Goal: Transaction & Acquisition: Purchase product/service

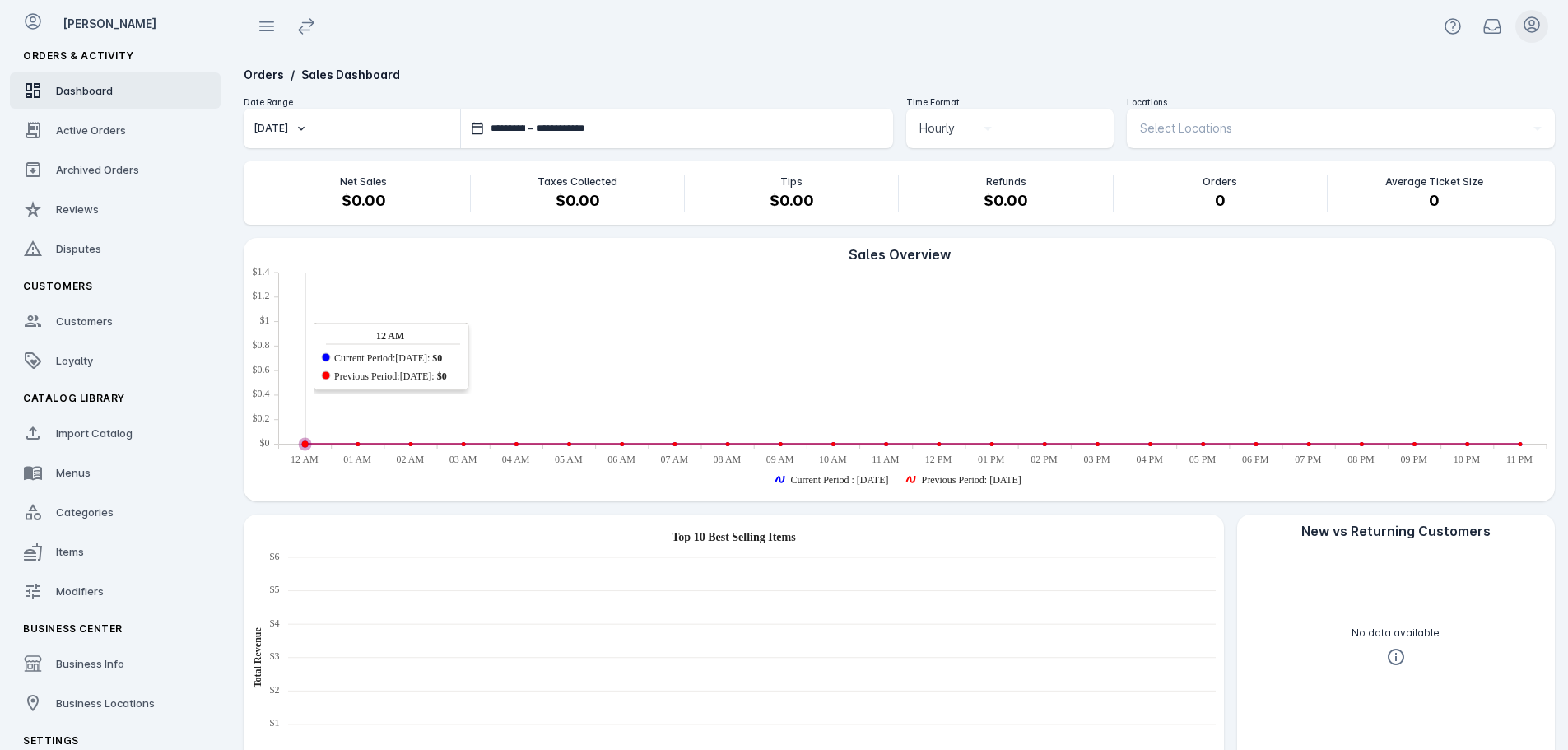
click at [1530, 22] on icon at bounding box center [1532, 25] width 20 height 20
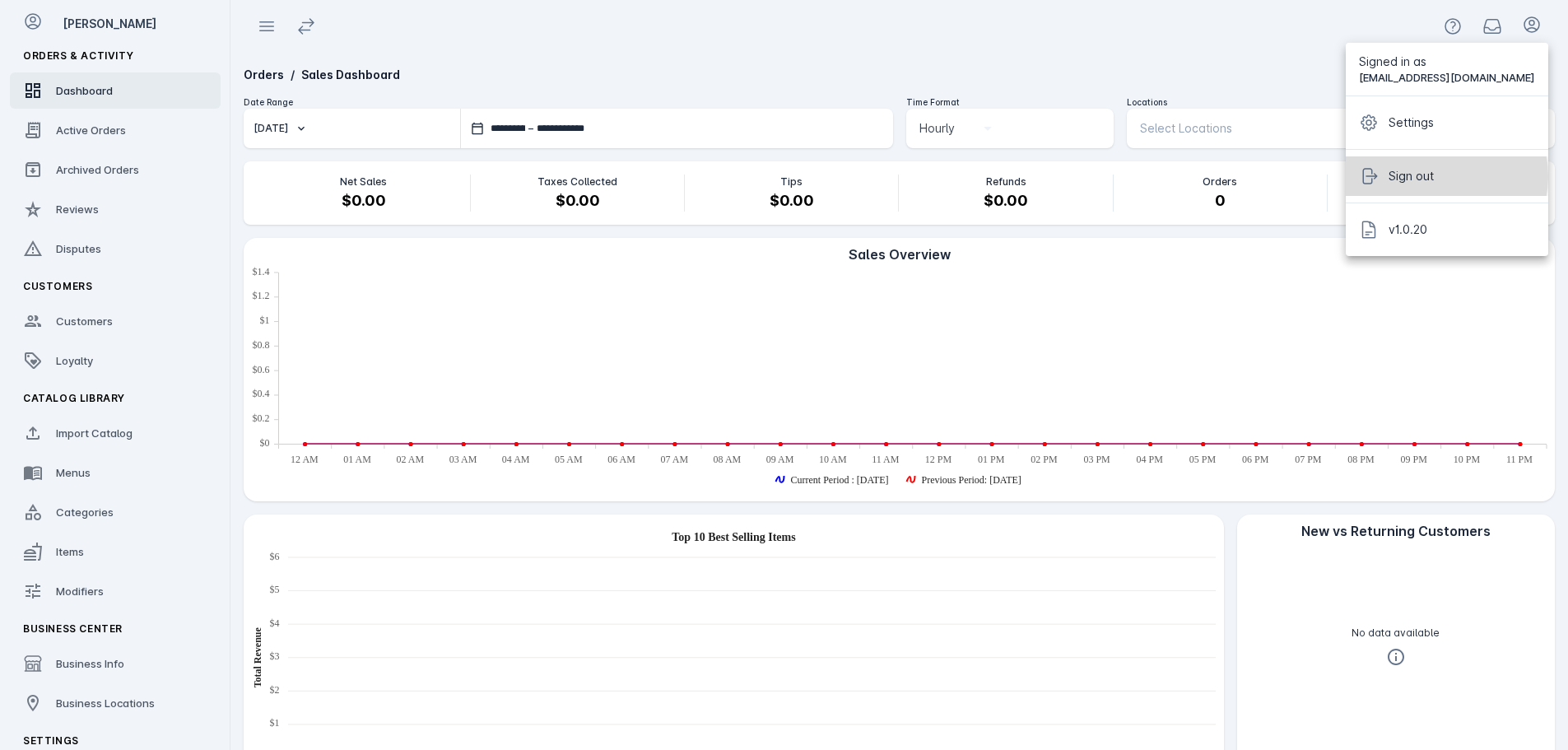
click at [1436, 176] on span "Sign out" at bounding box center [1461, 176] width 146 height 20
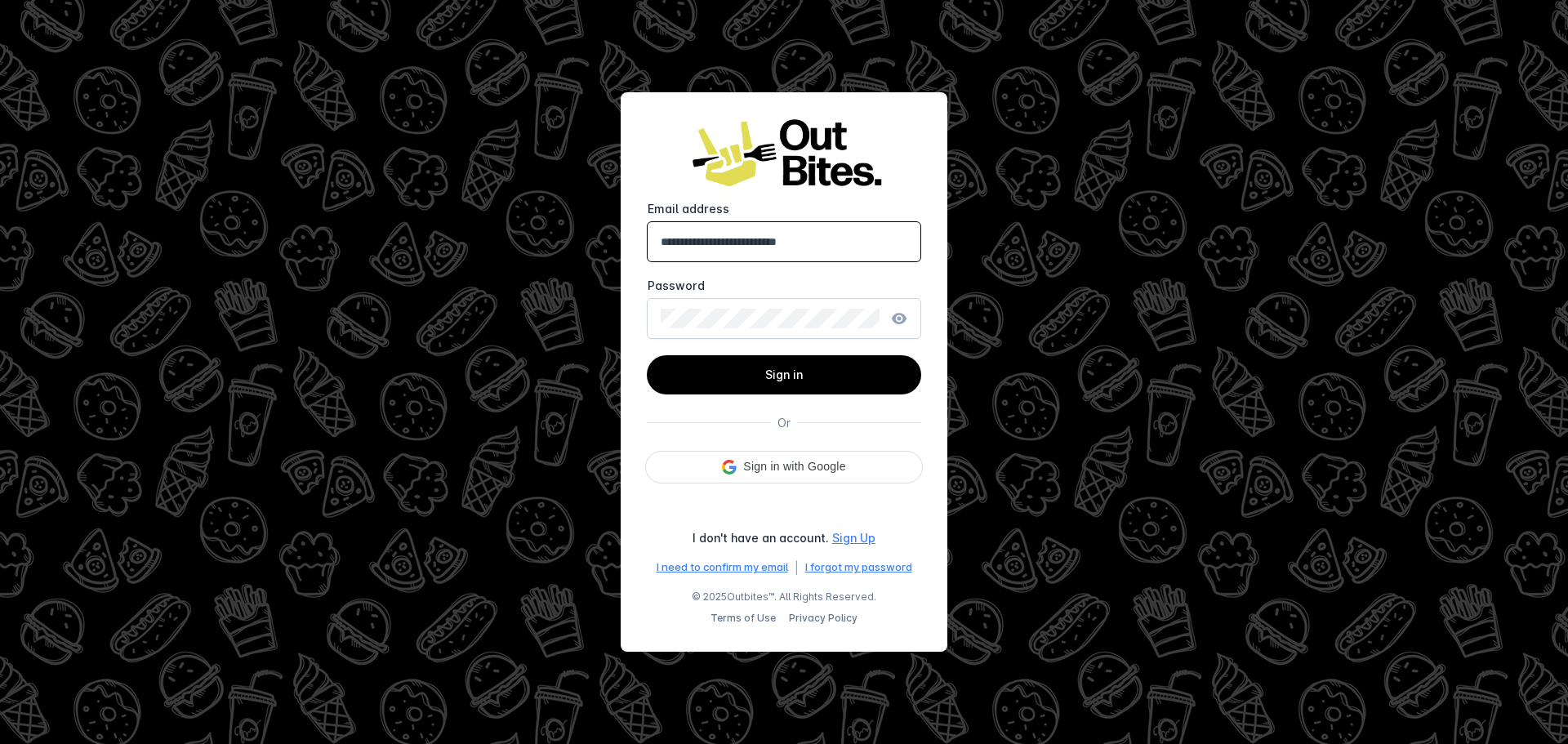
click at [815, 248] on input "**********" at bounding box center [784, 242] width 247 height 20
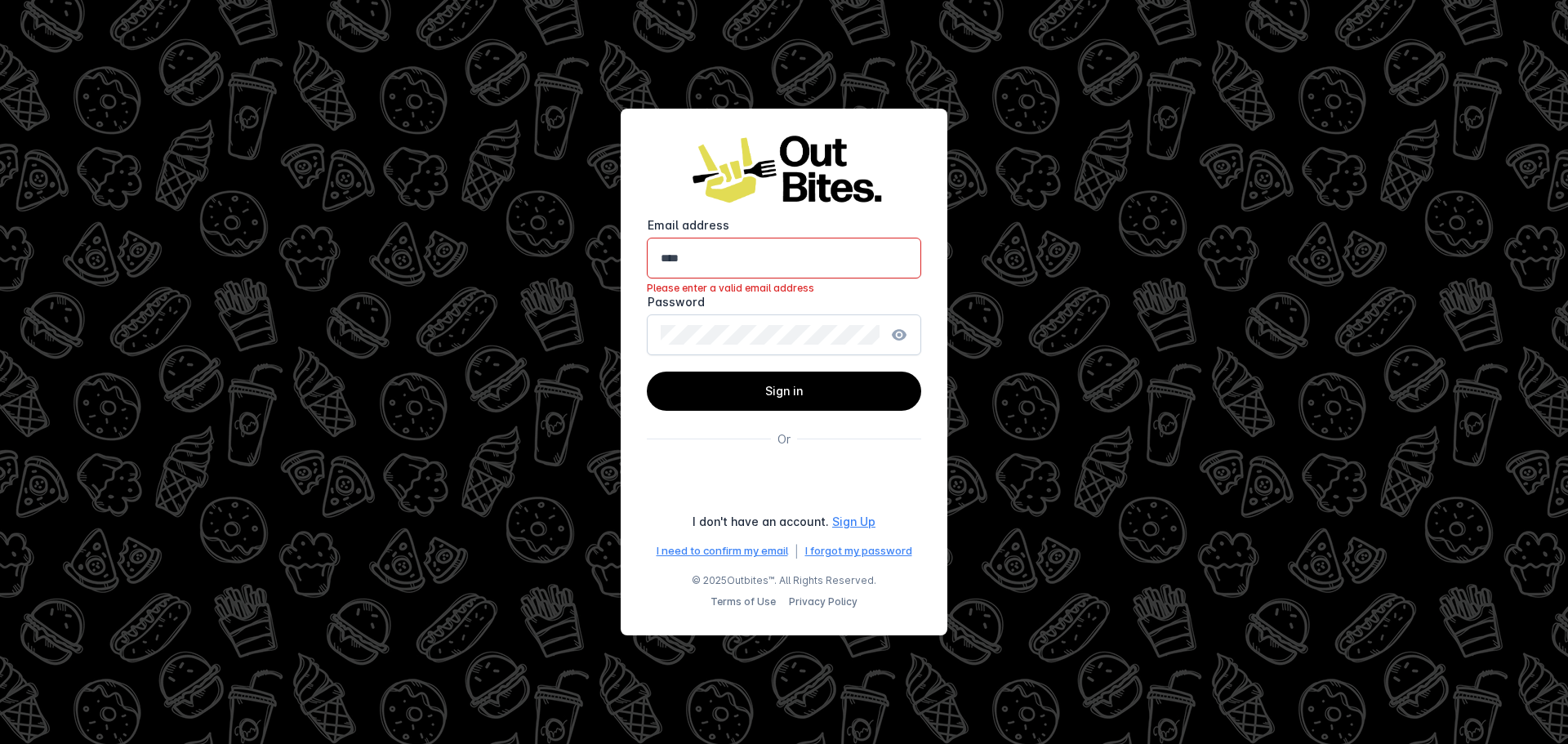
type input "**********"
click at [753, 390] on span at bounding box center [784, 390] width 274 height 39
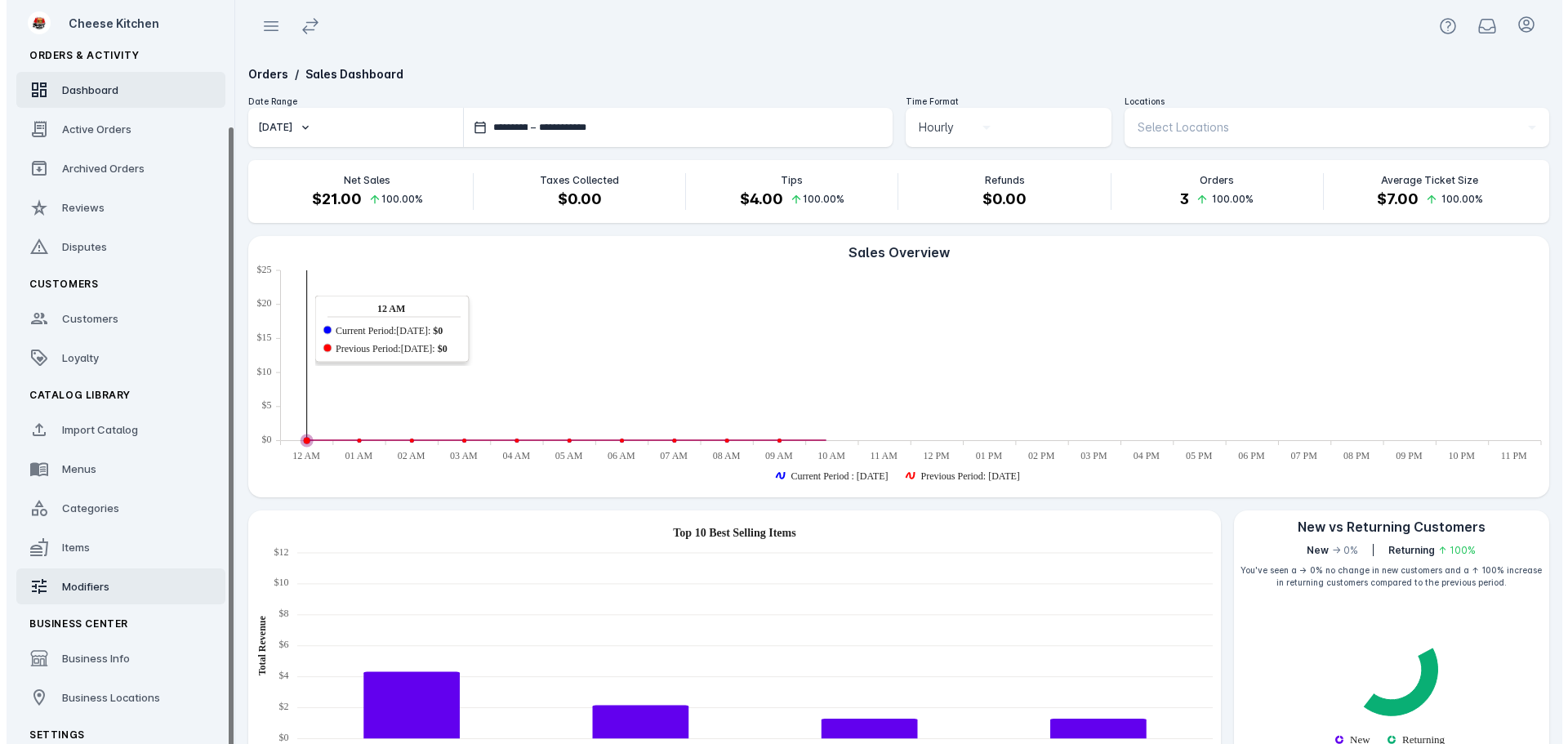
scroll to position [66, 0]
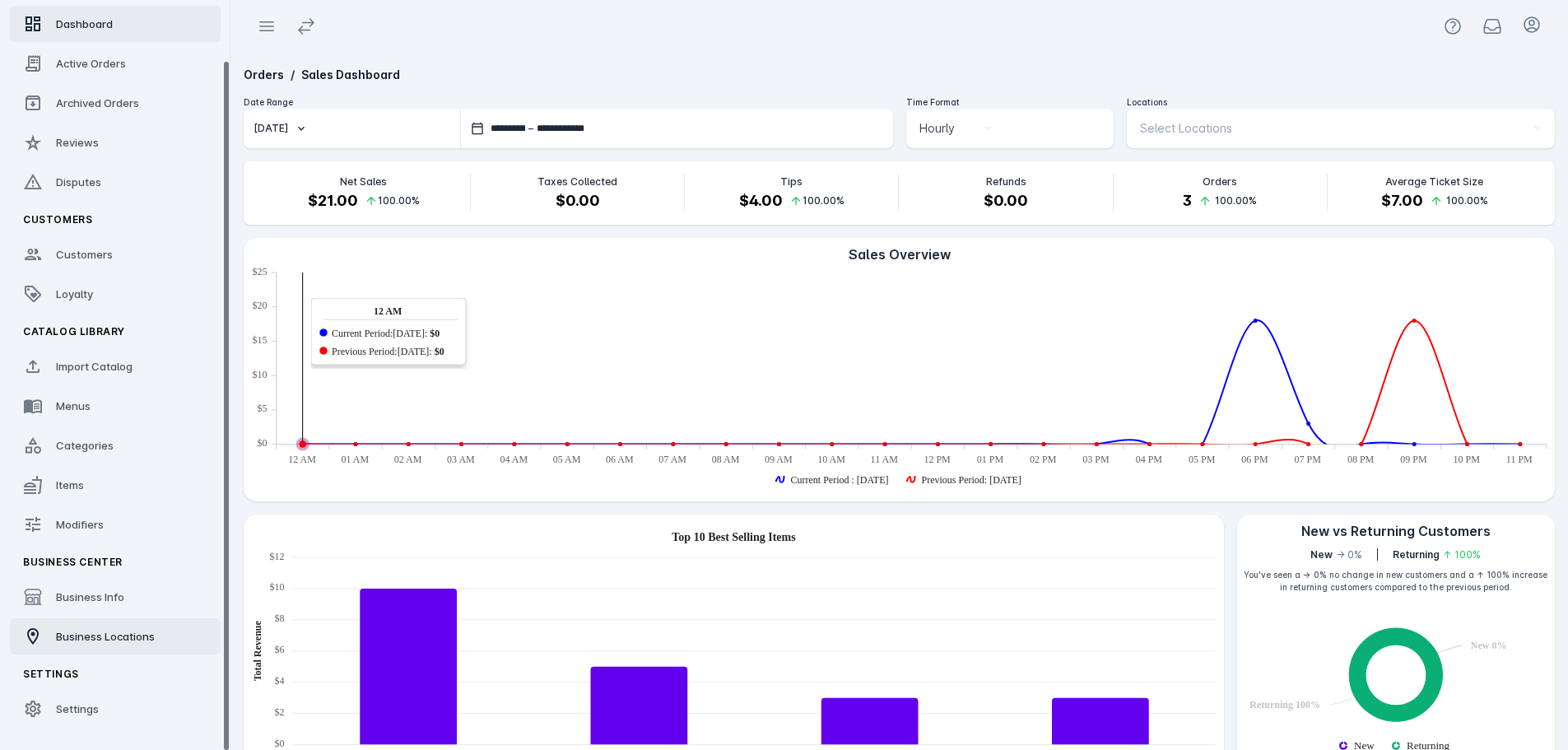
click at [83, 623] on link "Business Locations" at bounding box center [115, 636] width 211 height 36
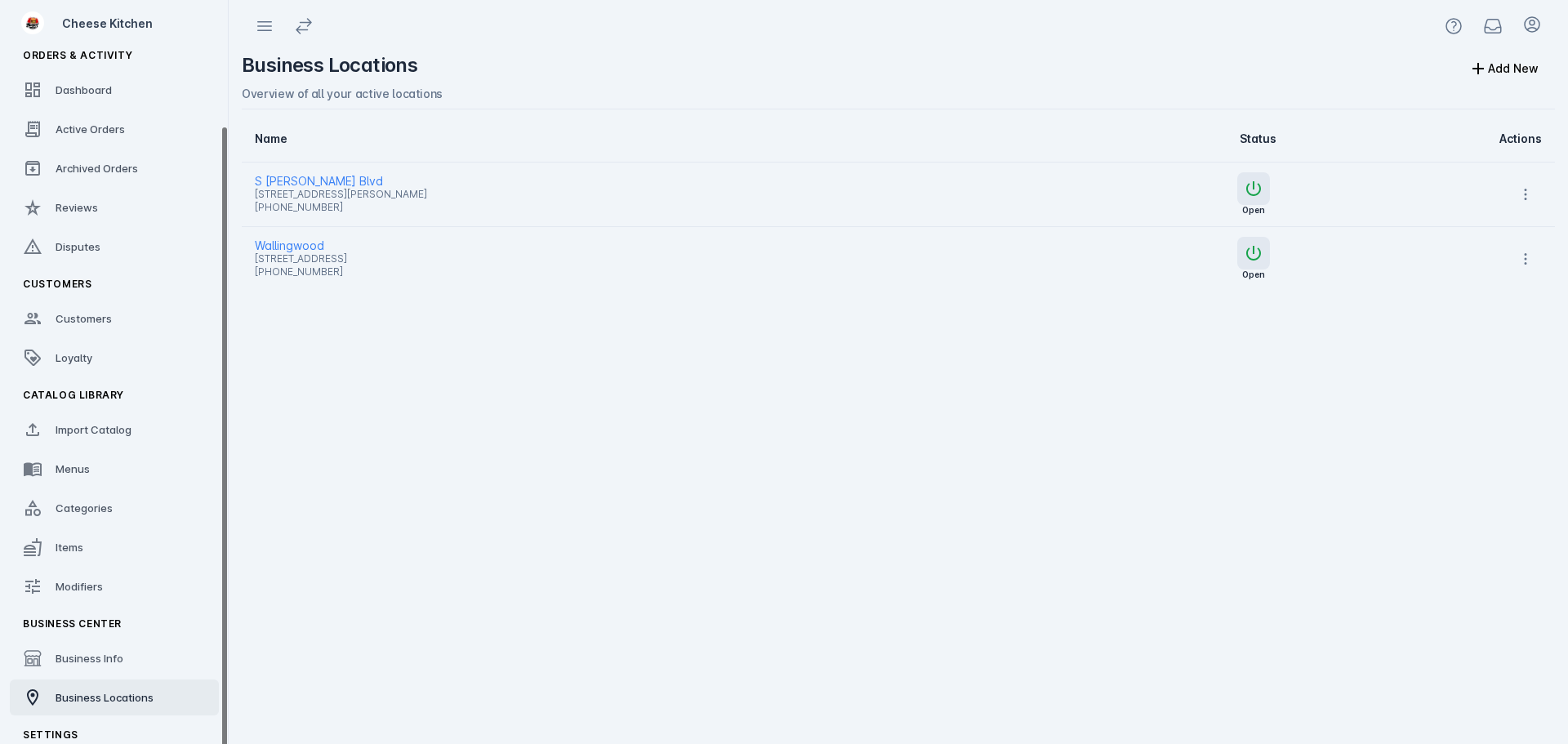
scroll to position [66, 0]
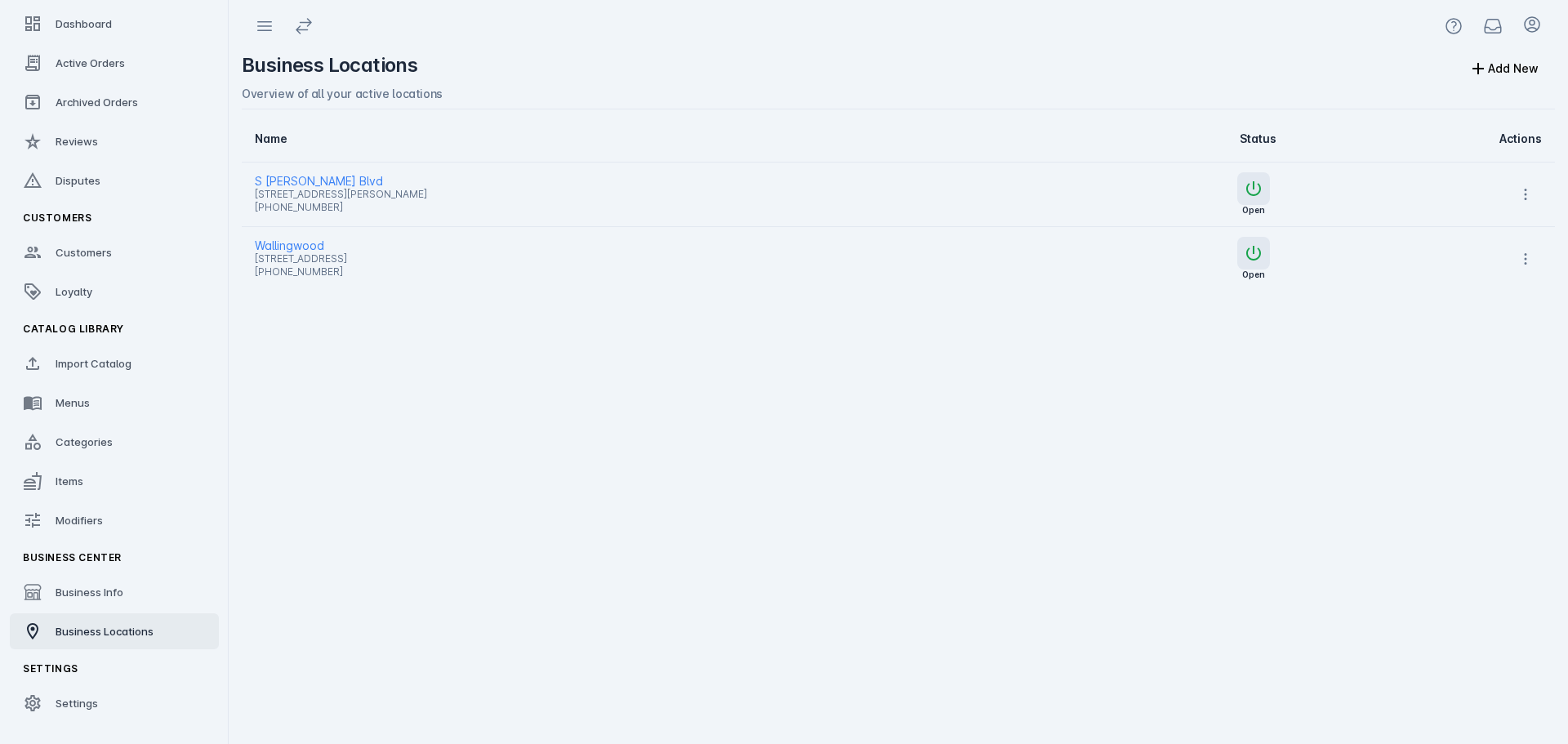
click at [292, 185] on span "424 S Lamar Blvd, Austin, TX 78704, USA" at bounding box center [626, 194] width 743 height 20
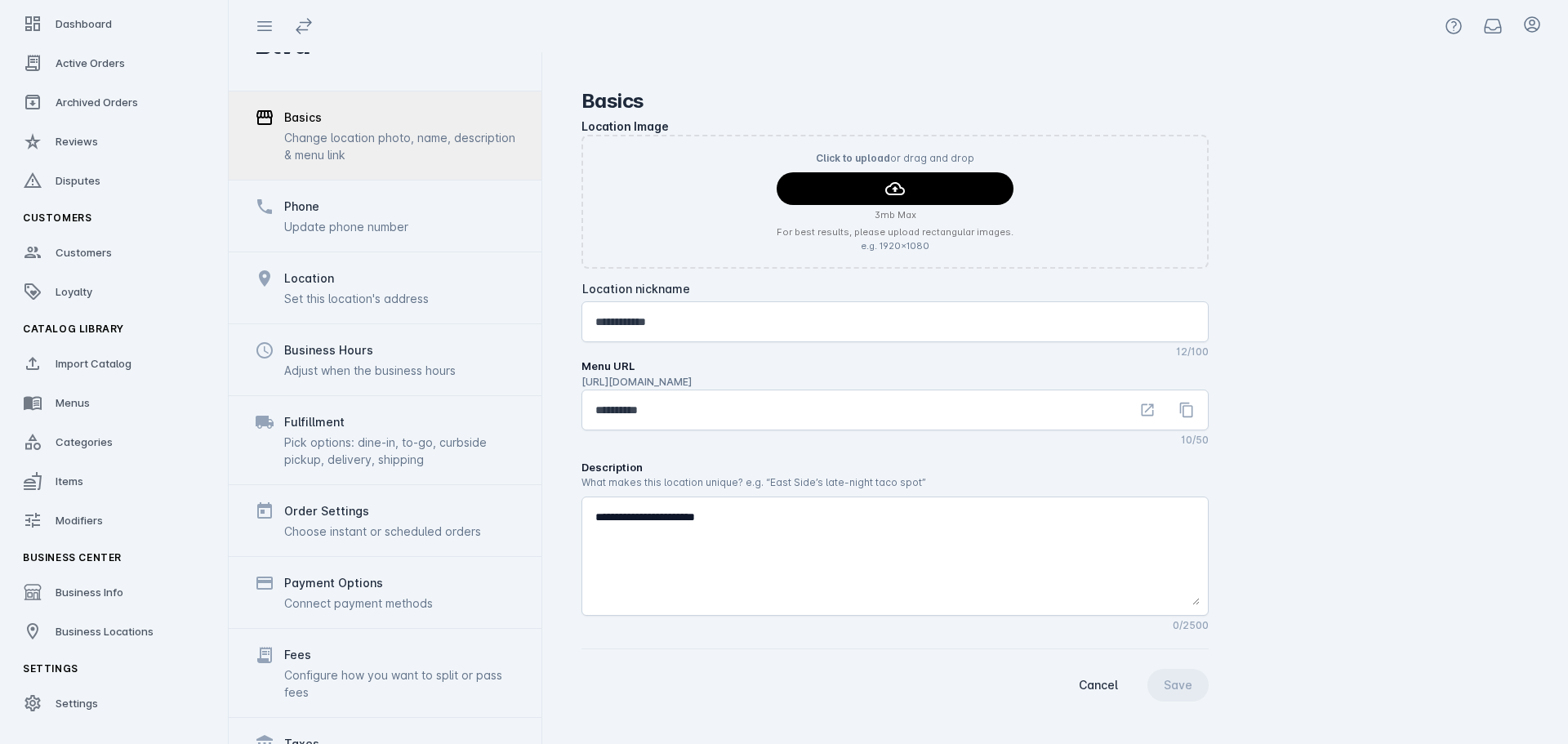
scroll to position [127, 0]
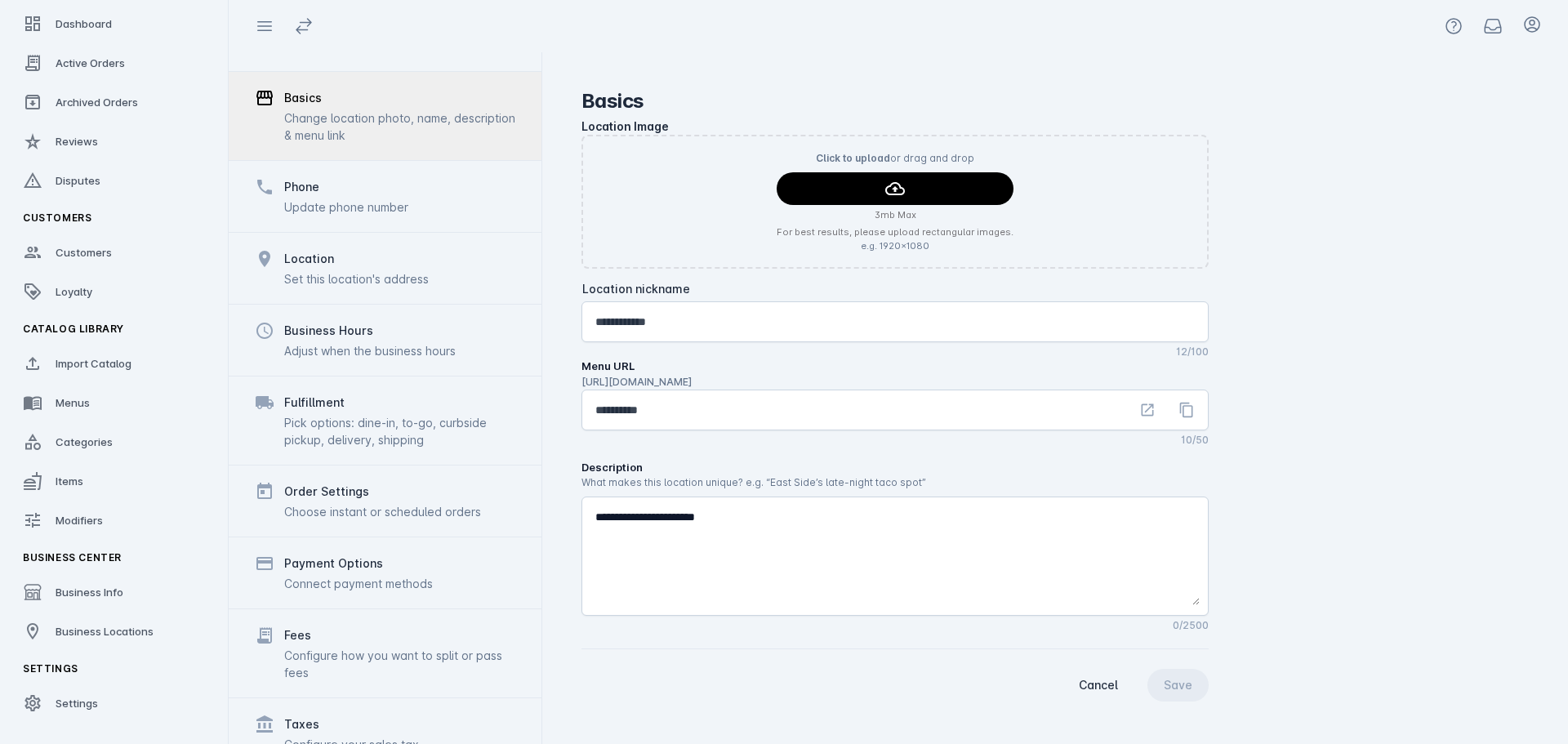
click at [351, 566] on div "Payment Options Connect payment methods" at bounding box center [384, 572] width 313 height 71
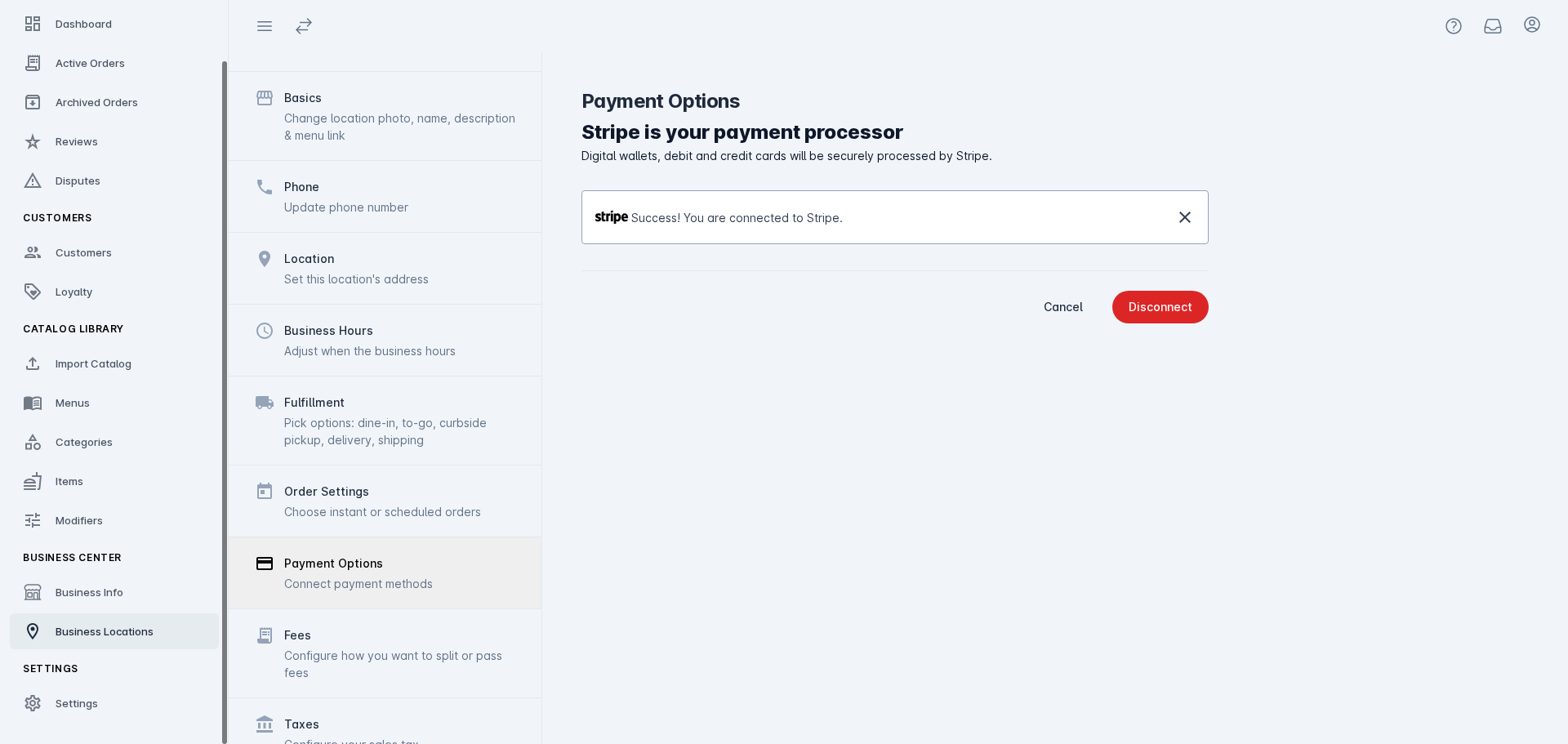
click at [106, 630] on span "Business Locations" at bounding box center [104, 631] width 98 height 13
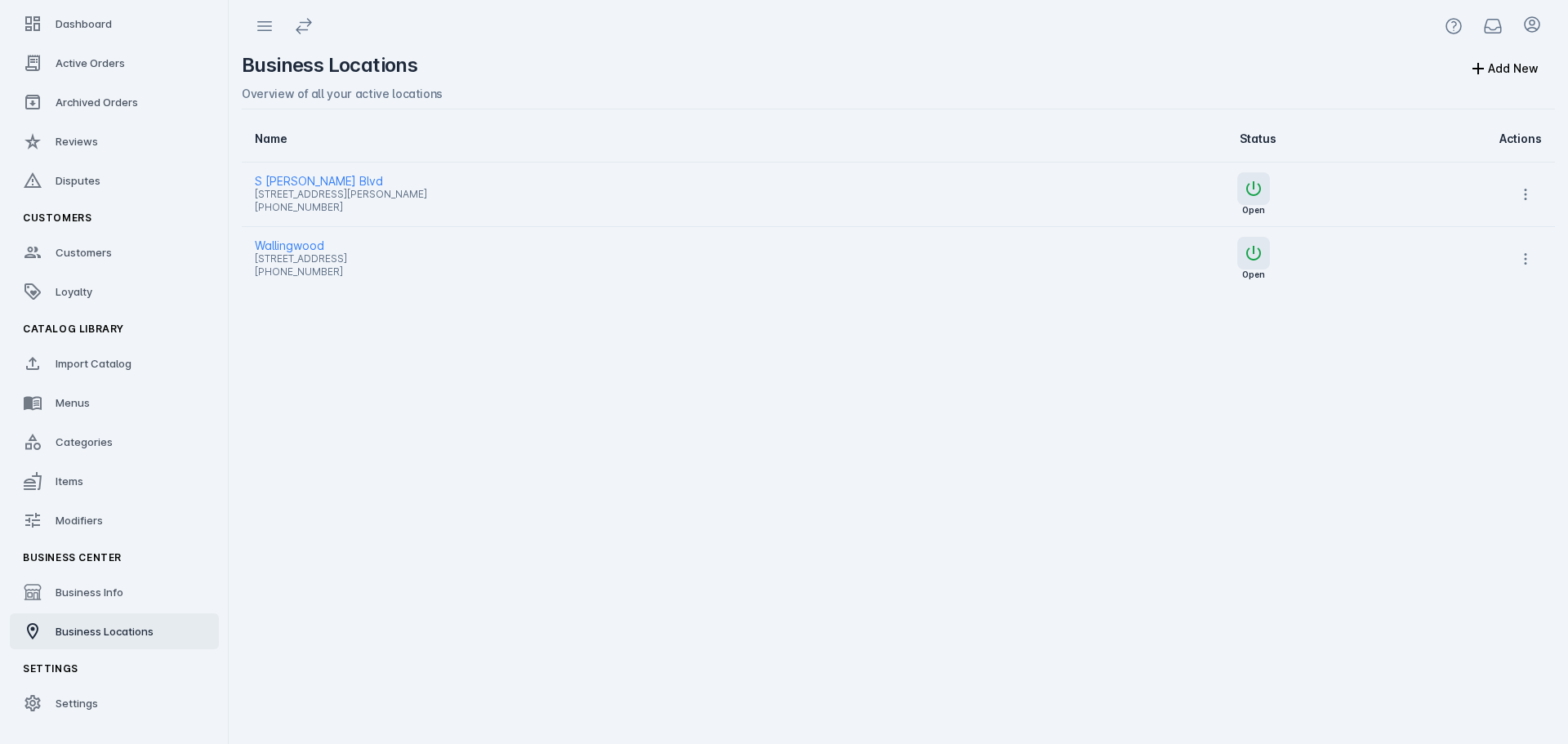
click at [289, 237] on span "Wallingwood" at bounding box center [626, 246] width 743 height 20
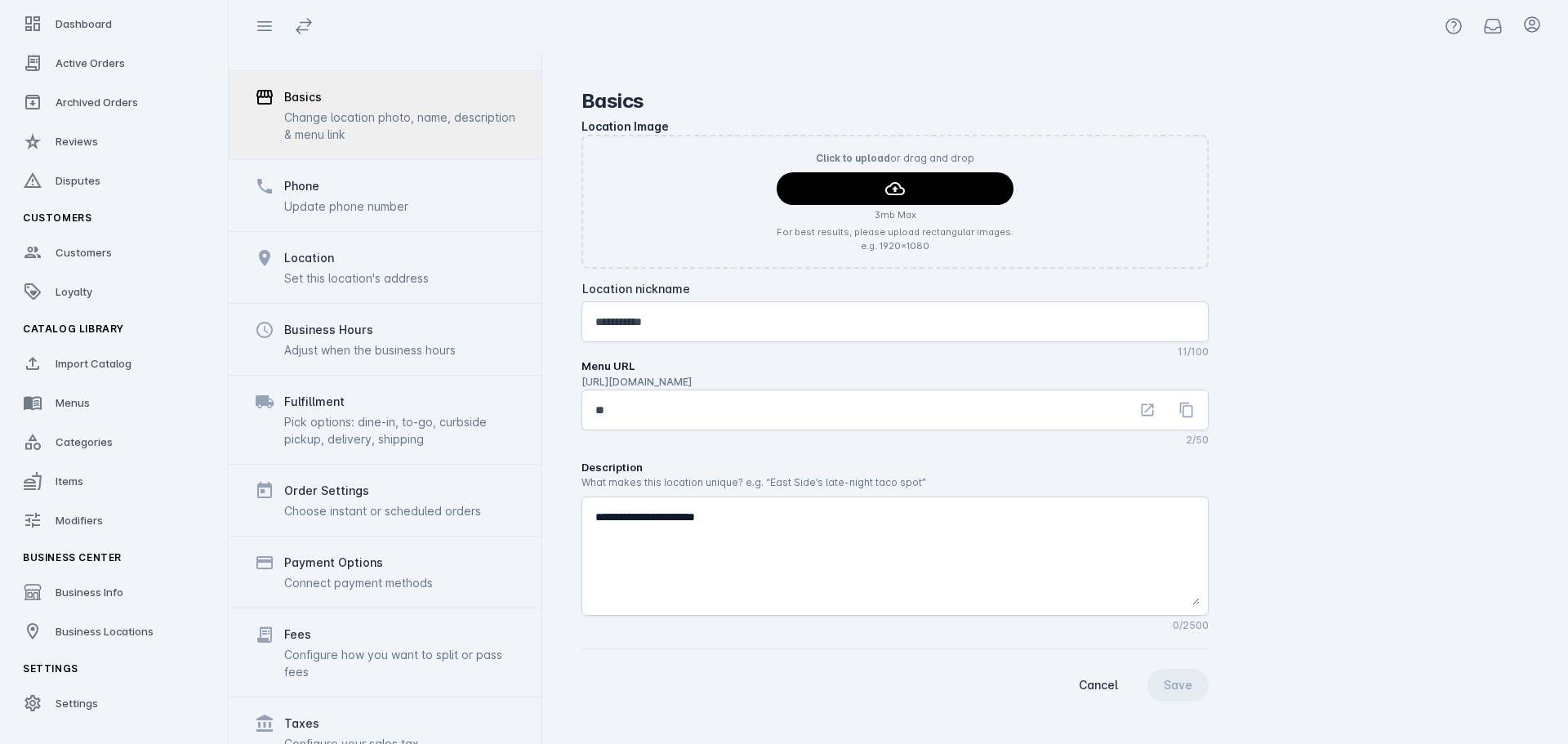
scroll to position [127, 0]
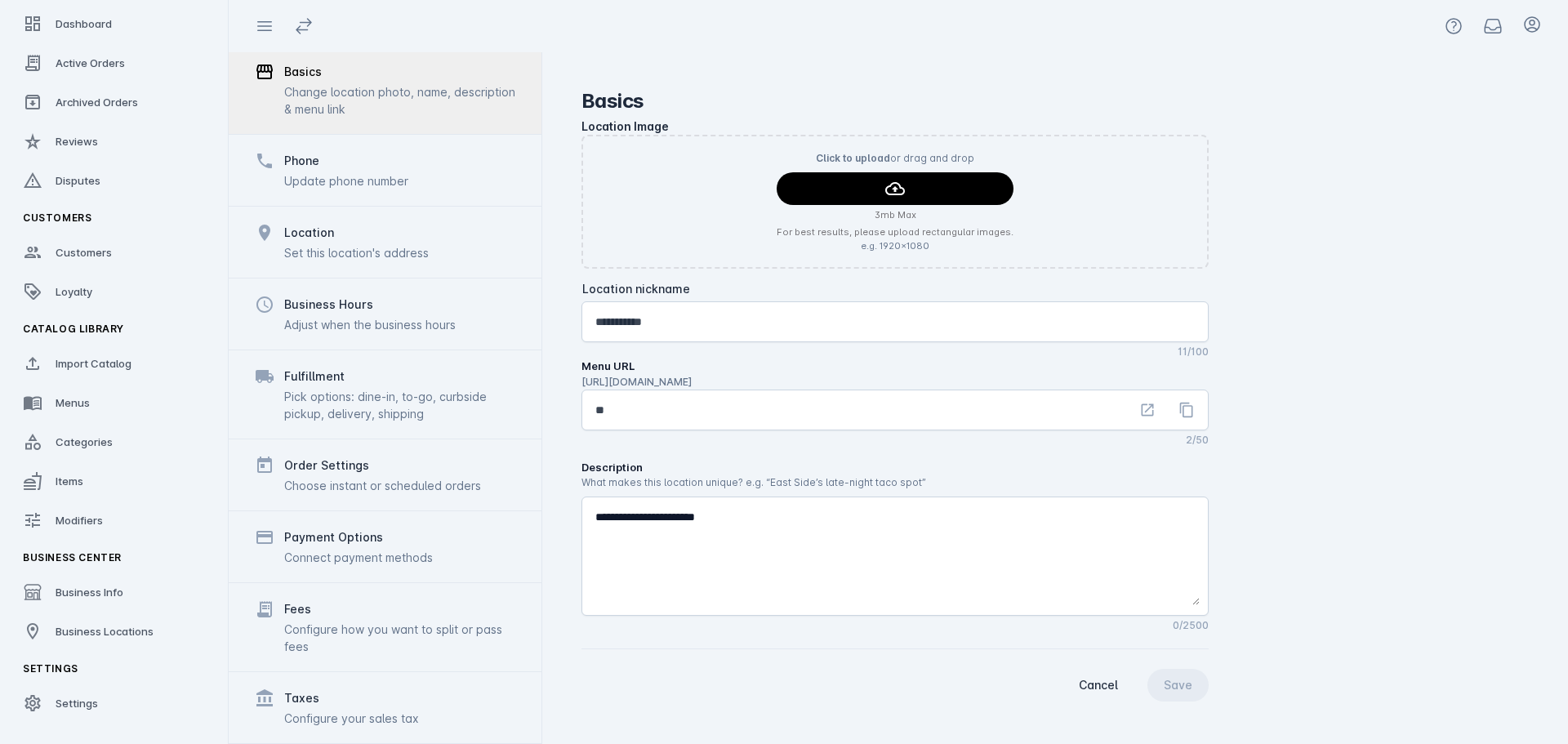
click at [334, 551] on div "Connect payment methods" at bounding box center [358, 557] width 149 height 17
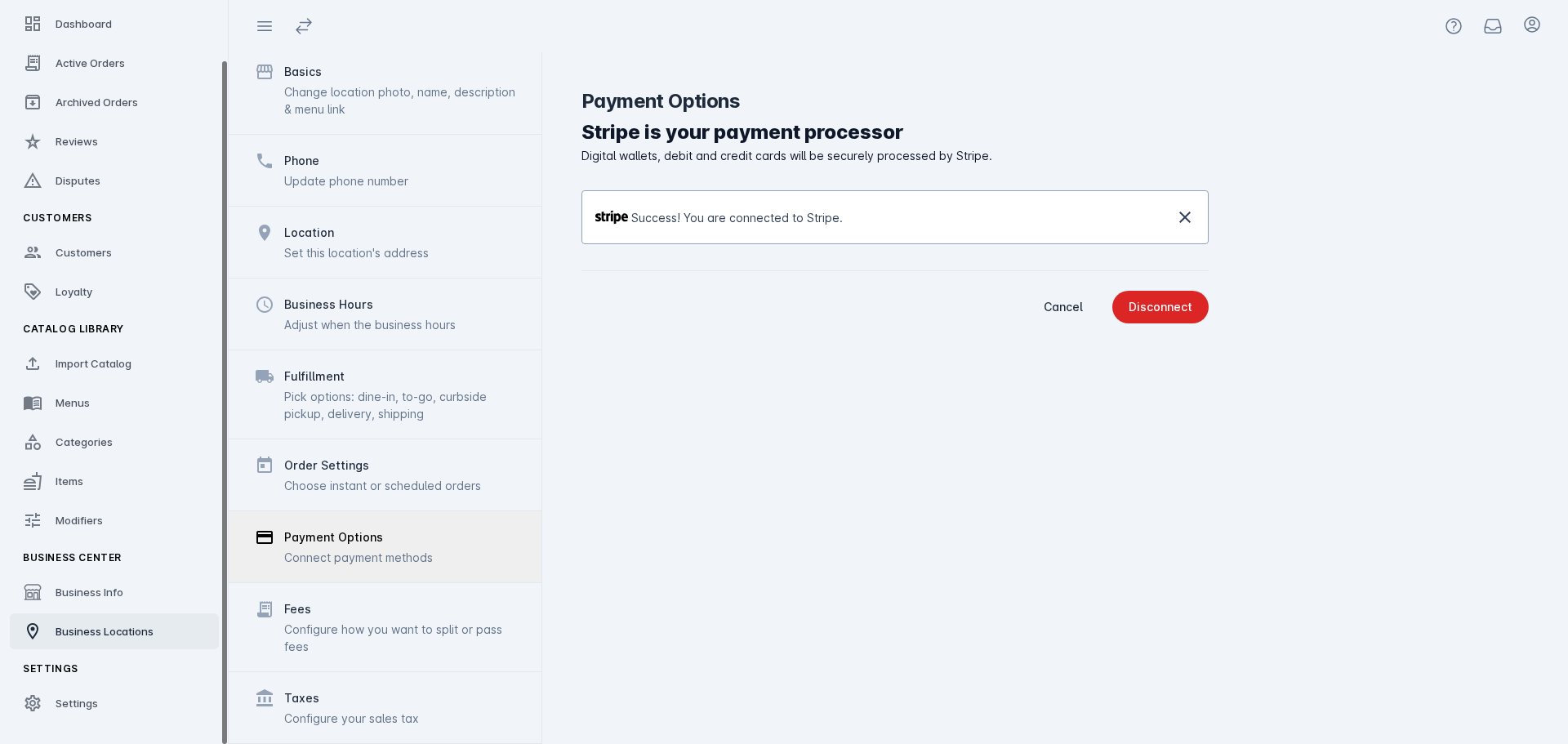
click at [118, 631] on span "Business Locations" at bounding box center [104, 631] width 98 height 13
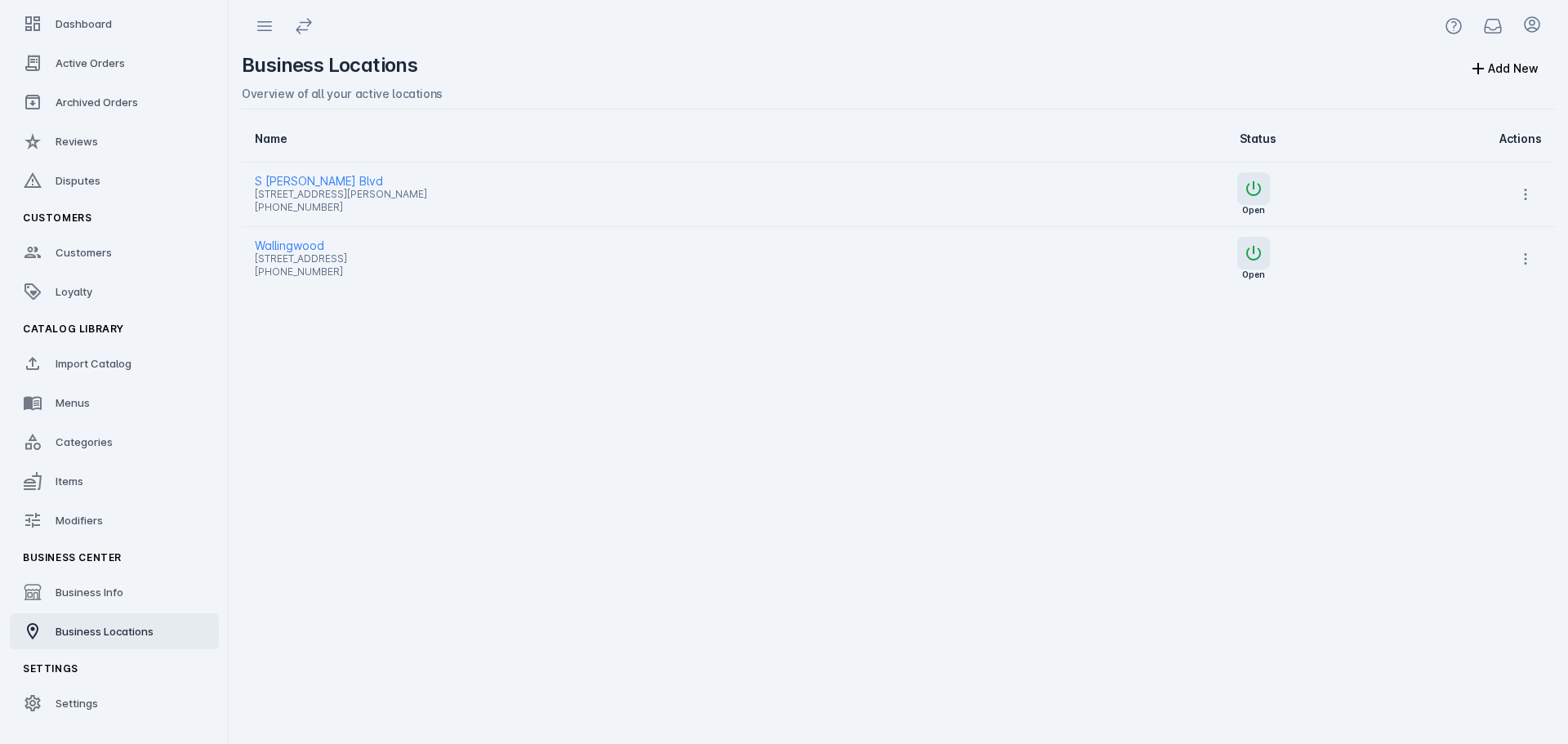
click at [290, 176] on span "S Lamar Blvd" at bounding box center [626, 182] width 743 height 20
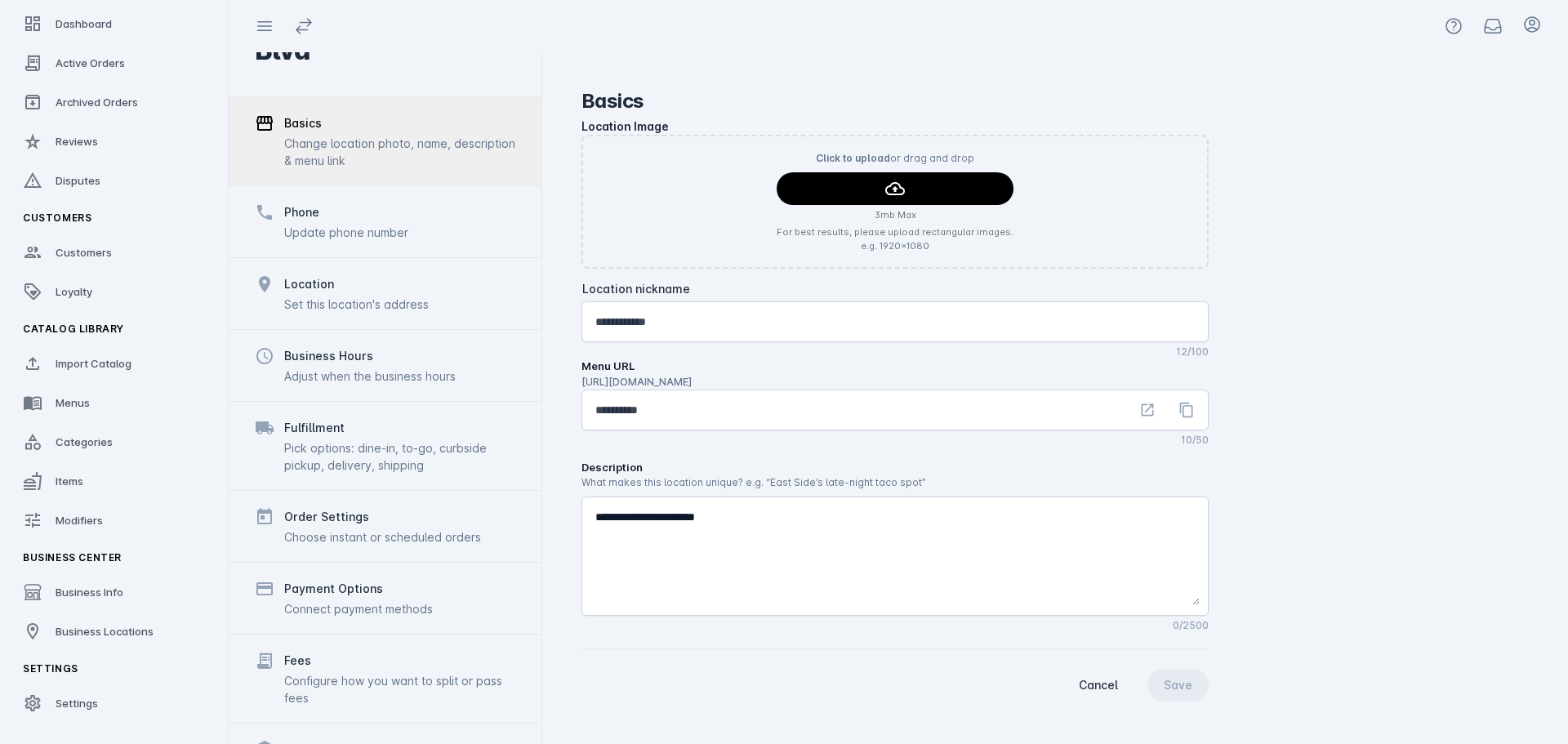
scroll to position [127, 0]
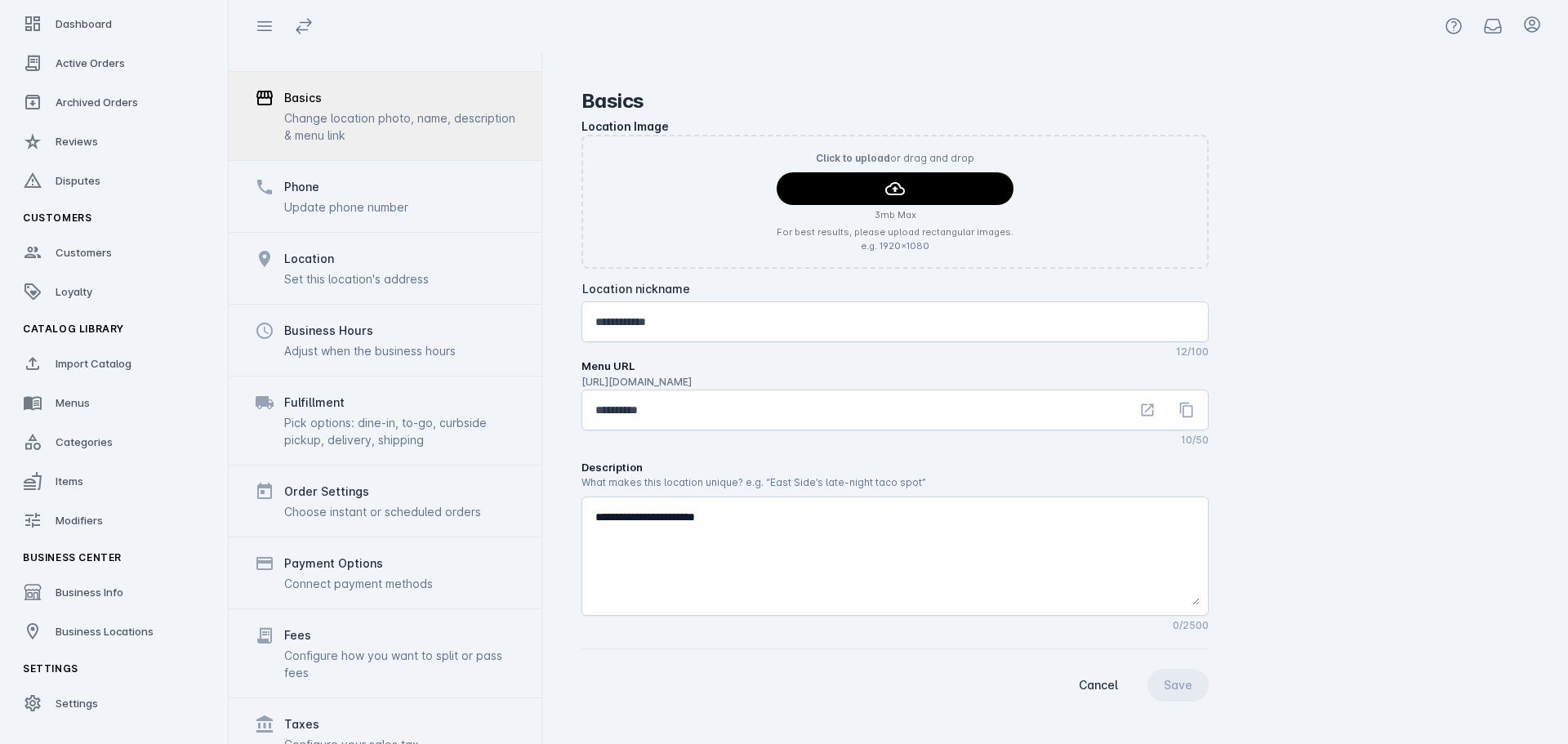
click at [368, 554] on div "Payment Options" at bounding box center [333, 563] width 99 height 20
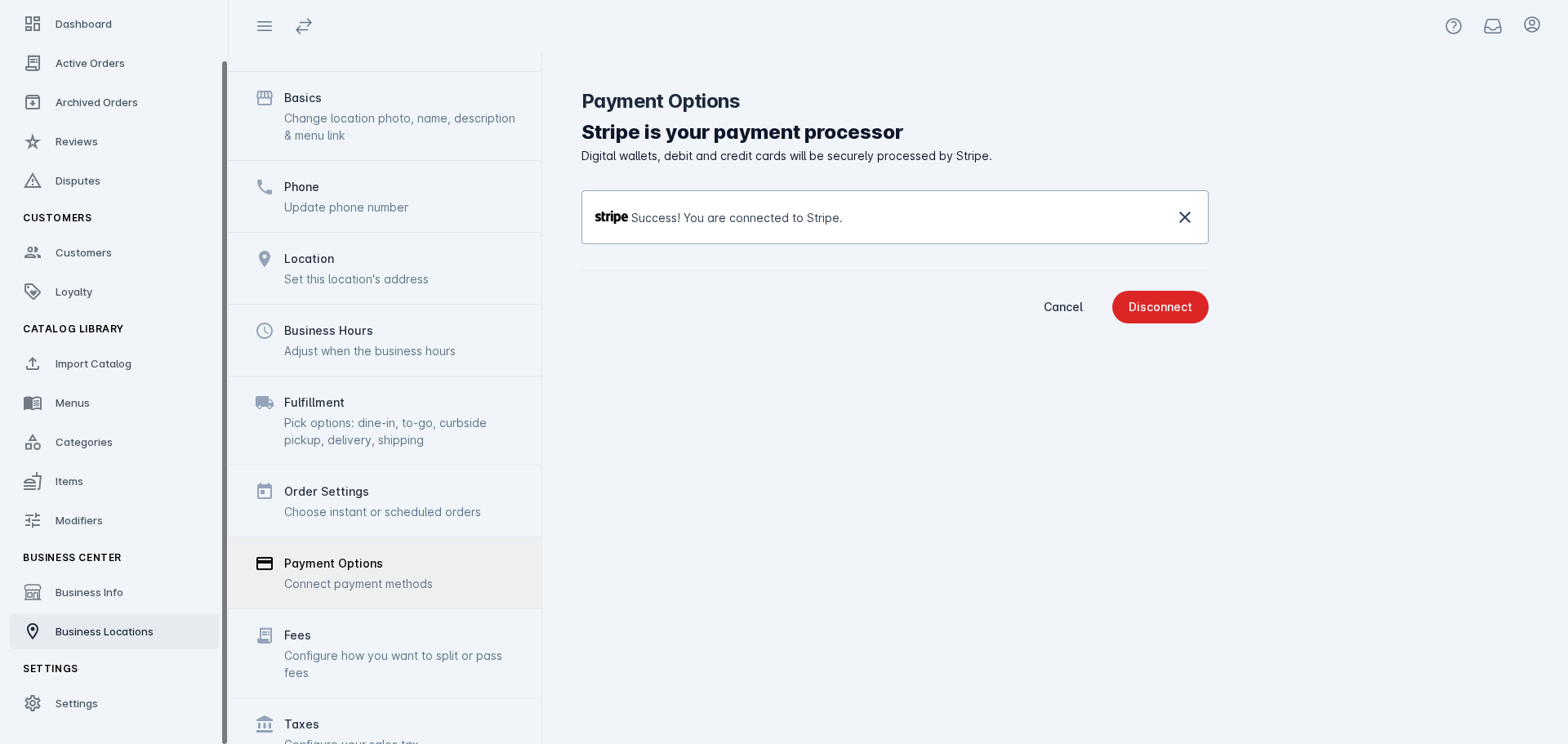
click at [122, 625] on span "Business Locations" at bounding box center [104, 631] width 98 height 13
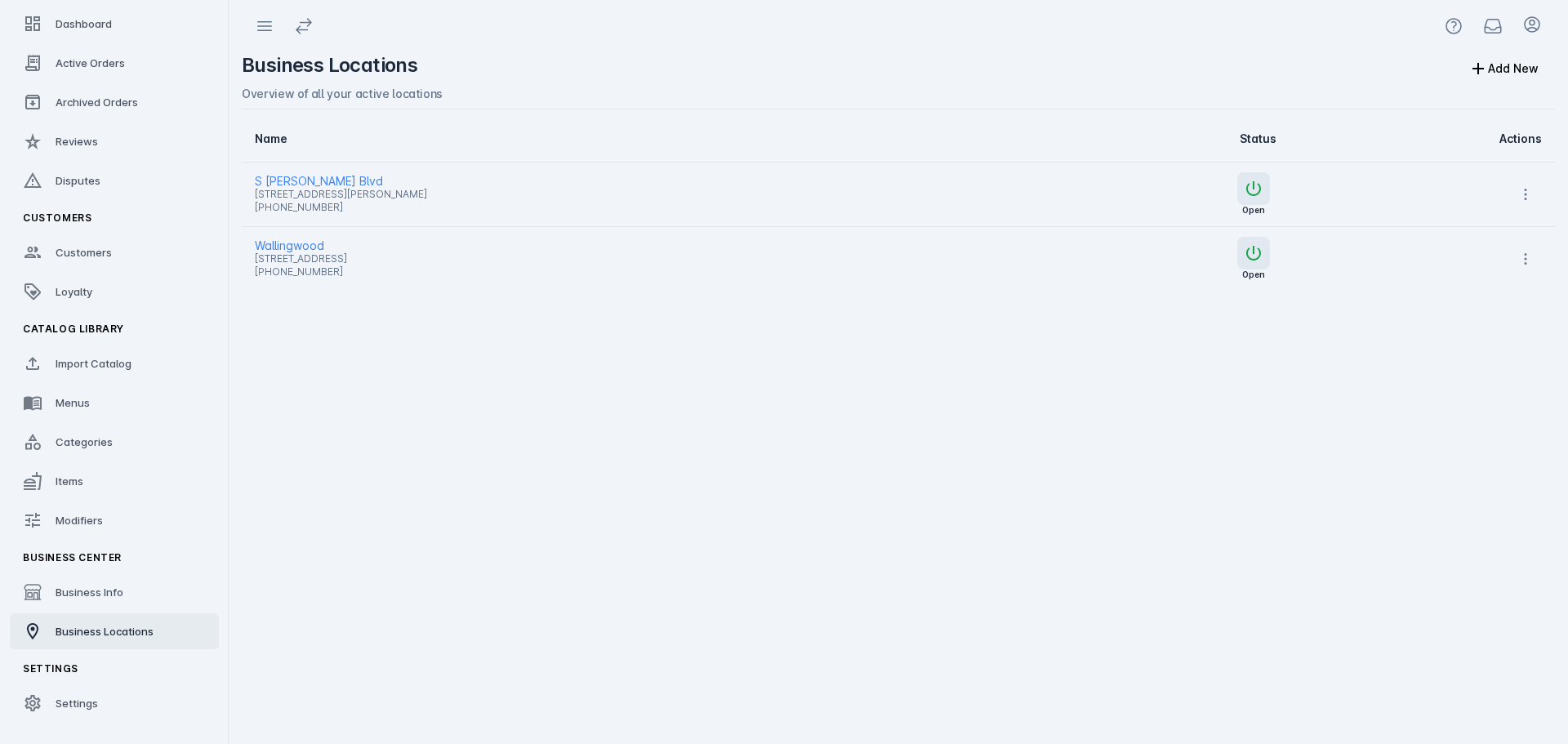
click at [310, 255] on span "2525 Wallingwood Dr, Austin, TX 78746, USA" at bounding box center [626, 259] width 743 height 20
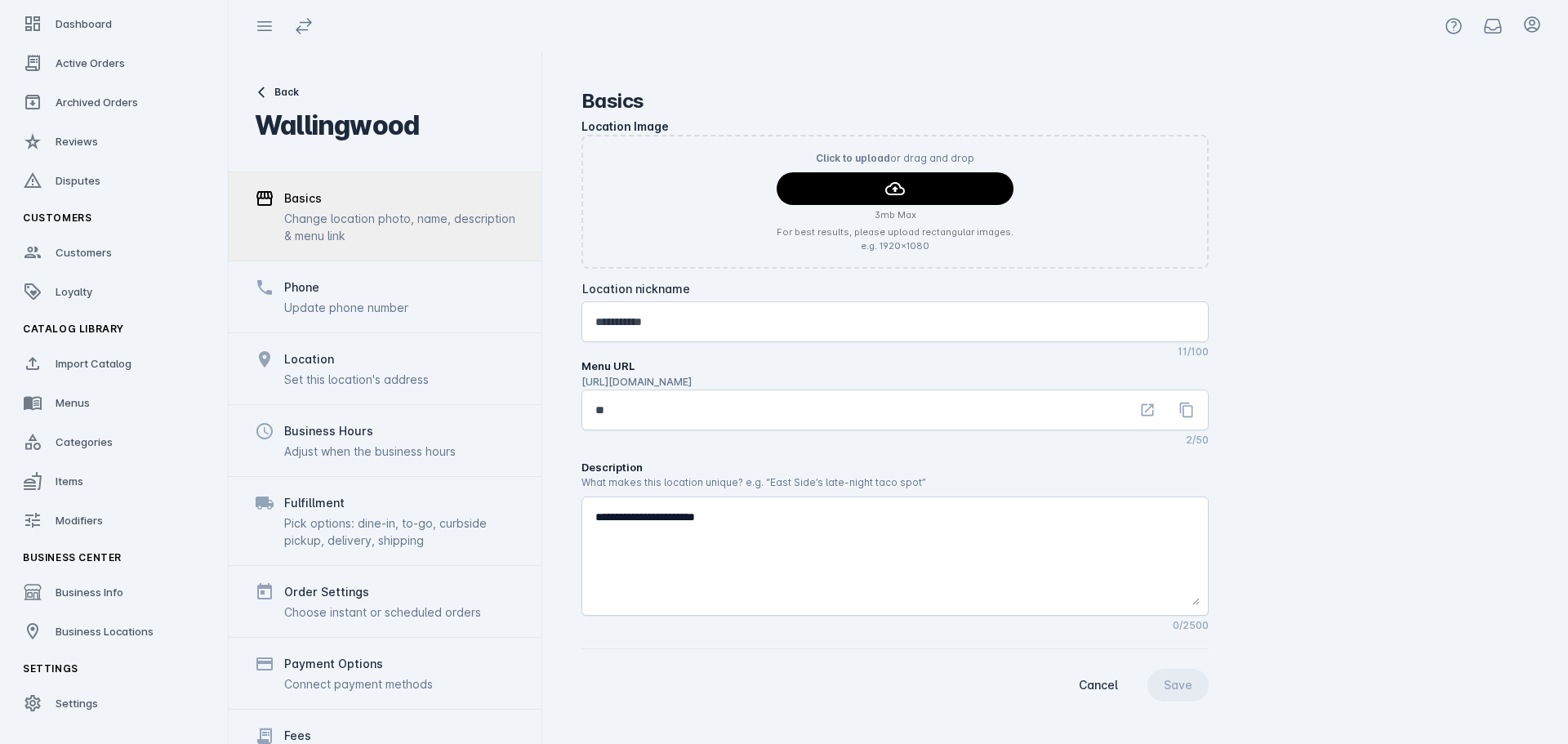
click at [352, 660] on div "Payment Options" at bounding box center [333, 664] width 99 height 20
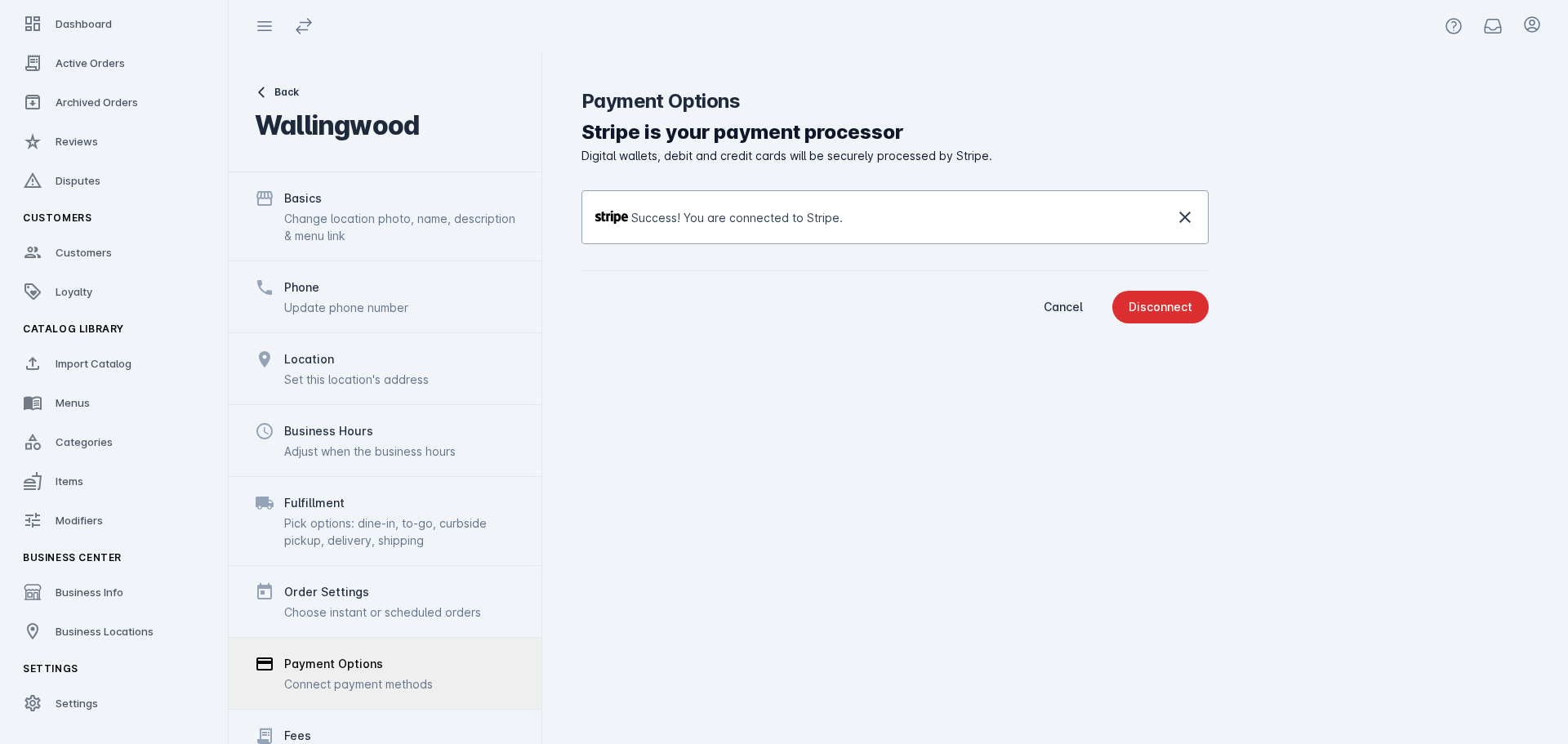
click at [1169, 310] on div "Disconnect" at bounding box center [1160, 308] width 64 height 12
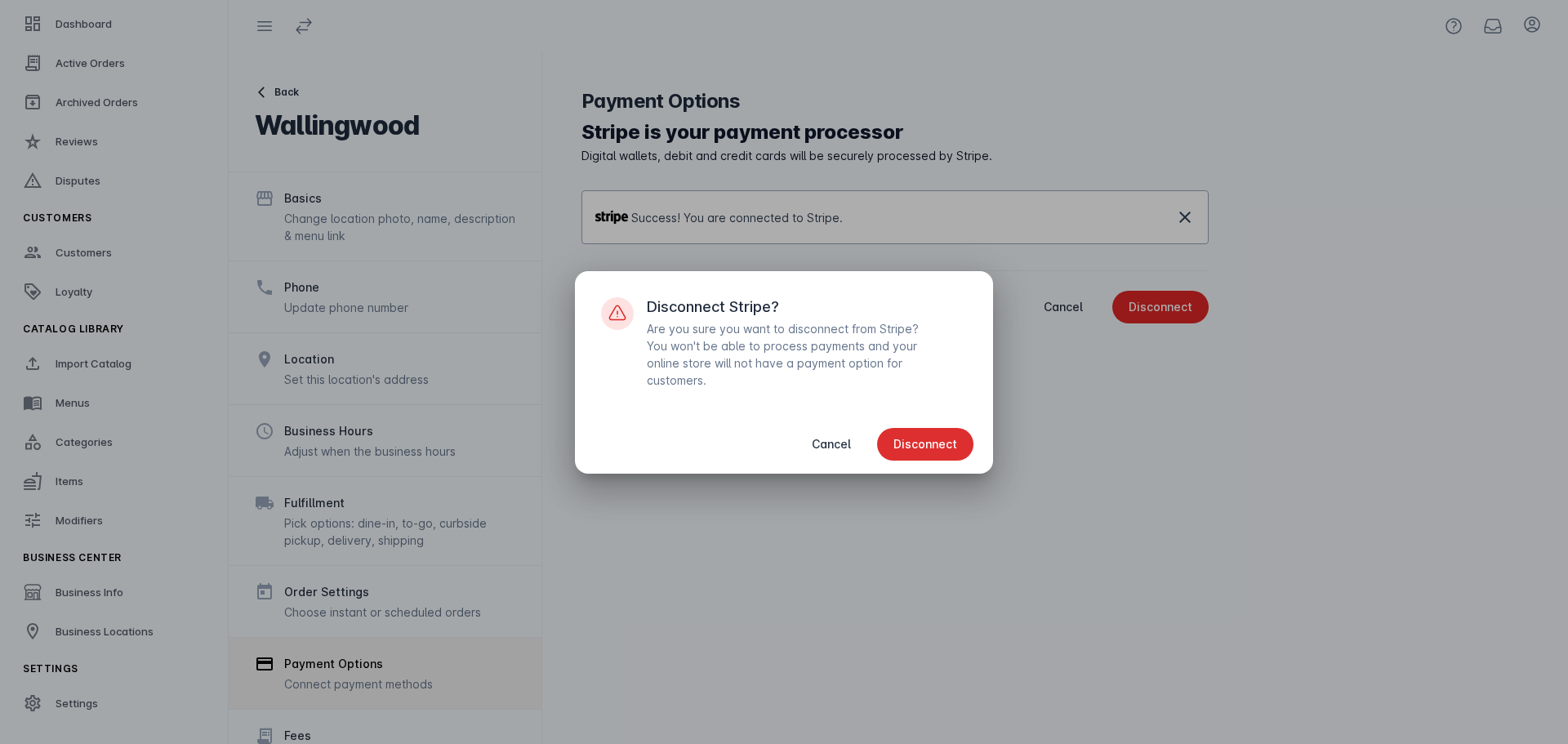
click at [939, 438] on span "Disconnect" at bounding box center [925, 444] width 64 height 12
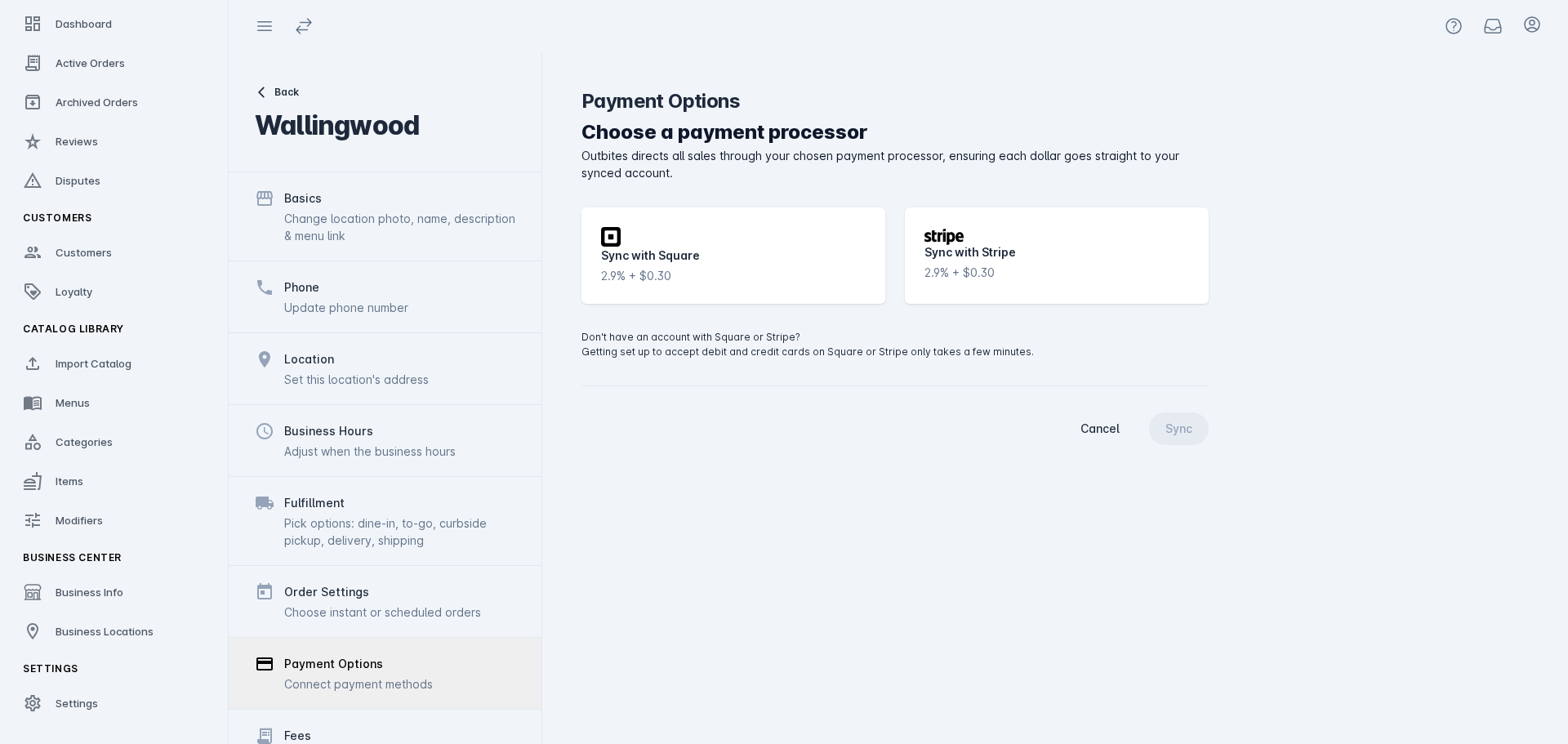
click at [748, 251] on div "Square icon Sync with Square 2.9% + $0.30" at bounding box center [733, 255] width 304 height 96
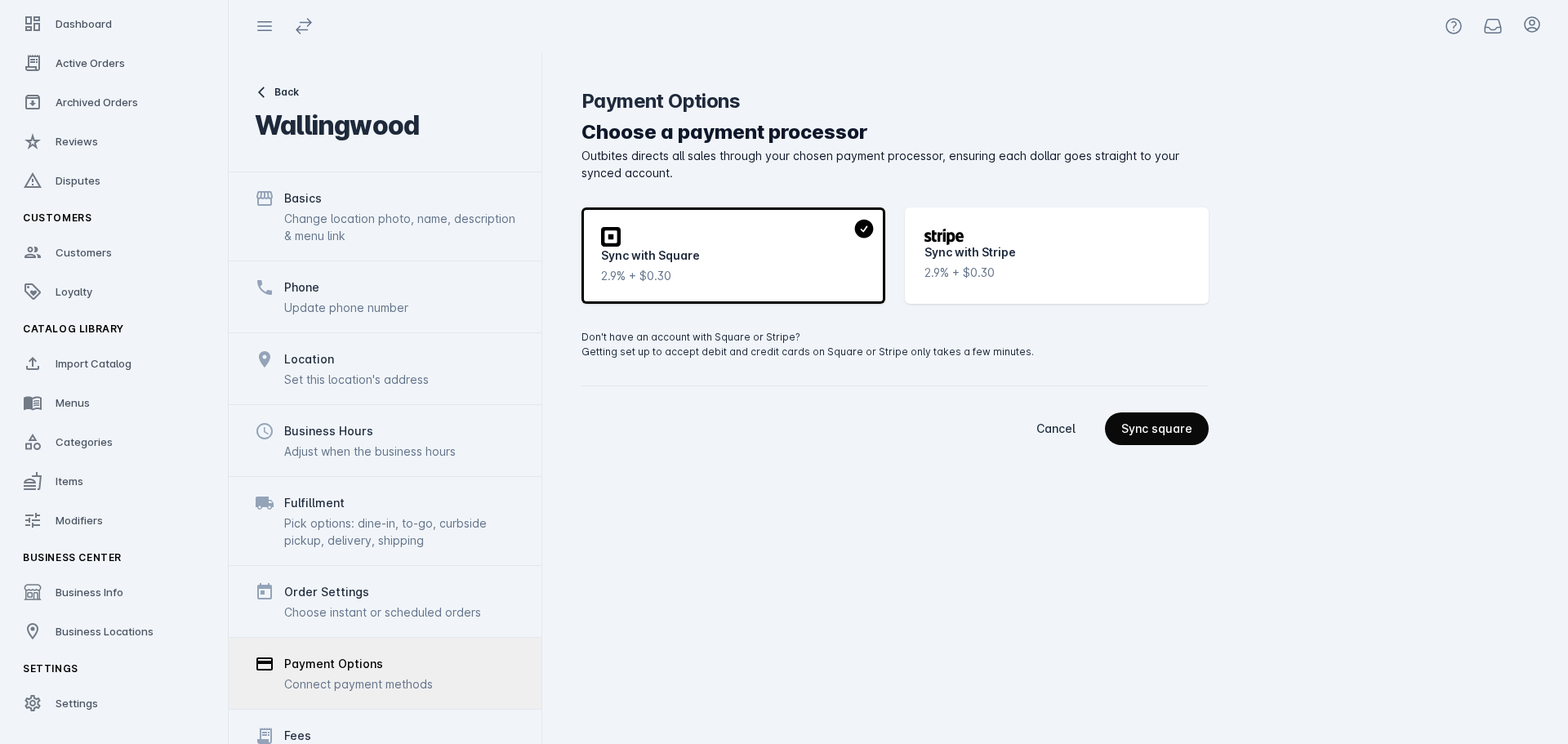
click at [1155, 435] on span "continue" at bounding box center [1156, 428] width 104 height 39
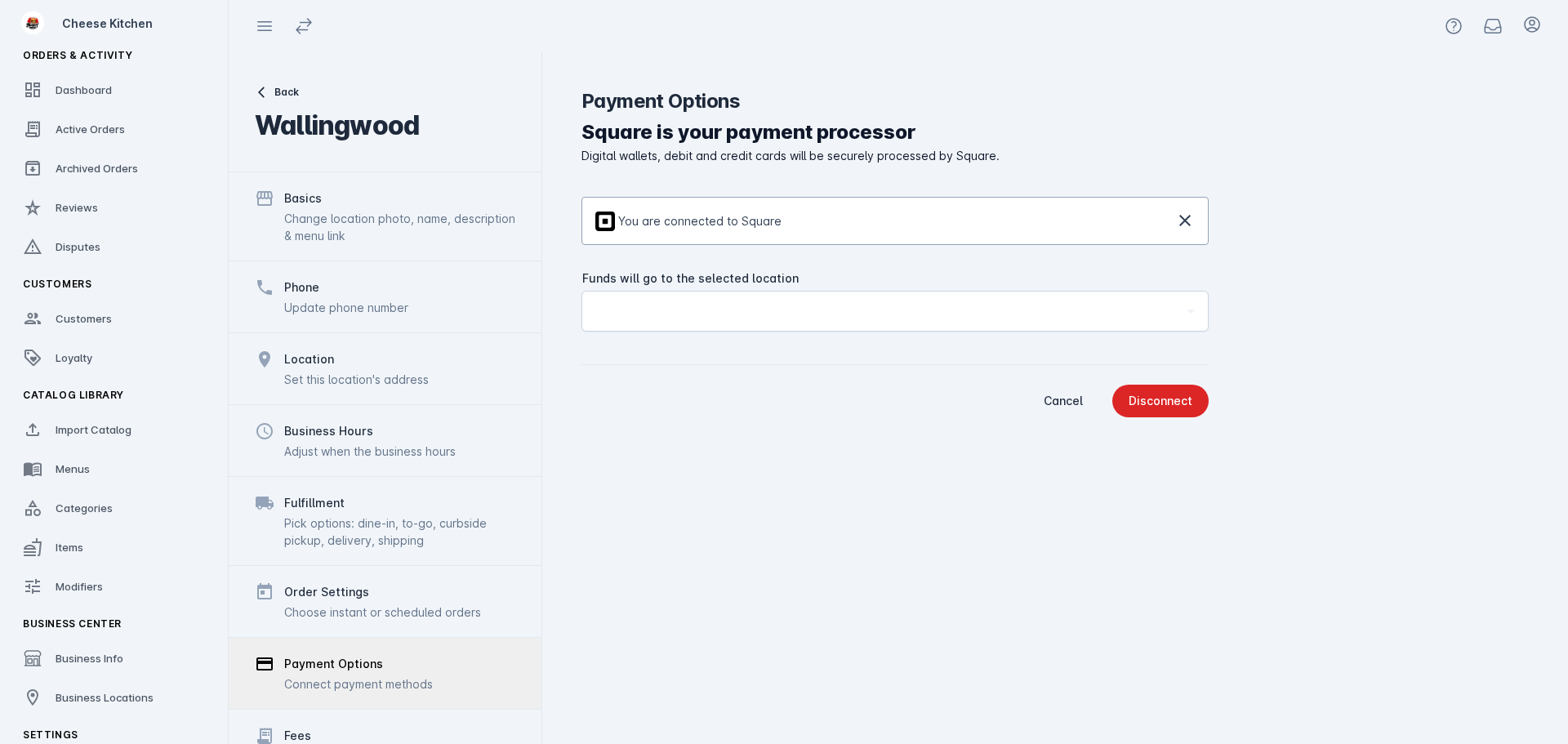
click at [838, 307] on div "Loading..." at bounding box center [887, 311] width 585 height 20
click at [845, 311] on div "Loading..." at bounding box center [887, 311] width 585 height 20
click at [1181, 310] on icon at bounding box center [1191, 311] width 20 height 20
click at [1329, 237] on business-location-payment-options "Square is your payment processor Digital wallets, debit and credit cards will b…" at bounding box center [1055, 267] width 948 height 300
drag, startPoint x: 1275, startPoint y: 284, endPoint x: 1273, endPoint y: 262, distance: 22.1
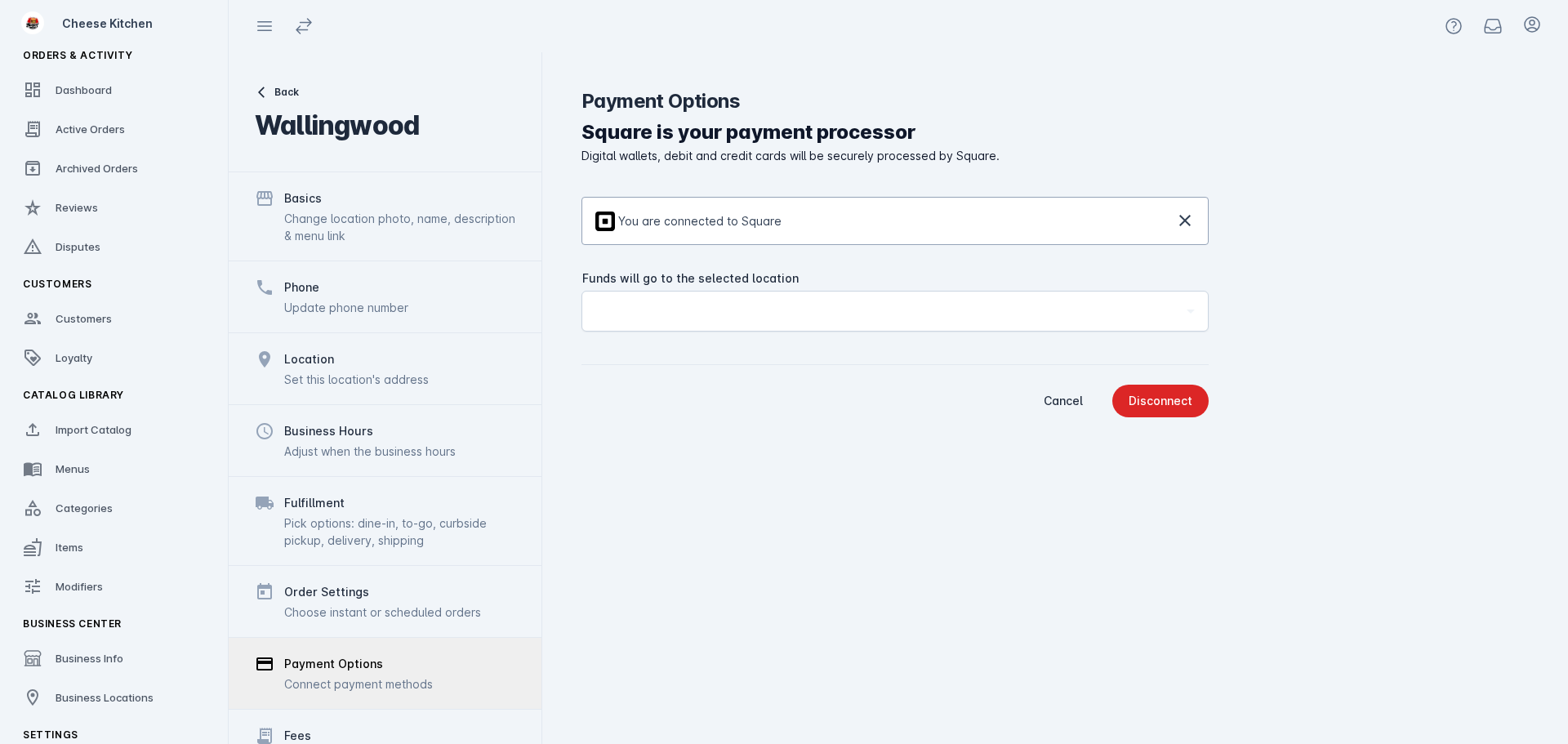
click at [1276, 284] on business-location-payment-options "Square is your payment processor Digital wallets, debit and credit cards will b…" at bounding box center [1055, 267] width 948 height 300
click at [885, 375] on div "Square is your payment processor Digital wallets, debit and credit cards will b…" at bounding box center [895, 267] width 627 height 300
click at [1176, 219] on icon at bounding box center [1185, 220] width 20 height 20
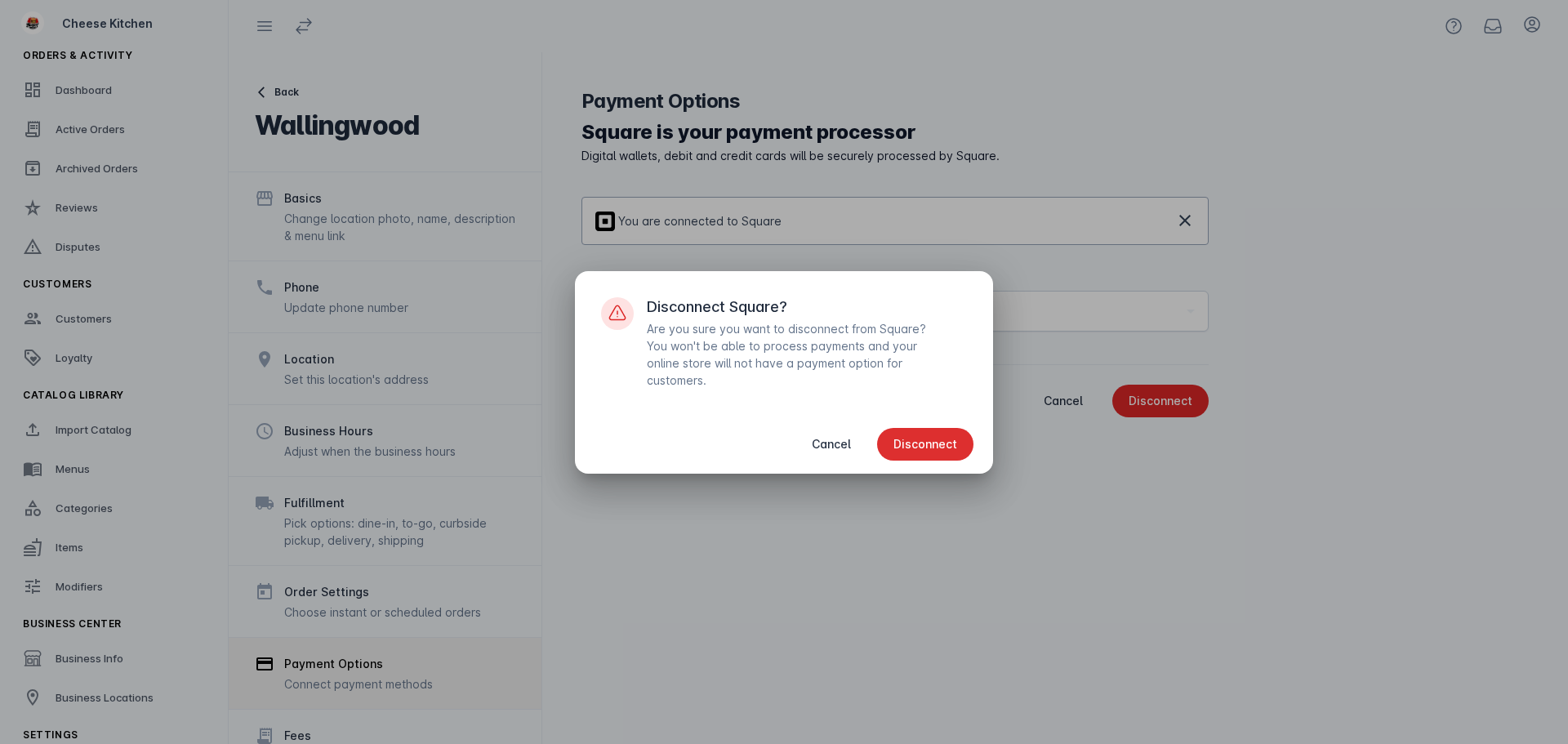
click at [927, 439] on button "Disconnect" at bounding box center [925, 443] width 96 height 33
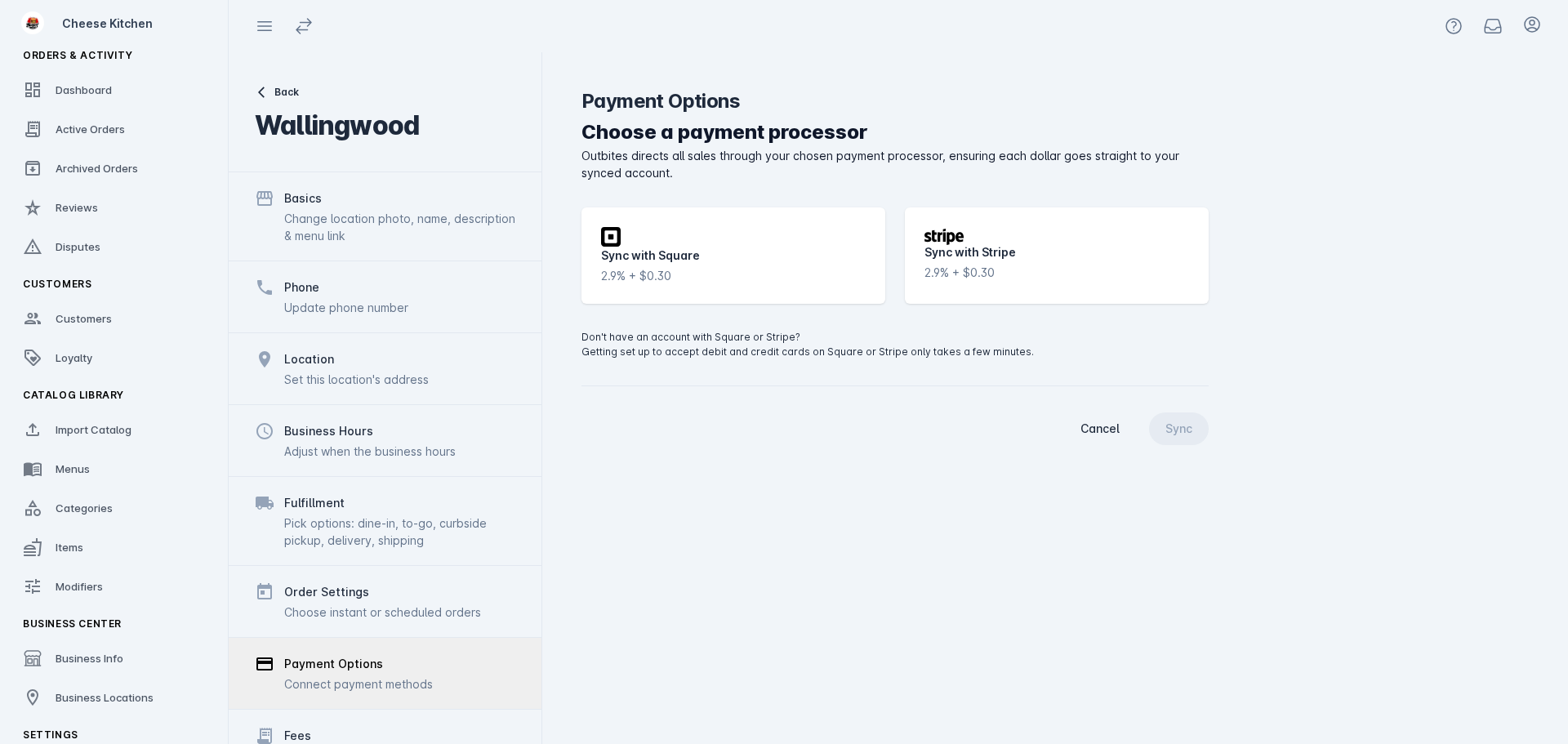
click at [681, 257] on div "Sync with Square" at bounding box center [651, 255] width 99 height 17
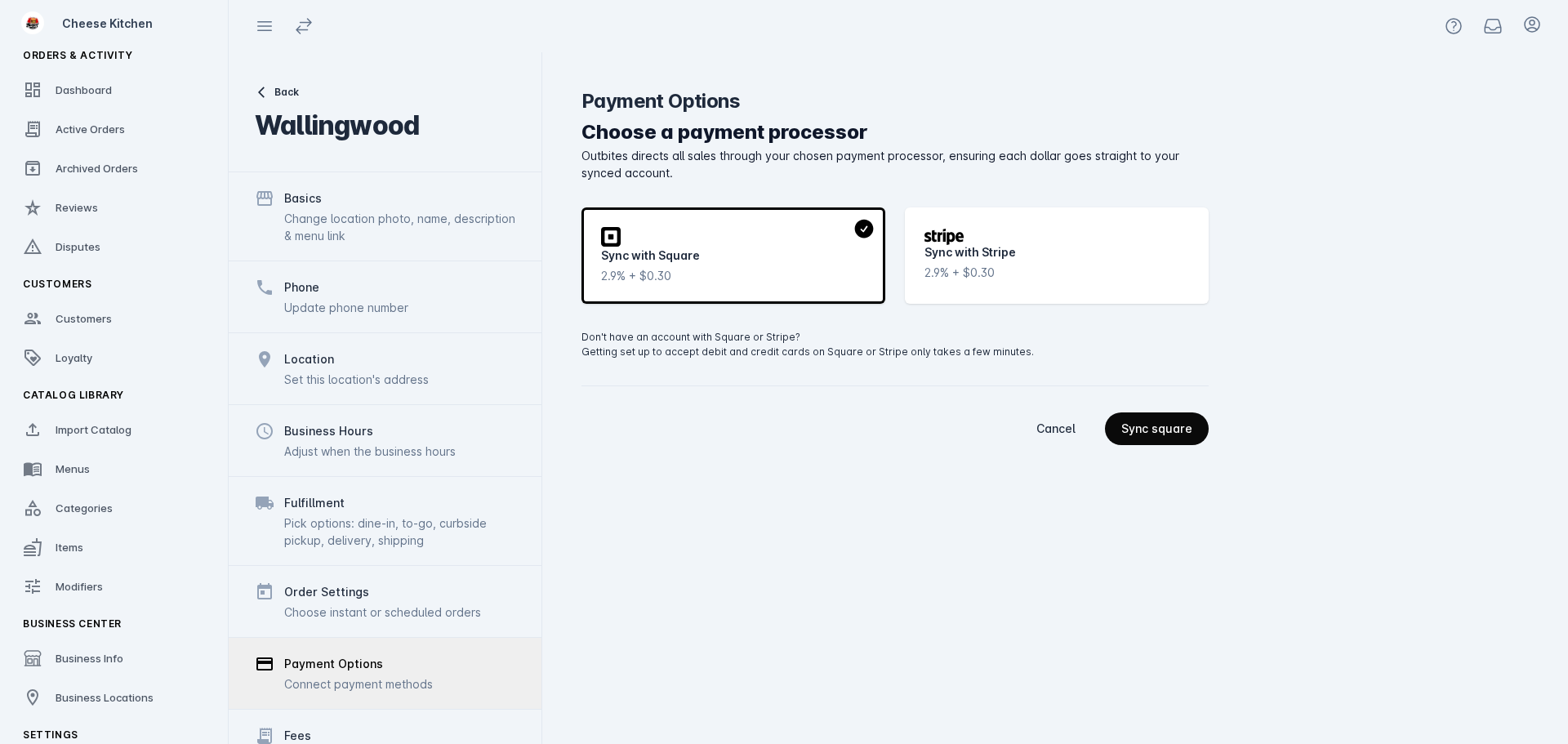
click at [1178, 423] on div "Sync square" at bounding box center [1157, 429] width 71 height 12
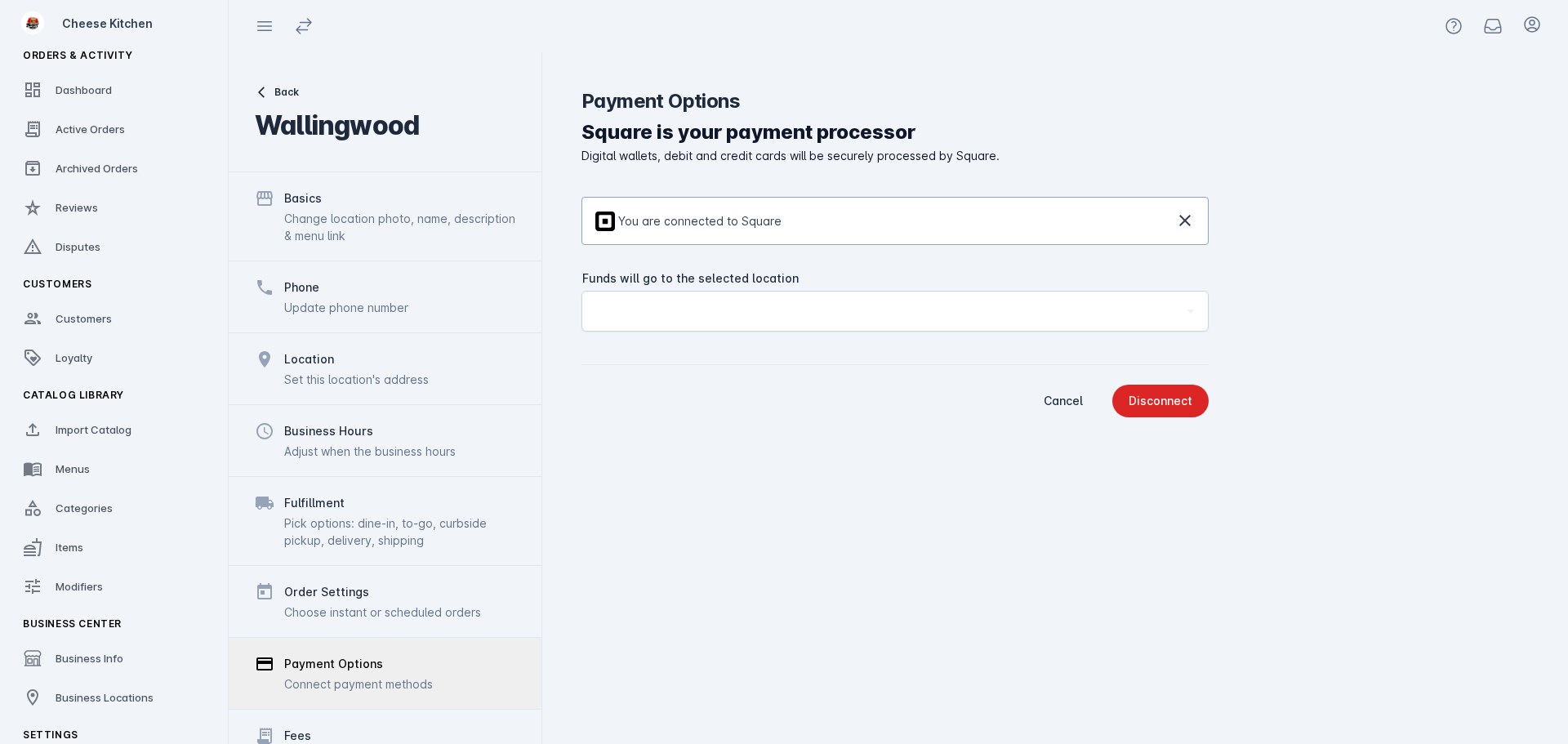
click at [704, 328] on div "Funds will go to the selected location Loading..." at bounding box center [895, 310] width 599 height 39
drag, startPoint x: 1279, startPoint y: 225, endPoint x: 1279, endPoint y: 210, distance: 15.0
click at [1279, 222] on business-location-payment-options "Square is your payment processor Digital wallets, debit and credit cards will b…" at bounding box center [1055, 267] width 948 height 300
click at [1310, 251] on business-location-payment-options "Square is your payment processor Digital wallets, debit and credit cards will b…" at bounding box center [1055, 267] width 948 height 300
click at [1183, 228] on icon at bounding box center [1185, 220] width 20 height 20
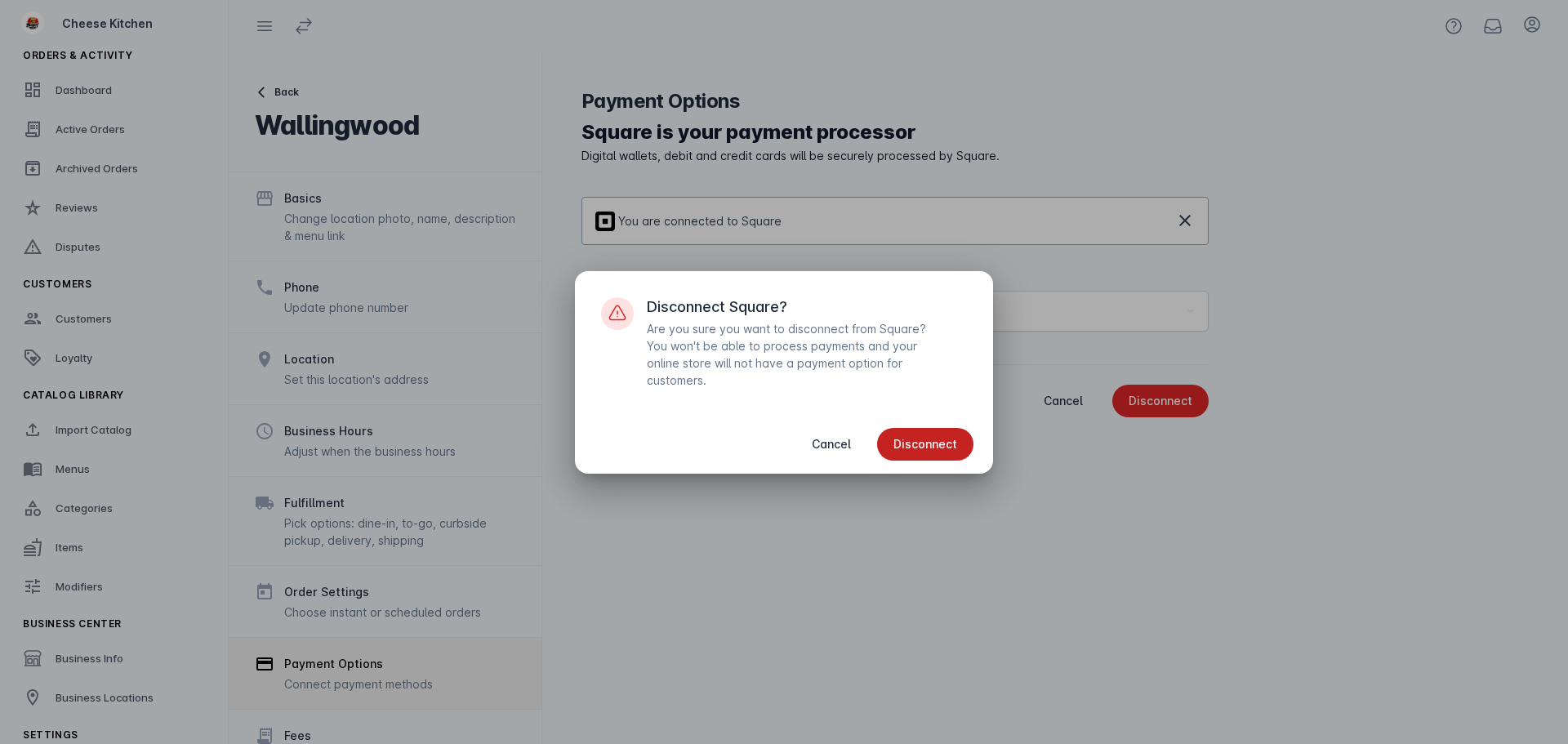
drag, startPoint x: 940, startPoint y: 444, endPoint x: 914, endPoint y: 404, distance: 47.7
click at [937, 442] on span "Disconnect" at bounding box center [925, 444] width 64 height 12
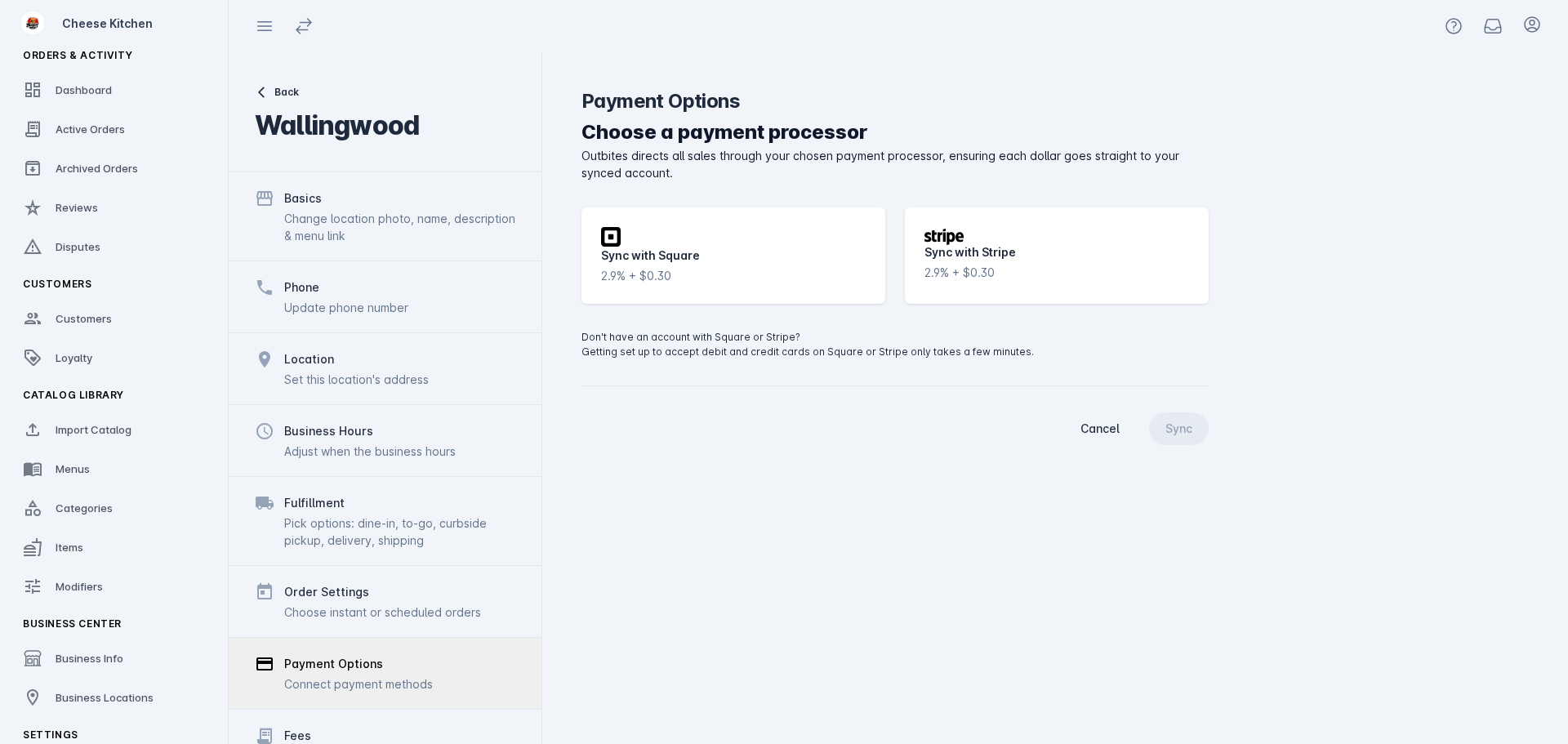
click at [686, 397] on div "Choose a payment processor Outbites directs all sales through your chosen payme…" at bounding box center [895, 281] width 627 height 327
click at [732, 233] on div "Square icon Sync with Square 2.9% + $0.30" at bounding box center [733, 255] width 304 height 96
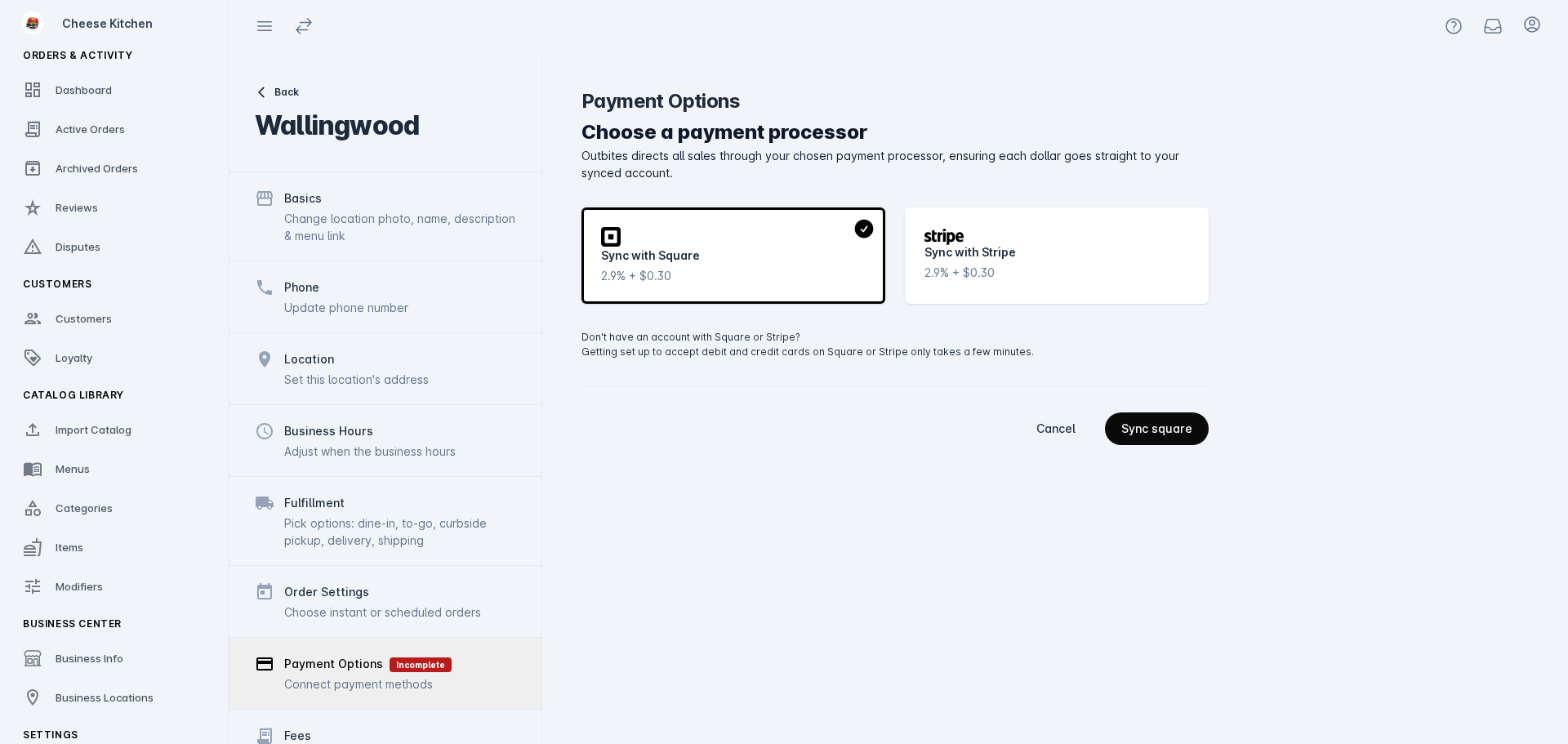
click at [1163, 423] on div "Sync square" at bounding box center [1157, 429] width 71 height 12
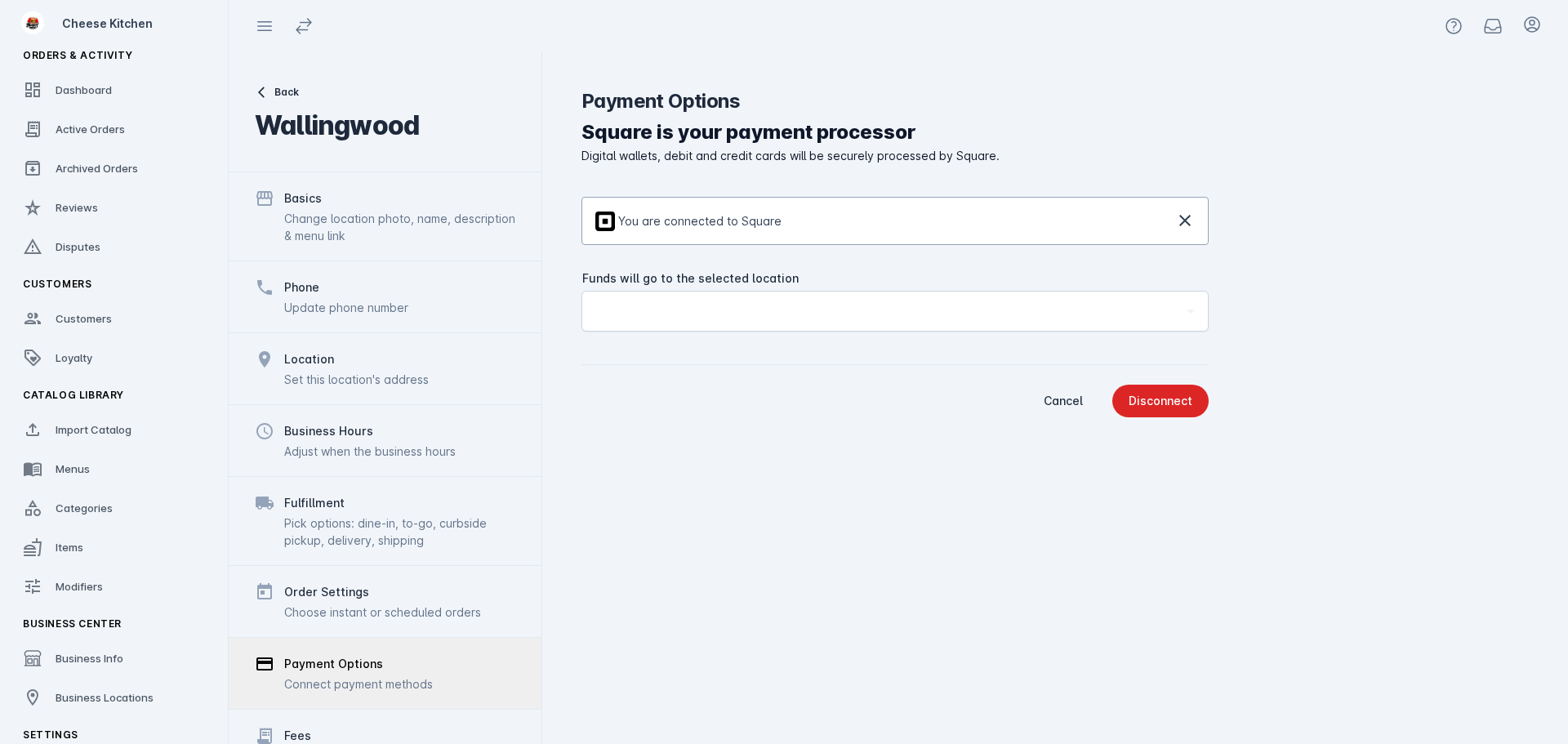
click at [860, 323] on div "Funds will go to the selected location Loading..." at bounding box center [895, 310] width 599 height 39
click at [857, 320] on div "Funds will go to the selected location Loading..." at bounding box center [895, 310] width 599 height 39
click at [856, 320] on div "Funds will go to the selected location Loading..." at bounding box center [895, 310] width 599 height 39
click at [1183, 315] on icon at bounding box center [1191, 311] width 20 height 20
click at [1265, 245] on business-location-payment-options "Square is your payment processor Digital wallets, debit and credit cards will b…" at bounding box center [1055, 267] width 948 height 300
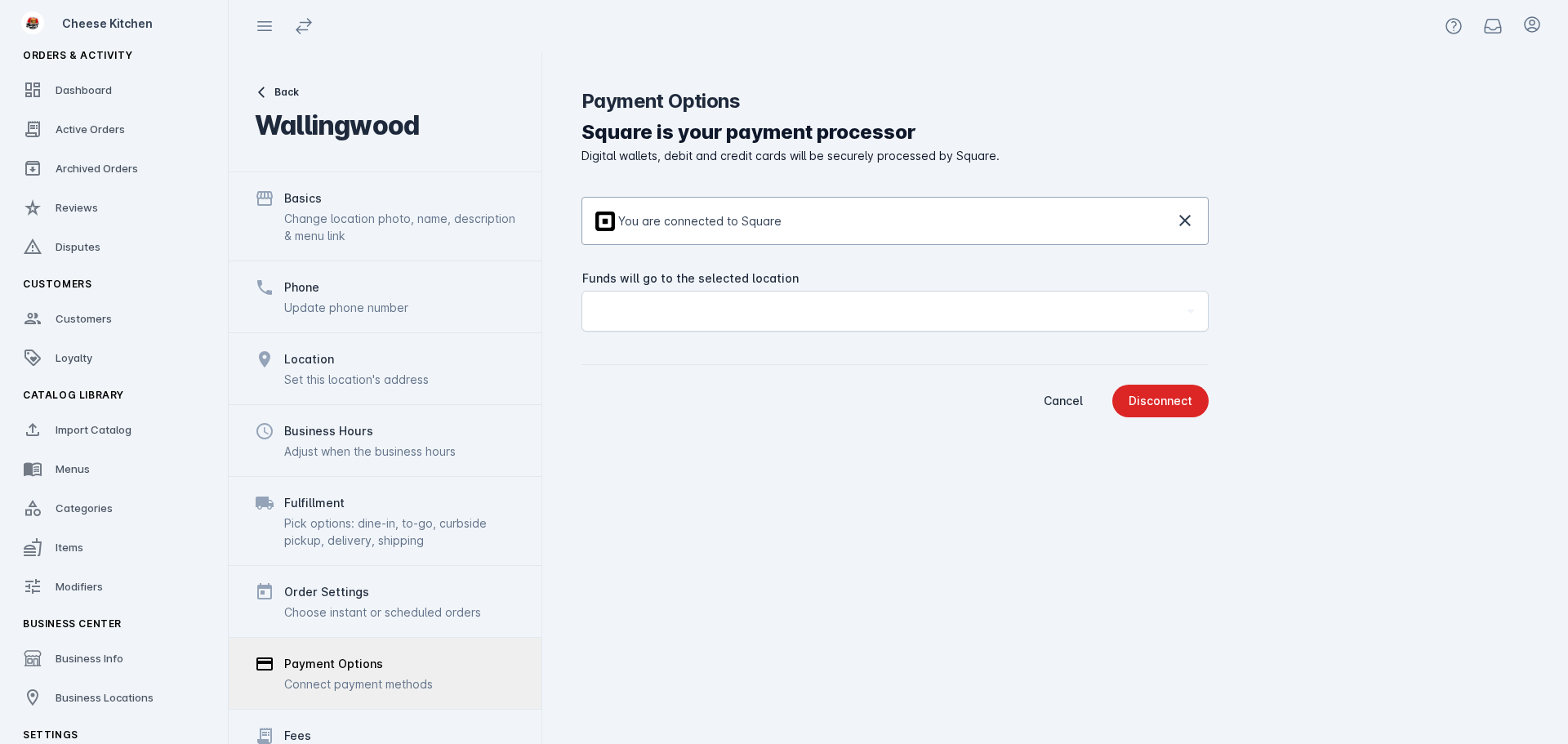
click at [1270, 238] on business-location-payment-options "Square is your payment processor Digital wallets, debit and credit cards will b…" at bounding box center [1055, 267] width 948 height 300
click at [1185, 219] on icon at bounding box center [1185, 220] width 12 height 12
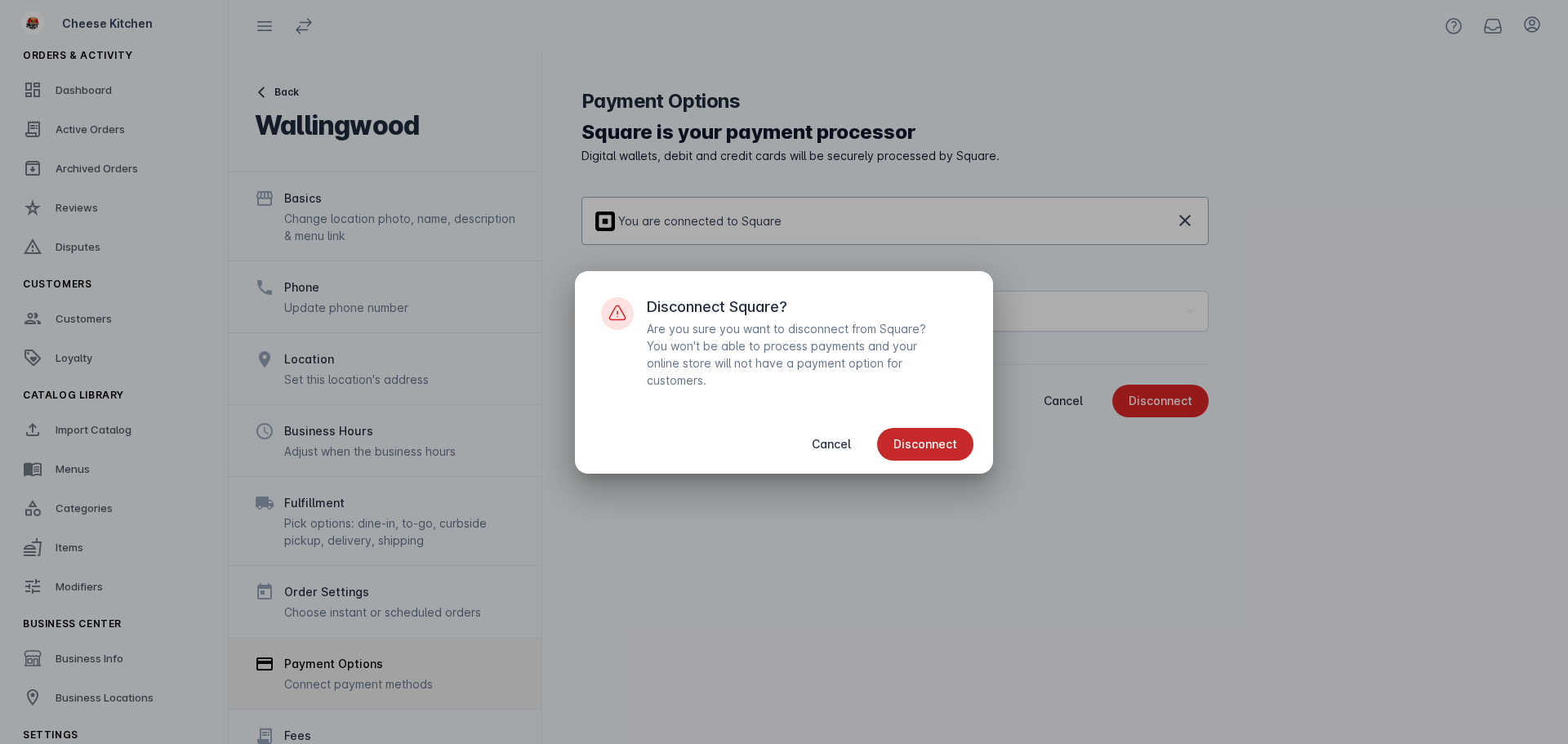
click at [931, 449] on span "Disconnect" at bounding box center [925, 444] width 64 height 12
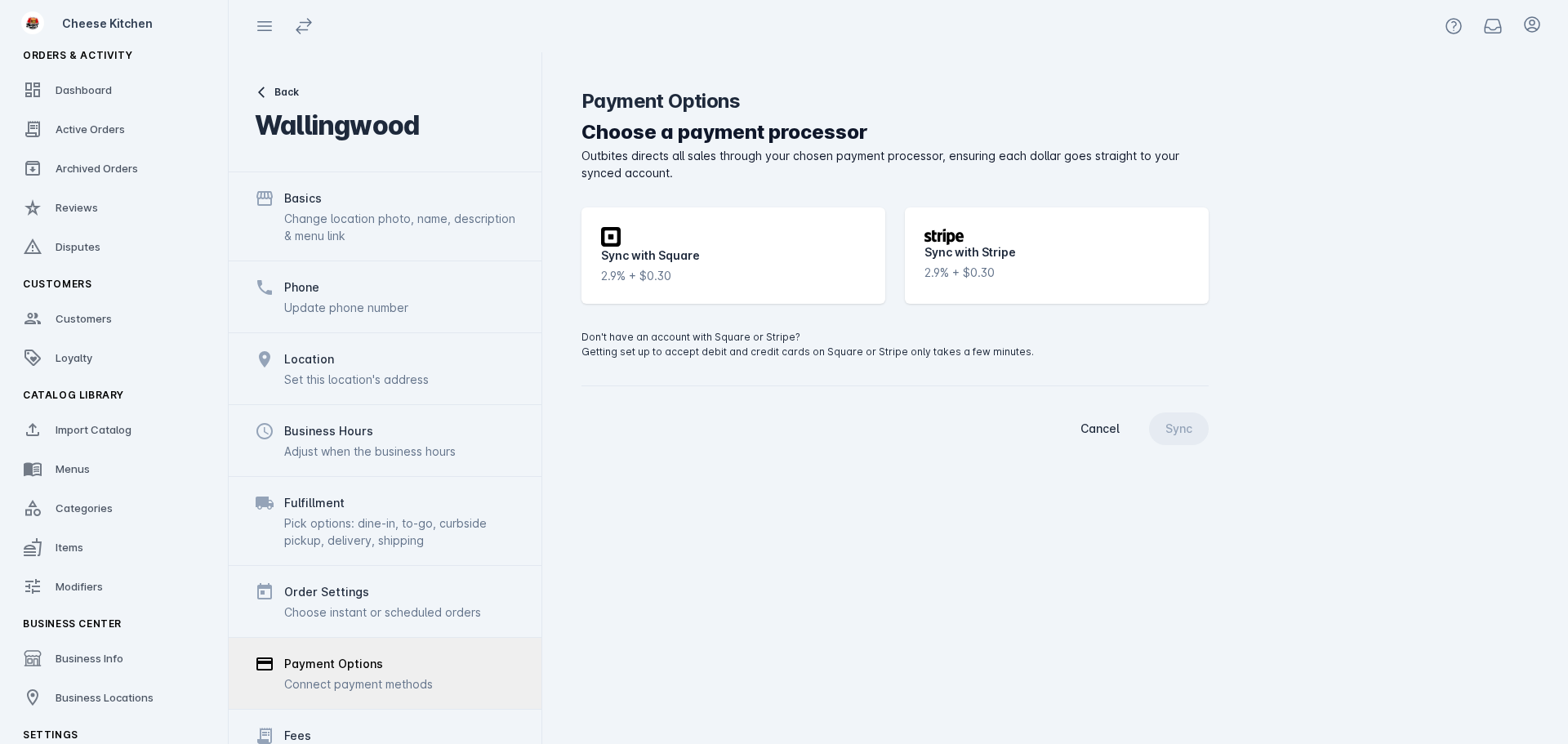
click at [791, 235] on div "Square icon Sync with Square 2.9% + $0.30" at bounding box center [733, 255] width 304 height 96
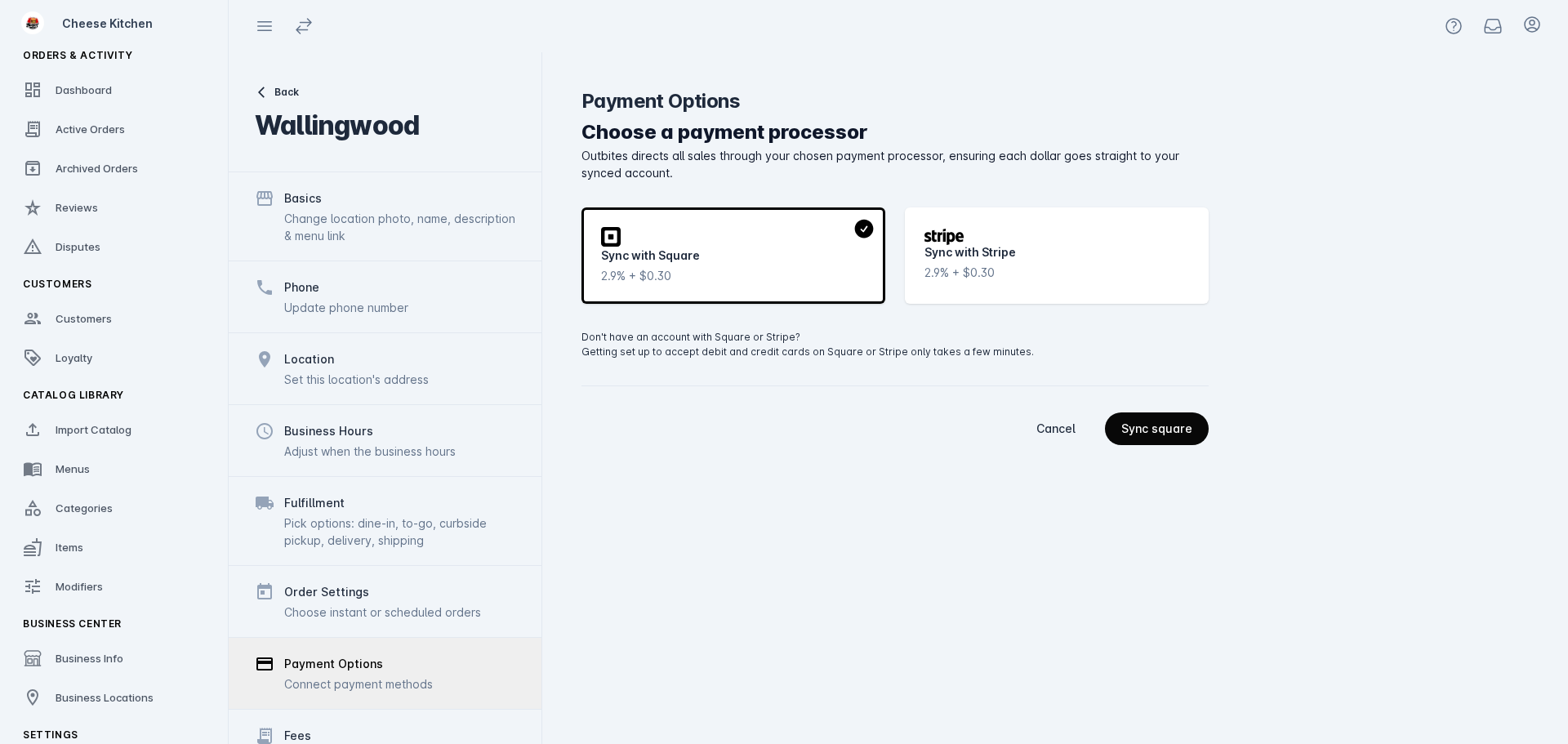
click at [1148, 429] on div "Sync square" at bounding box center [1157, 429] width 71 height 12
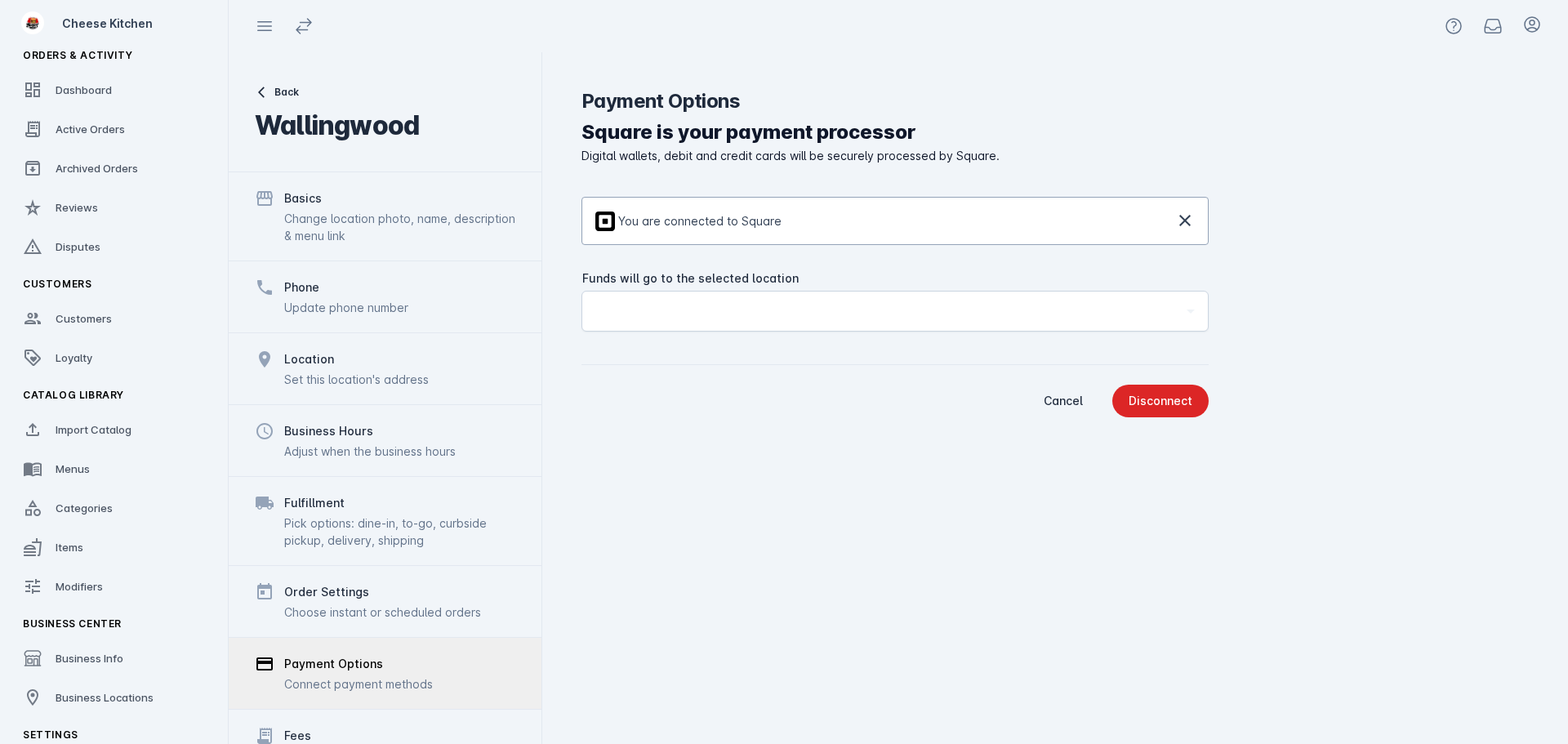
click at [1192, 227] on icon at bounding box center [1185, 220] width 20 height 20
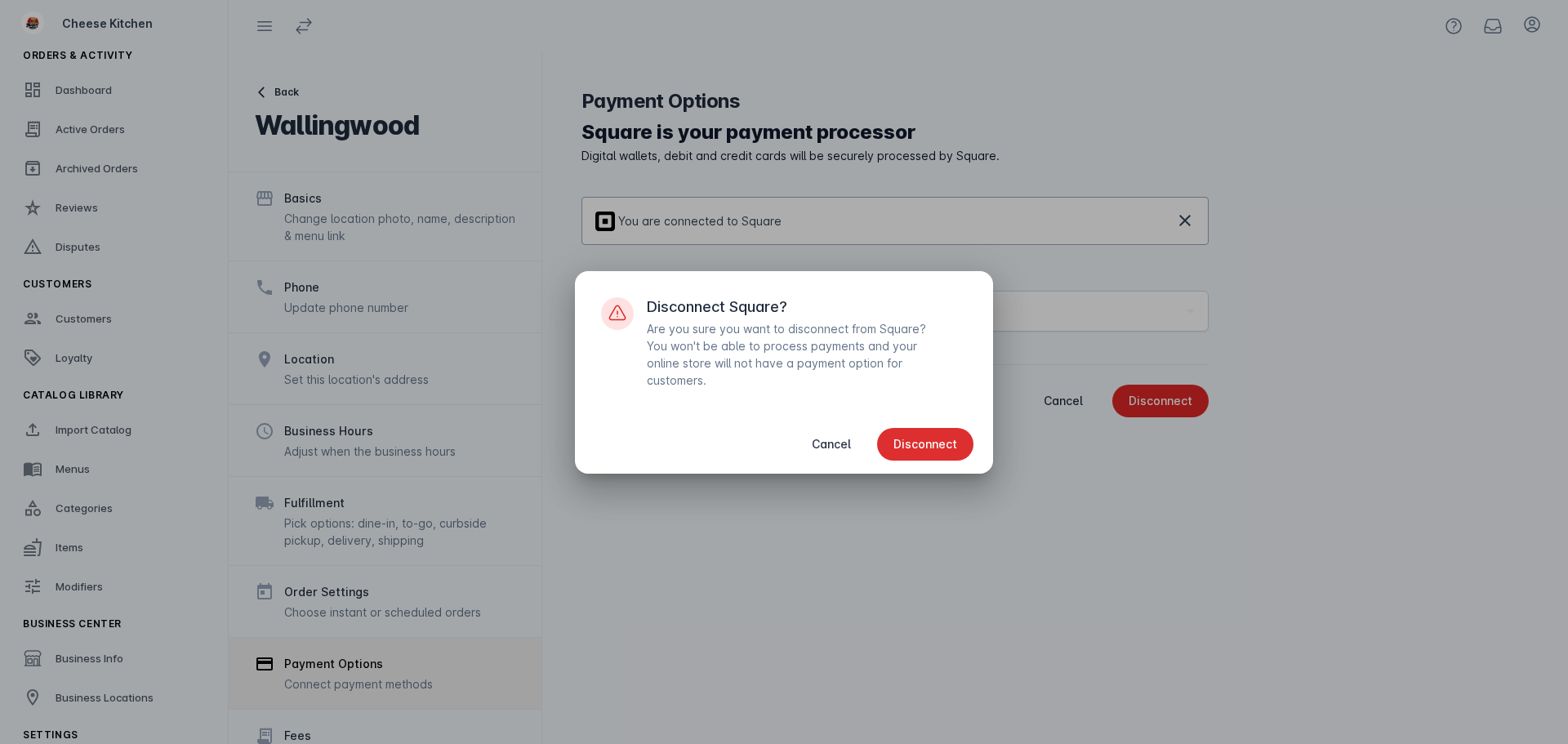
click at [915, 455] on span "button" at bounding box center [925, 443] width 96 height 39
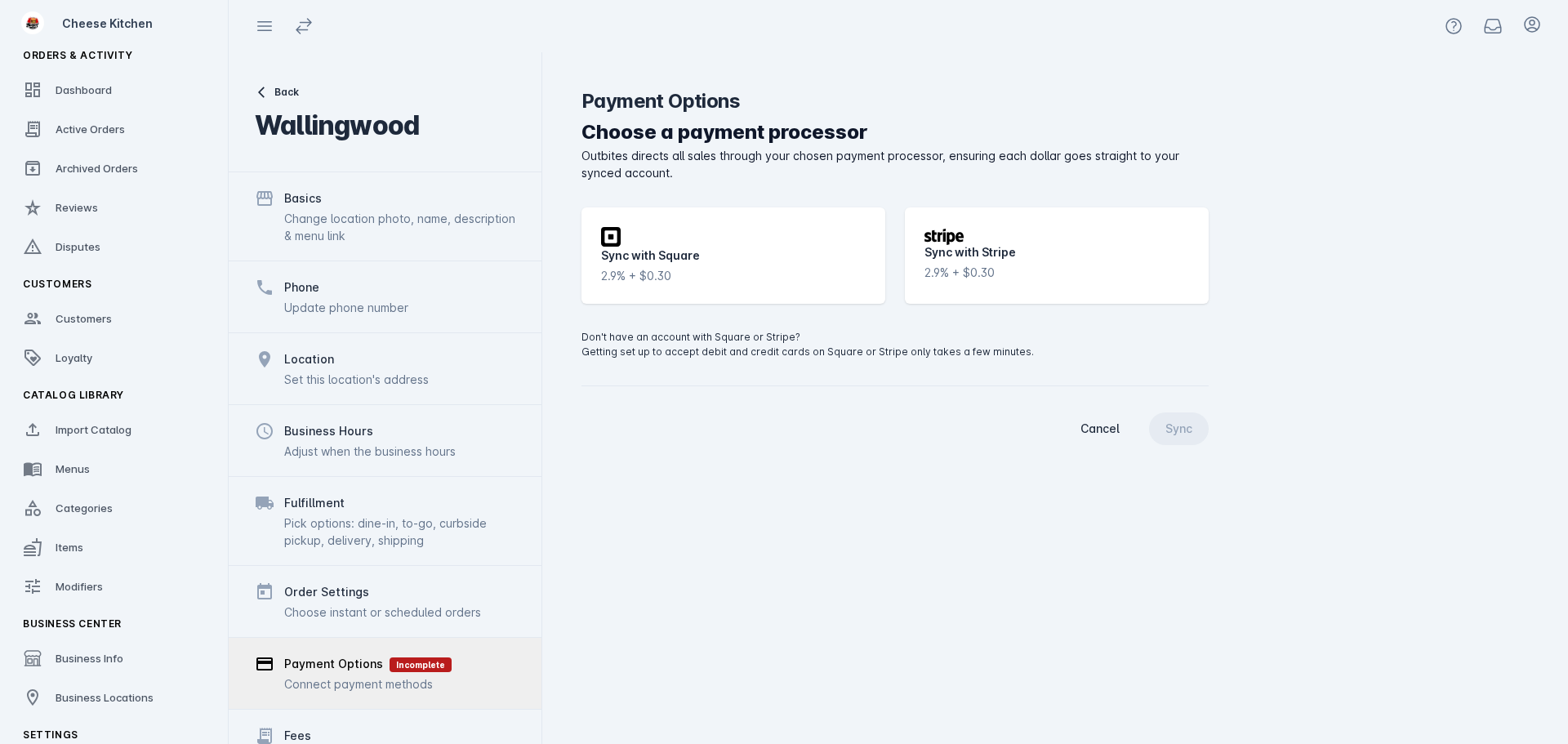
click at [850, 224] on div "Square icon Sync with Square 2.9% + $0.30" at bounding box center [733, 255] width 304 height 96
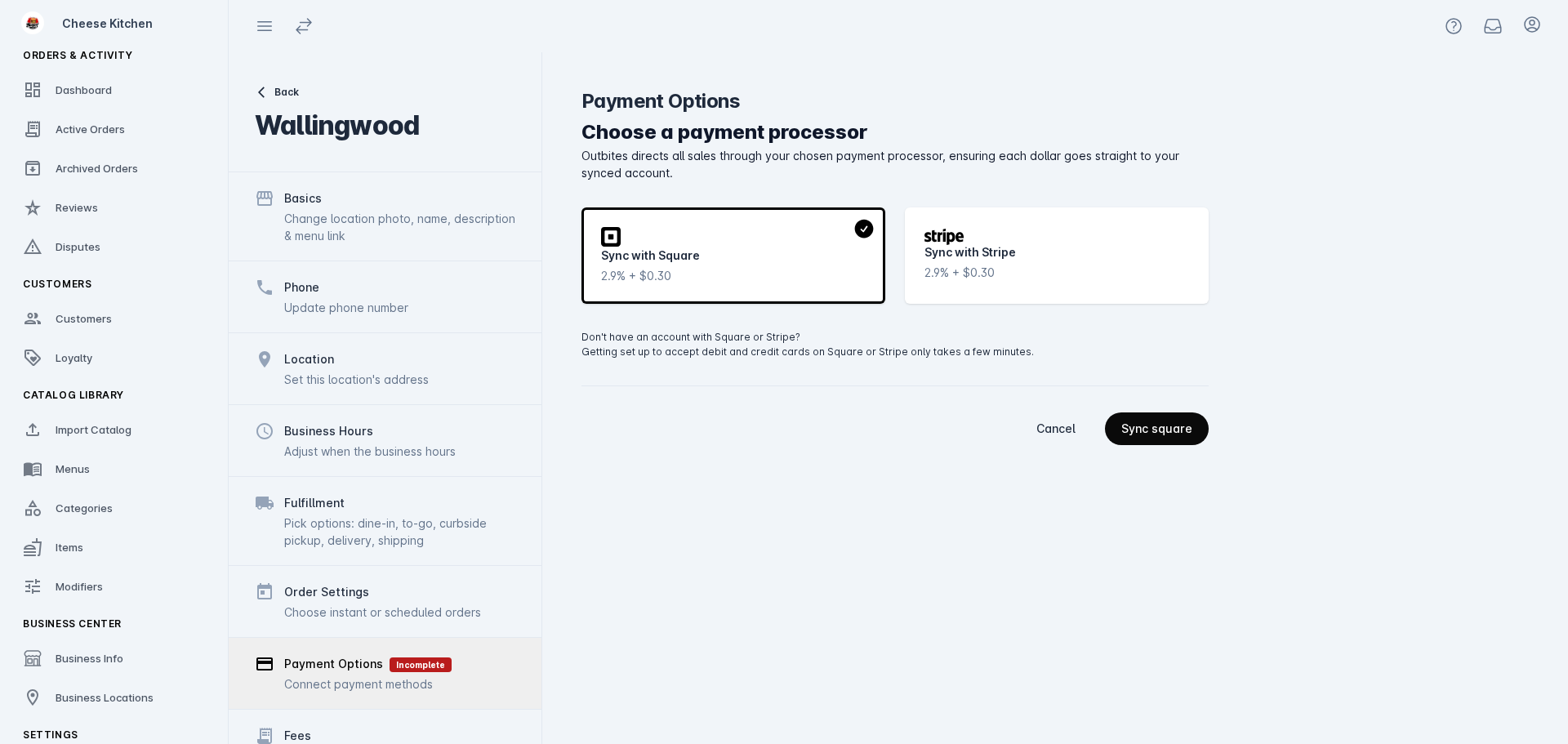
click at [1141, 423] on div "Sync square" at bounding box center [1157, 429] width 71 height 12
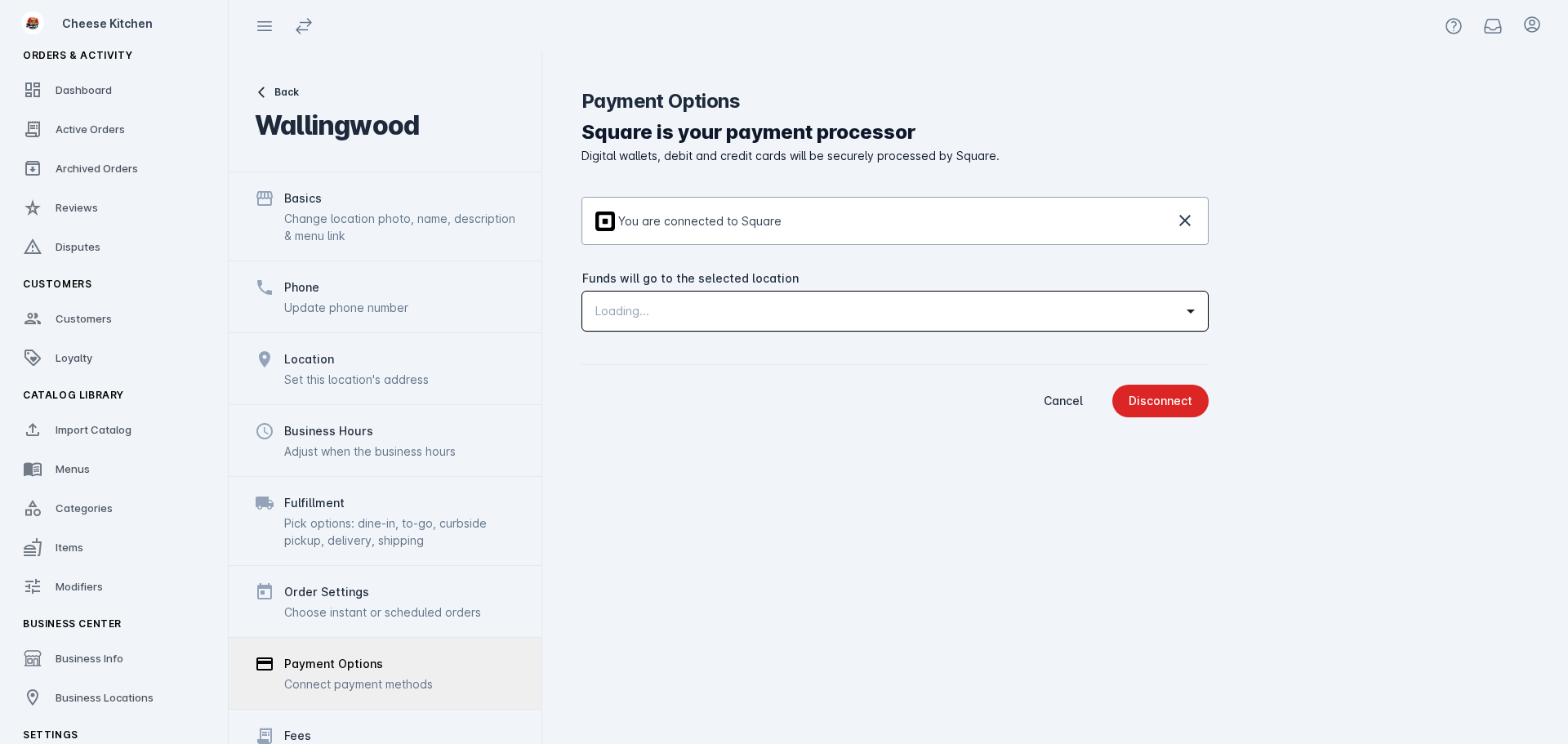
click at [747, 319] on div "Loading..." at bounding box center [887, 311] width 585 height 20
click at [799, 302] on div "Loading..." at bounding box center [887, 311] width 585 height 20
click at [1179, 219] on icon at bounding box center [1185, 220] width 20 height 20
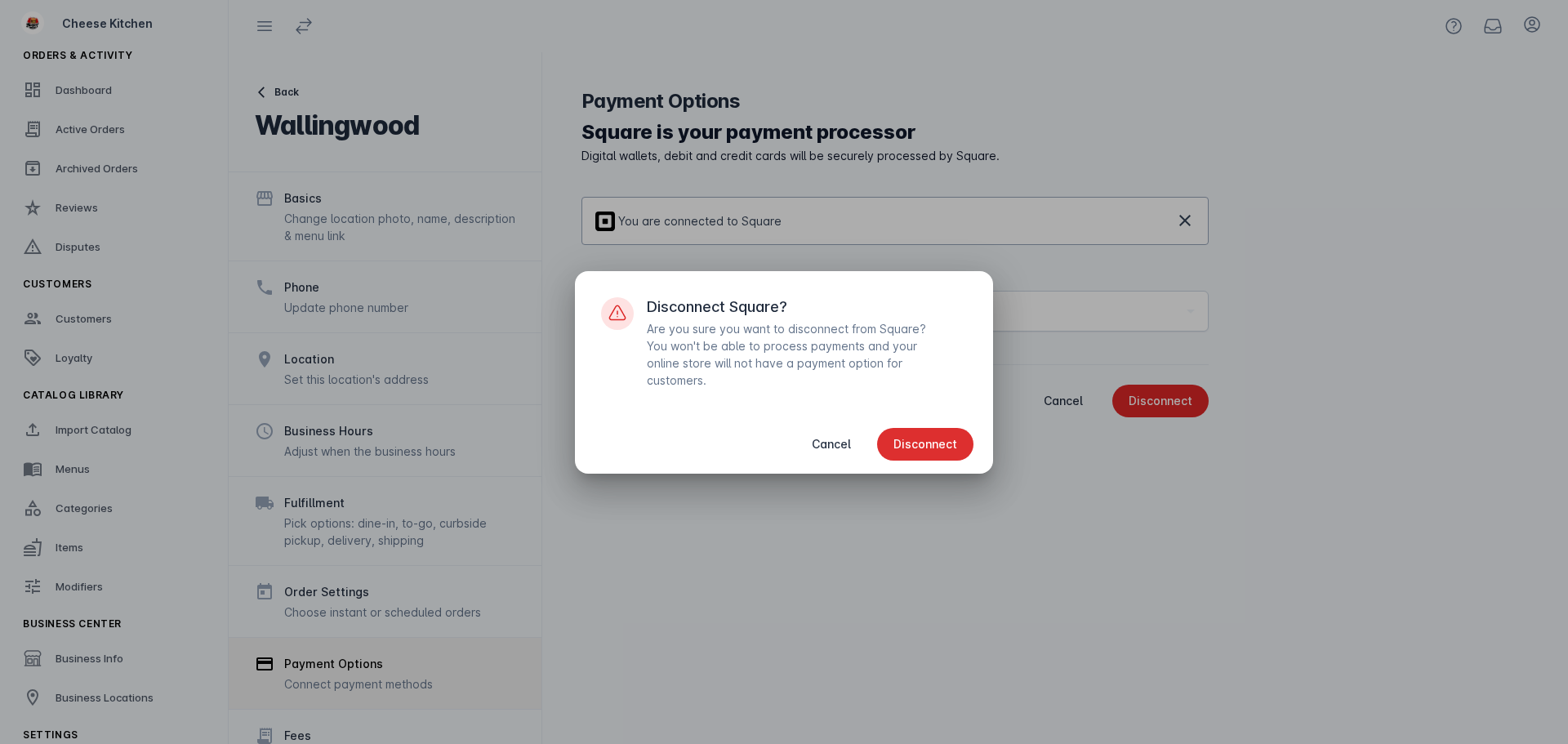
click at [940, 451] on span "button" at bounding box center [925, 443] width 96 height 39
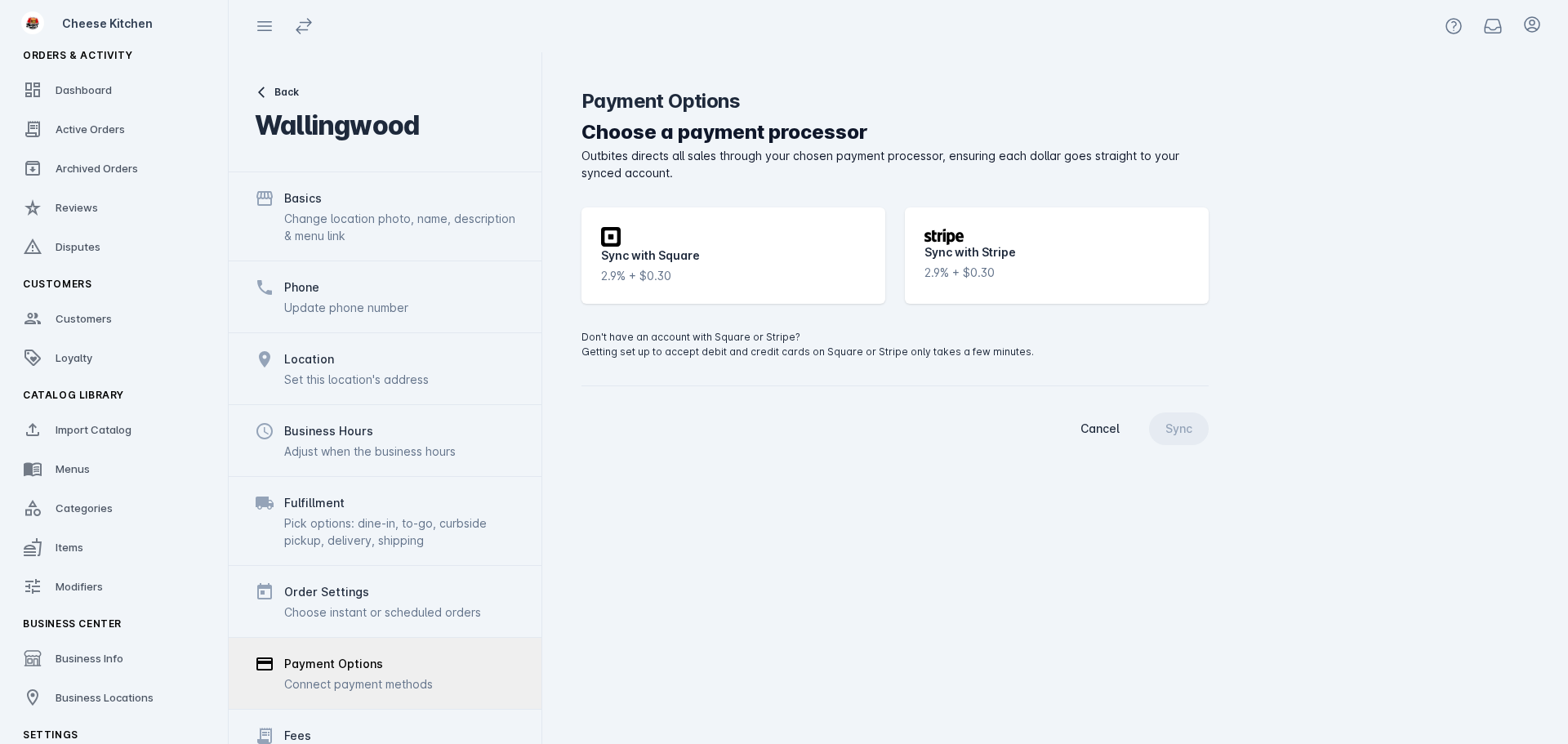
click at [883, 434] on div "Cancel Sync" at bounding box center [895, 429] width 627 height 33
click at [690, 233] on div "Square icon Sync with Square 2.9% + $0.30" at bounding box center [733, 255] width 304 height 96
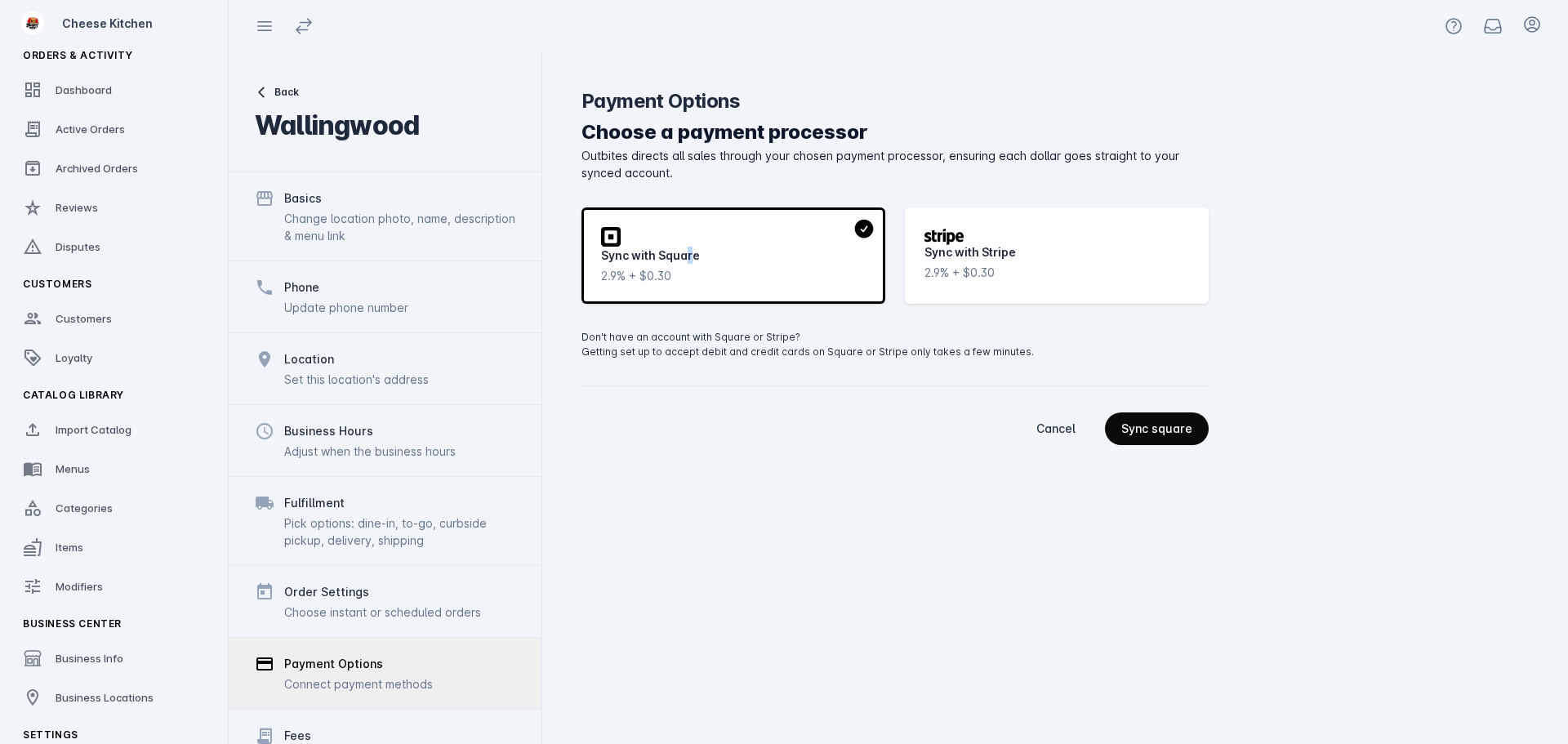
click at [1133, 430] on div "Sync square" at bounding box center [1157, 429] width 71 height 12
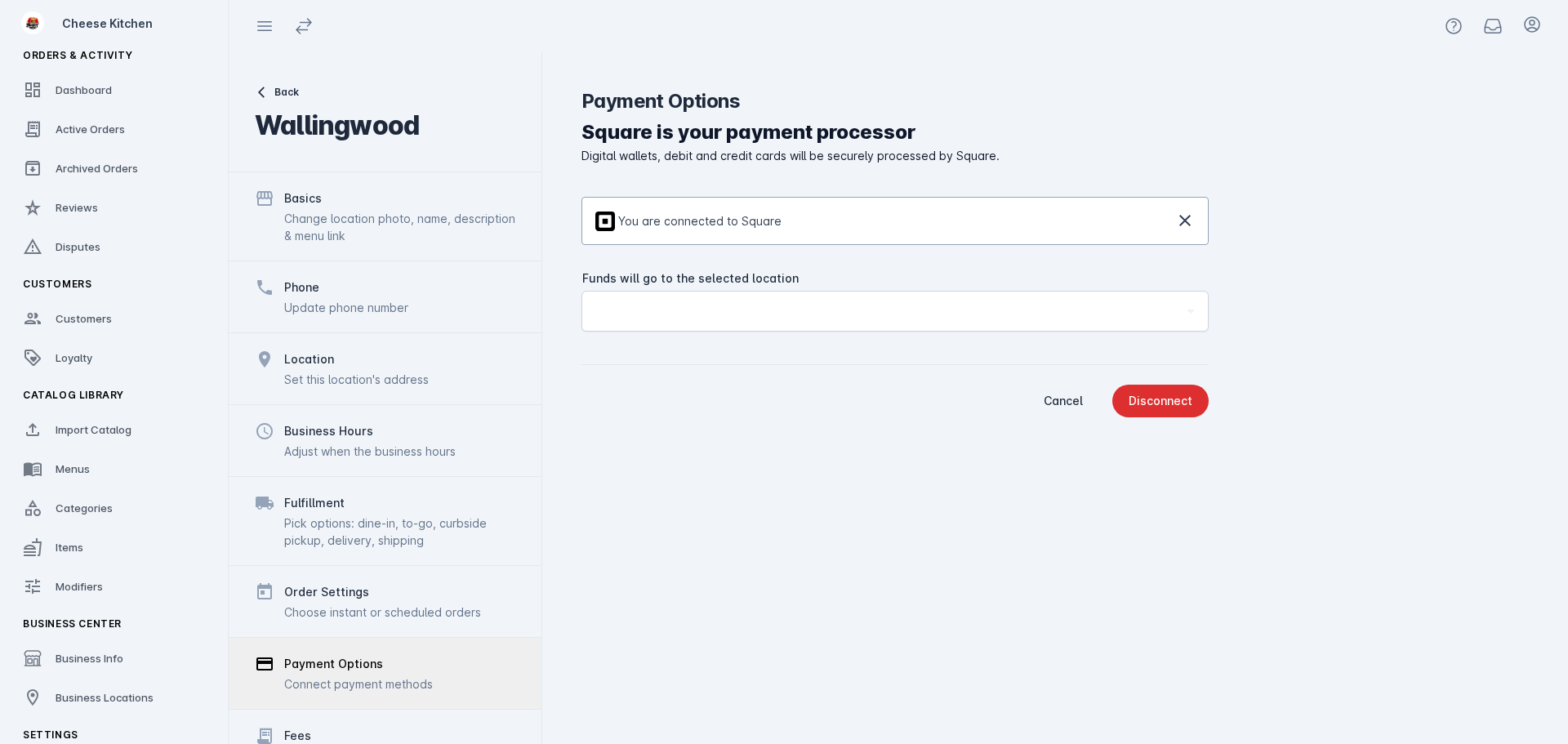
click at [1150, 399] on div "Disconnect" at bounding box center [1160, 401] width 64 height 12
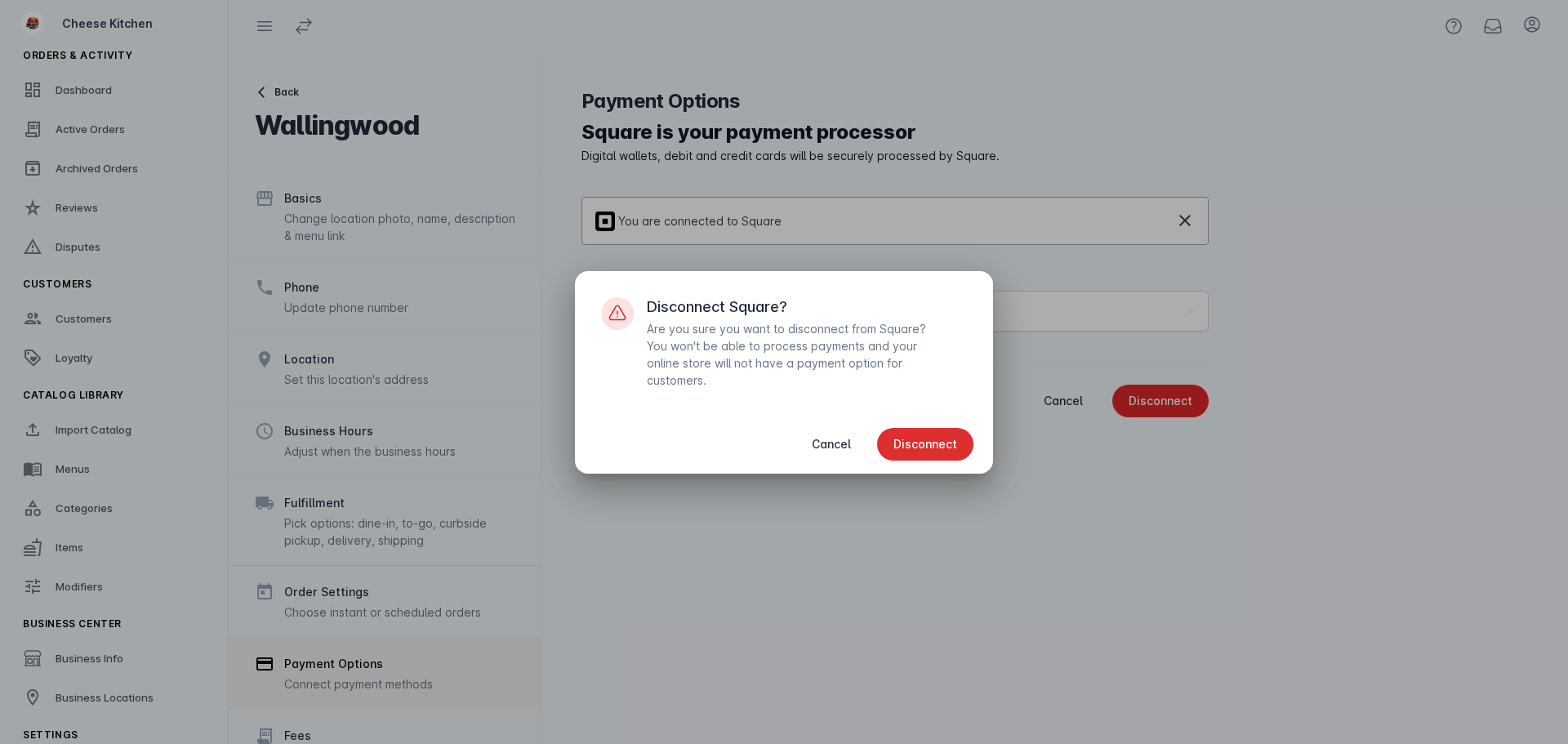
click at [960, 441] on span "button" at bounding box center [925, 443] width 96 height 39
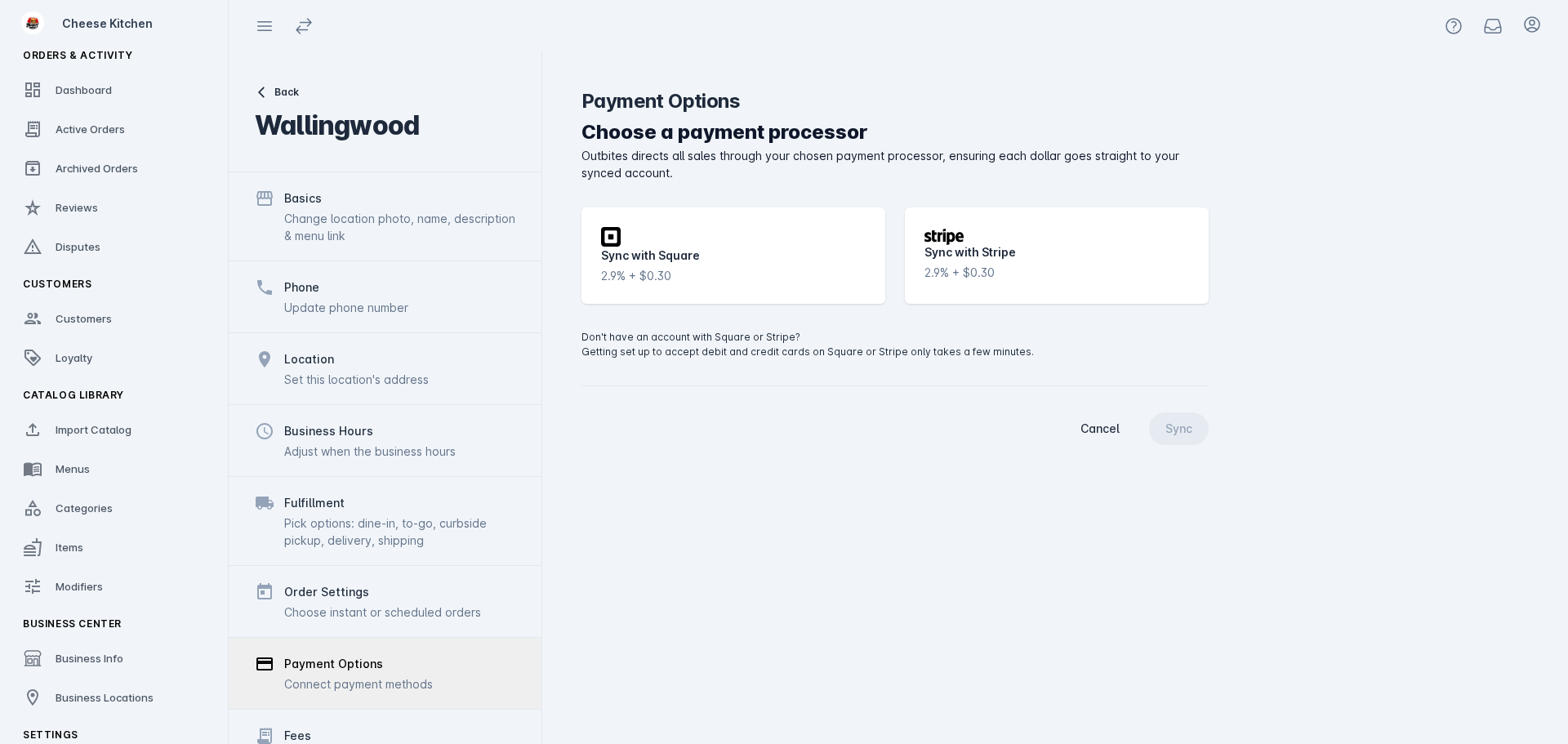
click at [717, 276] on div "Square icon Sync with Square 2.9% + $0.30" at bounding box center [733, 255] width 304 height 96
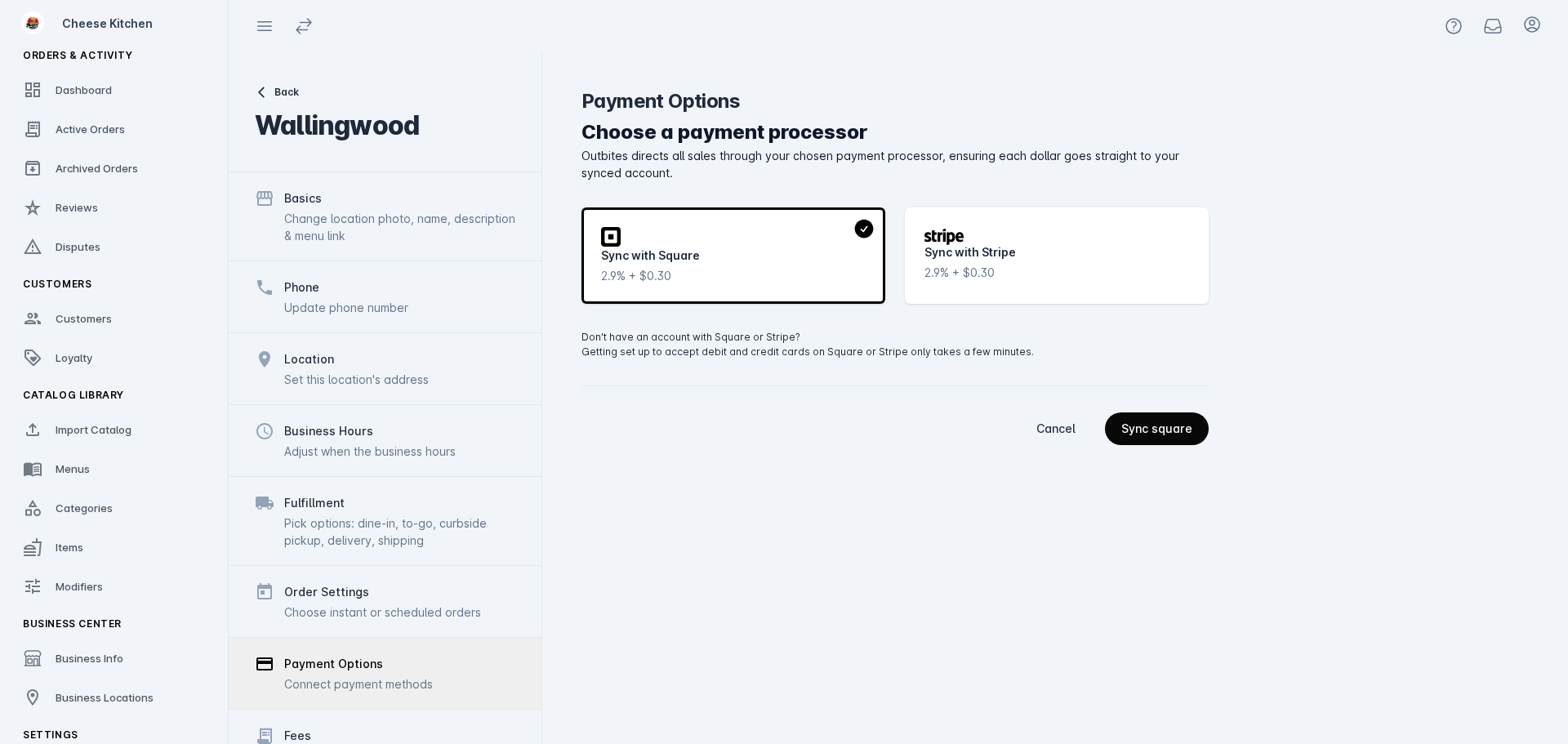
click at [1150, 434] on div "Sync square" at bounding box center [1157, 429] width 71 height 12
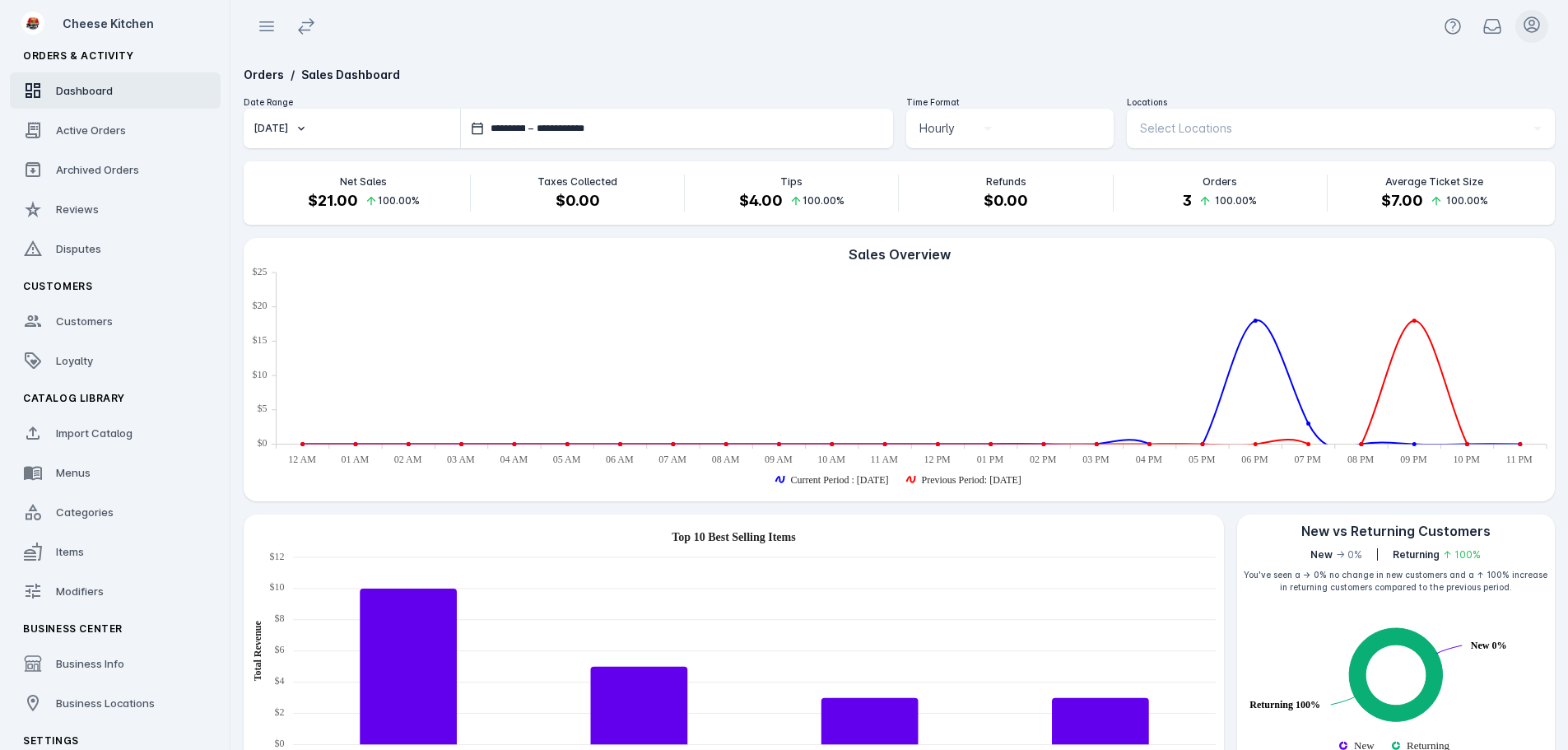
click at [1536, 23] on icon at bounding box center [1532, 25] width 20 height 20
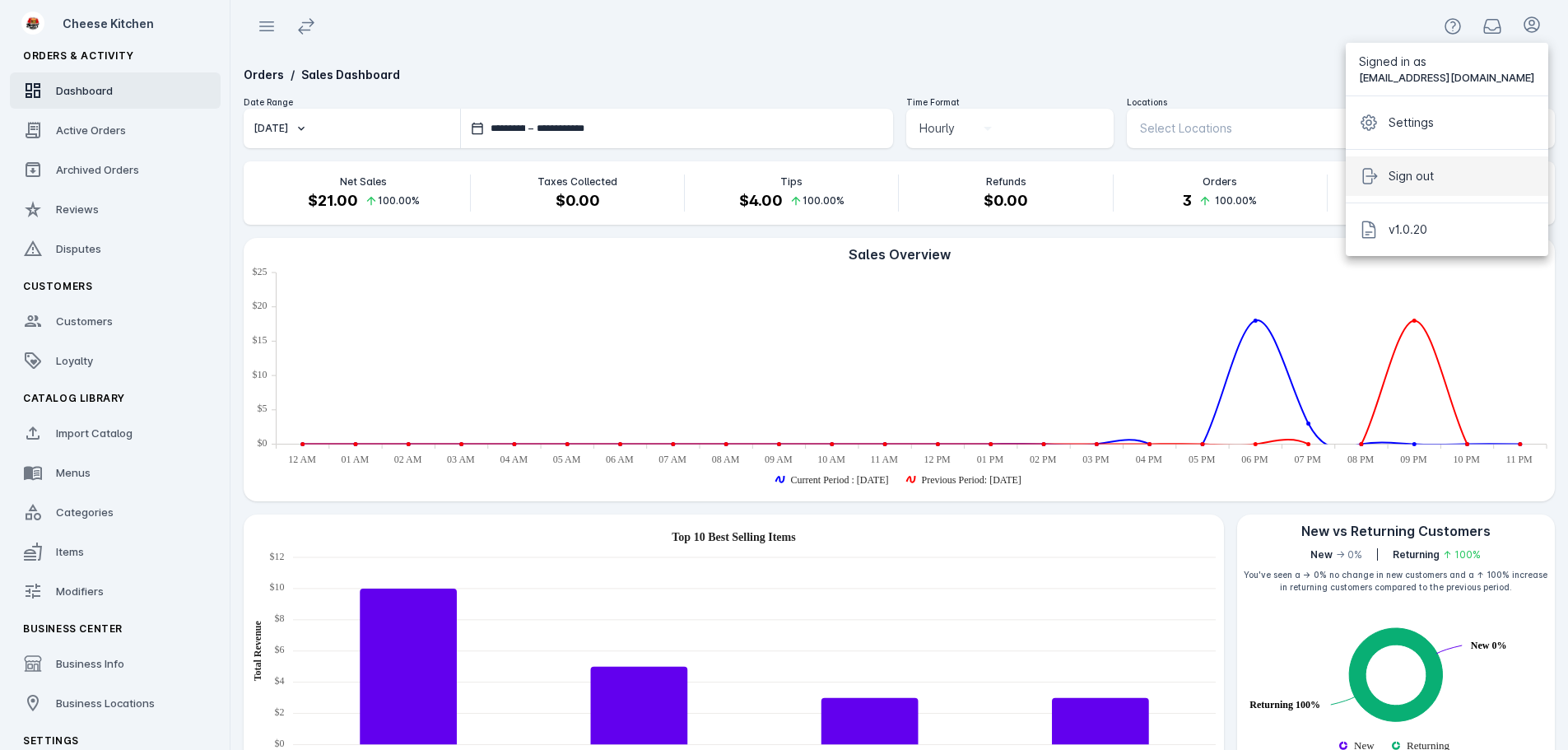
click at [1433, 184] on span "Sign out" at bounding box center [1410, 176] width 45 height 20
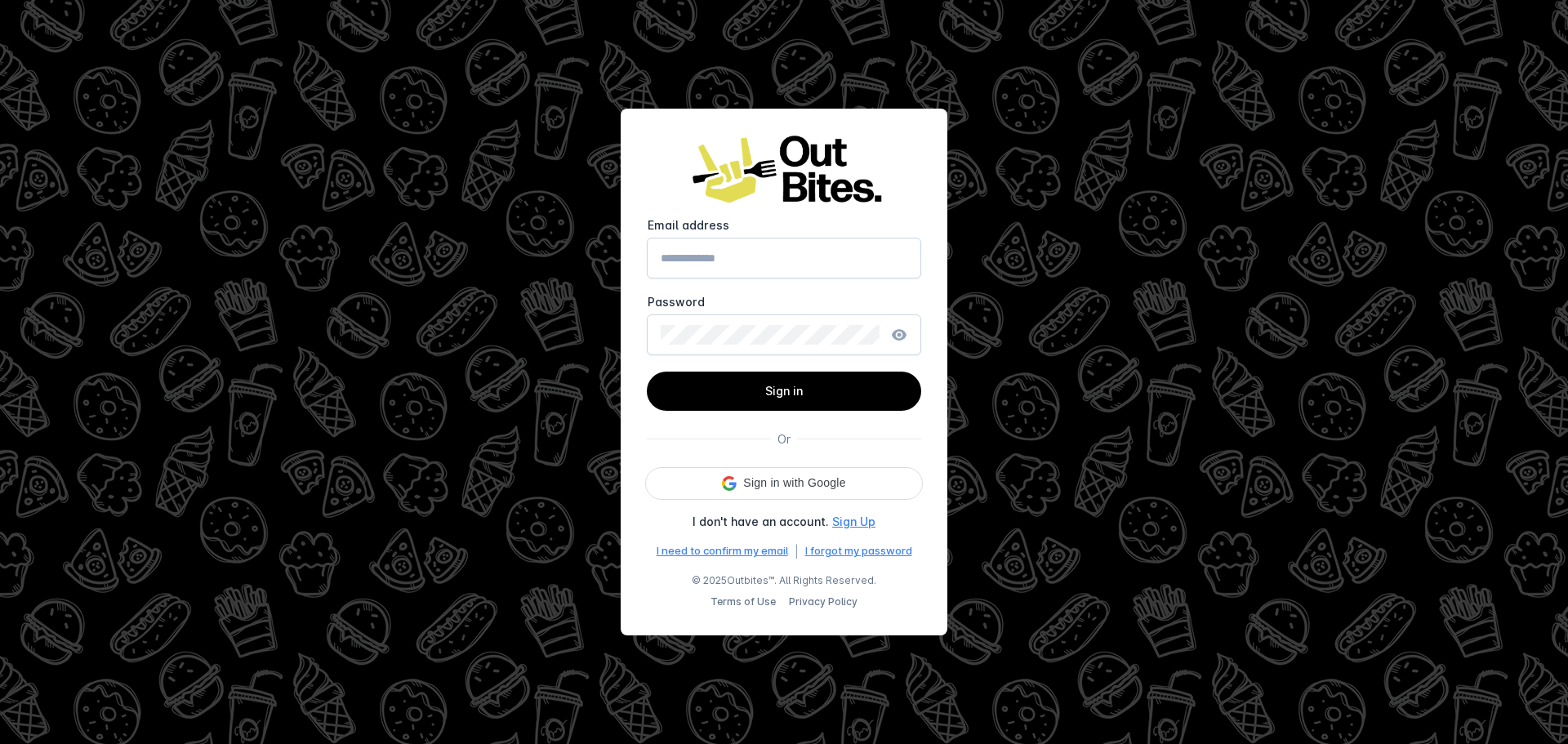
type input "**********"
click at [741, 389] on span at bounding box center [784, 390] width 274 height 39
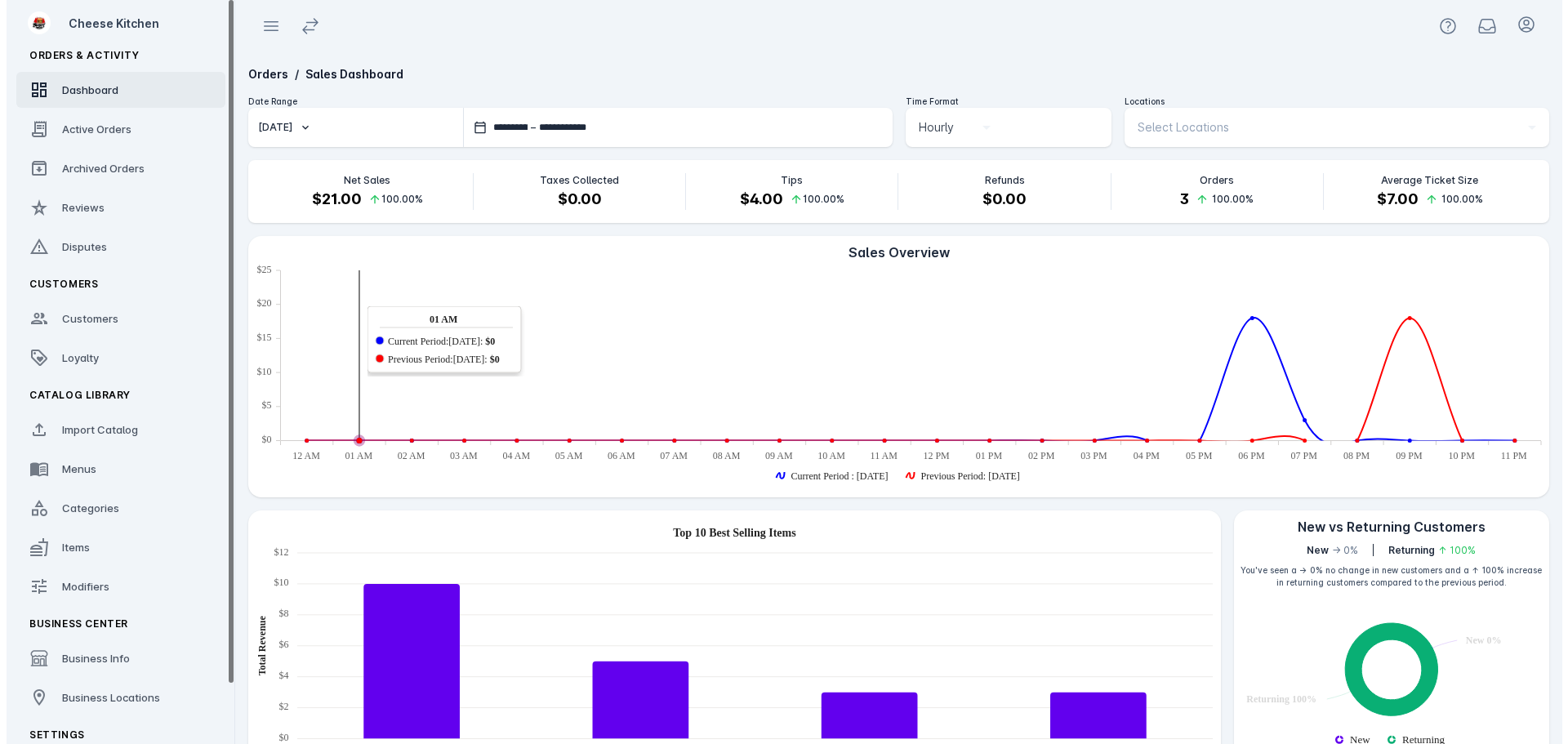
scroll to position [66, 0]
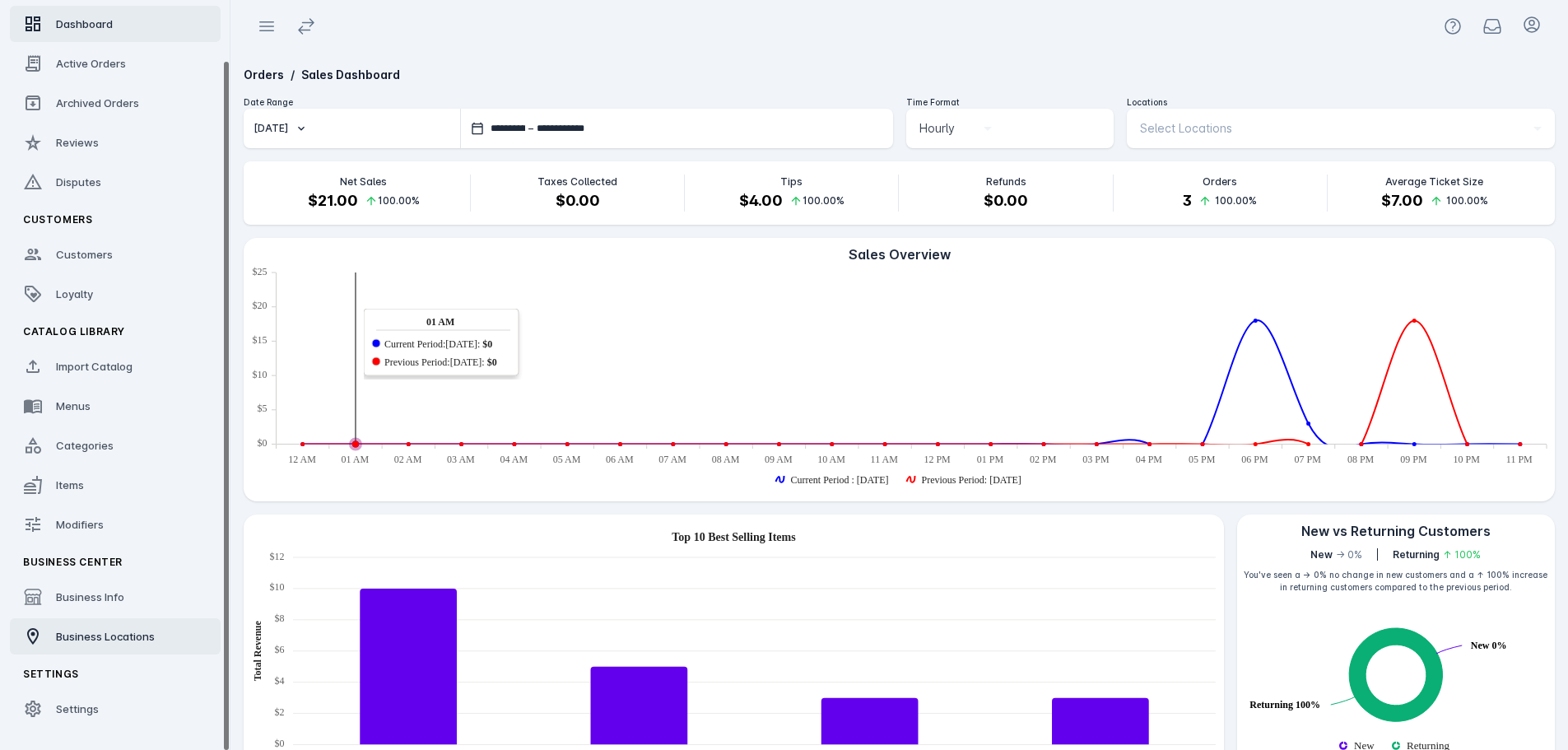
click at [114, 639] on span "Business Locations" at bounding box center [105, 636] width 99 height 13
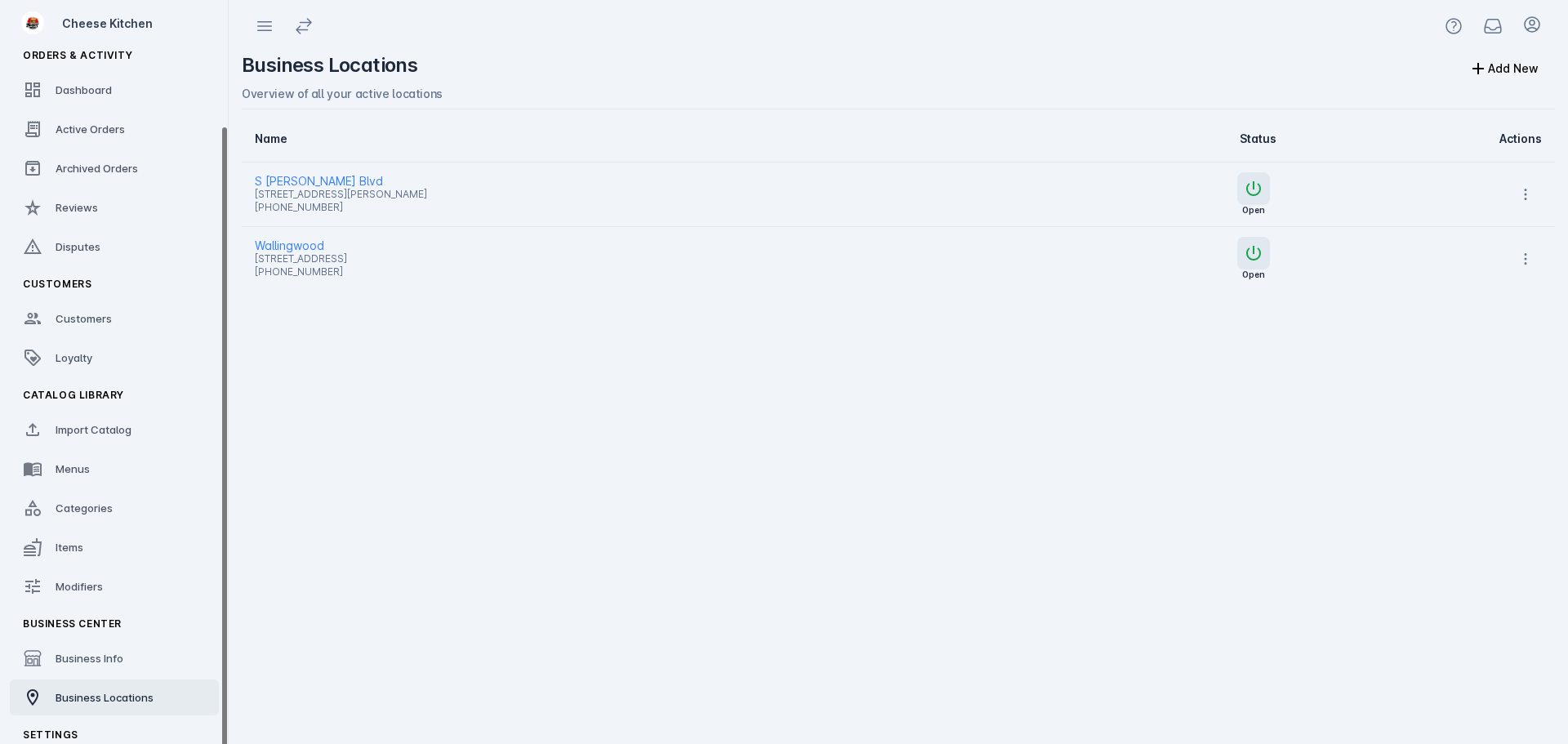
scroll to position [66, 0]
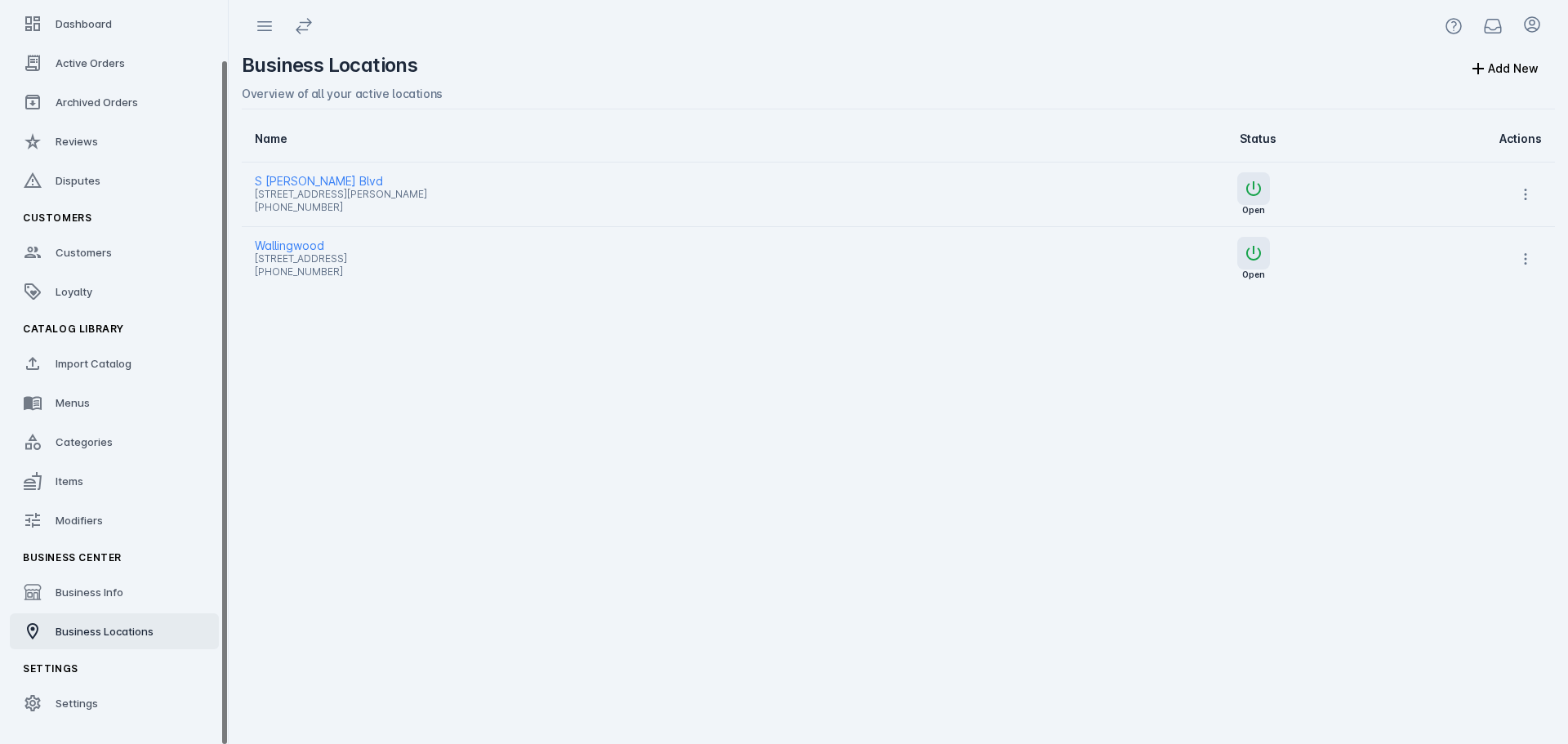
click at [287, 245] on span "Wallingwood" at bounding box center [626, 246] width 743 height 20
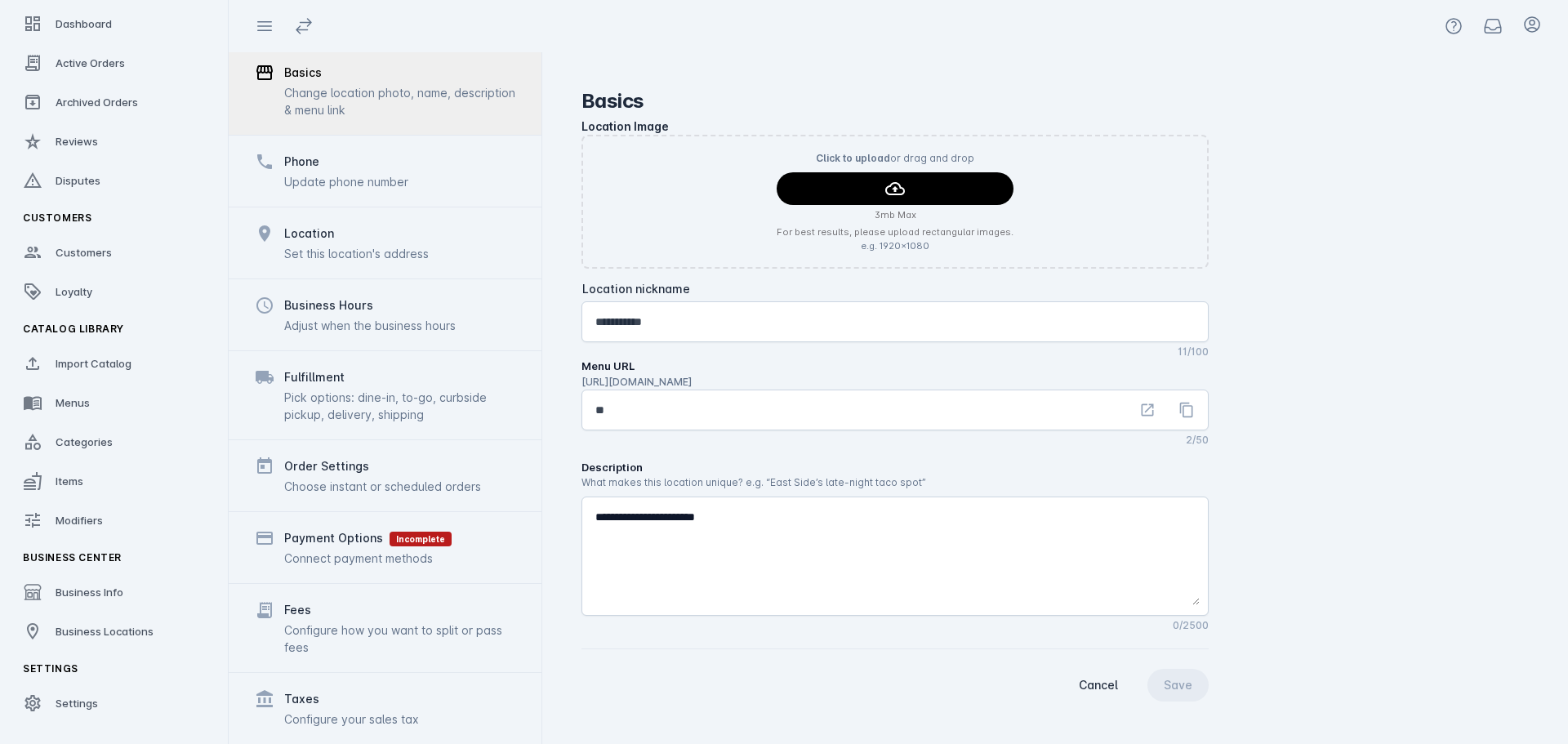
scroll to position [127, 0]
click at [463, 534] on div "Payment Options Incomplete Connect payment methods" at bounding box center [384, 546] width 313 height 71
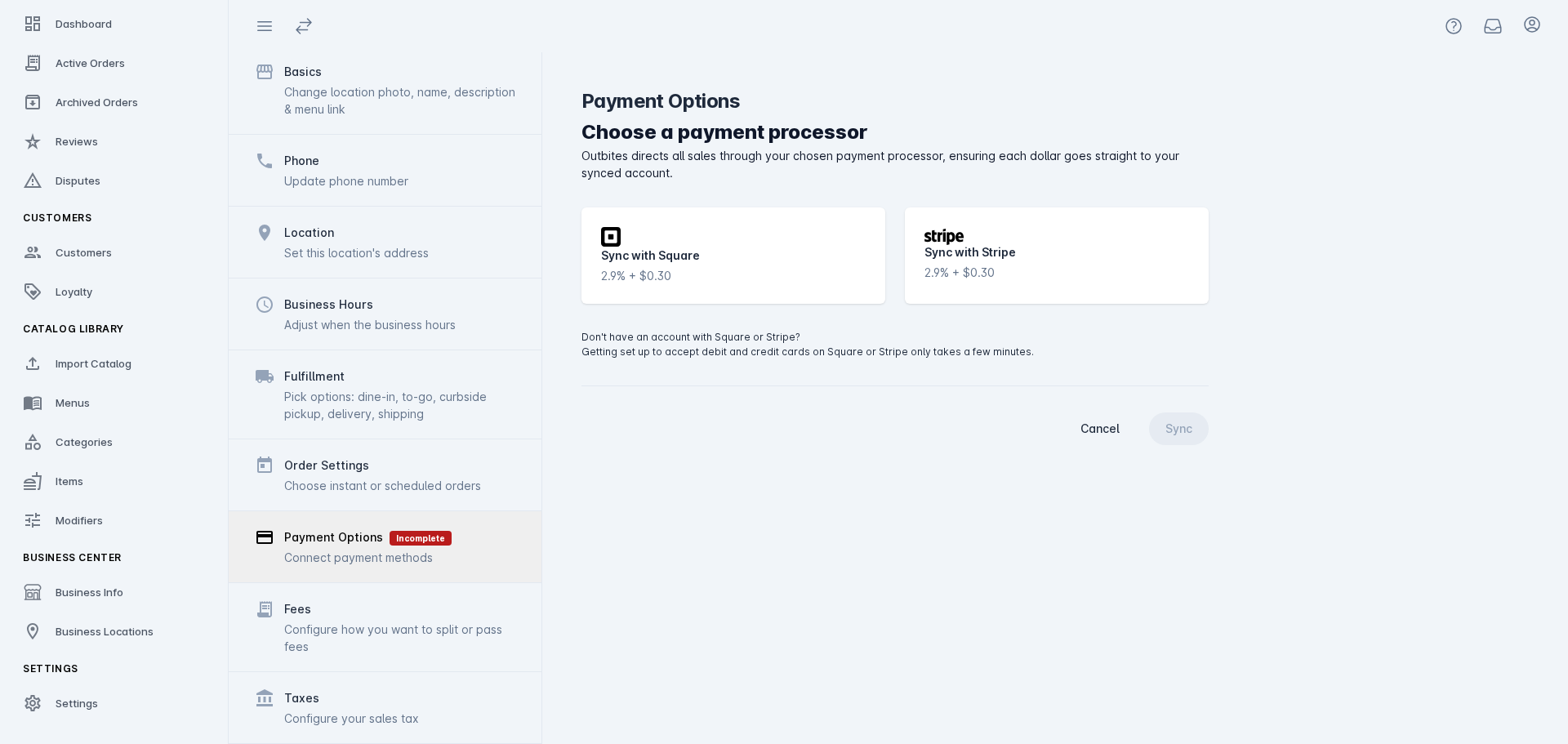
drag, startPoint x: 622, startPoint y: 245, endPoint x: 929, endPoint y: 361, distance: 328.2
click at [628, 247] on div "Square icon Sync with Square 2.9% + $0.30" at bounding box center [733, 255] width 304 height 96
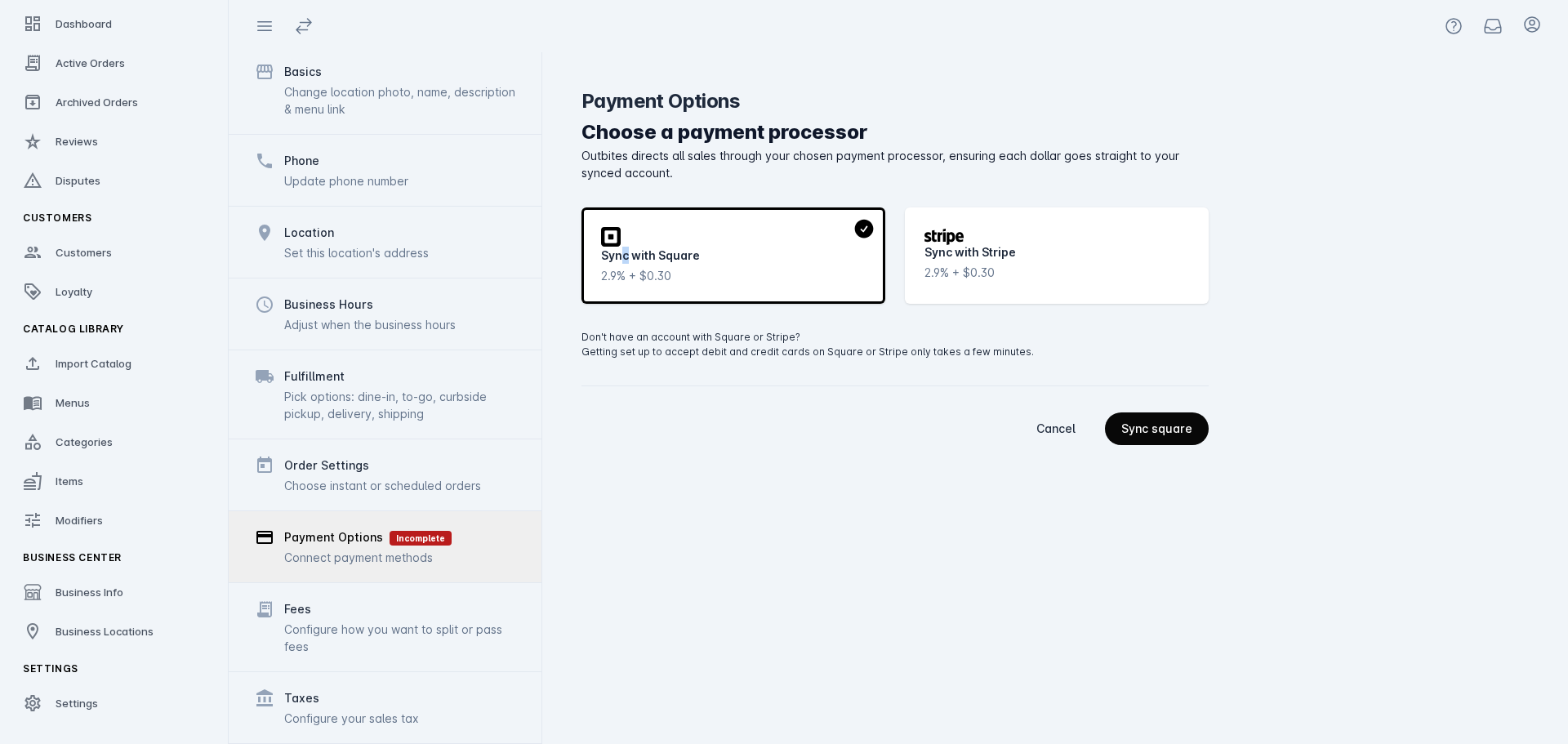
click at [1124, 423] on div "Sync square" at bounding box center [1157, 429] width 71 height 12
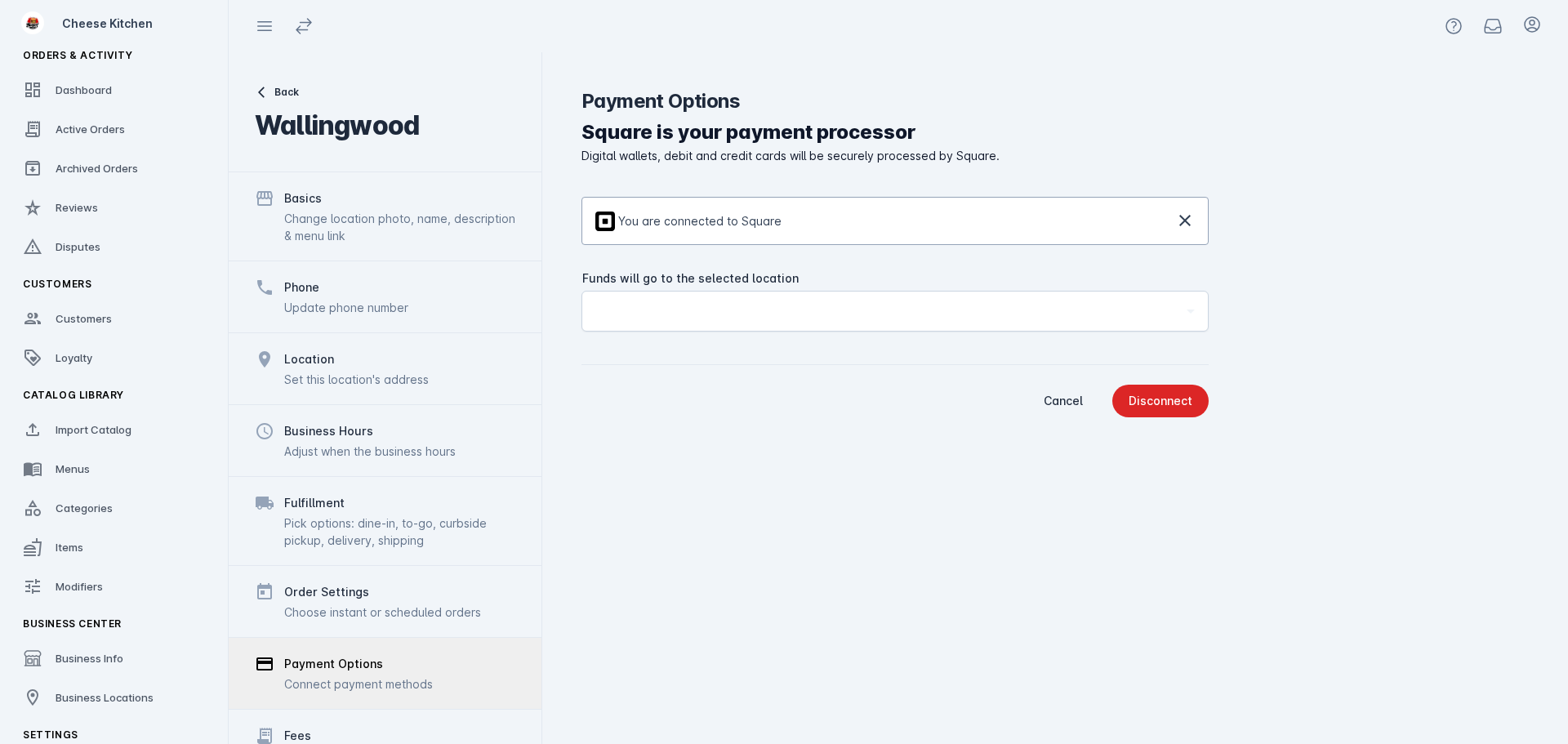
drag, startPoint x: 938, startPoint y: 331, endPoint x: 934, endPoint y: 320, distance: 11.7
click at [937, 331] on div at bounding box center [895, 339] width 627 height 16
drag, startPoint x: 934, startPoint y: 315, endPoint x: 934, endPoint y: 305, distance: 10.0
click at [934, 314] on div "Loading..." at bounding box center [887, 311] width 585 height 20
click at [1230, 265] on business-location-payment-options "Square is your payment processor Digital wallets, debit and credit cards will b…" at bounding box center [1055, 267] width 948 height 300
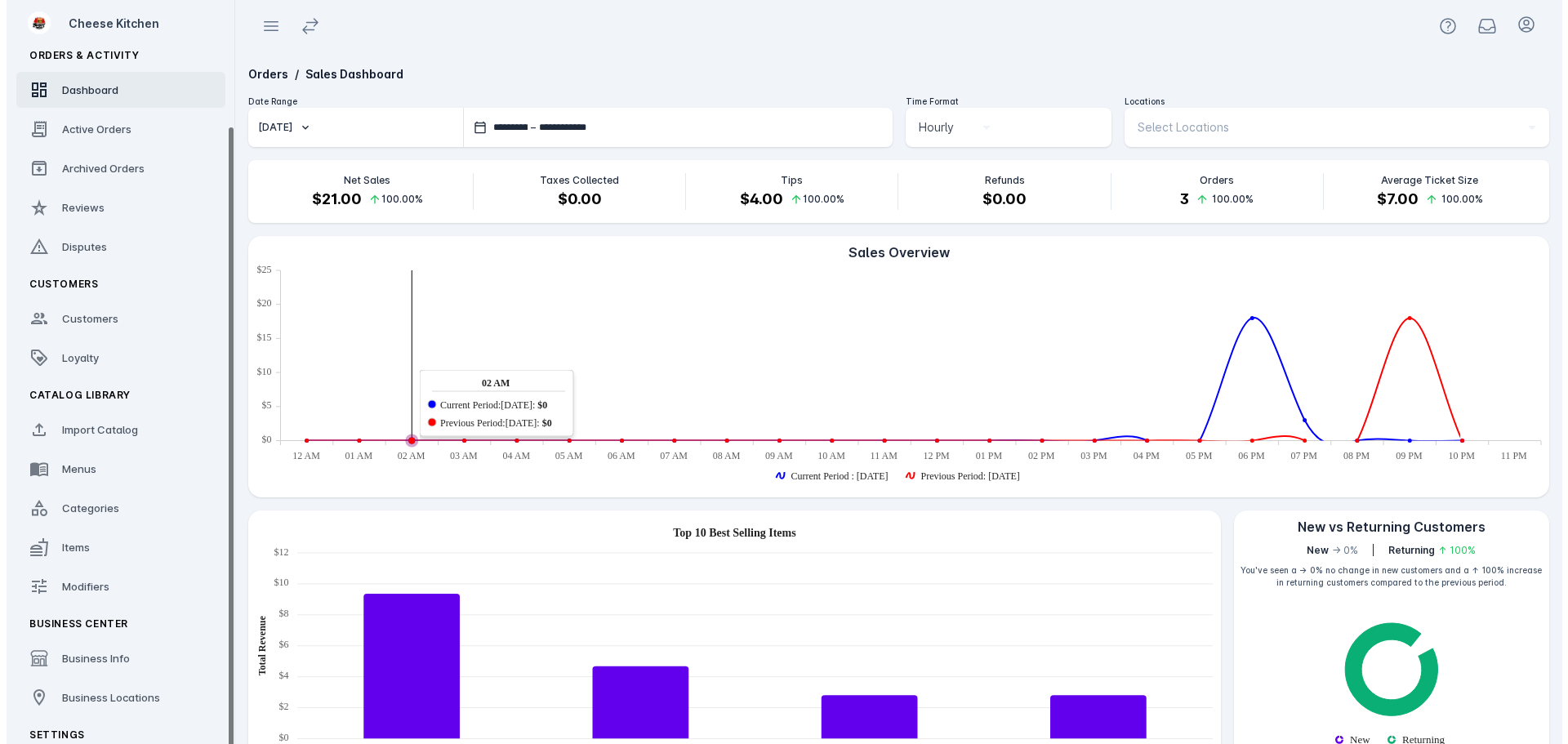
scroll to position [66, 0]
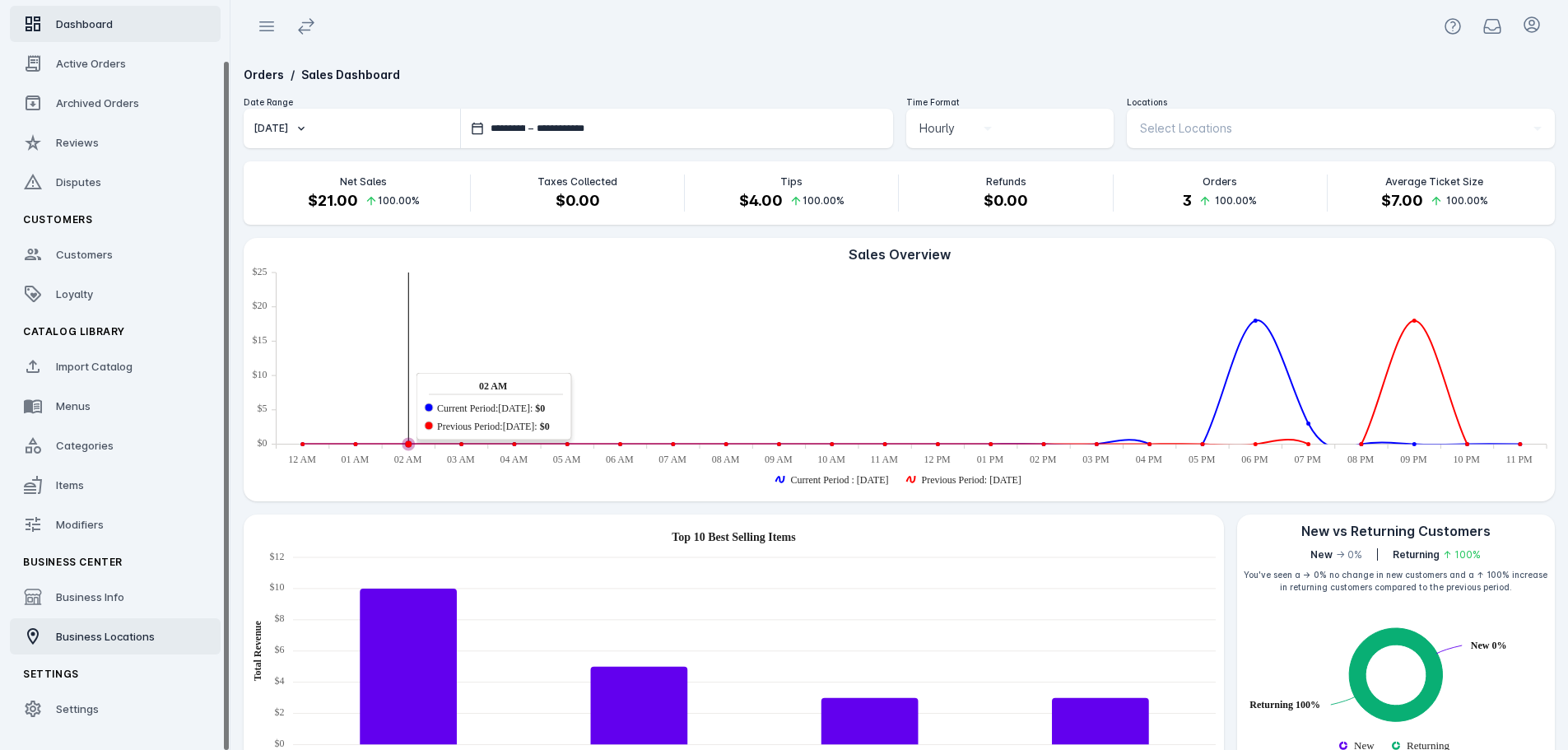
click at [119, 639] on span "Business Locations" at bounding box center [105, 636] width 99 height 13
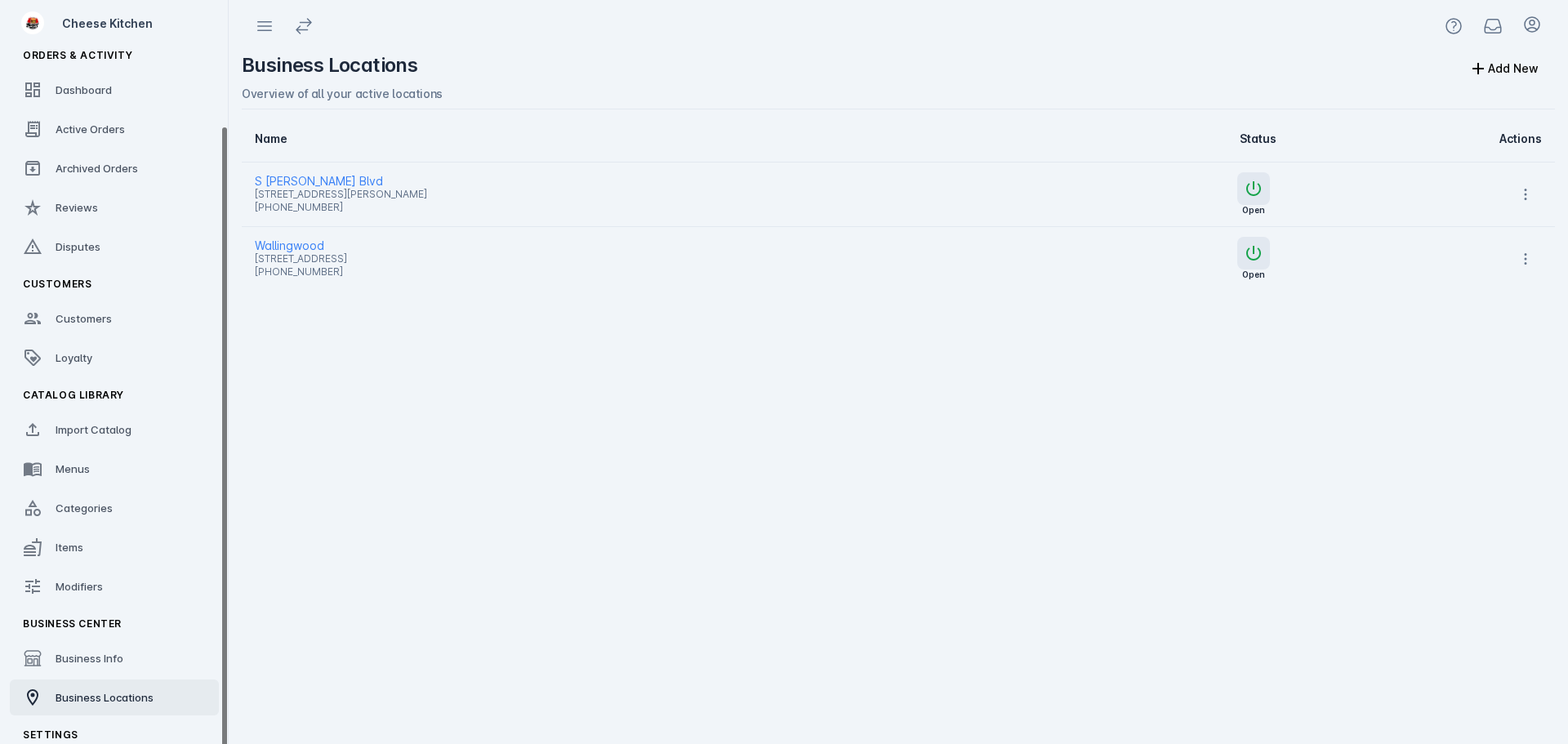
scroll to position [66, 0]
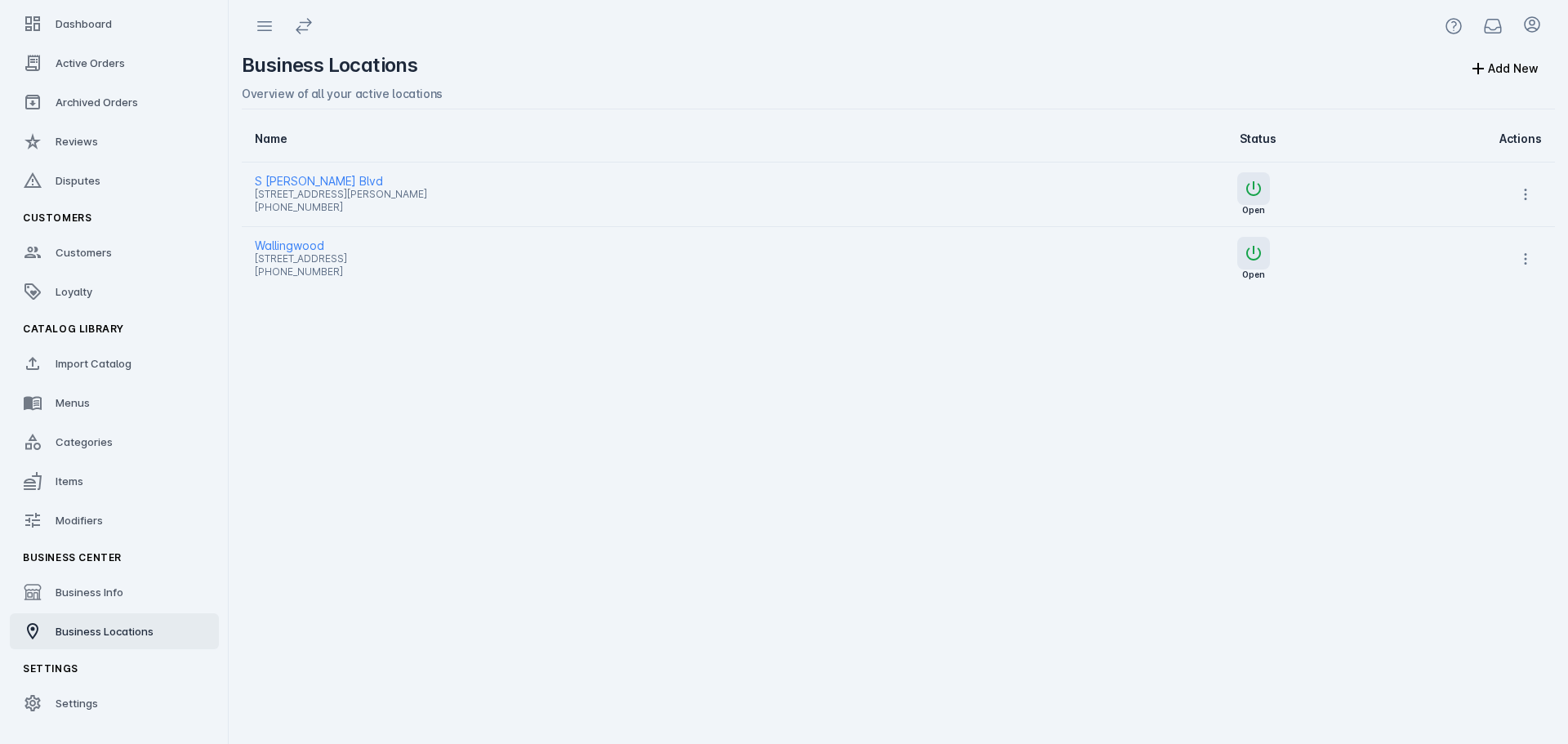
click at [493, 254] on span "[STREET_ADDRESS]" at bounding box center [626, 259] width 743 height 20
click at [277, 247] on span "Wallingwood" at bounding box center [626, 246] width 743 height 20
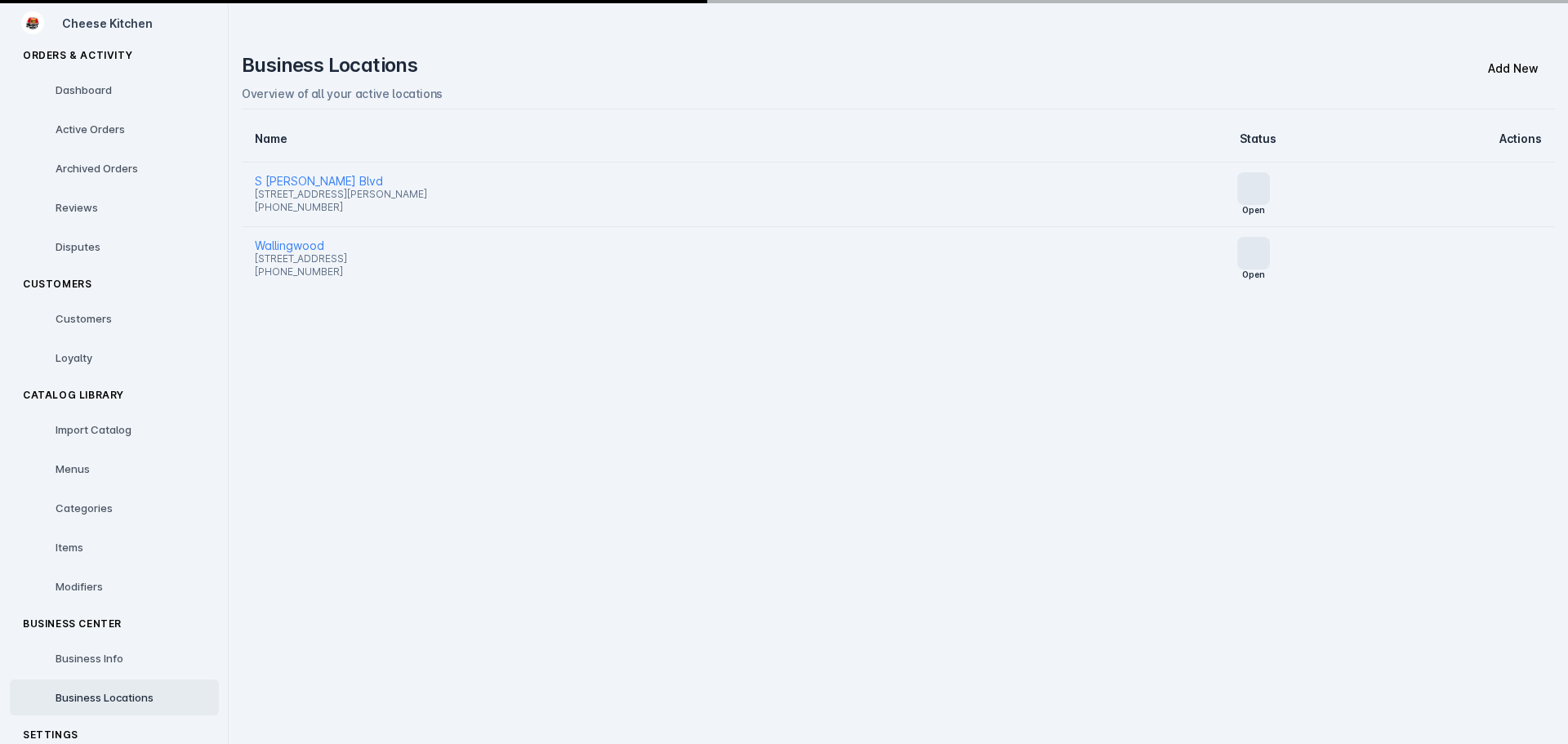
scroll to position [66, 0]
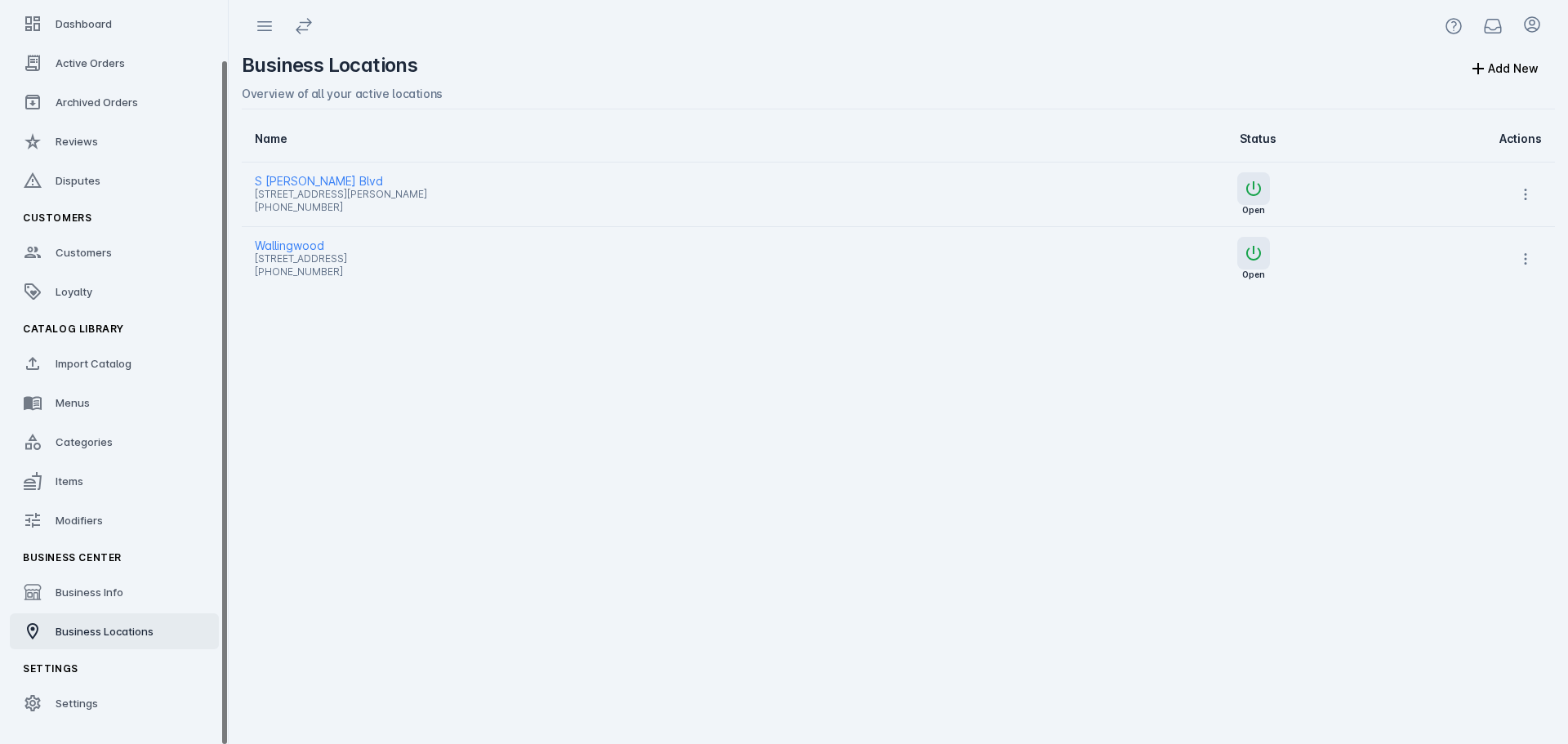
click at [299, 249] on span "[STREET_ADDRESS]" at bounding box center [626, 259] width 743 height 20
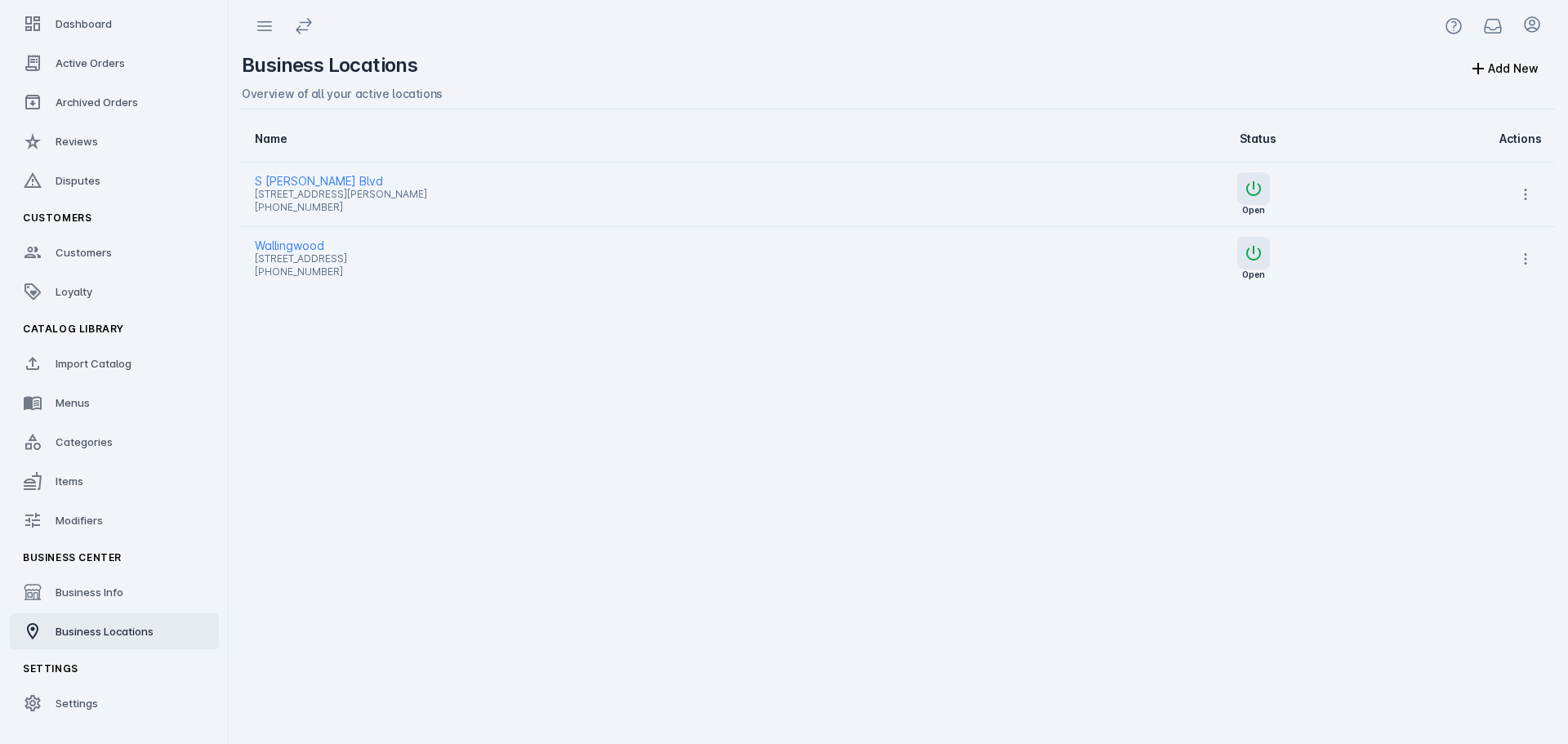
click at [875, 385] on div "Business Locations Add New Overview of all your active locations Name Status Ac…" at bounding box center [898, 398] width 1340 height 691
click at [293, 245] on span "Wallingwood" at bounding box center [626, 246] width 743 height 20
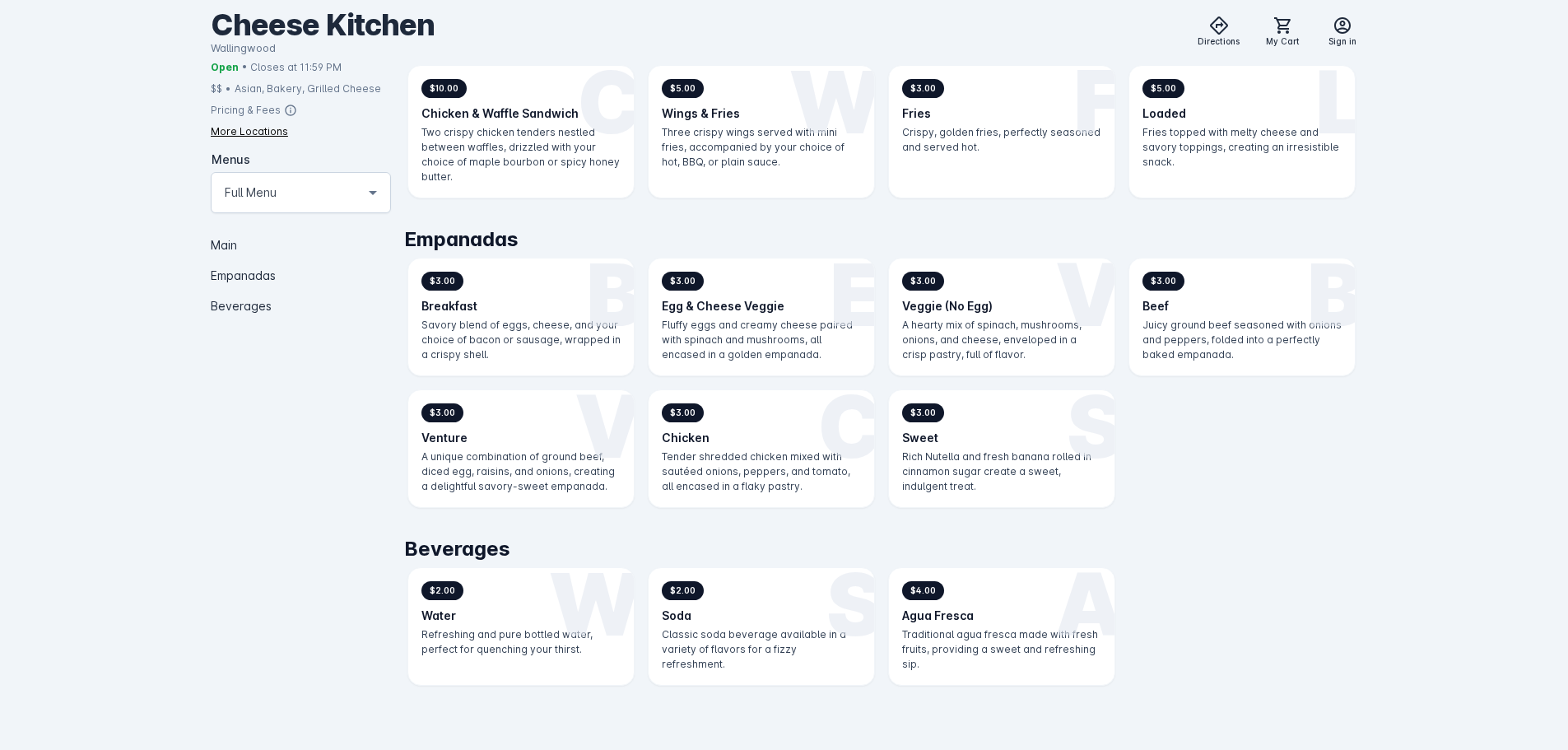
scroll to position [489, 0]
click at [973, 110] on h3 "Fries" at bounding box center [1001, 111] width 199 height 17
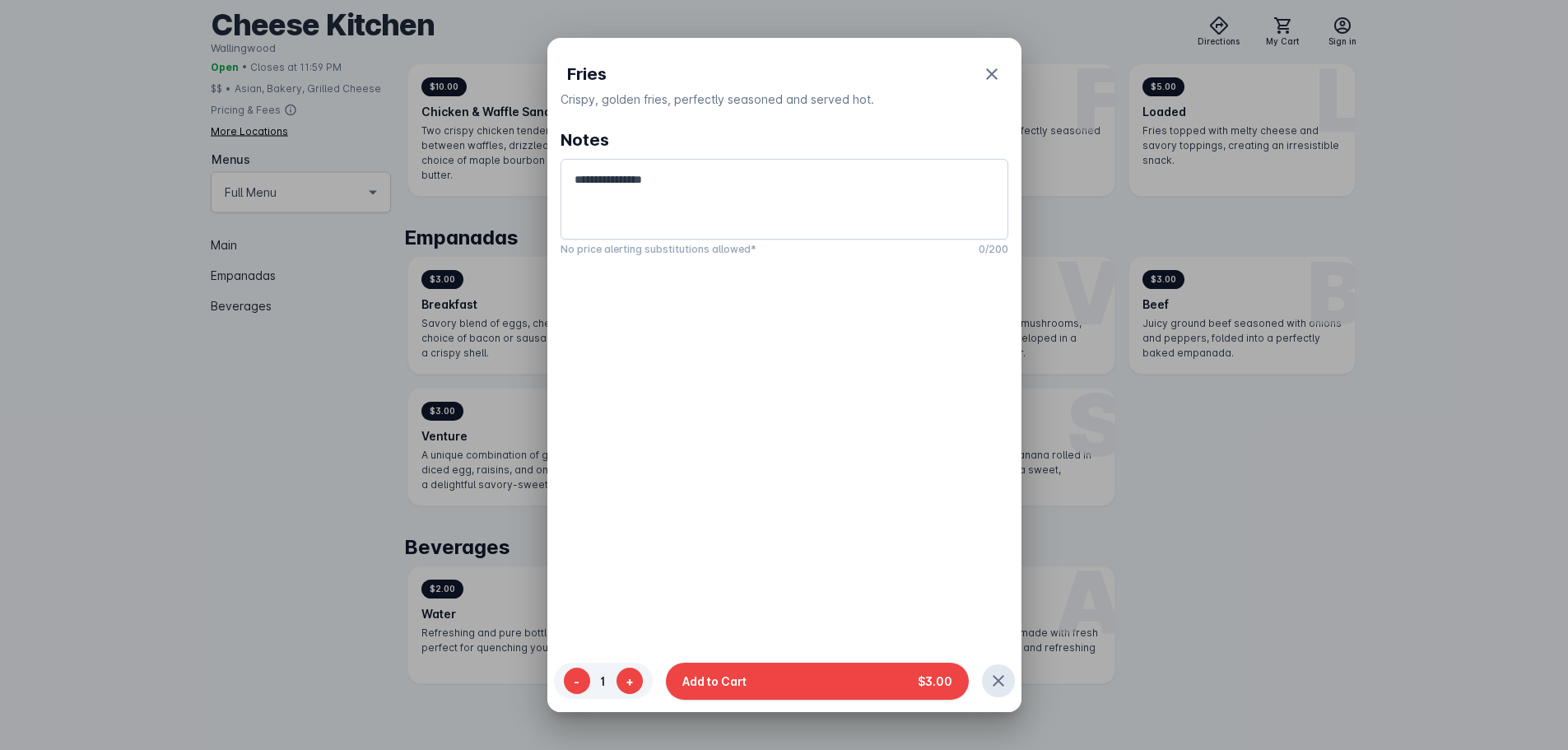
drag, startPoint x: 850, startPoint y: 681, endPoint x: 892, endPoint y: 618, distance: 75.3
click at [850, 681] on button "Add to Cart $3.00" at bounding box center [817, 680] width 303 height 37
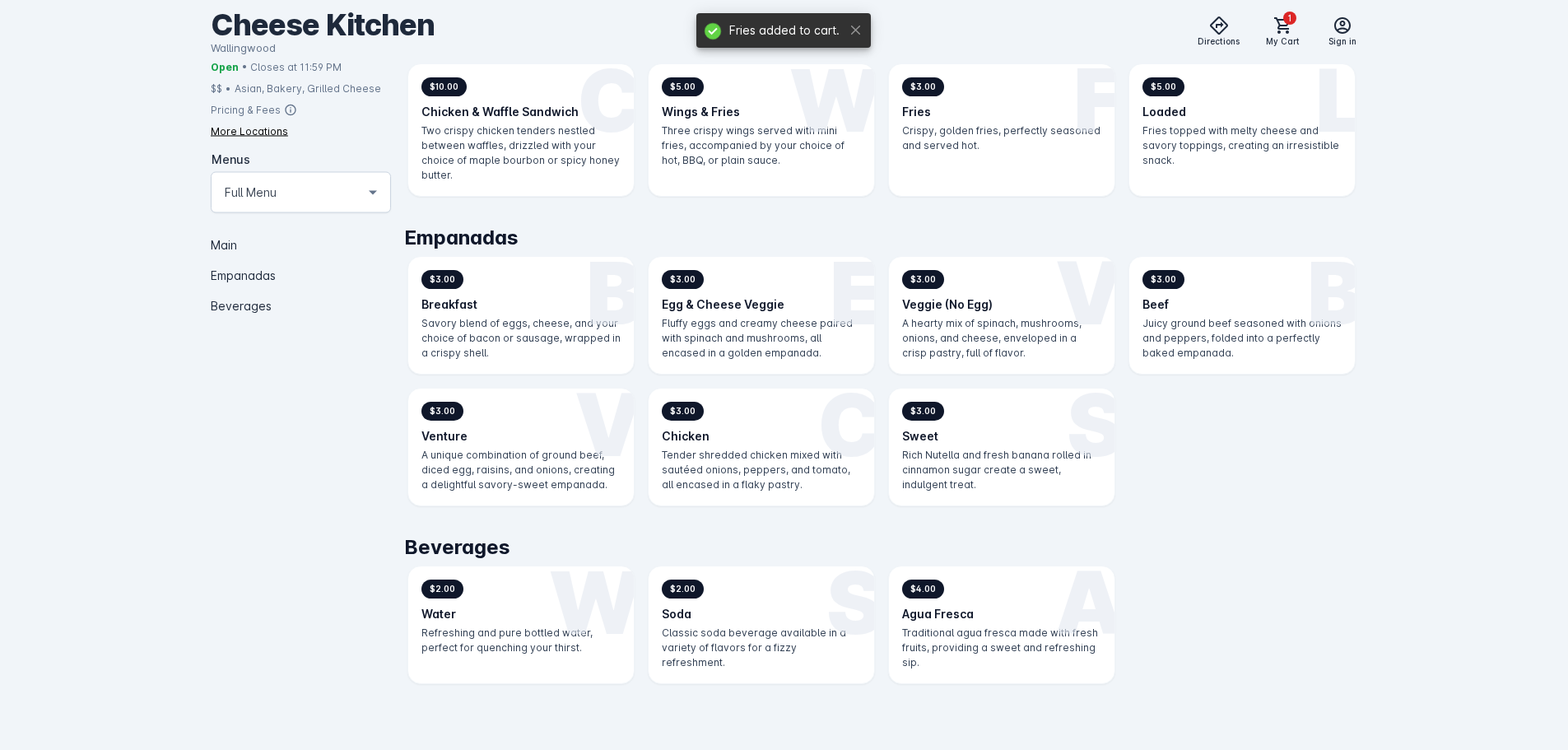
scroll to position [489, 0]
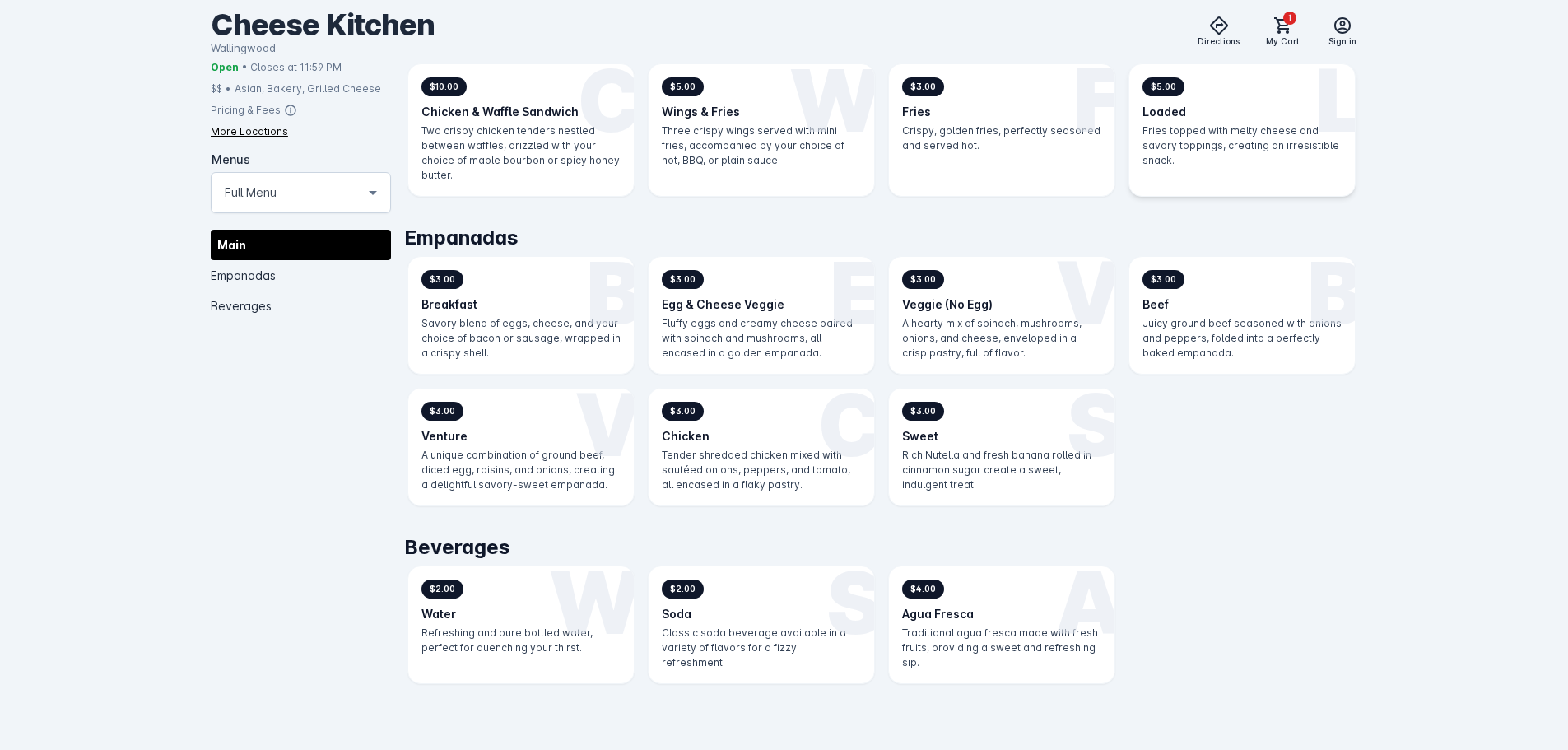
click at [1244, 119] on h3 "Loaded" at bounding box center [1241, 111] width 199 height 17
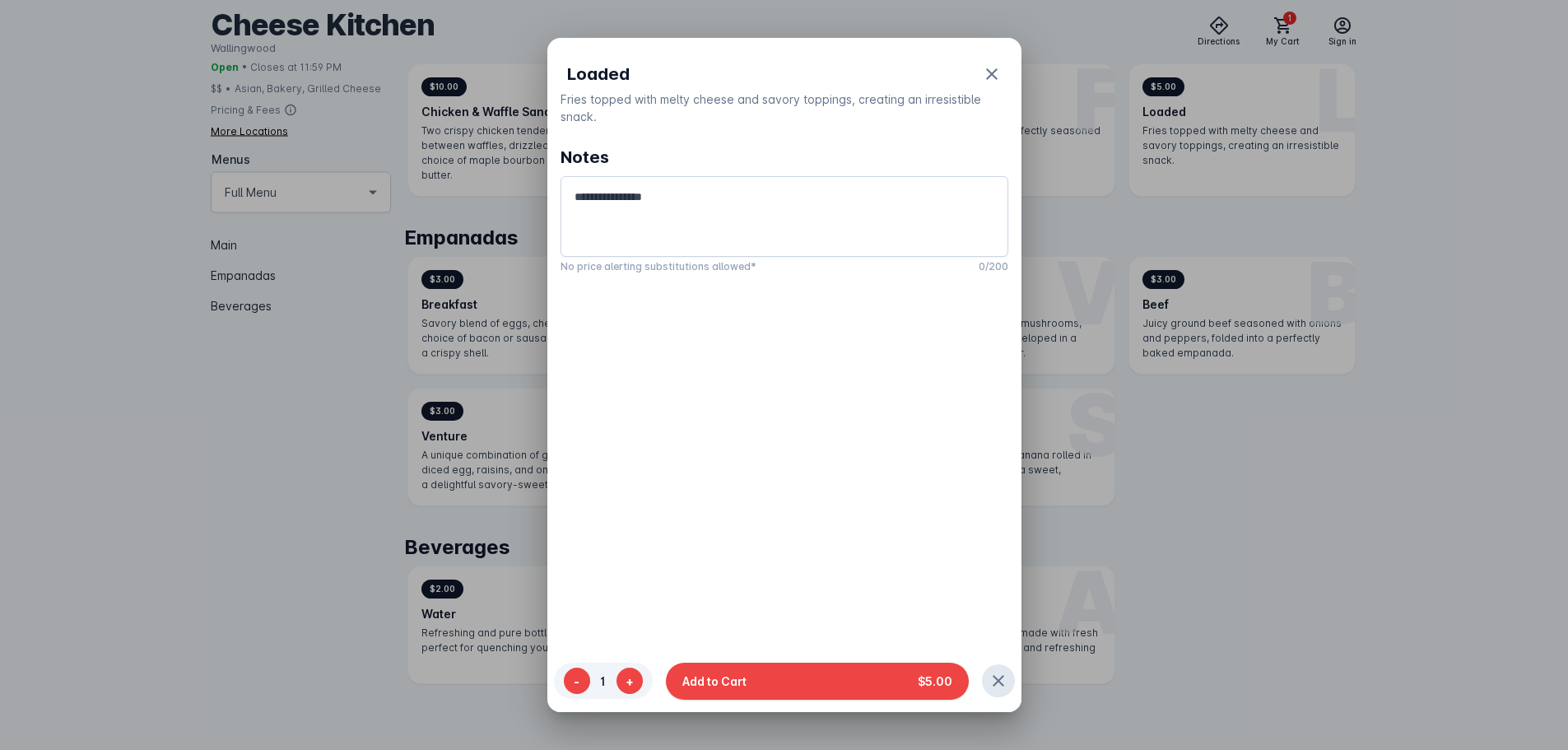
drag, startPoint x: 869, startPoint y: 676, endPoint x: 883, endPoint y: 662, distance: 20.4
click at [870, 676] on button "Add to Cart $5.00" at bounding box center [817, 680] width 303 height 37
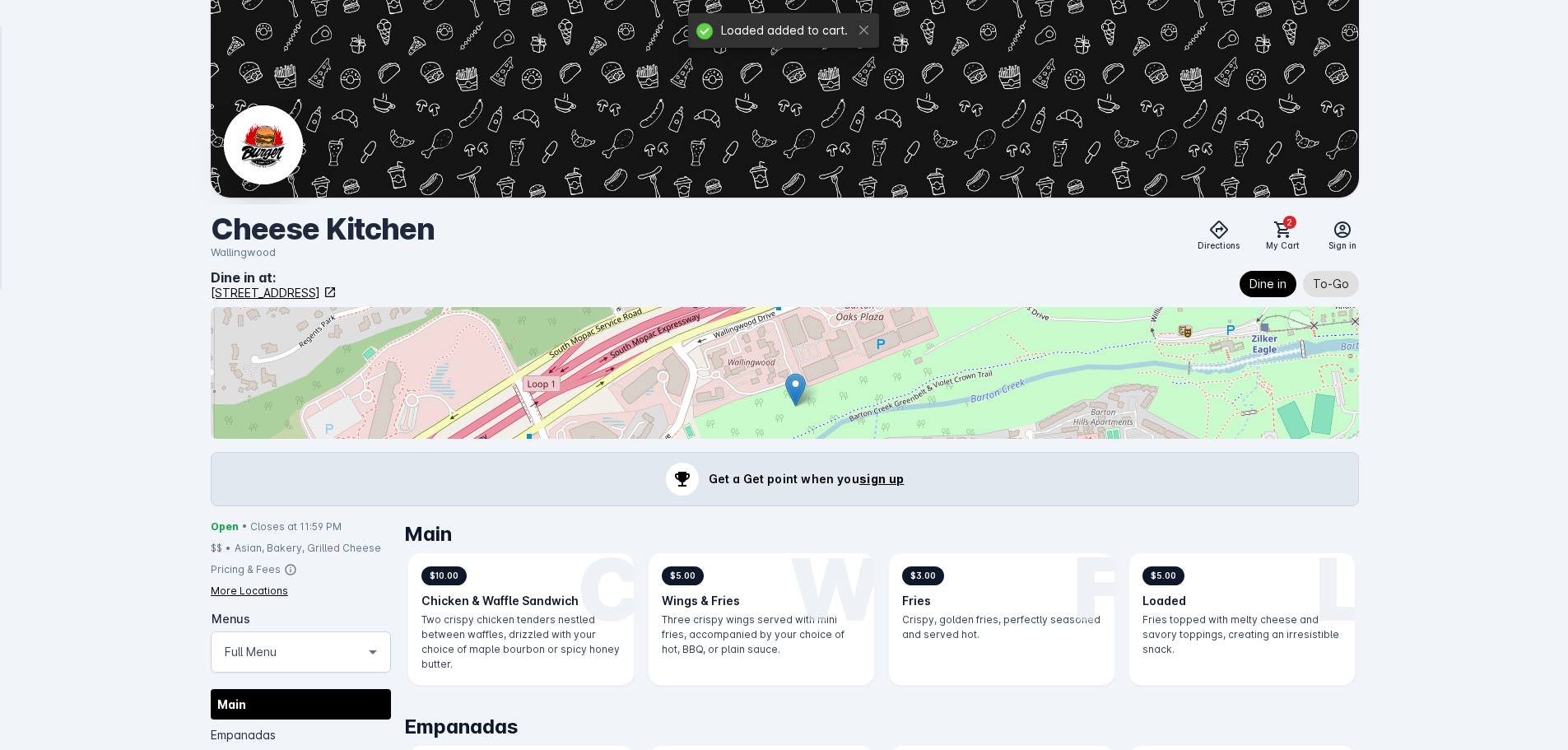
scroll to position [489, 0]
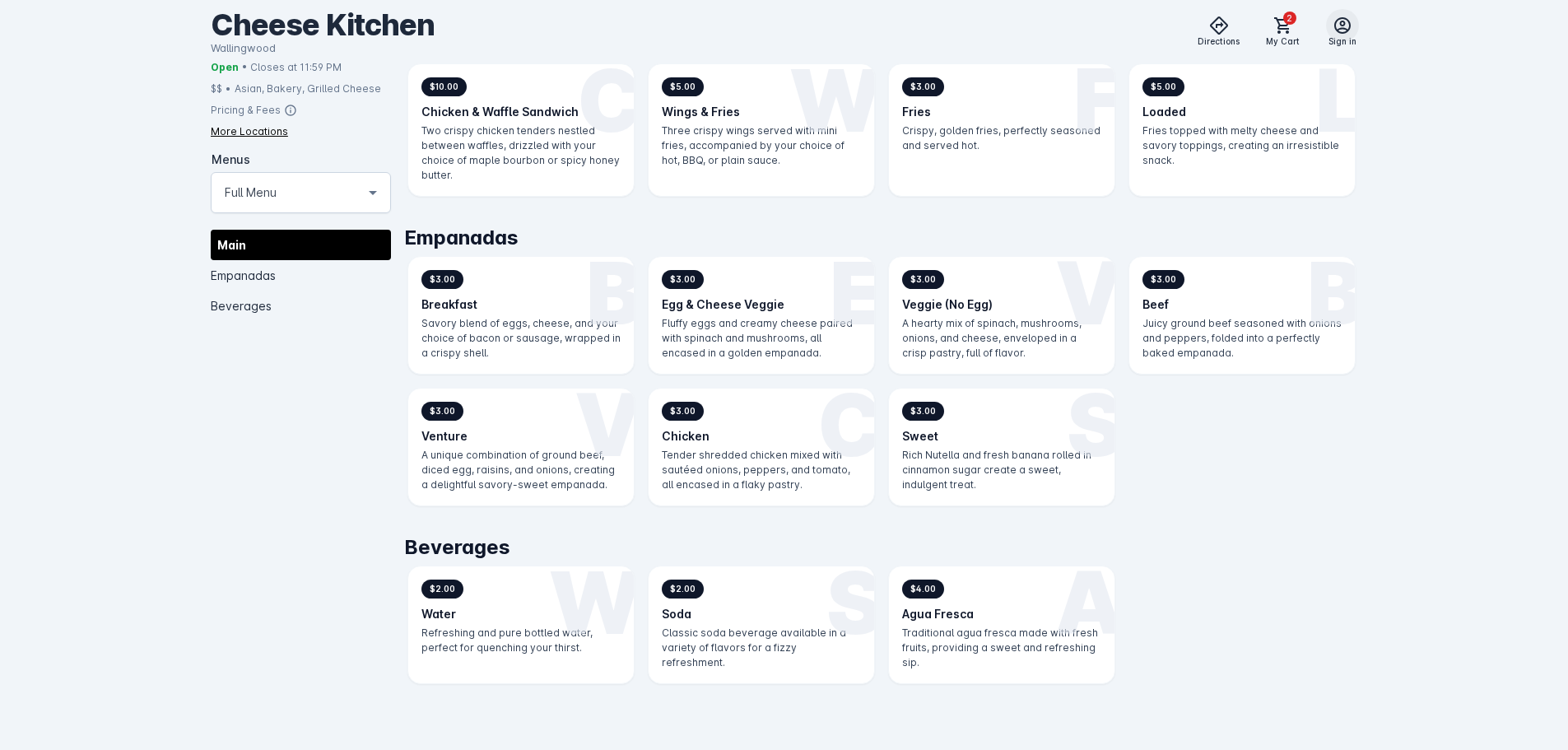
click at [1340, 37] on span at bounding box center [1341, 25] width 39 height 39
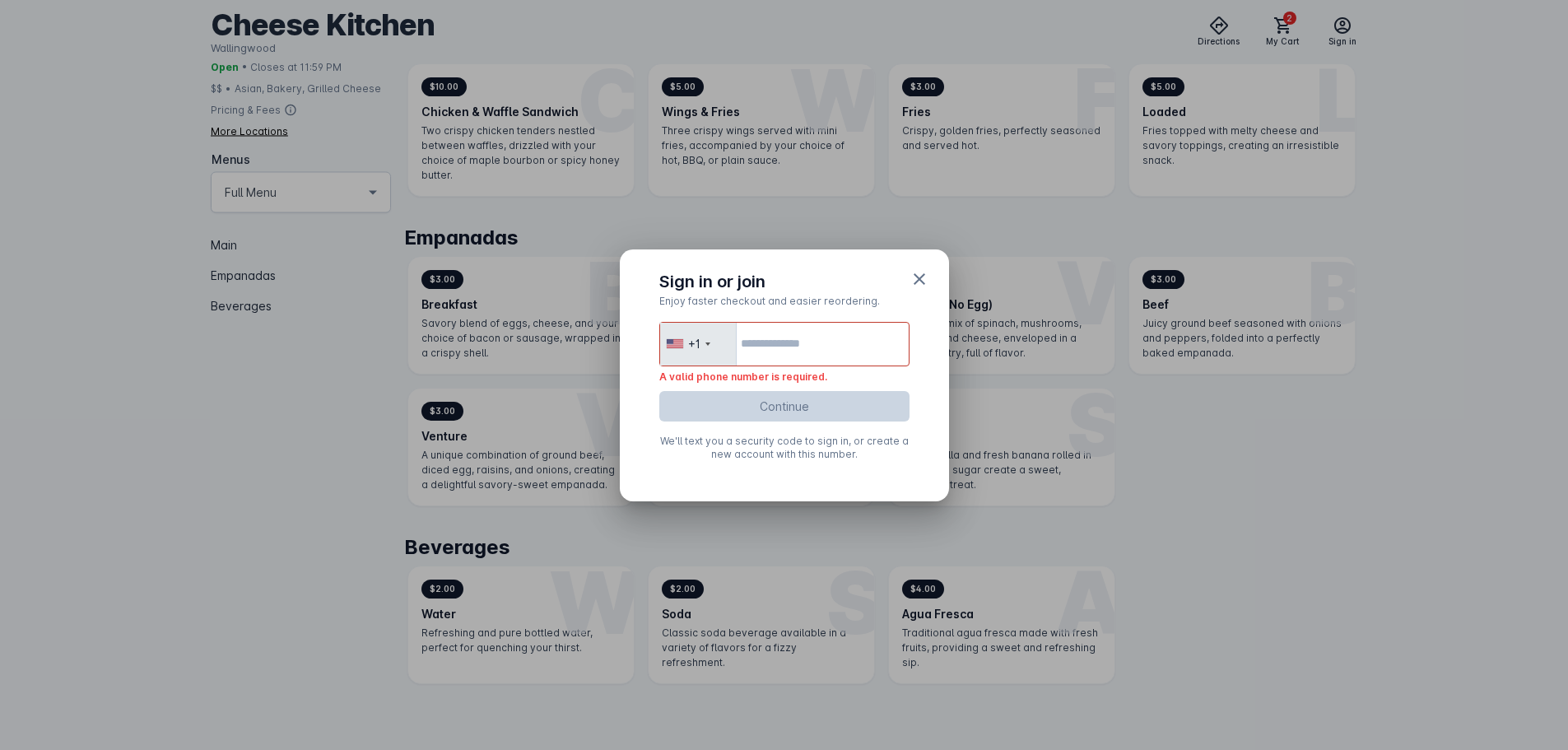
drag, startPoint x: 918, startPoint y: 283, endPoint x: 1127, endPoint y: 118, distance: 266.5
click at [918, 279] on icon "Close" at bounding box center [919, 279] width 12 height 12
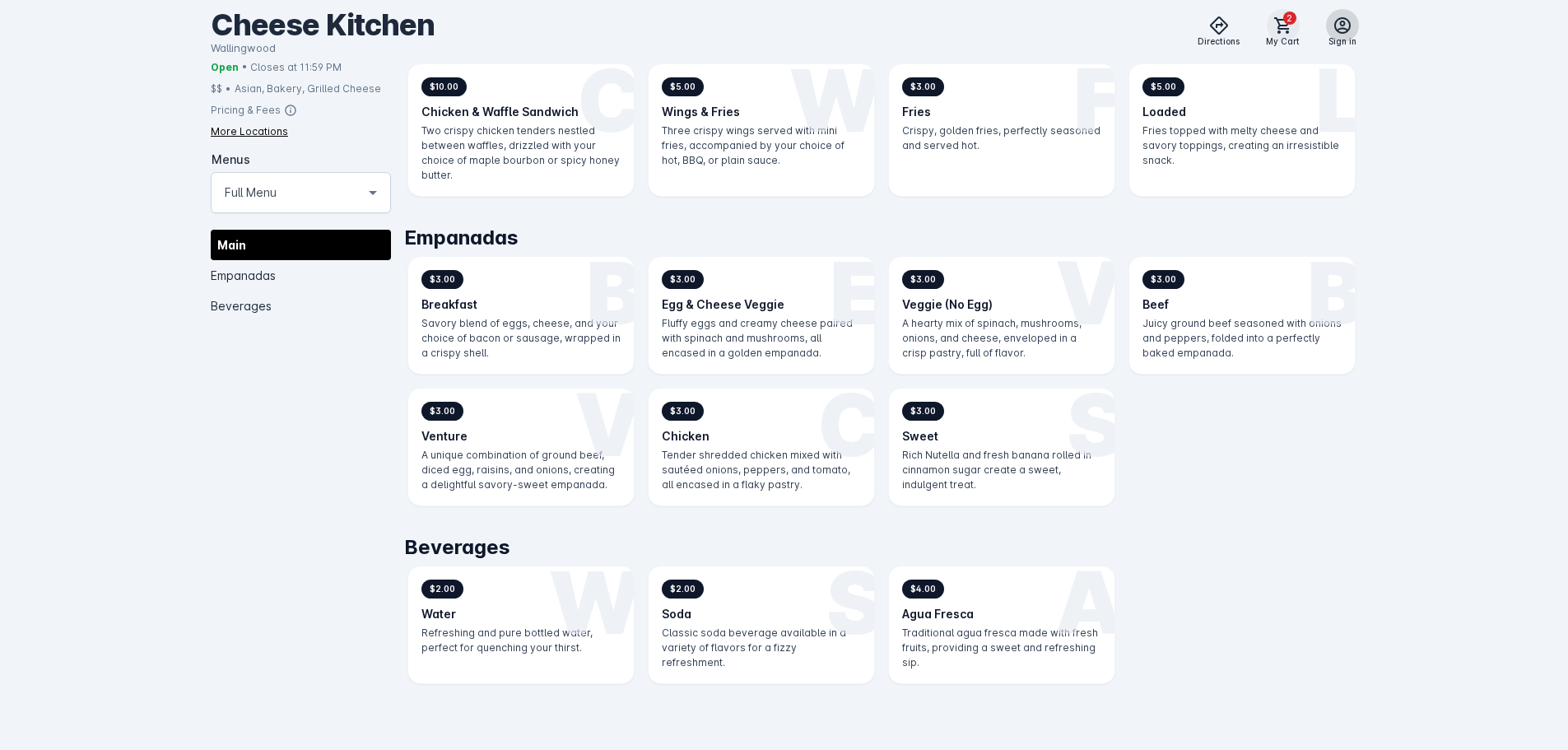
click at [1282, 21] on icon at bounding box center [1283, 26] width 20 height 20
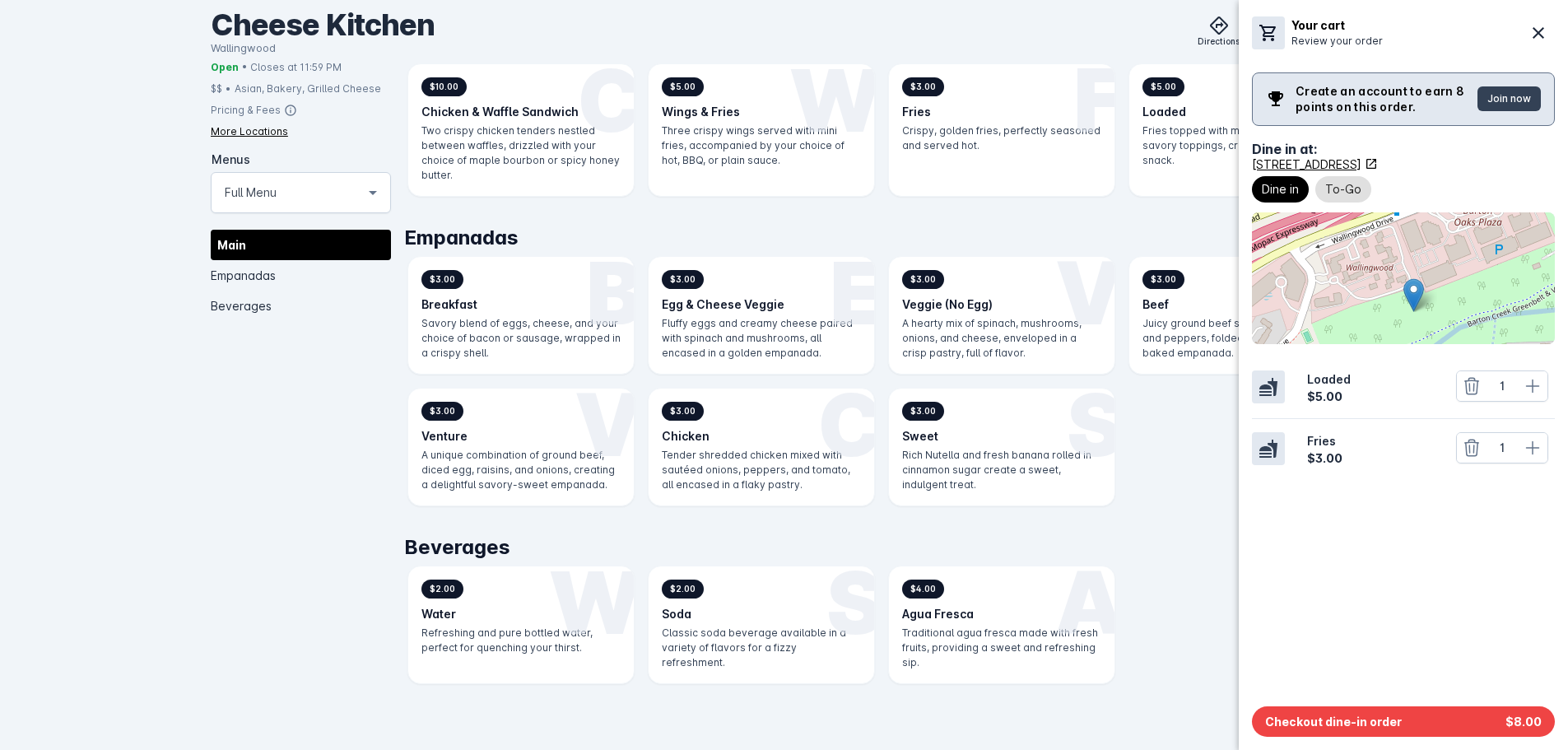
drag, startPoint x: 1341, startPoint y: 717, endPoint x: 1334, endPoint y: 687, distance: 30.5
click at [1341, 718] on span "Checkout dine-in order" at bounding box center [1333, 721] width 137 height 17
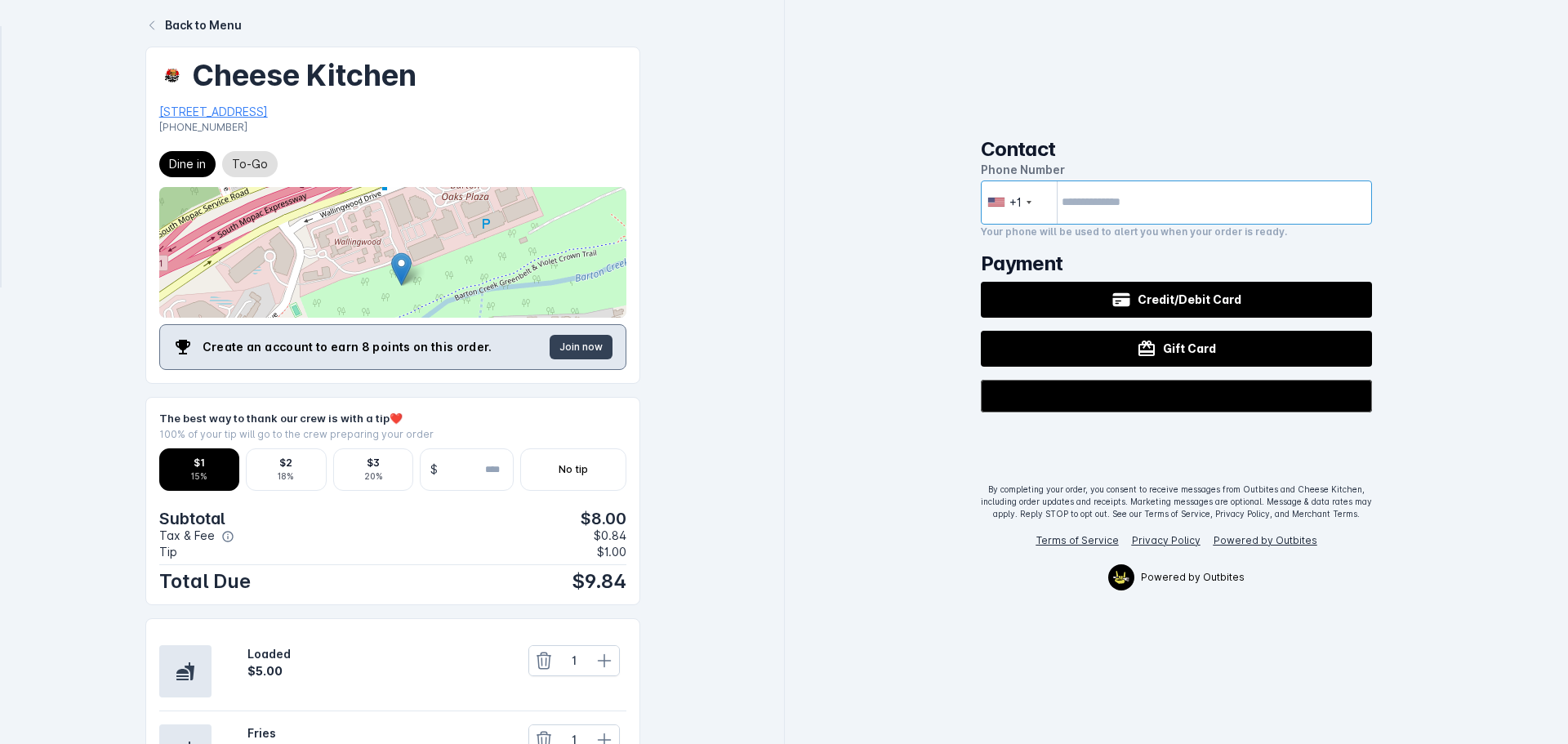
click at [1162, 192] on input "tel" at bounding box center [1176, 202] width 392 height 44
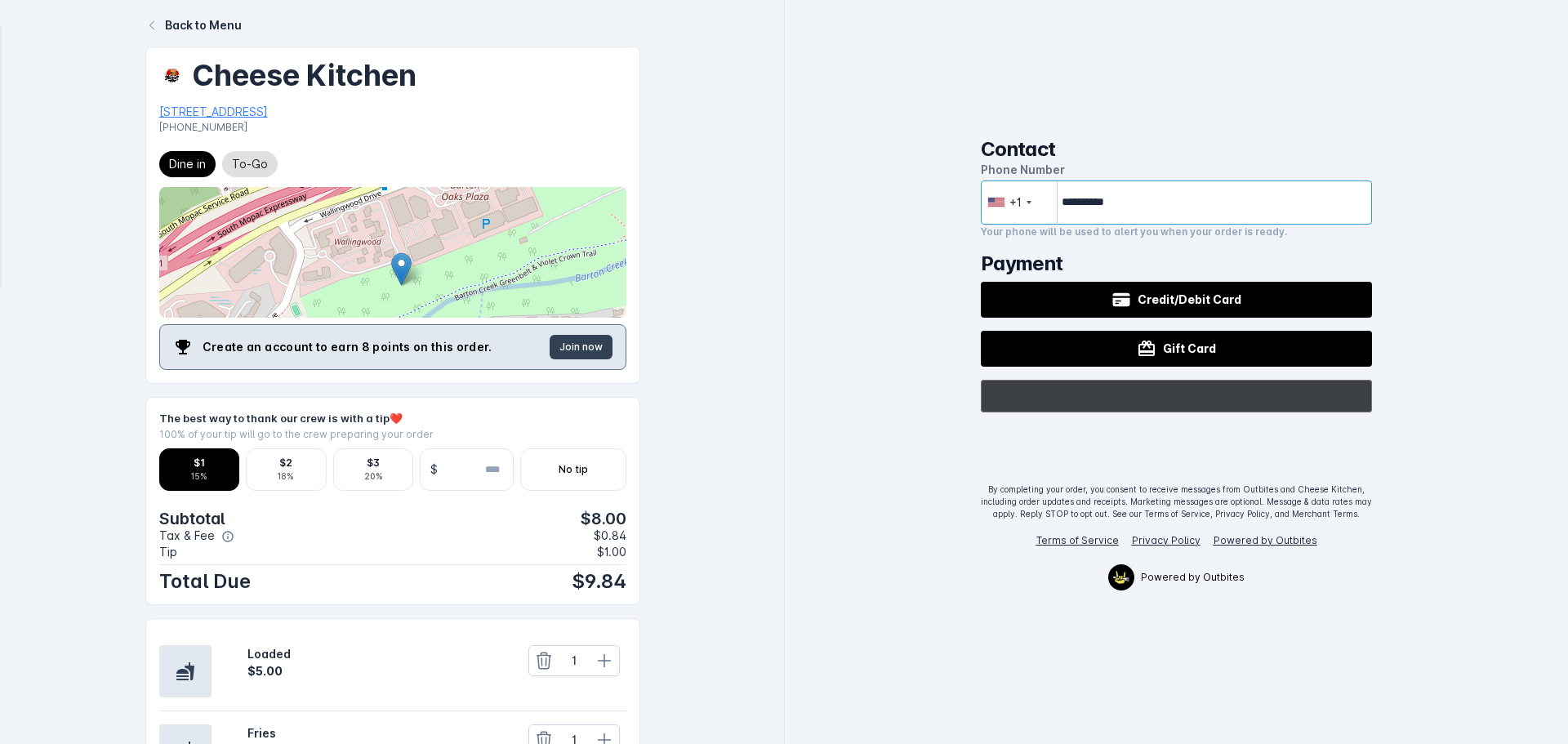
type input "**********"
click at [1278, 397] on div "@import url(//[DOMAIN_NAME][URL]) ••••••" at bounding box center [1176, 396] width 392 height 33
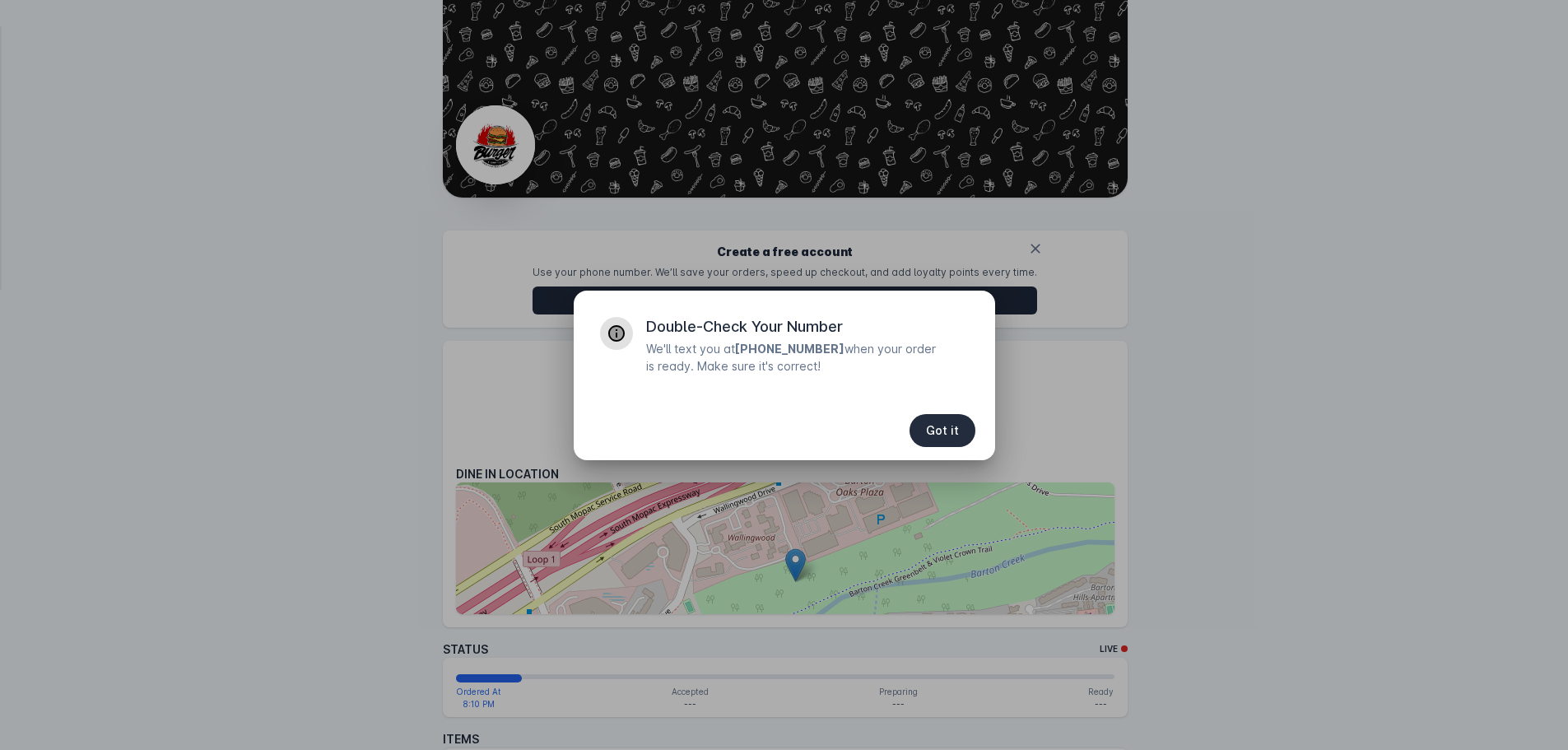
click at [958, 425] on span "Got it" at bounding box center [942, 431] width 33 height 12
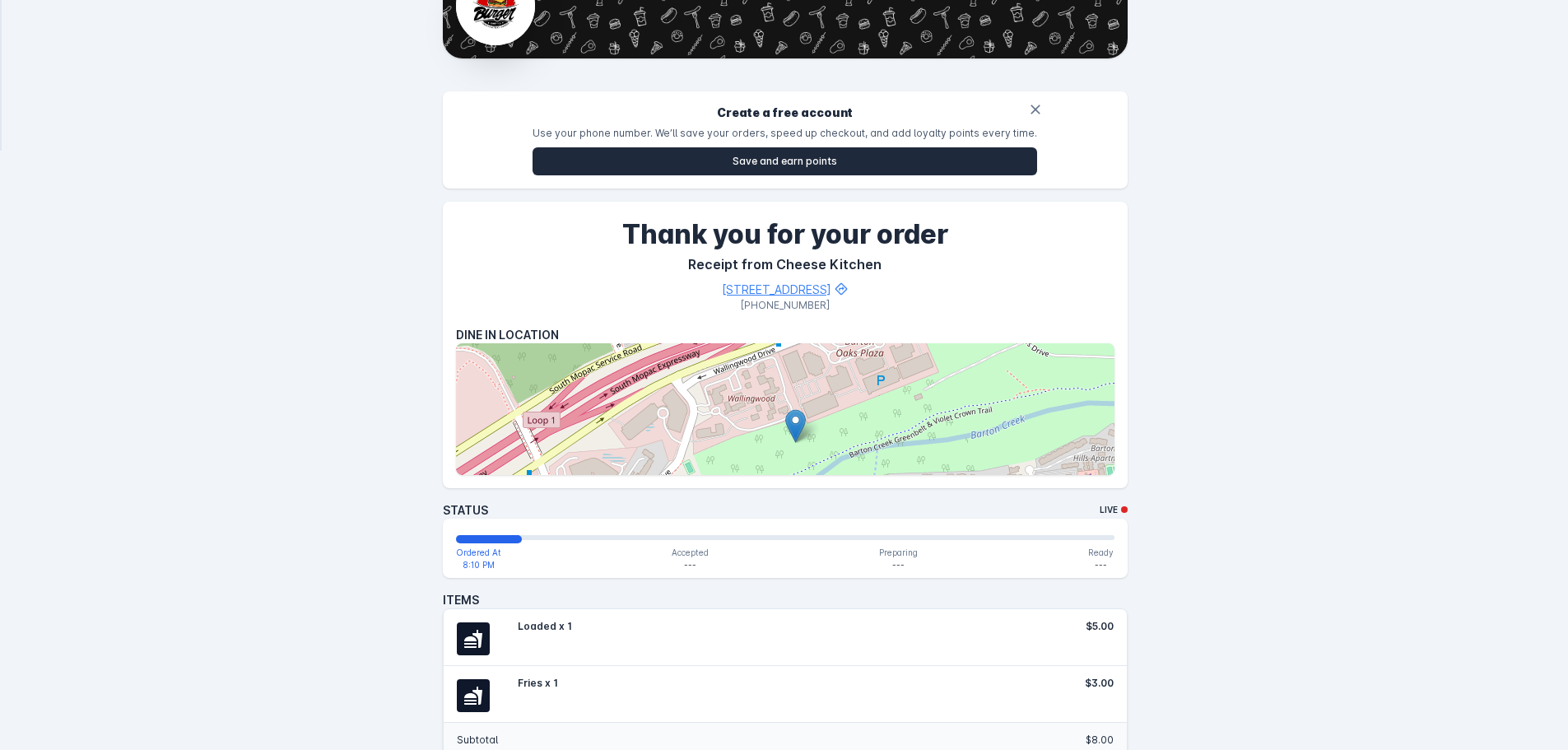
scroll to position [411, 0]
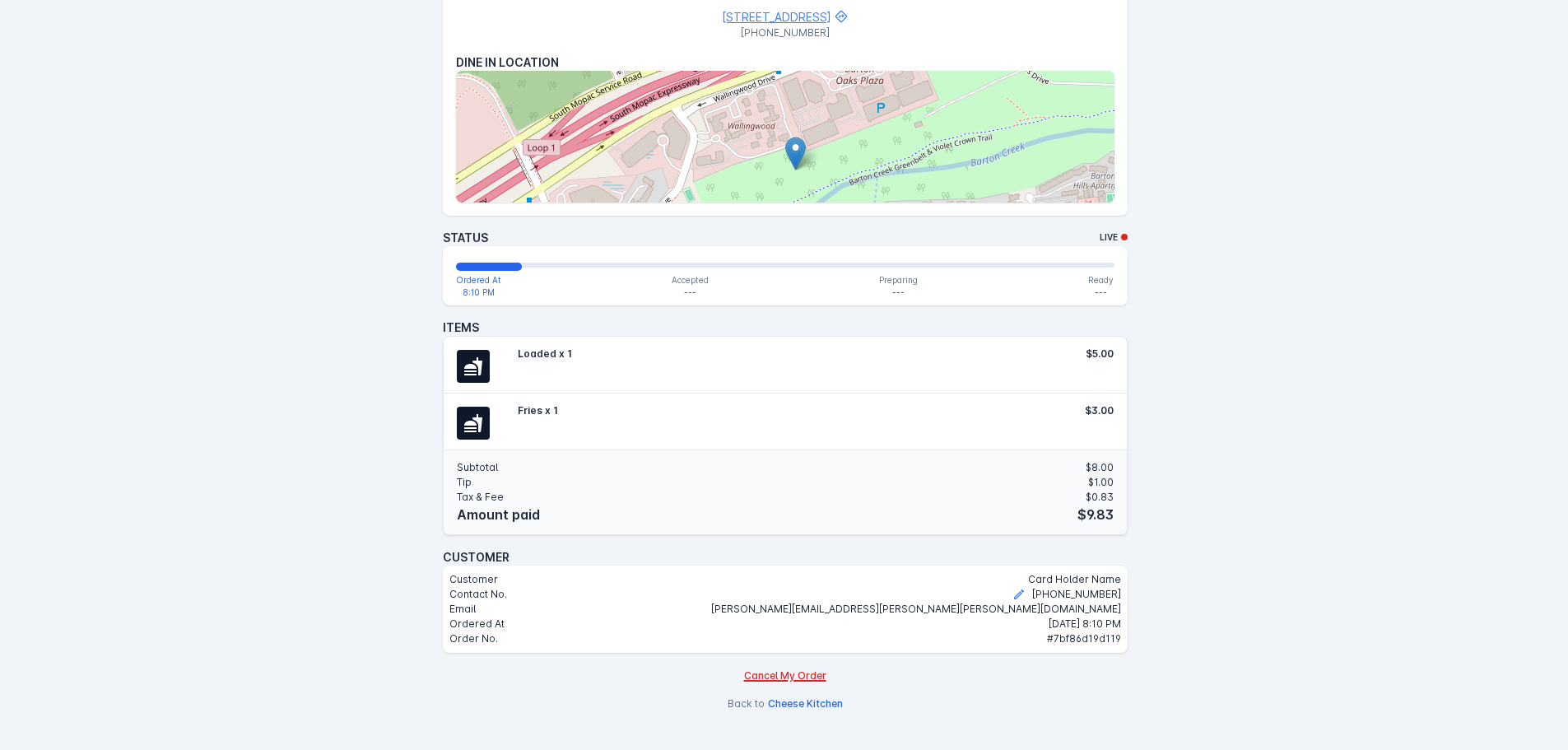
click at [802, 676] on div "Cancel My Order" at bounding box center [785, 675] width 82 height 15
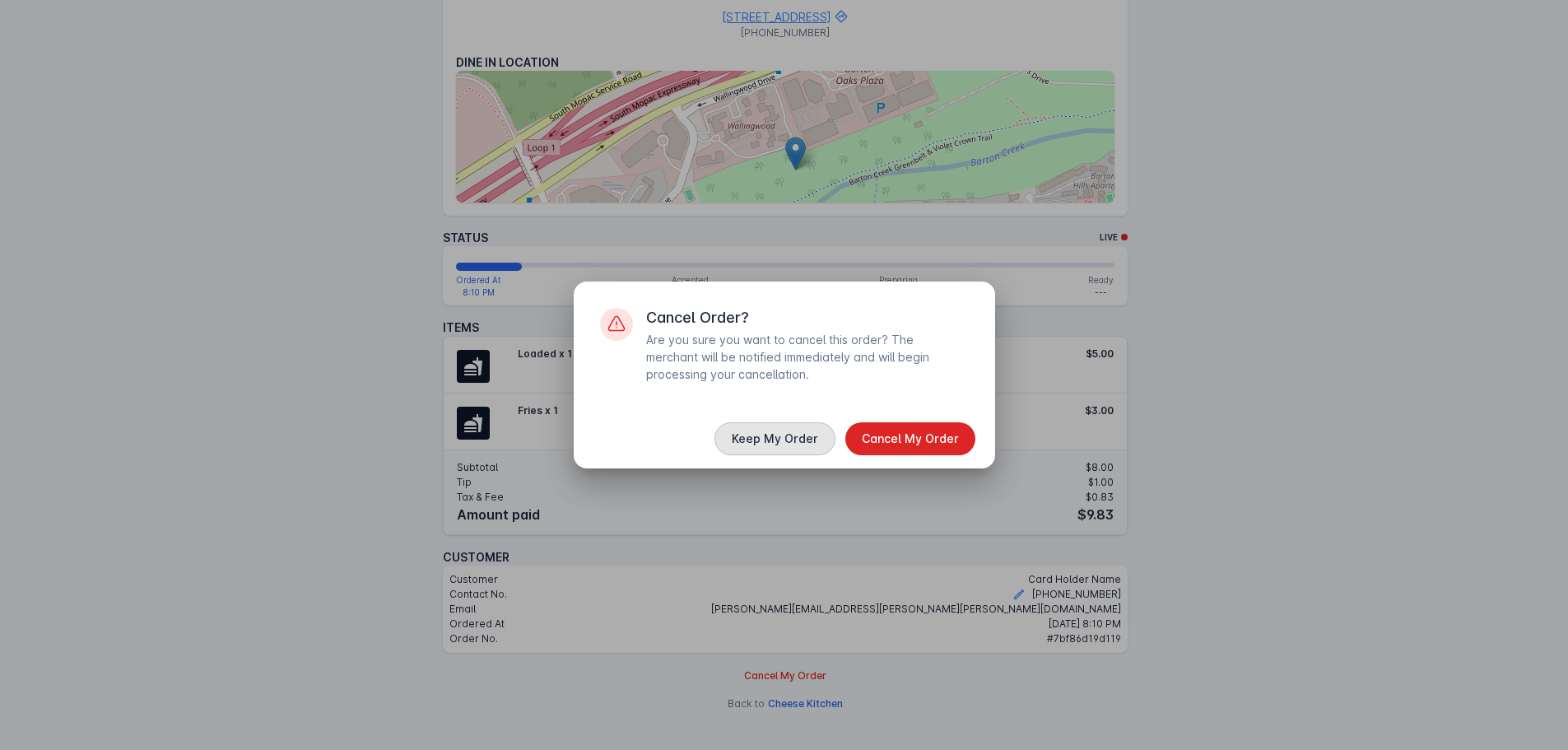
drag, startPoint x: 796, startPoint y: 436, endPoint x: 785, endPoint y: 566, distance: 130.5
click at [798, 440] on span "Keep My Order" at bounding box center [775, 439] width 86 height 12
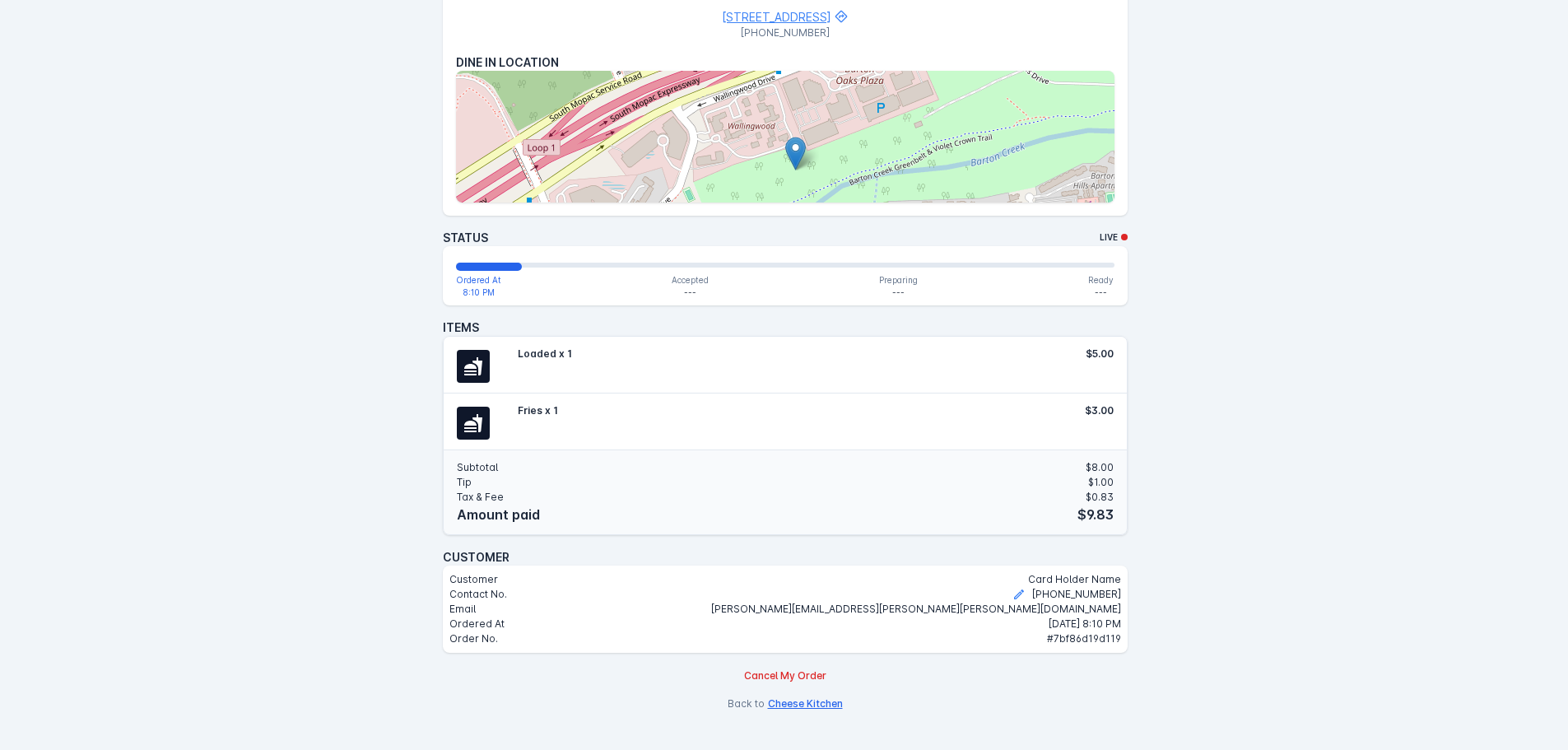
click at [808, 699] on button "Cheese Kitchen" at bounding box center [805, 703] width 75 height 15
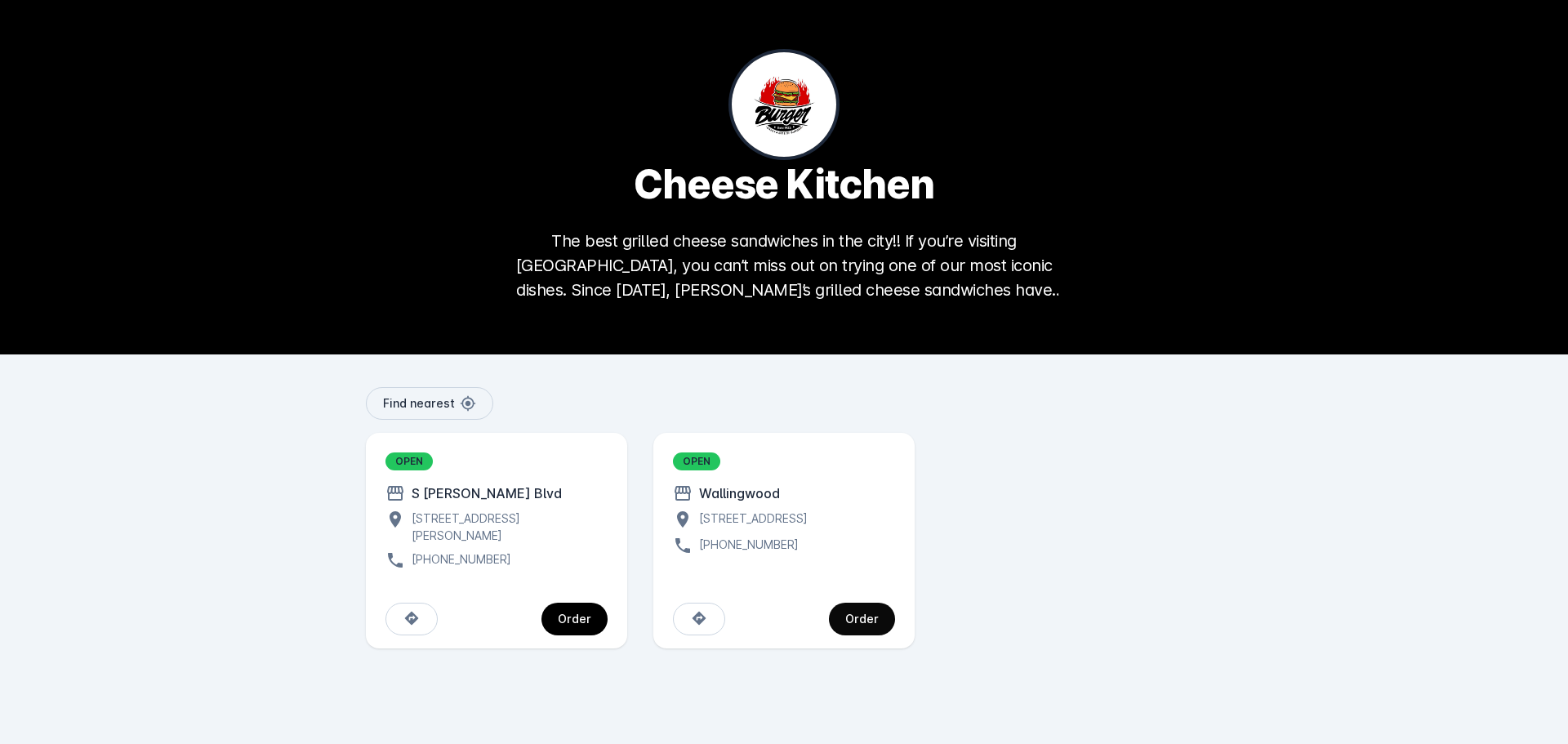
click at [864, 624] on div "Order" at bounding box center [862, 619] width 34 height 12
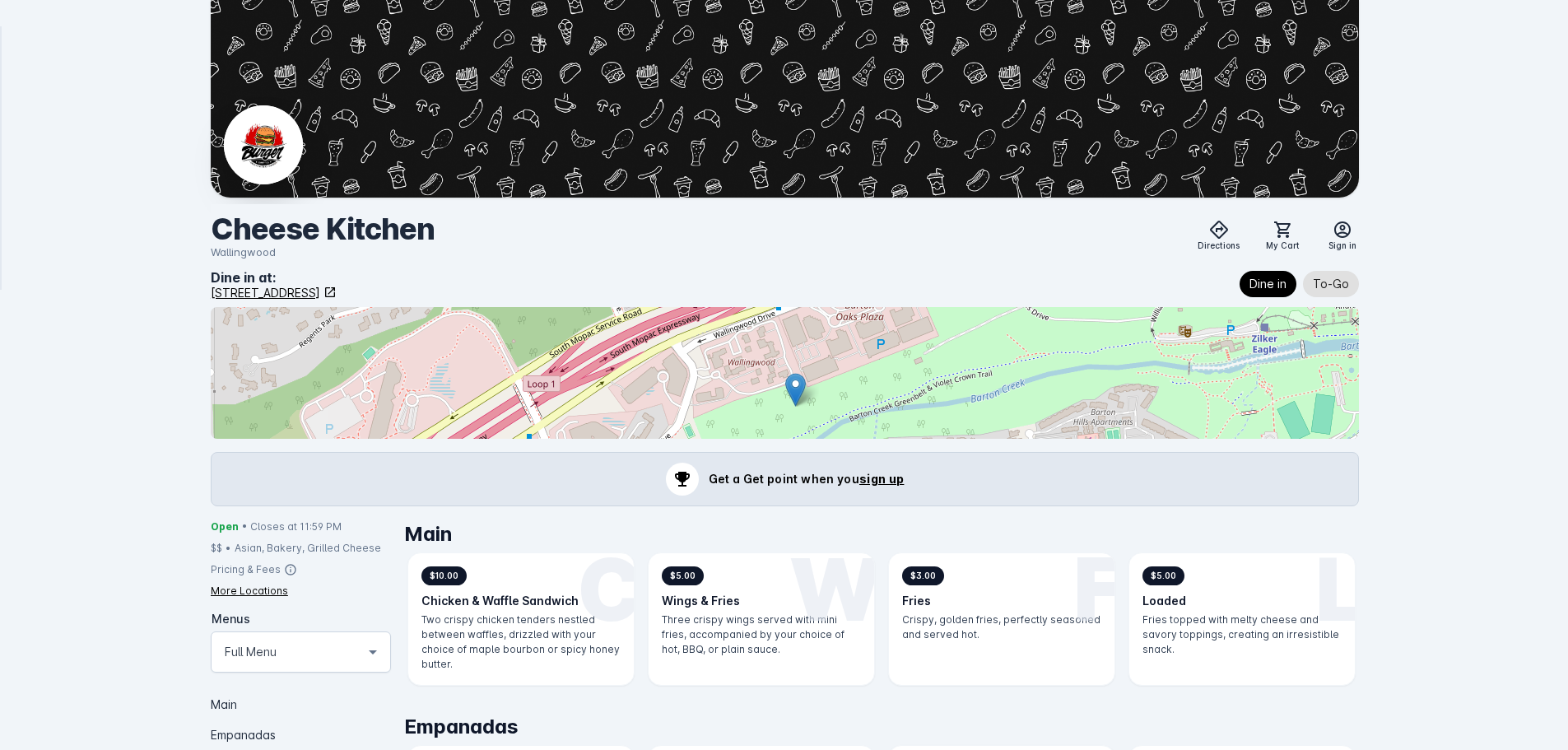
scroll to position [329, 0]
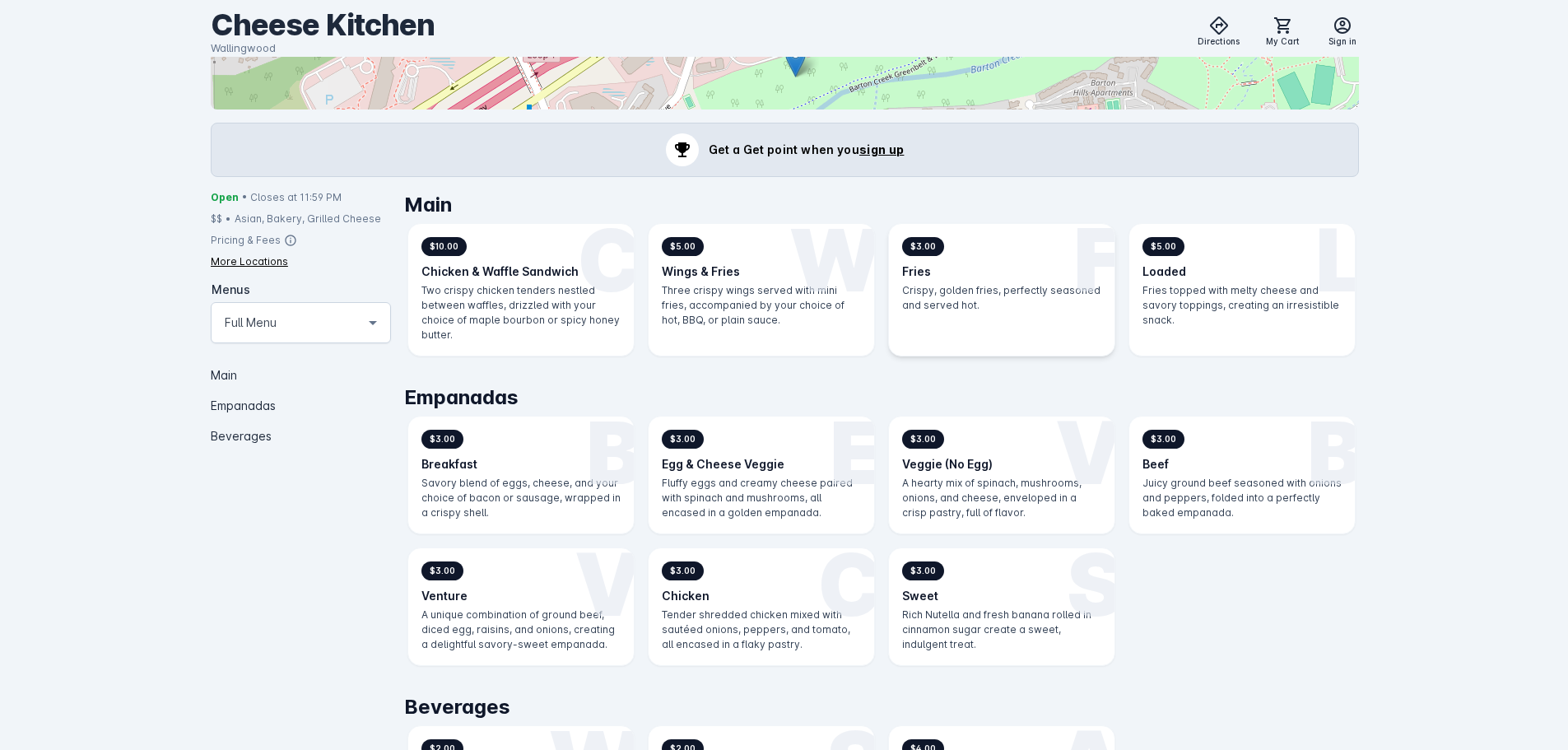
click at [1015, 321] on div "F $3.00 Fries Crispy, golden fries, perfectly seasoned and served hot." at bounding box center [1001, 290] width 225 height 132
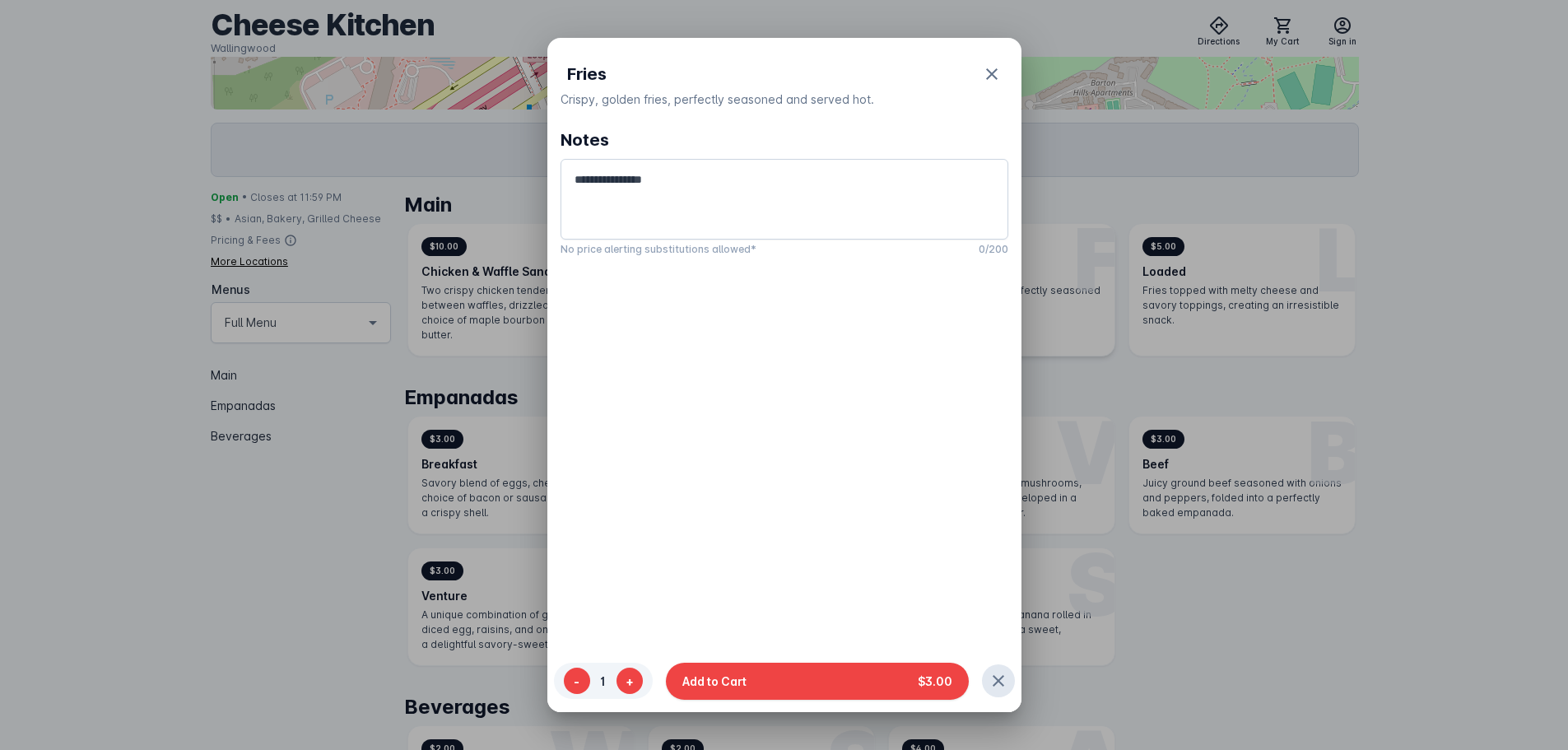
scroll to position [0, 0]
click at [879, 686] on button "Add to Cart $3.00" at bounding box center [817, 680] width 303 height 37
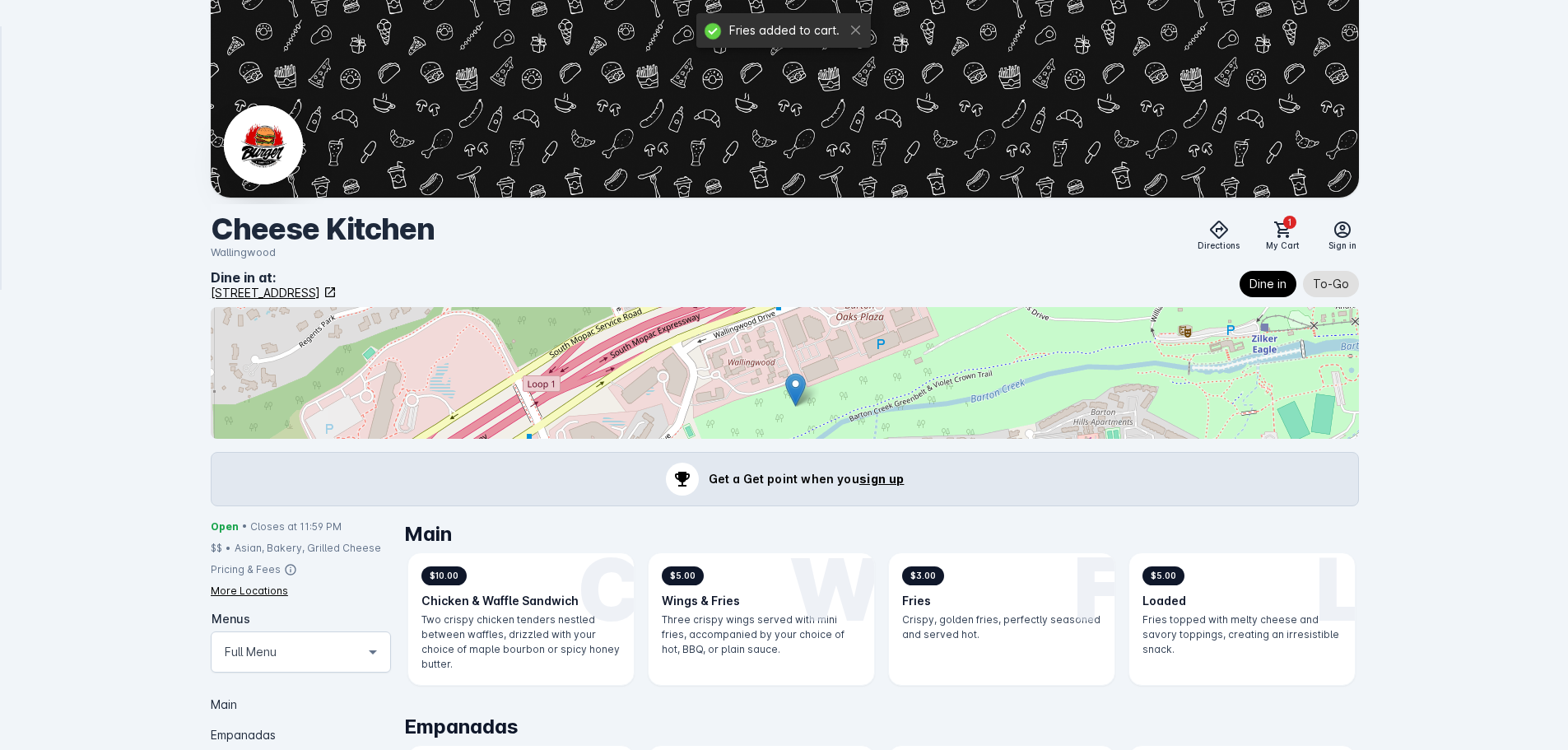
scroll to position [329, 0]
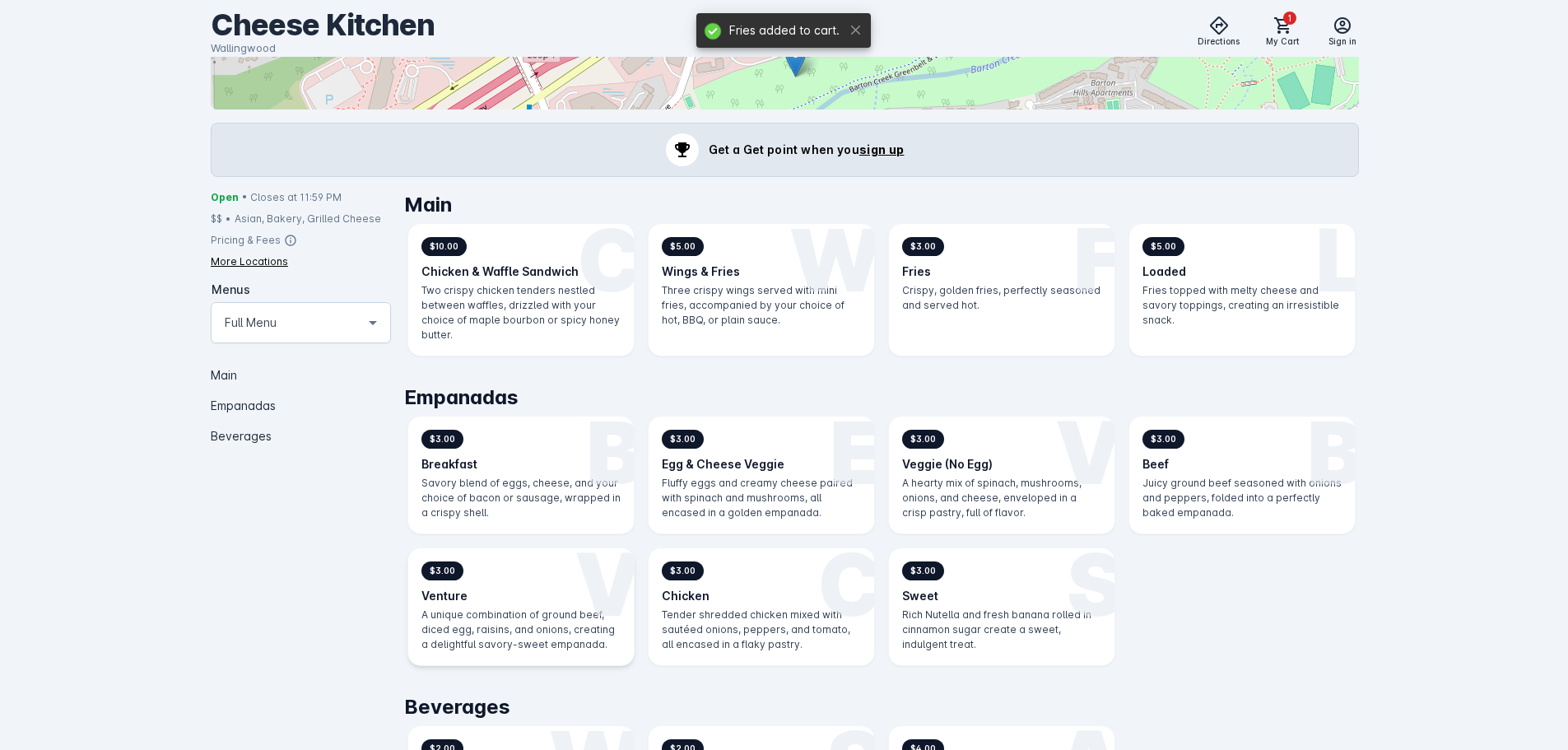
click at [504, 605] on div "V $3.00 Venture A unique combination of ground beef, diced egg, raisins, and on…" at bounding box center [520, 606] width 225 height 117
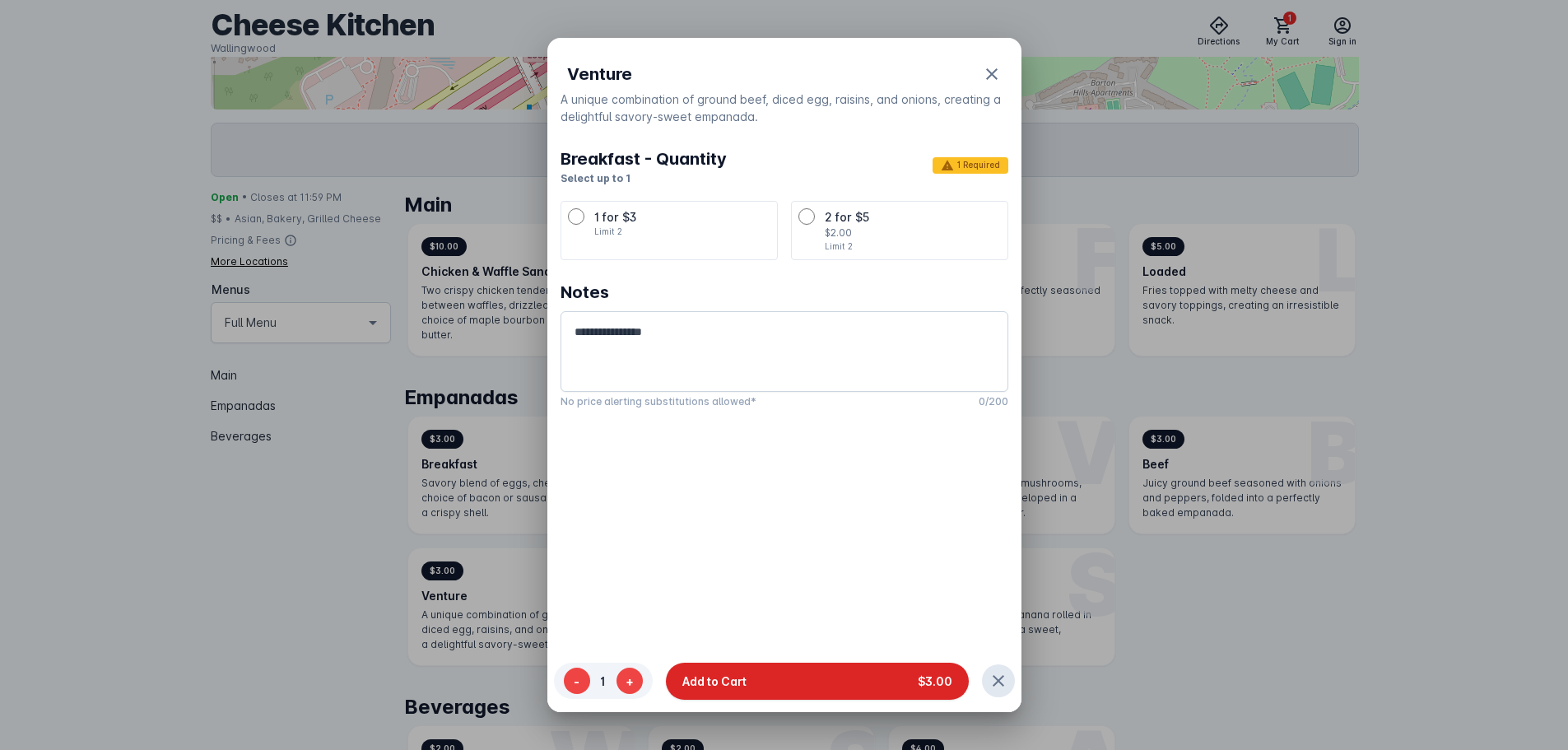
click at [768, 682] on button "Add to Cart $3.00" at bounding box center [817, 680] width 303 height 37
click at [590, 227] on div "1 for $3 Limit 2" at bounding box center [669, 223] width 202 height 30
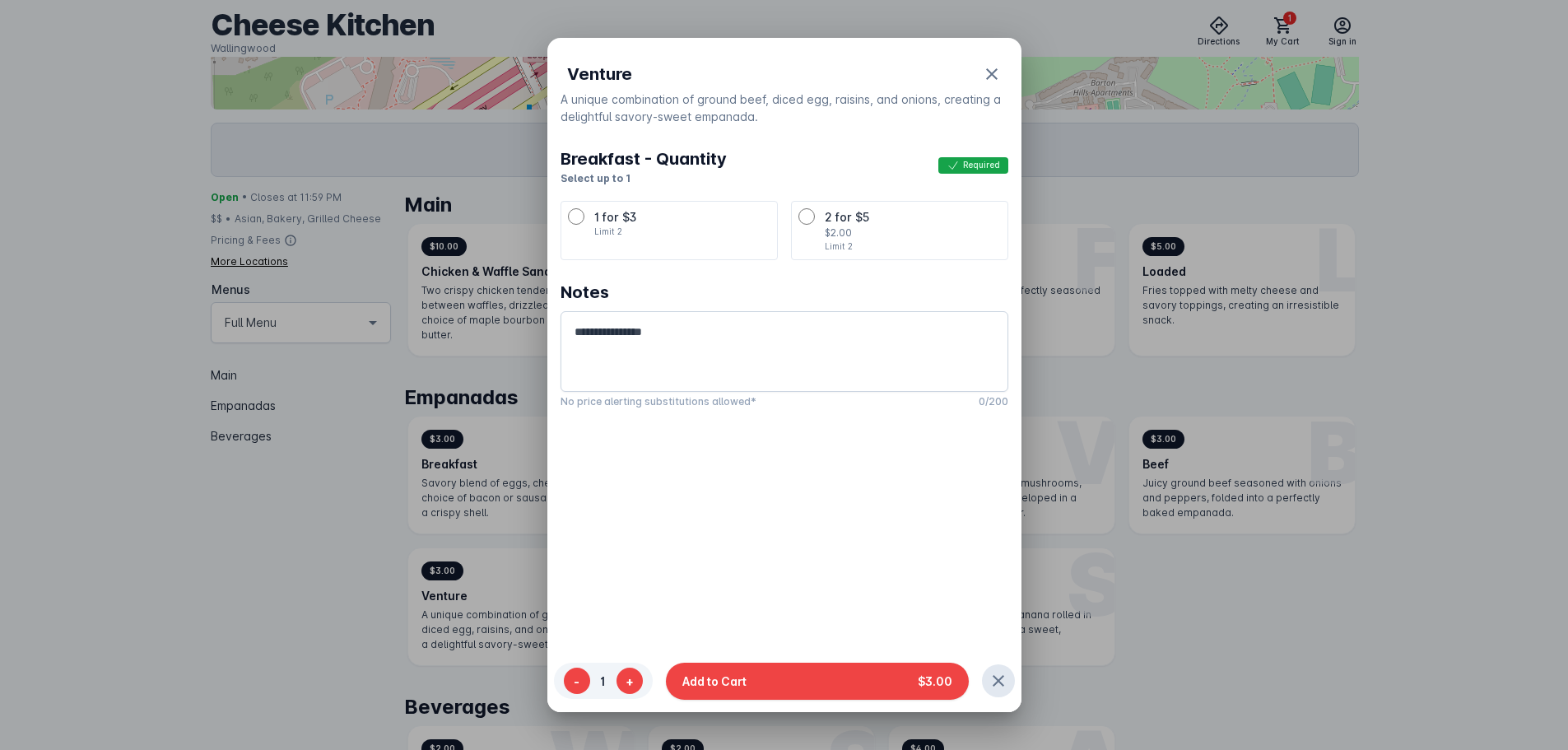
drag, startPoint x: 754, startPoint y: 671, endPoint x: 983, endPoint y: 518, distance: 275.7
click at [754, 672] on button "Add to Cart $3.00" at bounding box center [817, 680] width 303 height 37
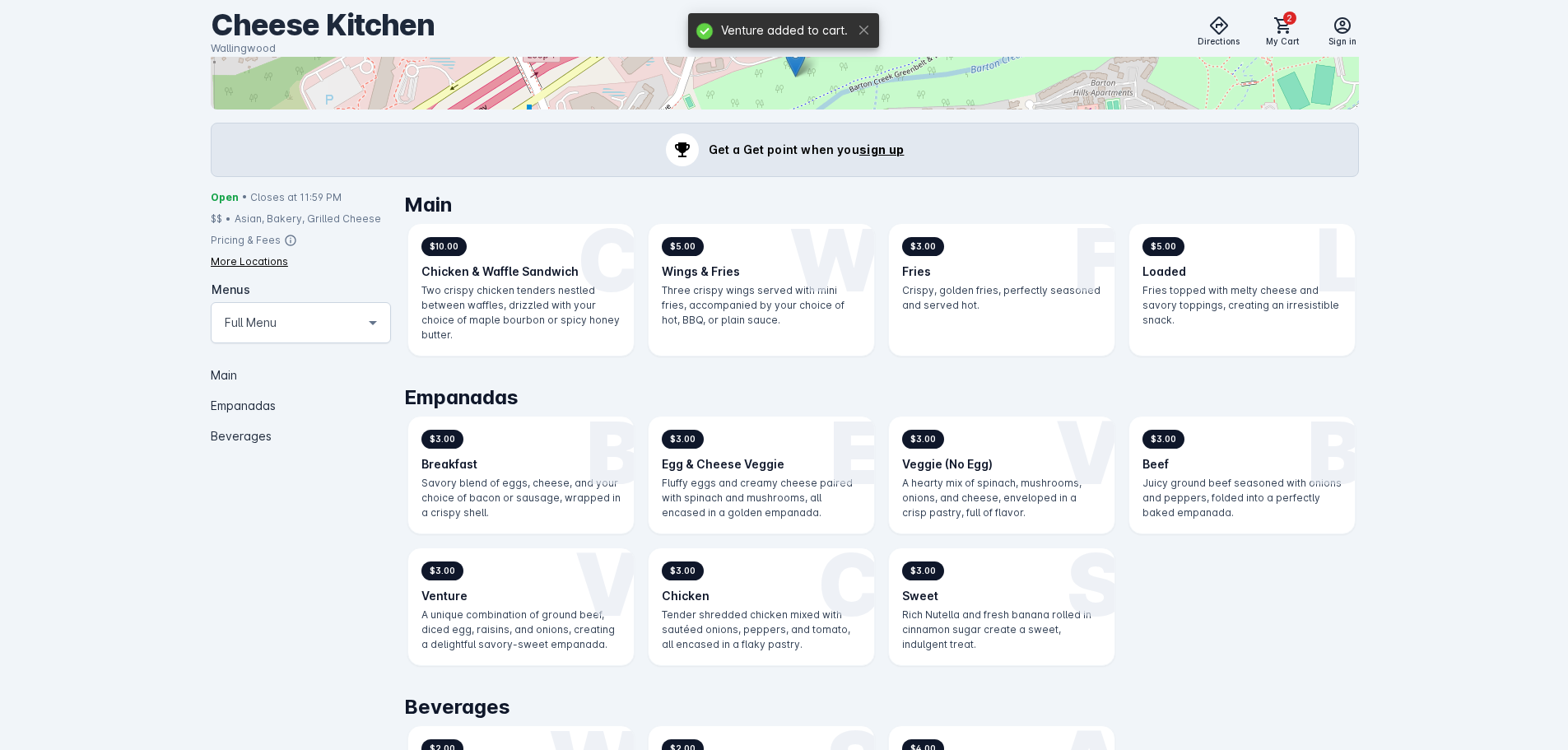
scroll to position [329, 0]
click at [1291, 23] on span "2" at bounding box center [1289, 18] width 13 height 13
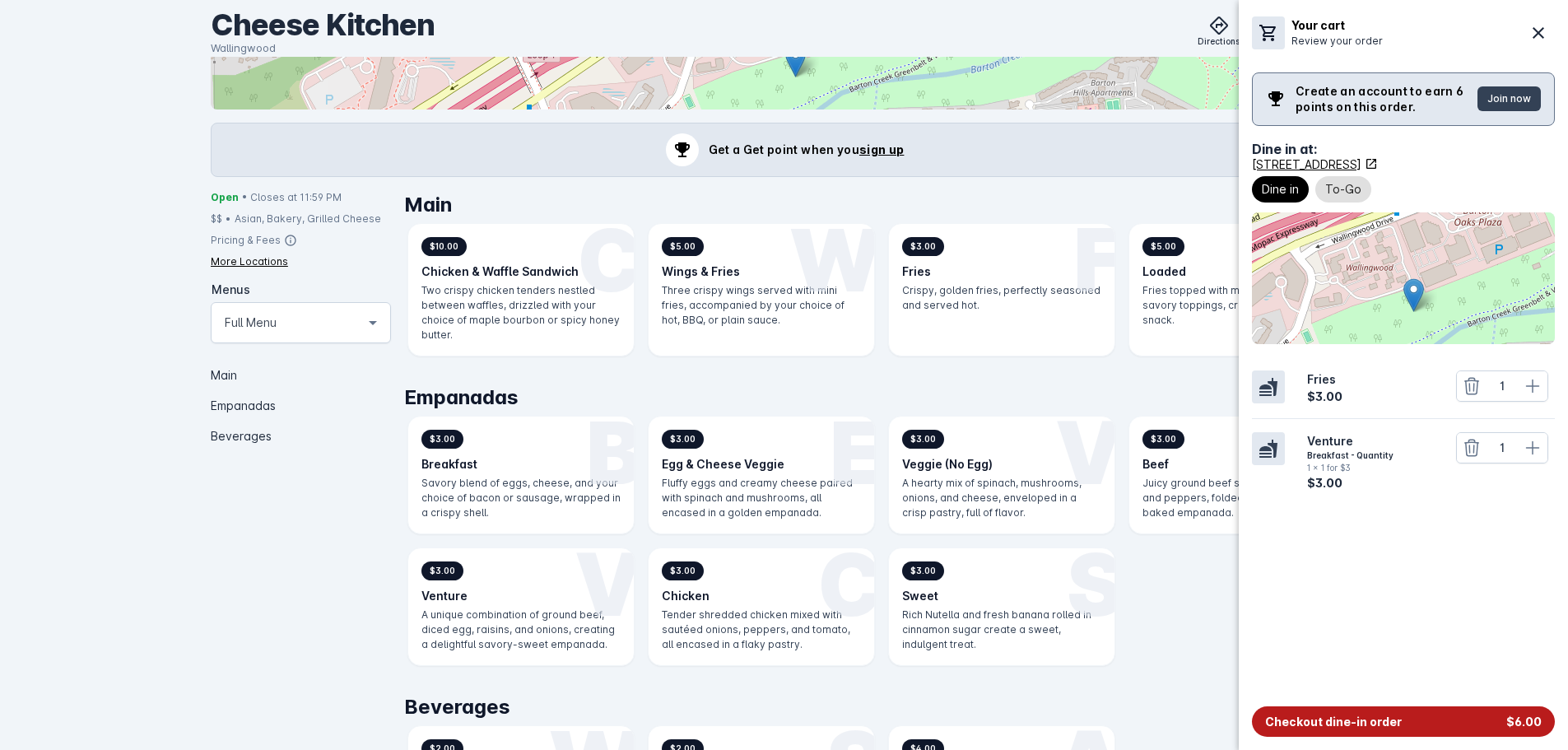
click at [1337, 713] on span "Checkout dine-in order" at bounding box center [1333, 721] width 137 height 17
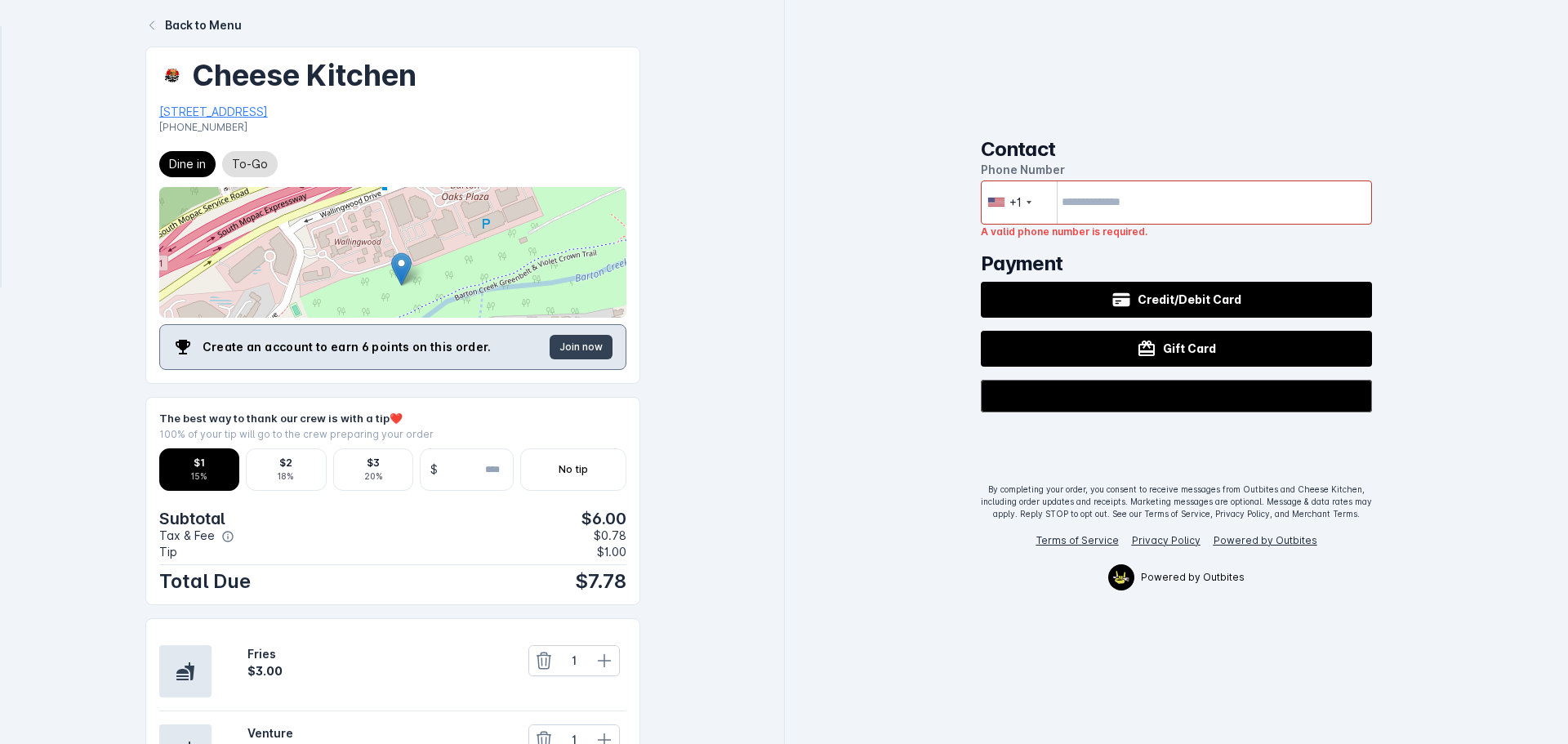
click at [1195, 192] on input "tel" at bounding box center [1176, 202] width 392 height 44
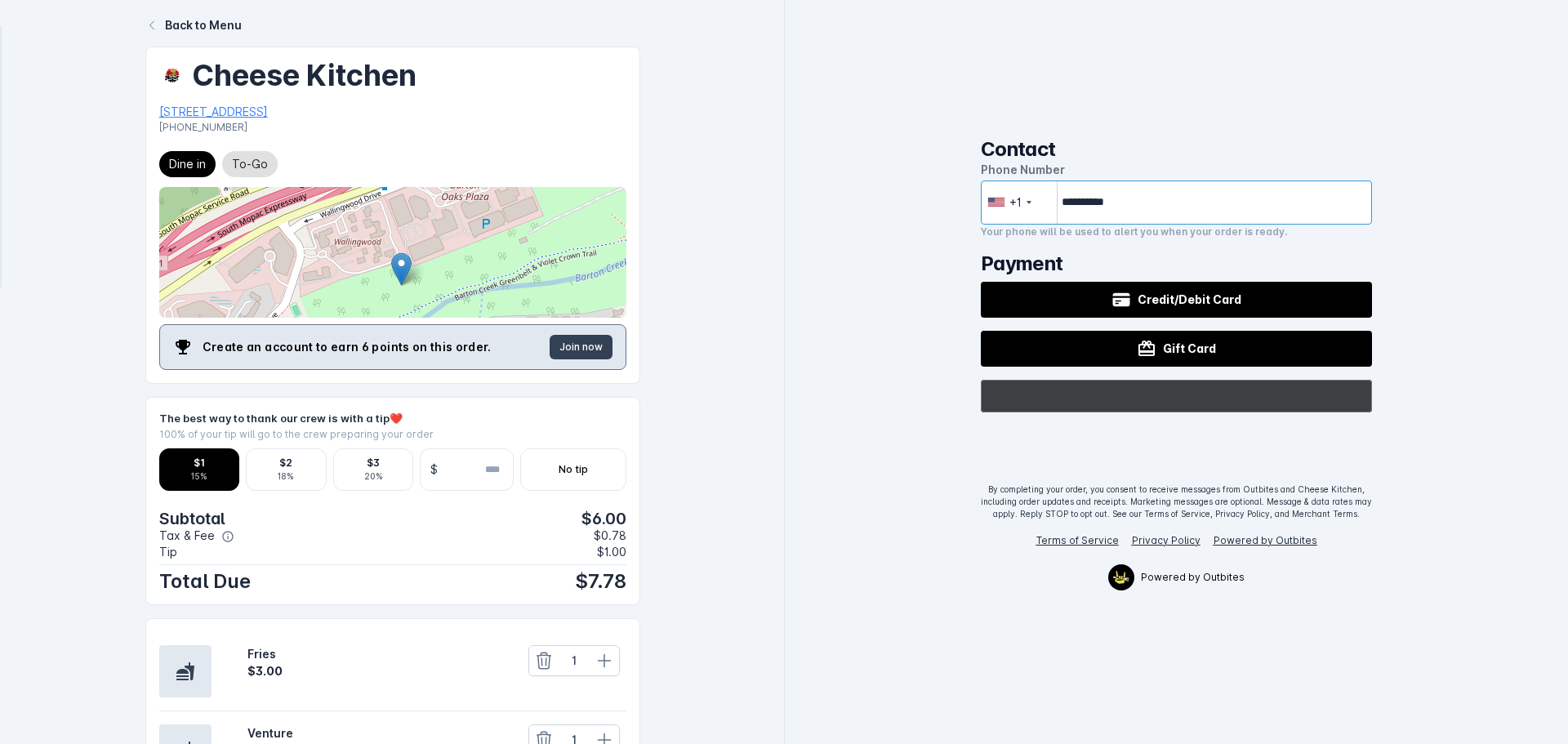
type input "**********"
click at [1318, 388] on div "@import url(//[DOMAIN_NAME][URL]) ••••••" at bounding box center [1176, 396] width 392 height 33
click at [1095, 404] on div "@import url(//[DOMAIN_NAME][URL]) ••••••" at bounding box center [1176, 396] width 392 height 33
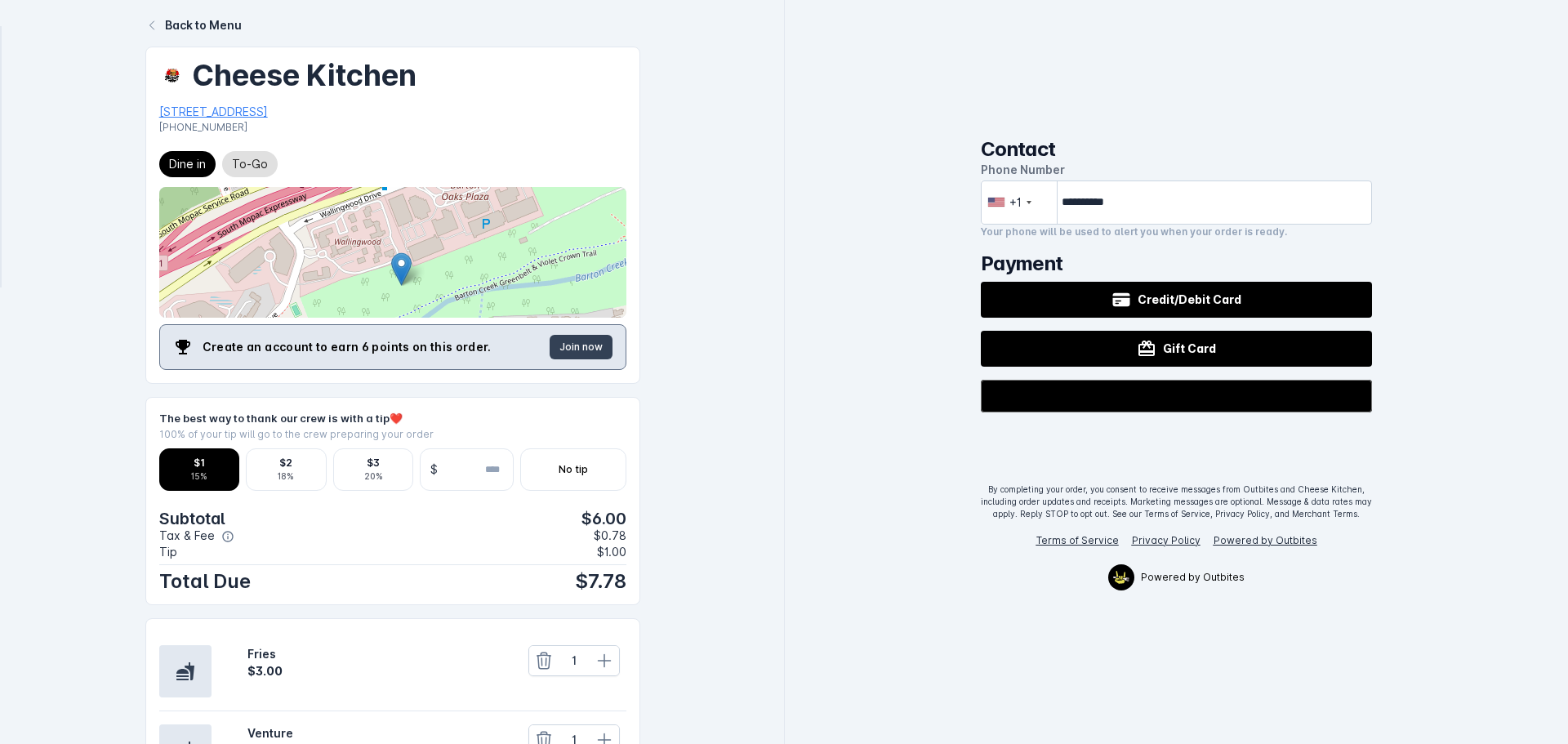
click at [1492, 430] on div "**********" at bounding box center [1176, 372] width 783 height 744
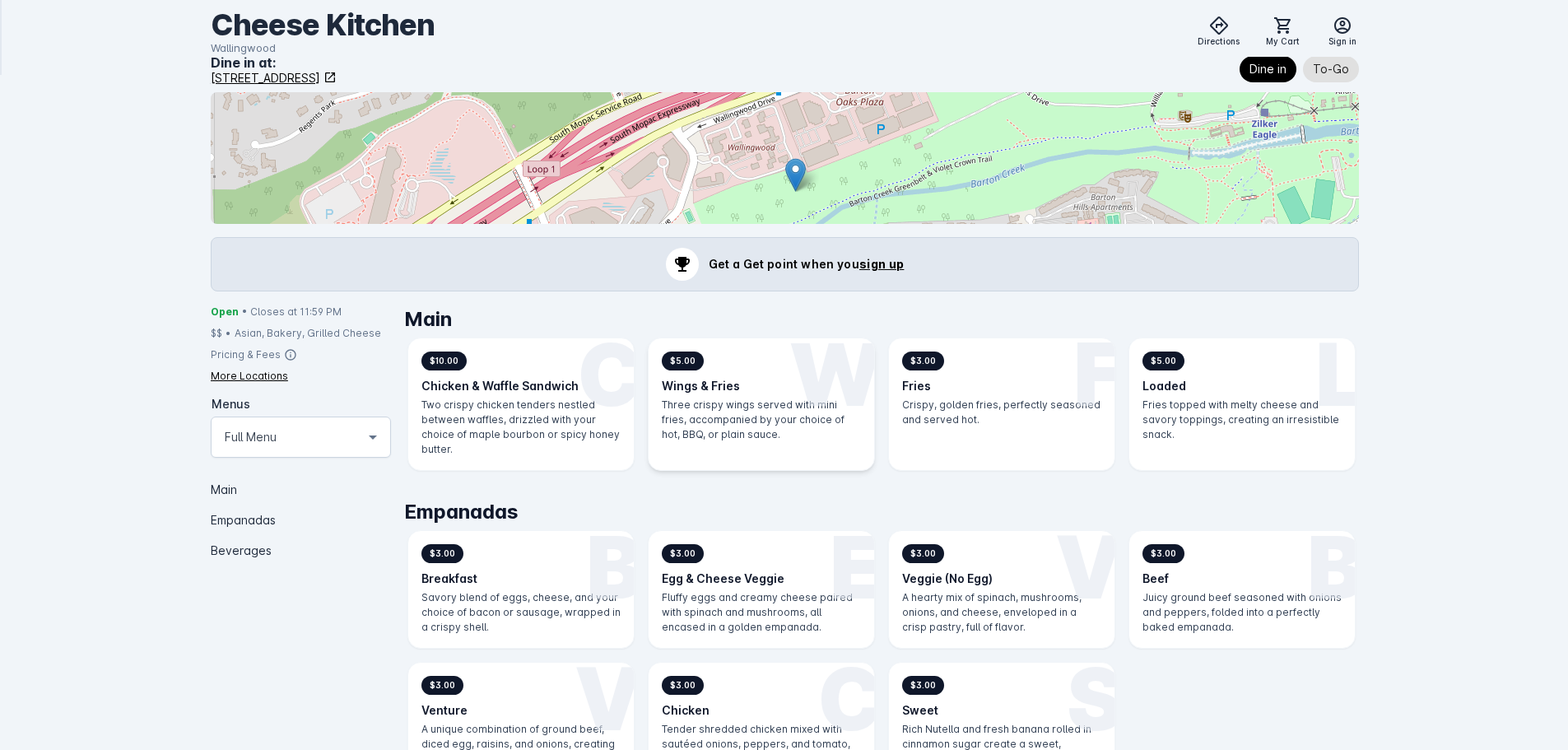
scroll to position [247, 0]
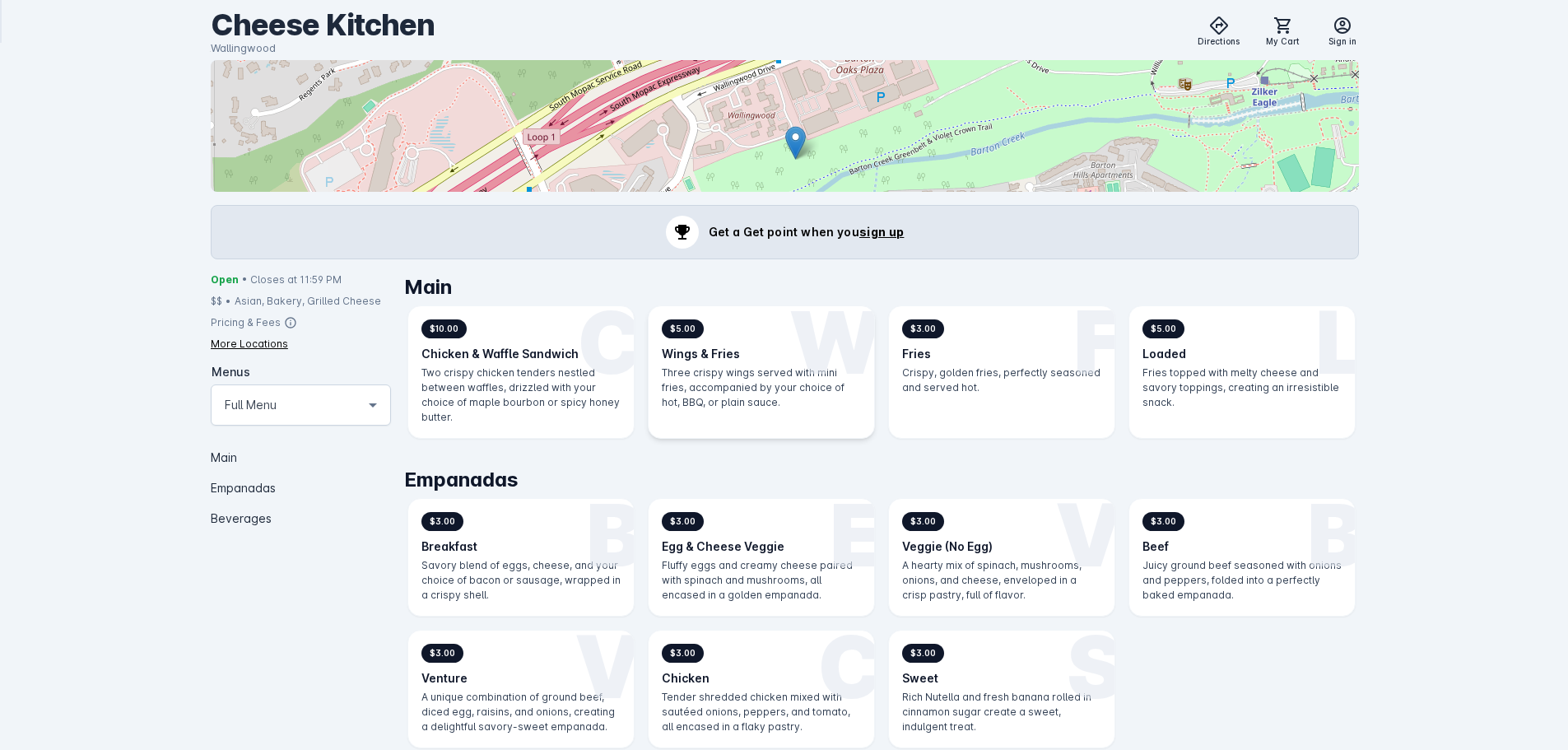
click at [742, 342] on div "W $5.00 Wings & Fries Three crispy wings served with mini fries, accompanied by…" at bounding box center [760, 372] width 225 height 132
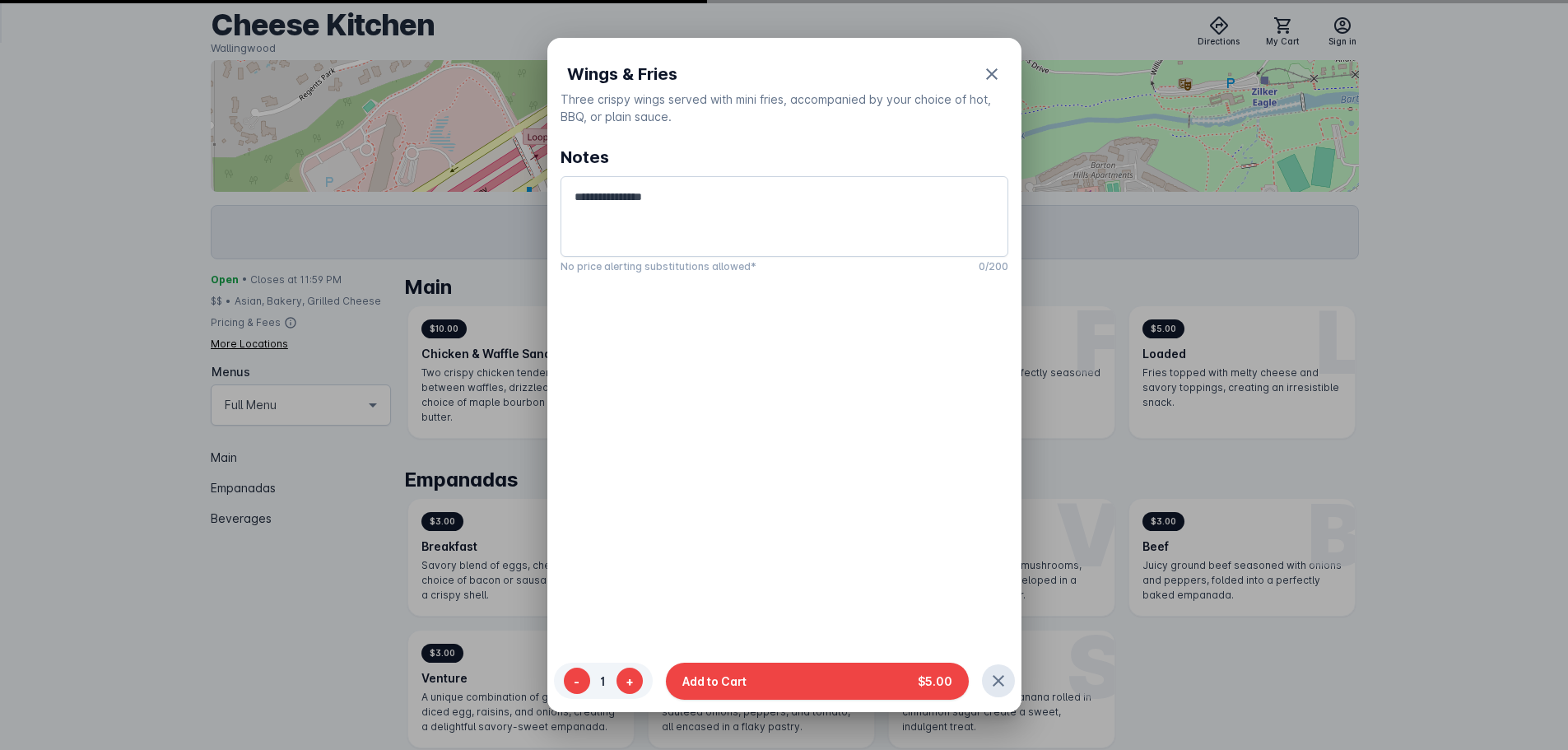
scroll to position [0, 0]
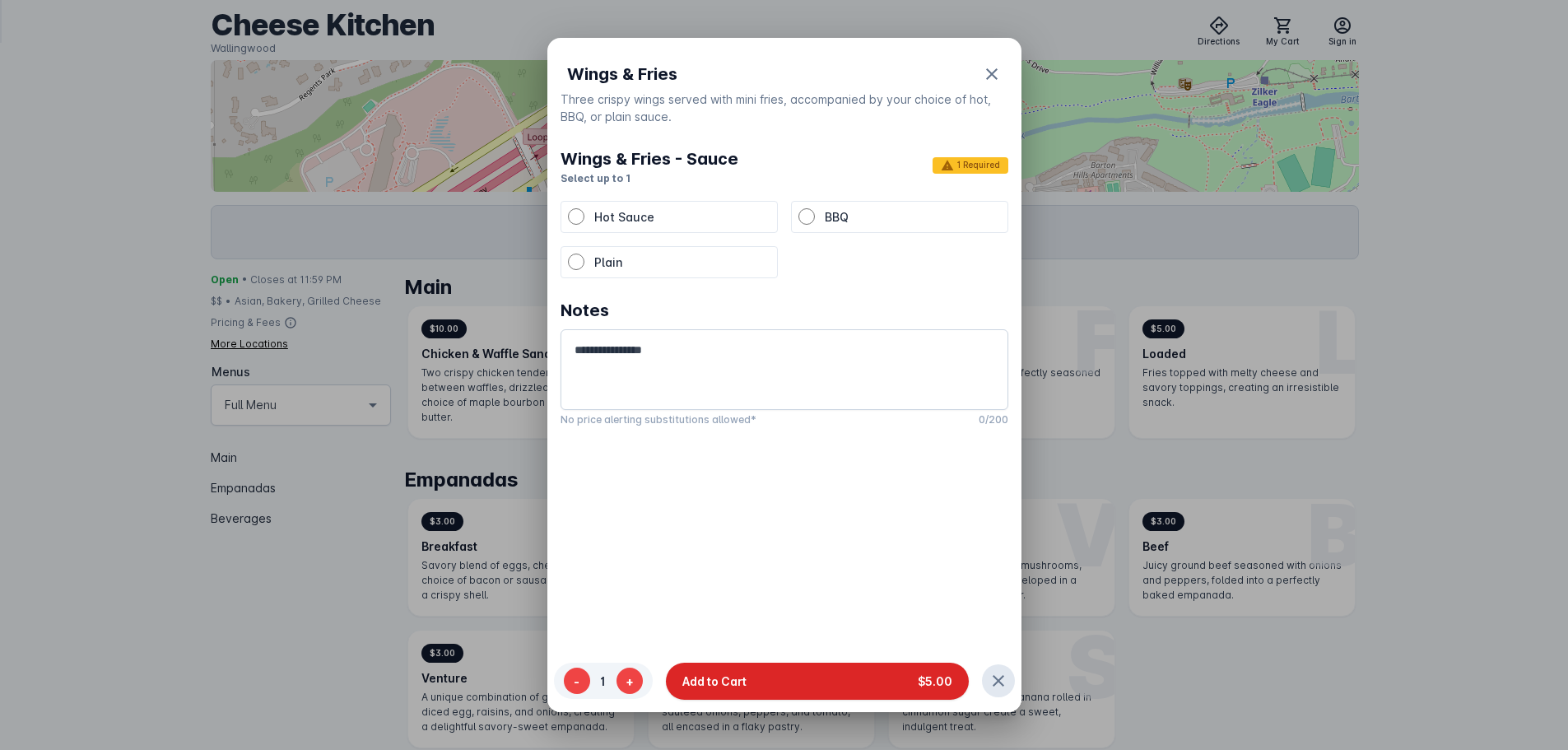
drag, startPoint x: 844, startPoint y: 677, endPoint x: 842, endPoint y: 593, distance: 84.0
click at [843, 677] on button "Add to Cart $5.00" at bounding box center [817, 680] width 303 height 37
click at [644, 210] on span "Hot Sauce" at bounding box center [624, 217] width 60 height 14
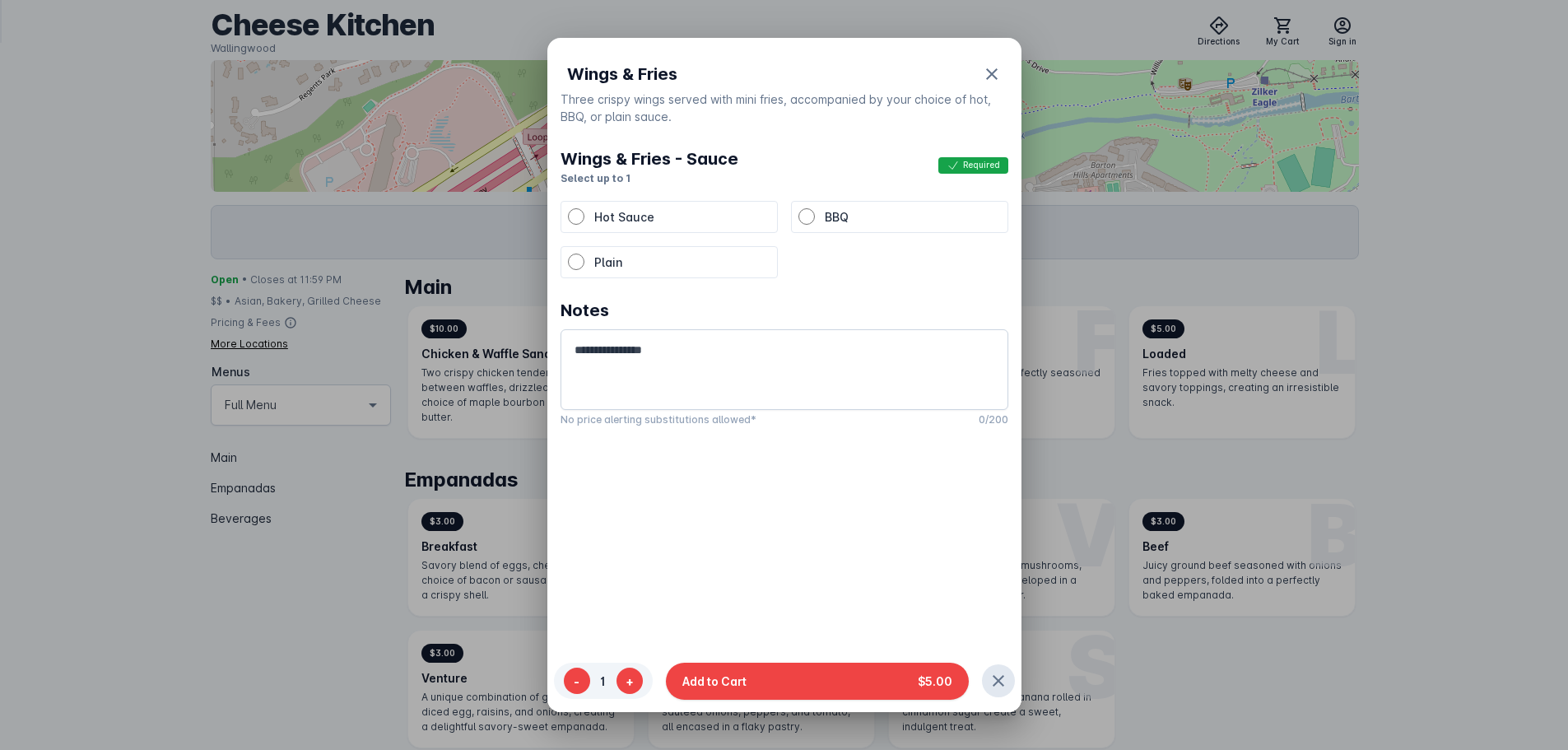
drag, startPoint x: 783, startPoint y: 679, endPoint x: 811, endPoint y: 647, distance: 42.0
click at [784, 679] on button "Add to Cart $5.00" at bounding box center [817, 680] width 303 height 37
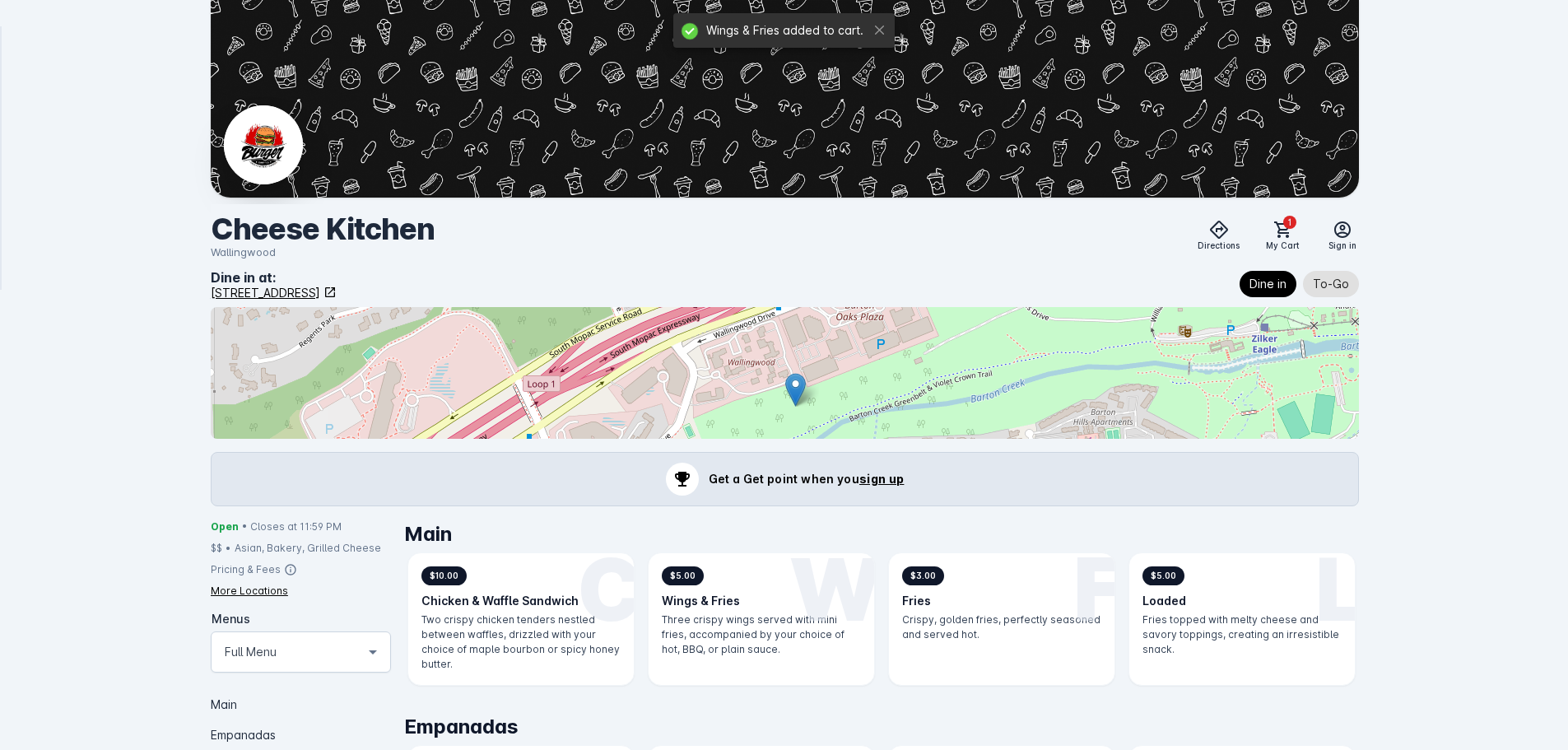
scroll to position [247, 0]
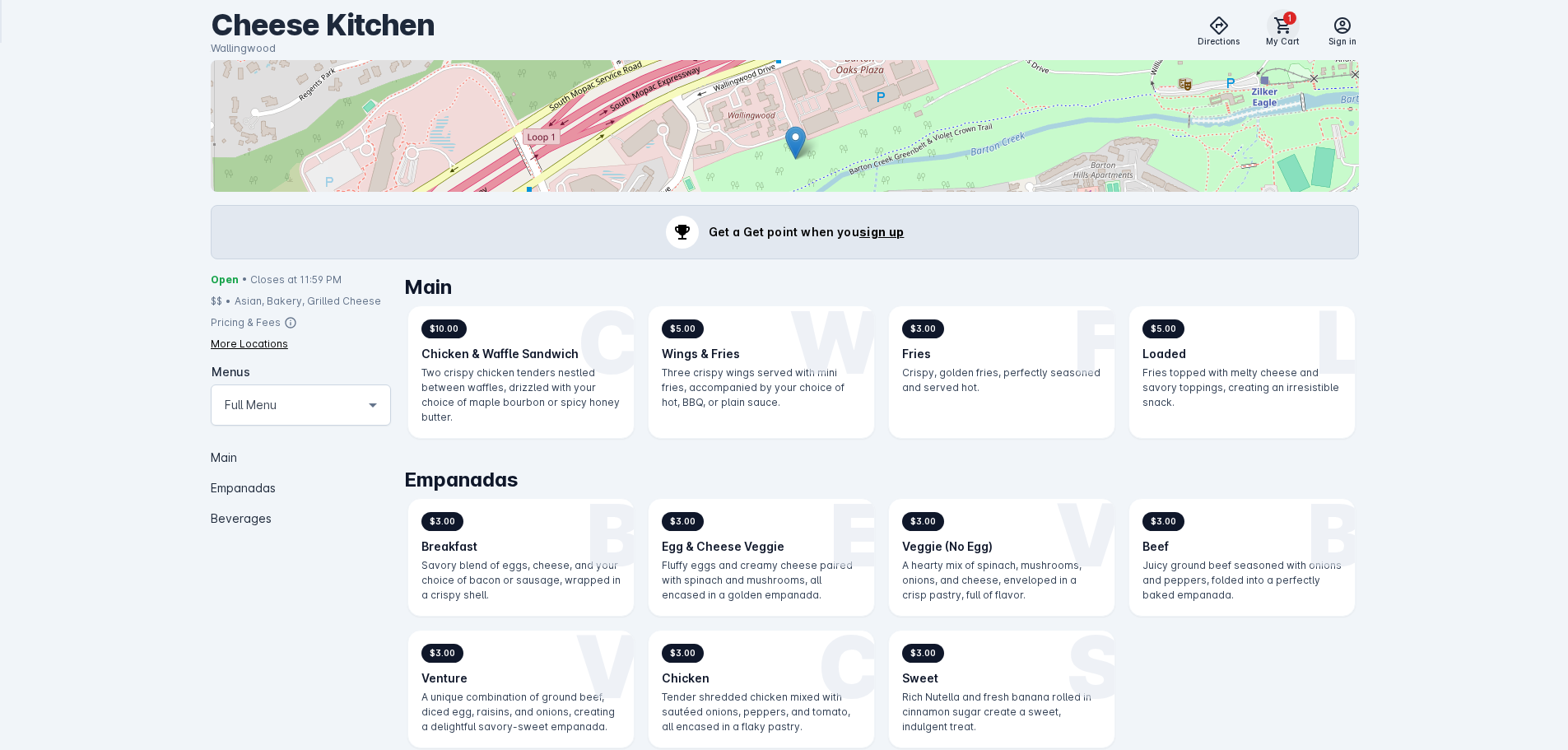
click at [1290, 23] on span "1" at bounding box center [1289, 18] width 13 height 13
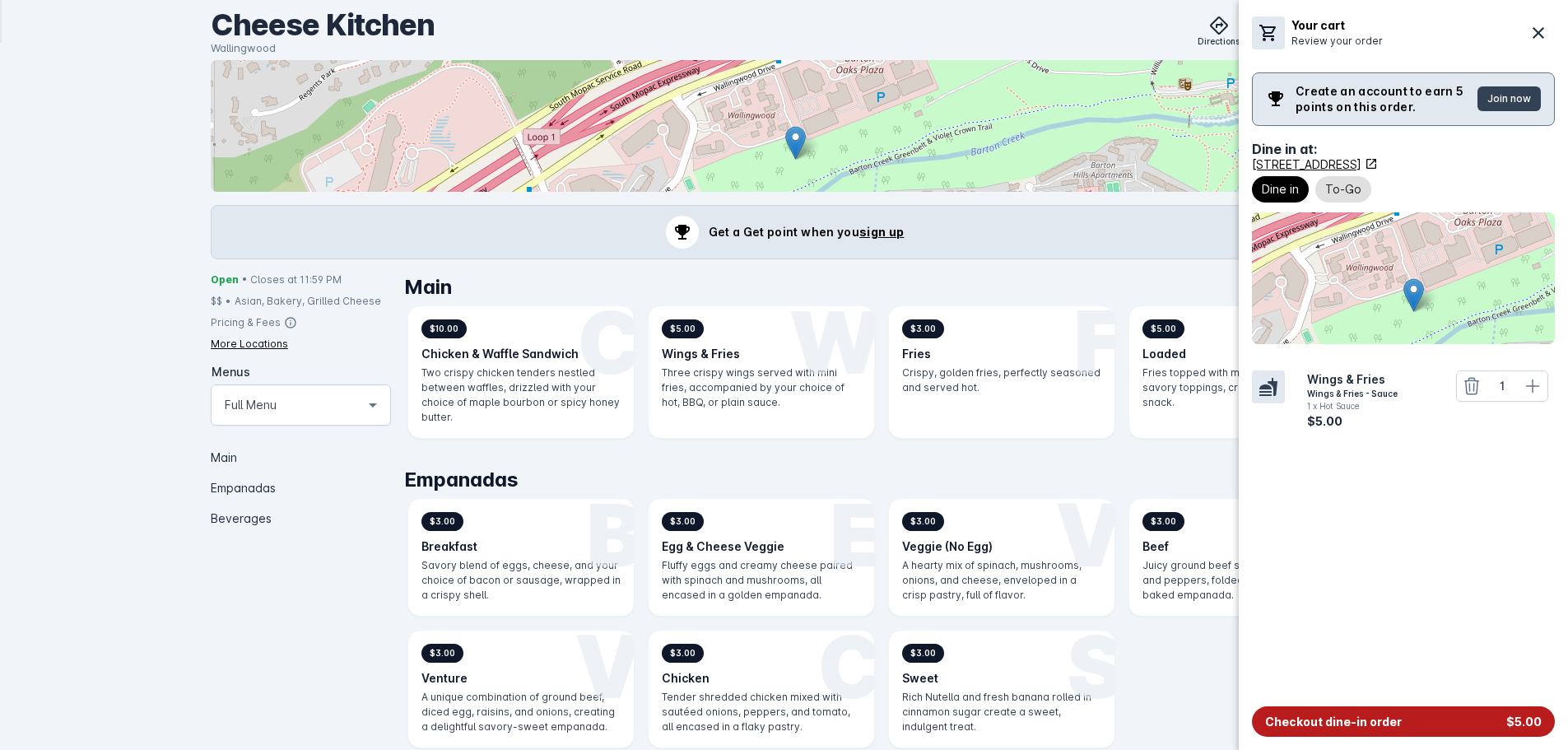
click at [1341, 726] on span "Checkout dine-in order" at bounding box center [1333, 721] width 137 height 17
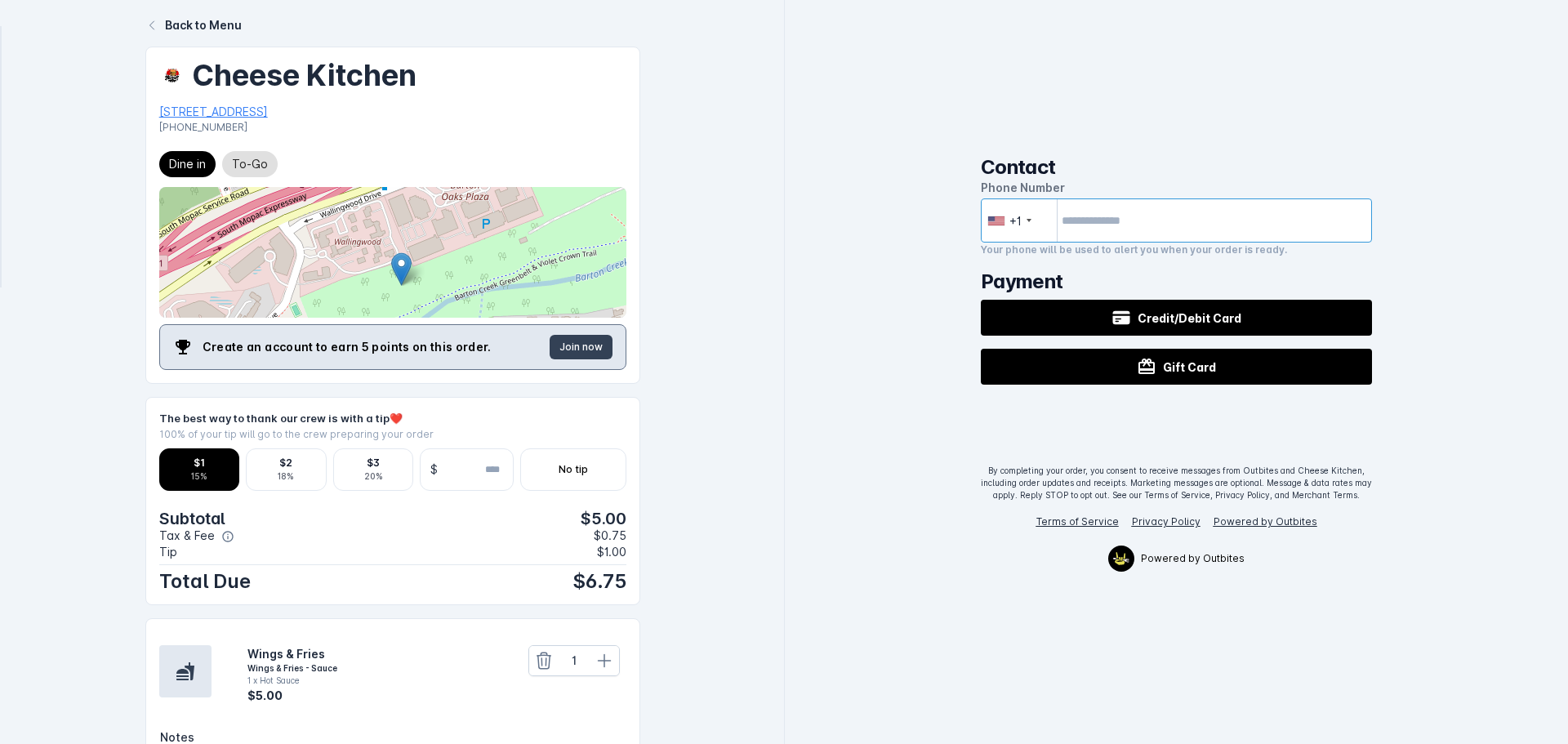
click at [1157, 226] on input "tel" at bounding box center [1176, 220] width 392 height 44
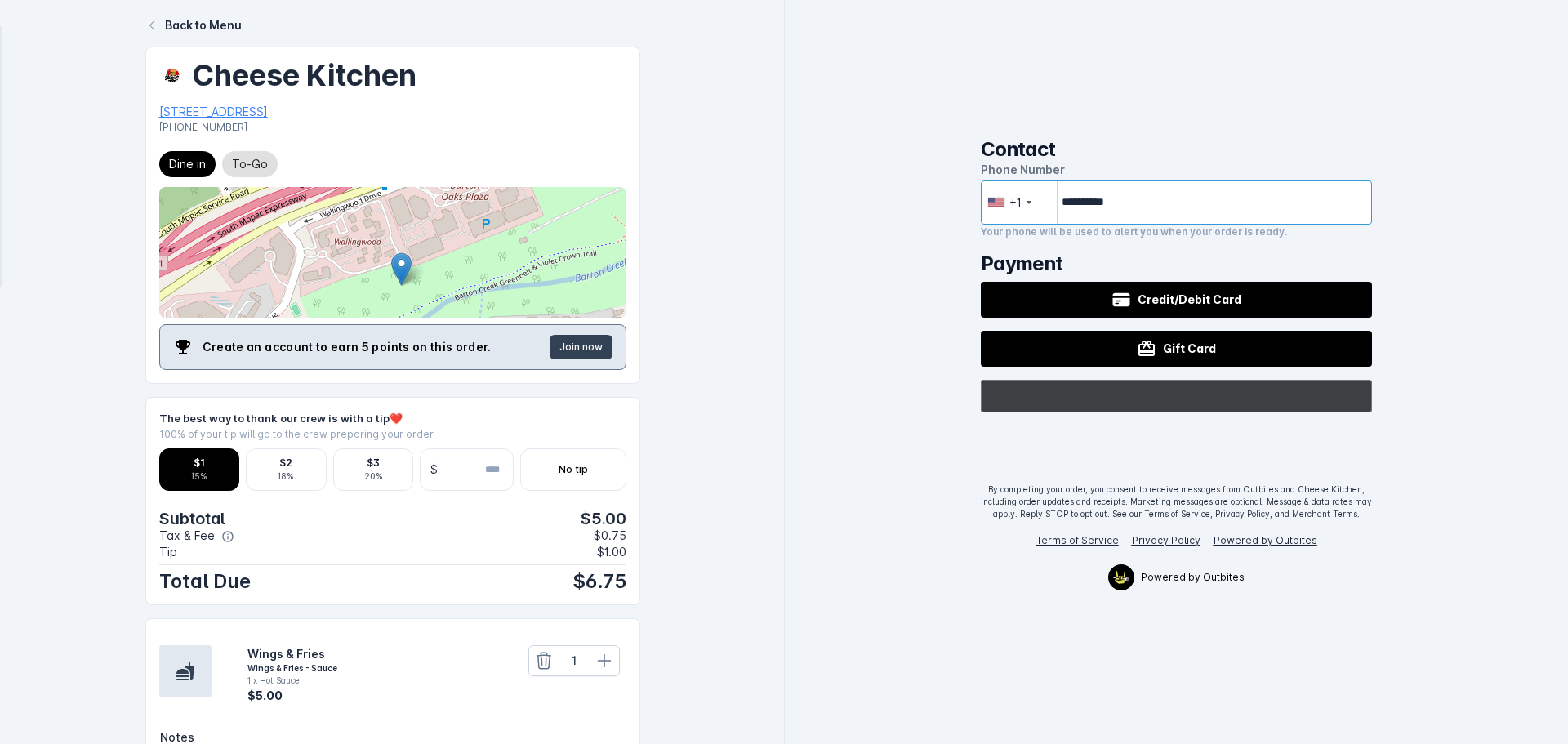
type input "**********"
click at [1344, 389] on div "@import url(//[DOMAIN_NAME][URL]) ••••••" at bounding box center [1176, 396] width 392 height 33
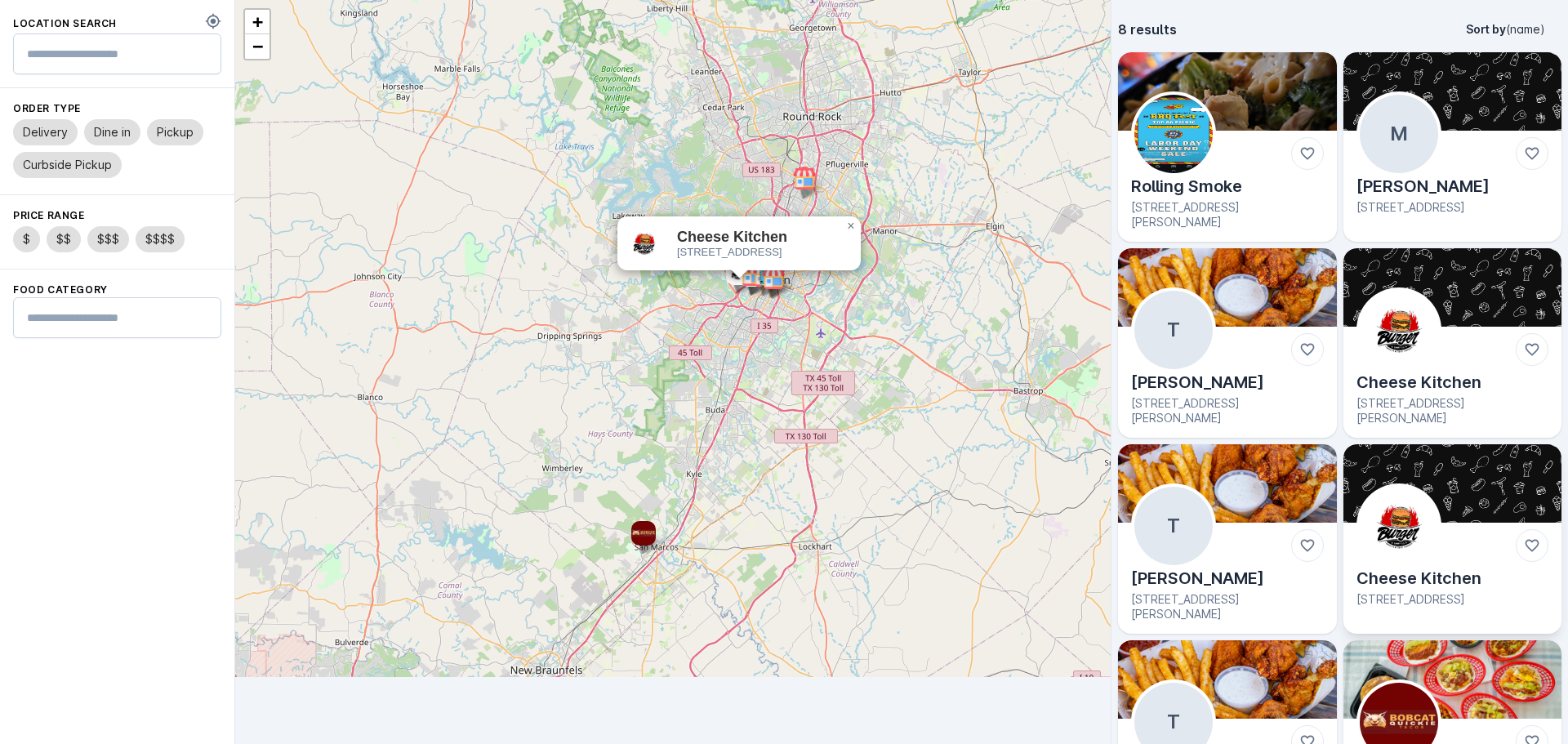
click at [1416, 511] on img at bounding box center [1398, 525] width 78 height 78
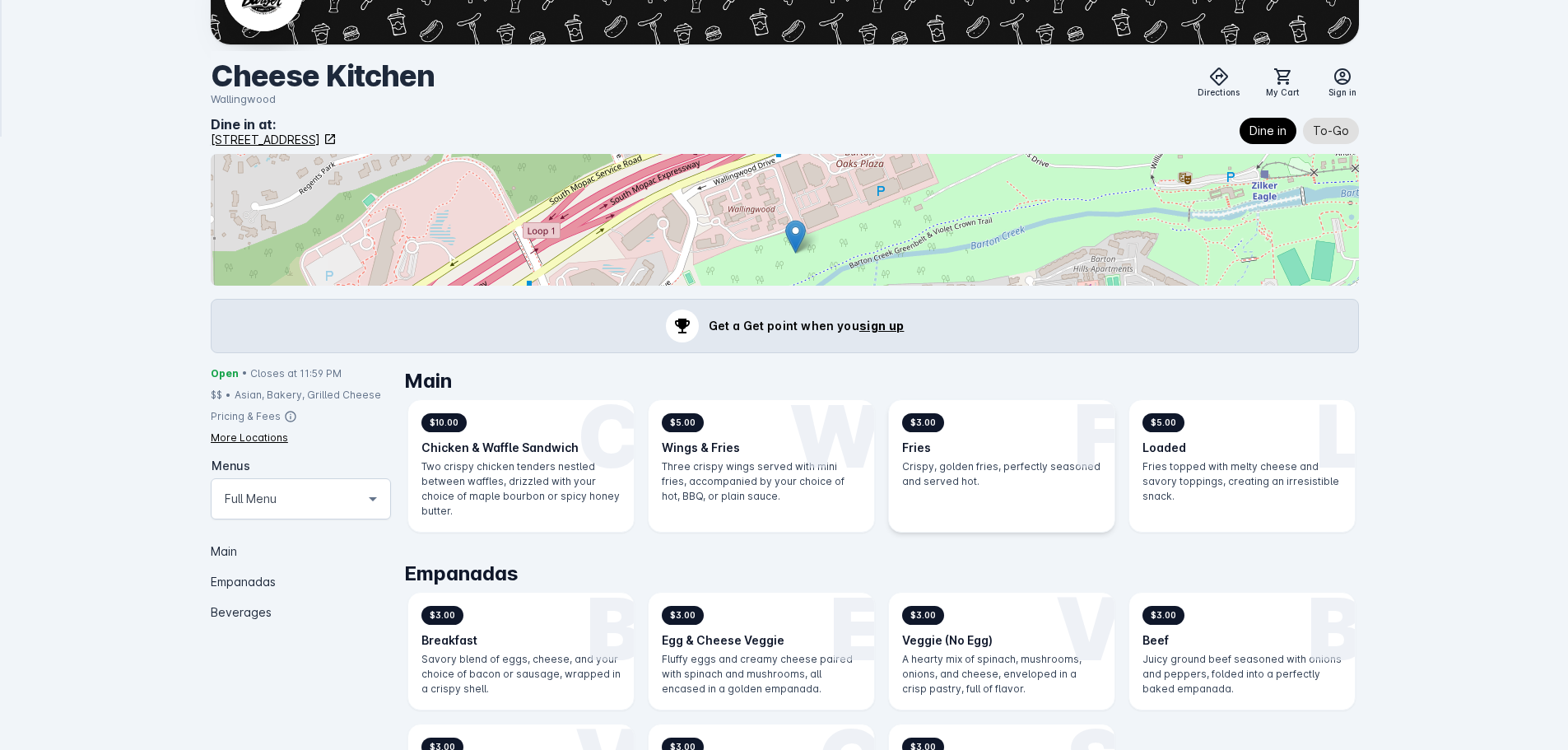
scroll to position [165, 0]
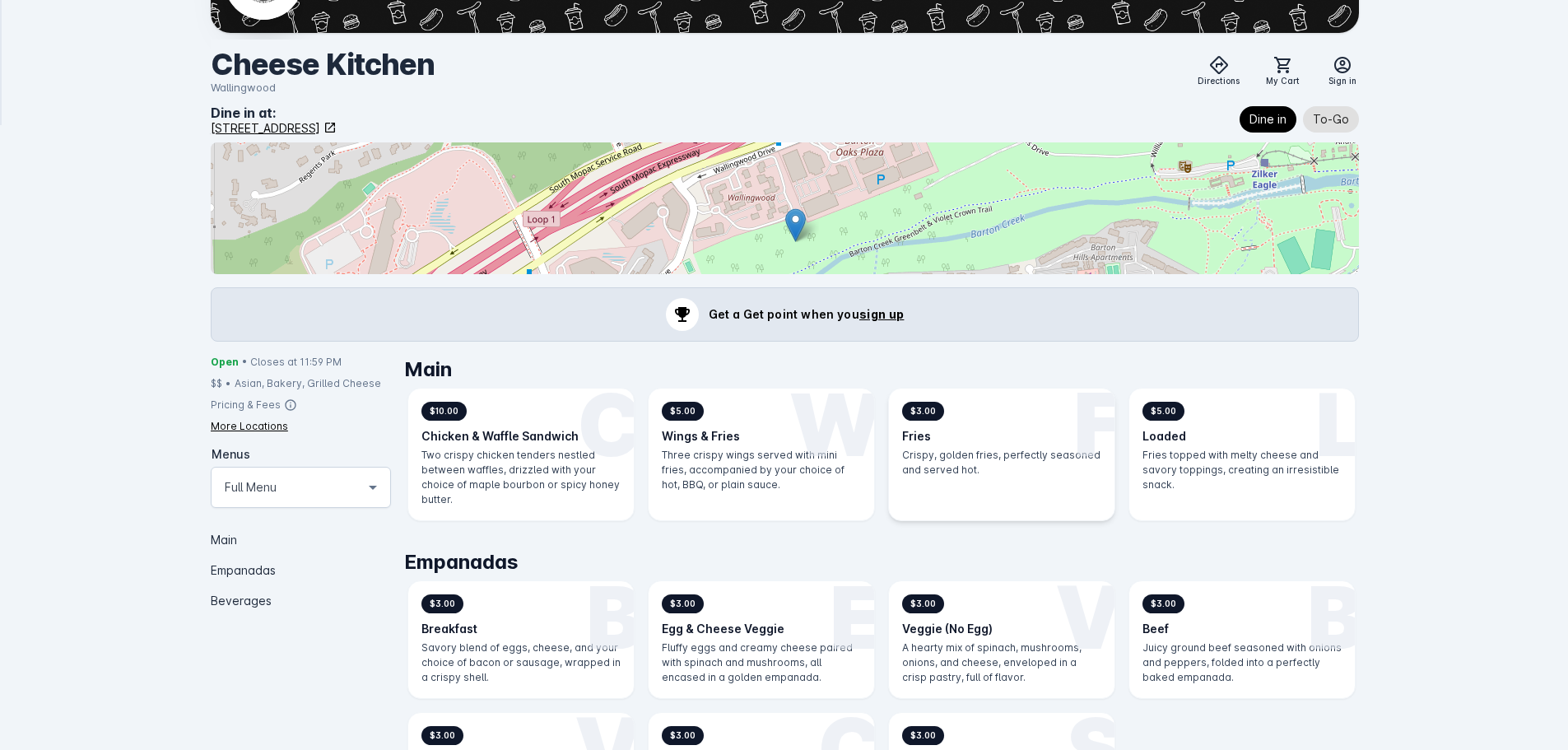
click at [969, 431] on h3 "Fries" at bounding box center [1001, 435] width 199 height 17
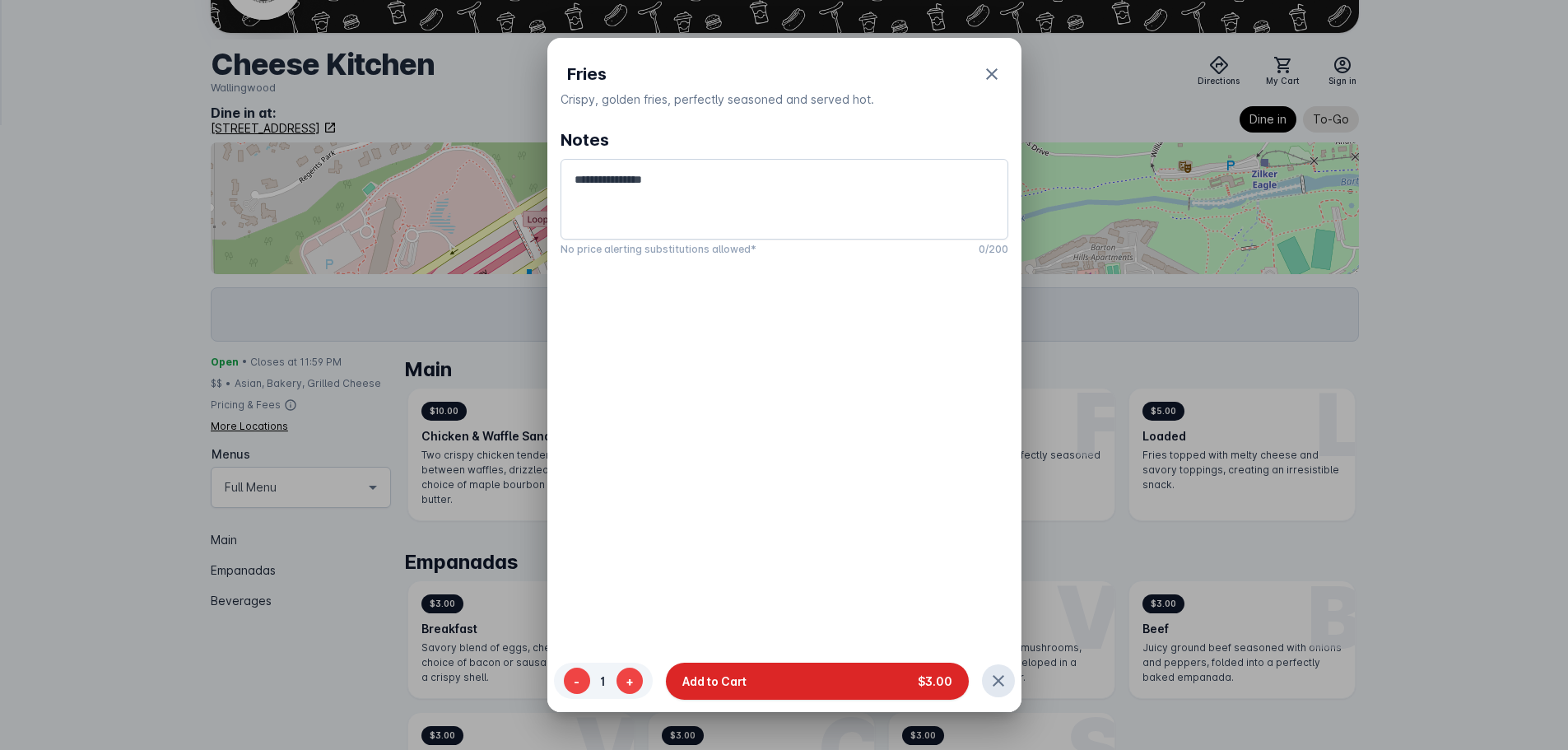
click at [880, 681] on button "Add to Cart $3.00" at bounding box center [817, 680] width 303 height 37
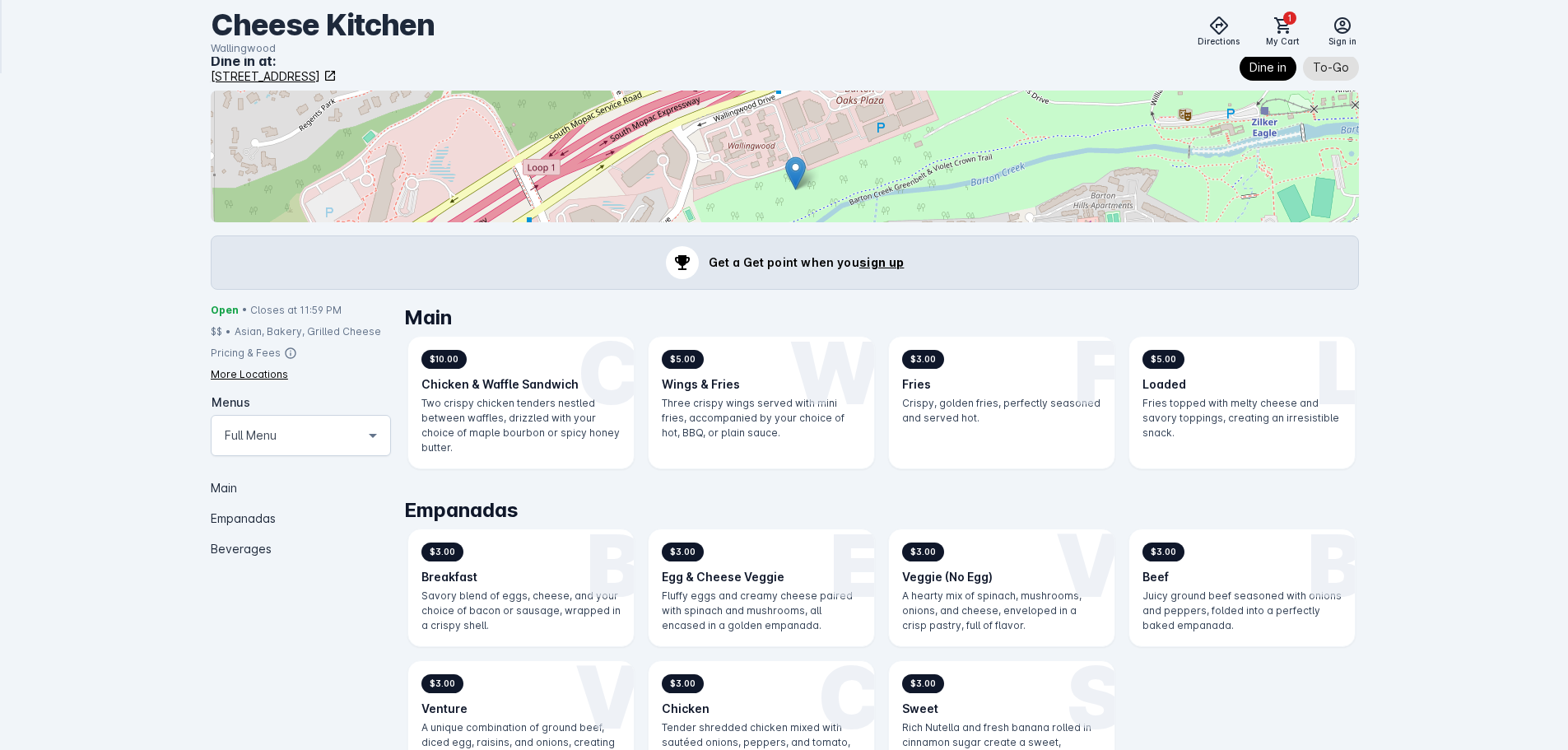
scroll to position [489, 0]
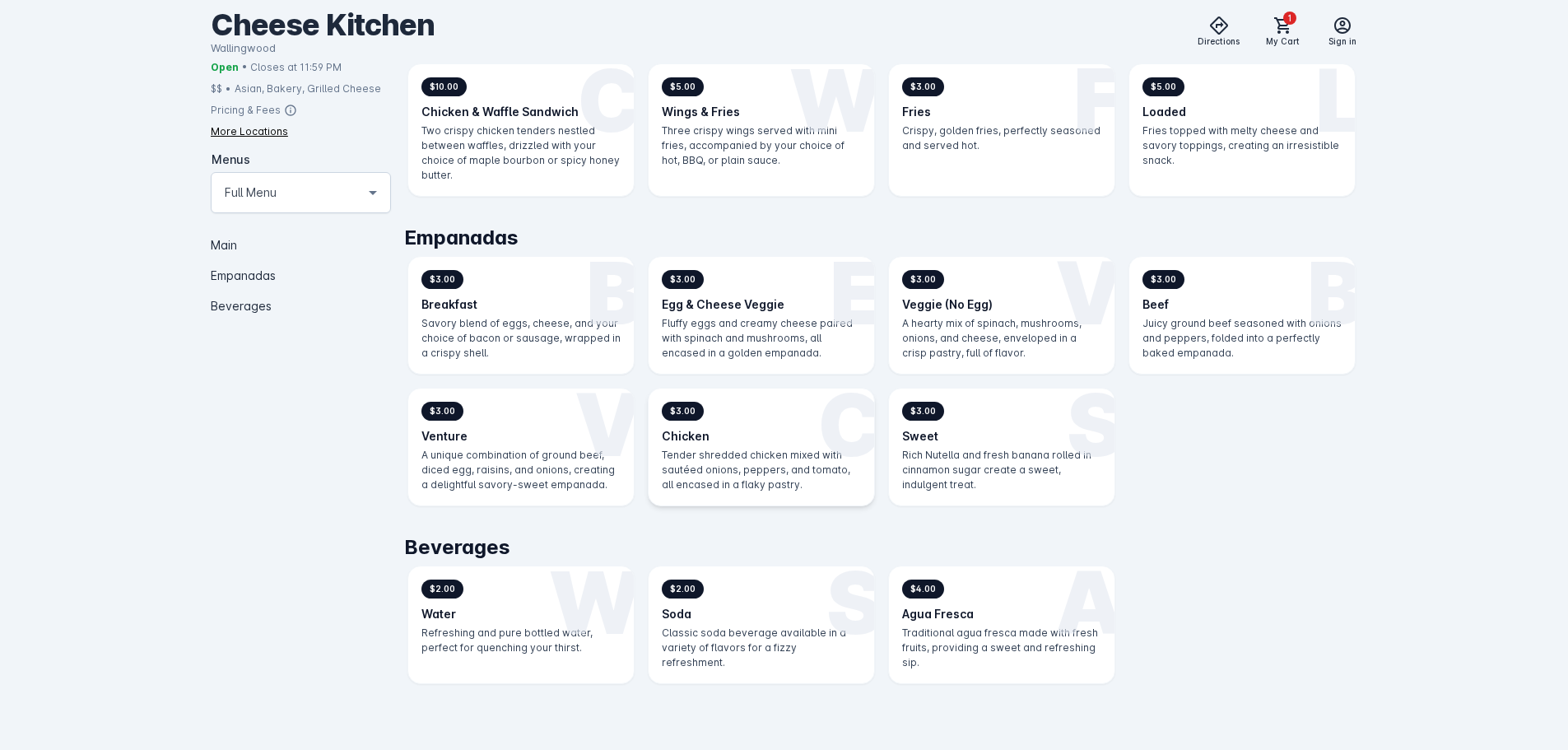
click at [690, 410] on span "$3.00" at bounding box center [683, 411] width 42 height 19
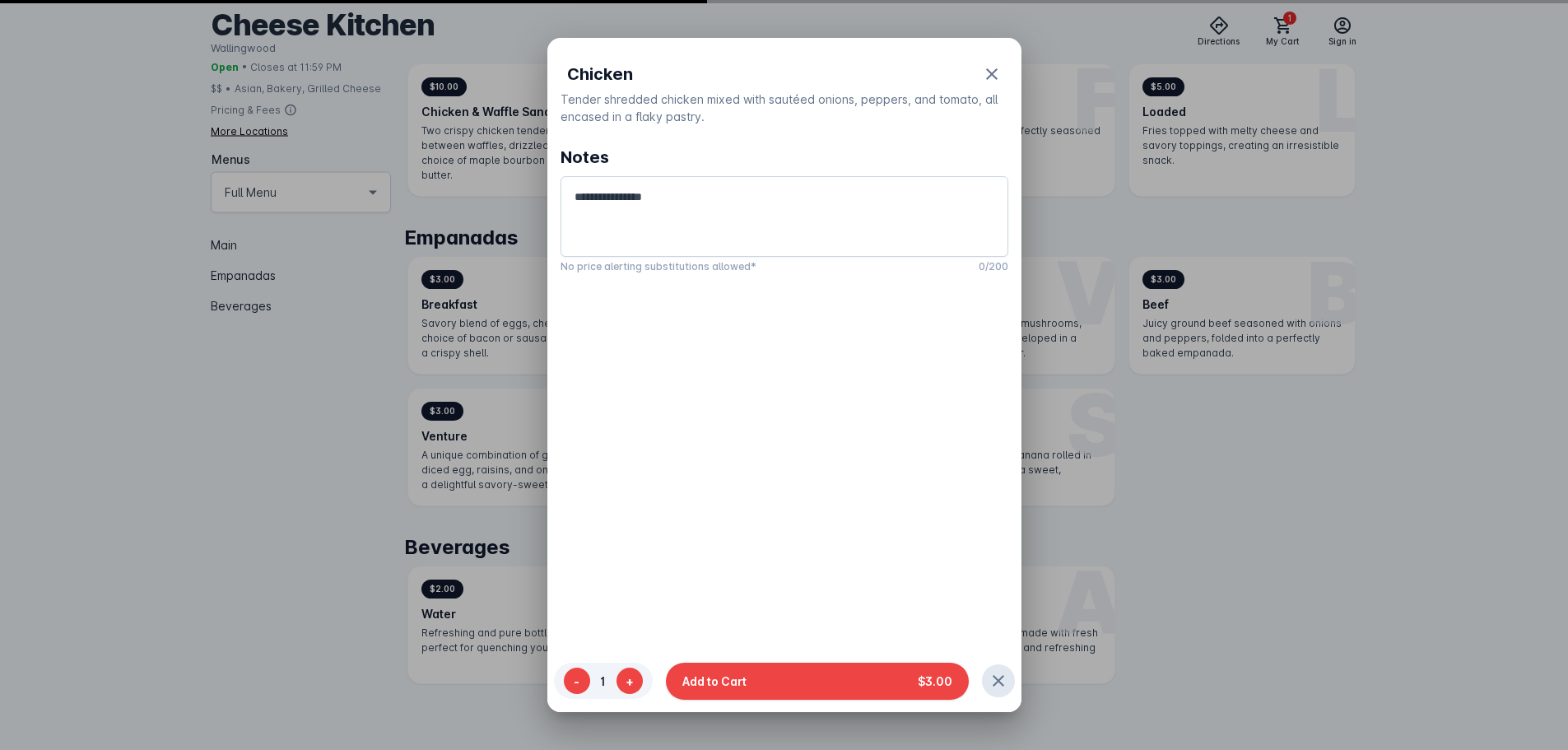
scroll to position [0, 0]
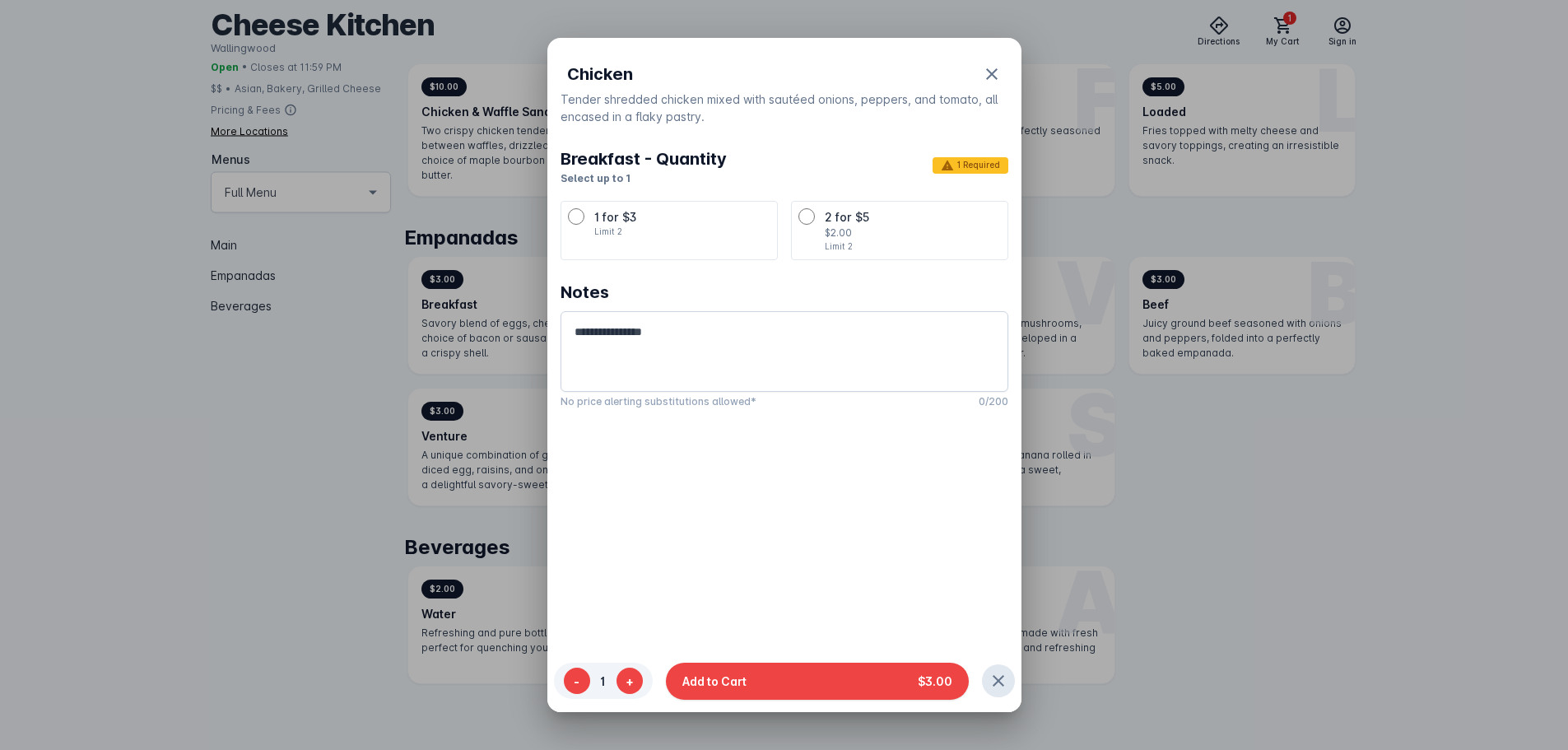
drag, startPoint x: 757, startPoint y: 667, endPoint x: 760, endPoint y: 653, distance: 13.6
click at [756, 672] on button "Add to Cart $3.00" at bounding box center [817, 680] width 303 height 37
click at [848, 216] on span "2 for $5" at bounding box center [847, 217] width 44 height 14
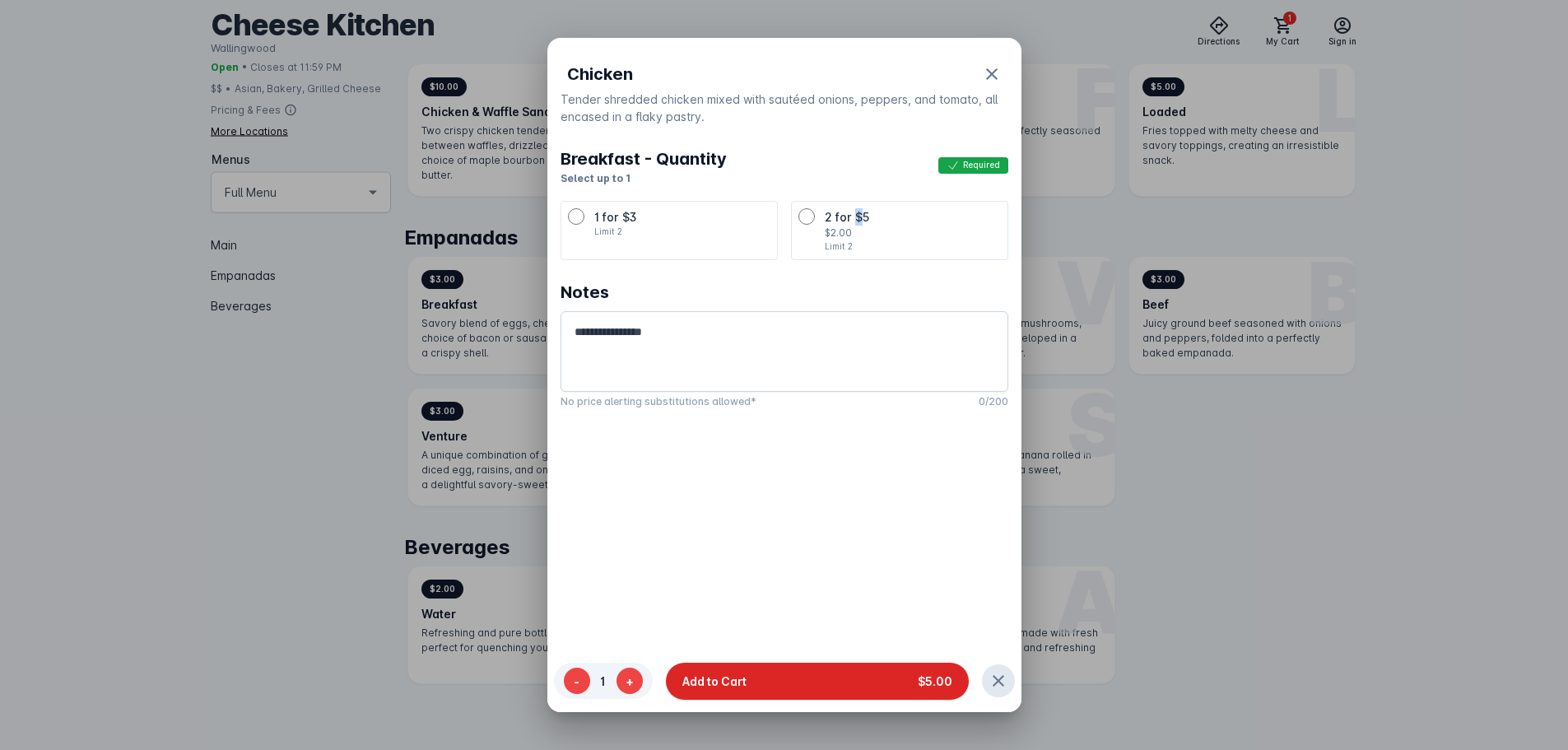
click at [810, 680] on button "Add to Cart $5.00" at bounding box center [817, 680] width 303 height 37
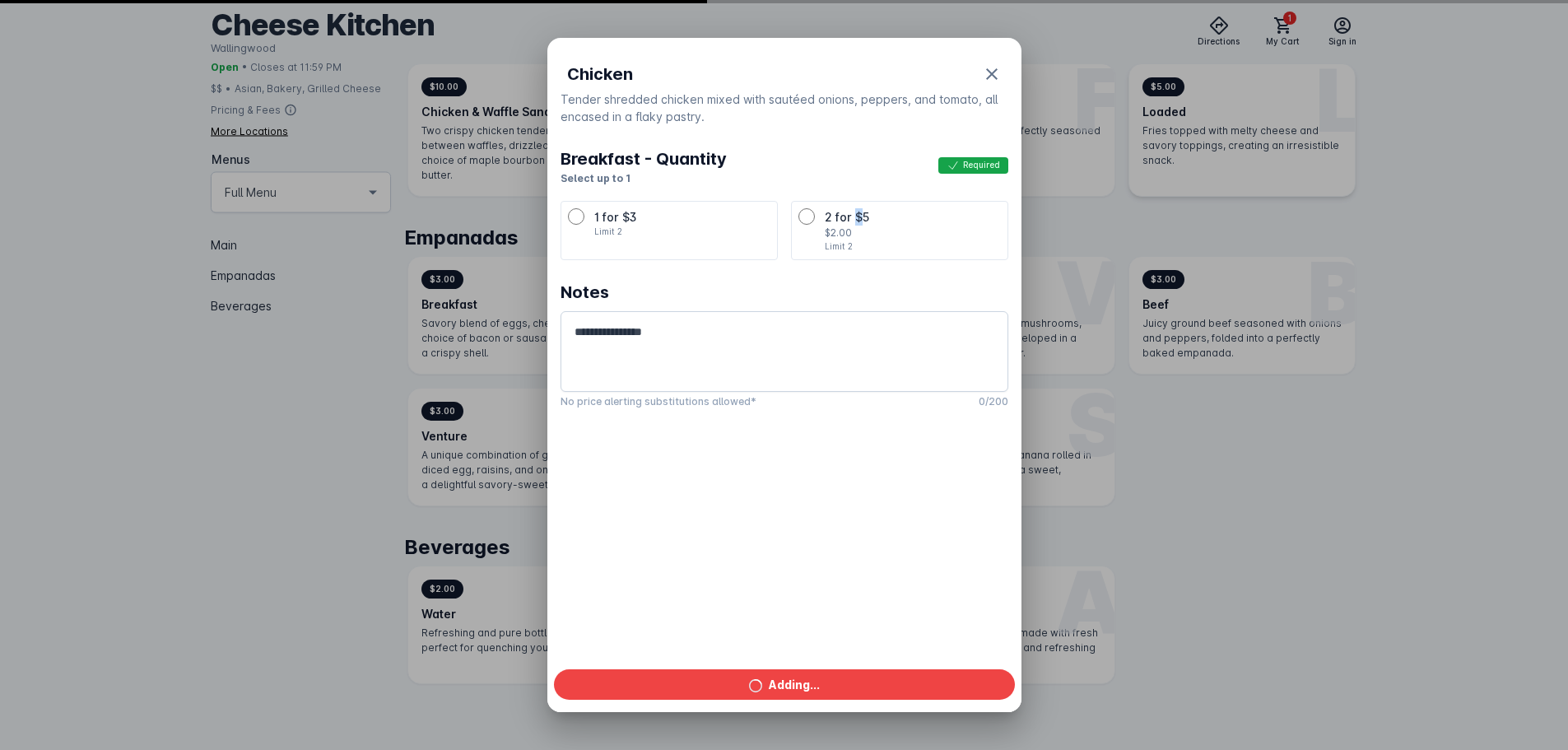
scroll to position [489, 0]
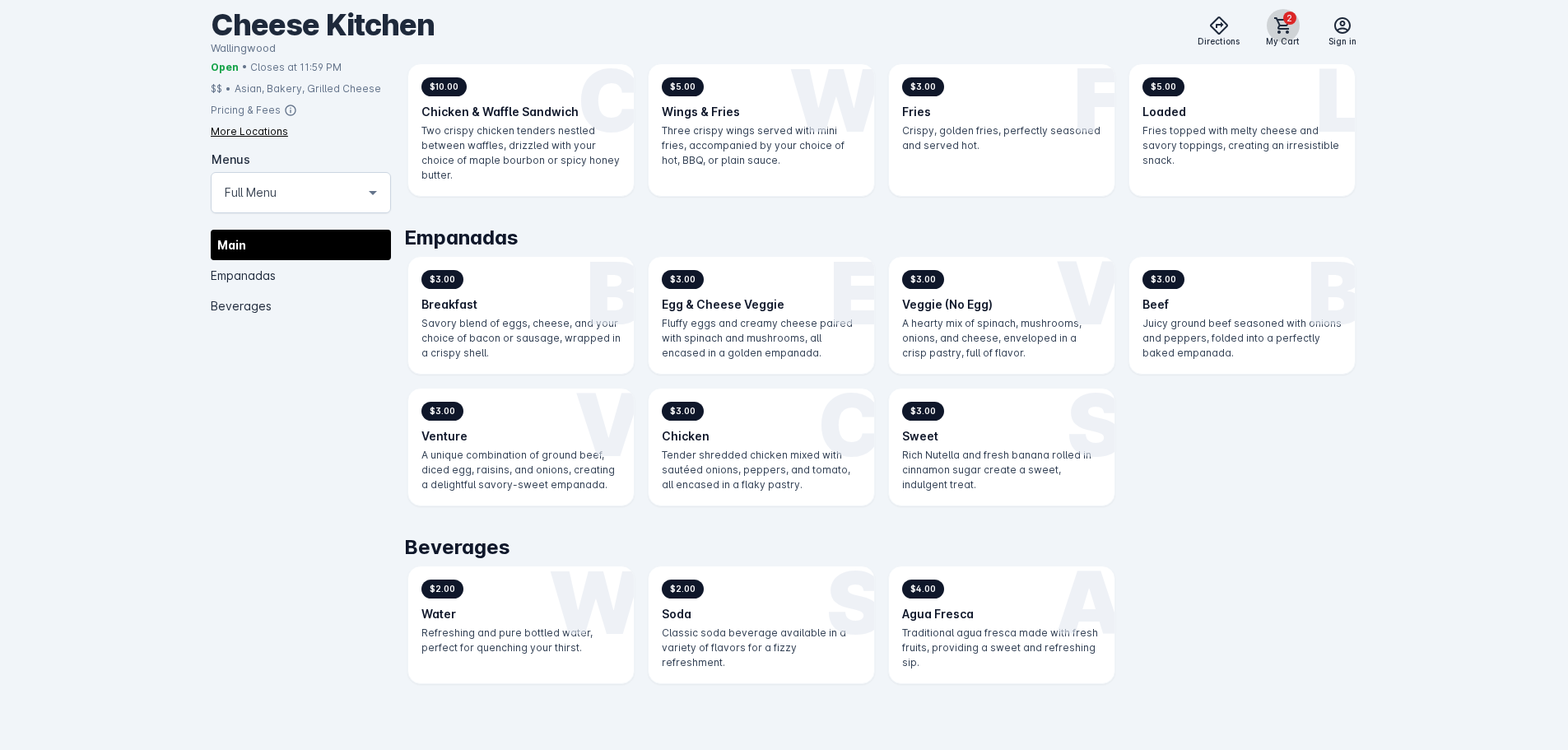
click at [1296, 39] on span at bounding box center [1282, 25] width 39 height 39
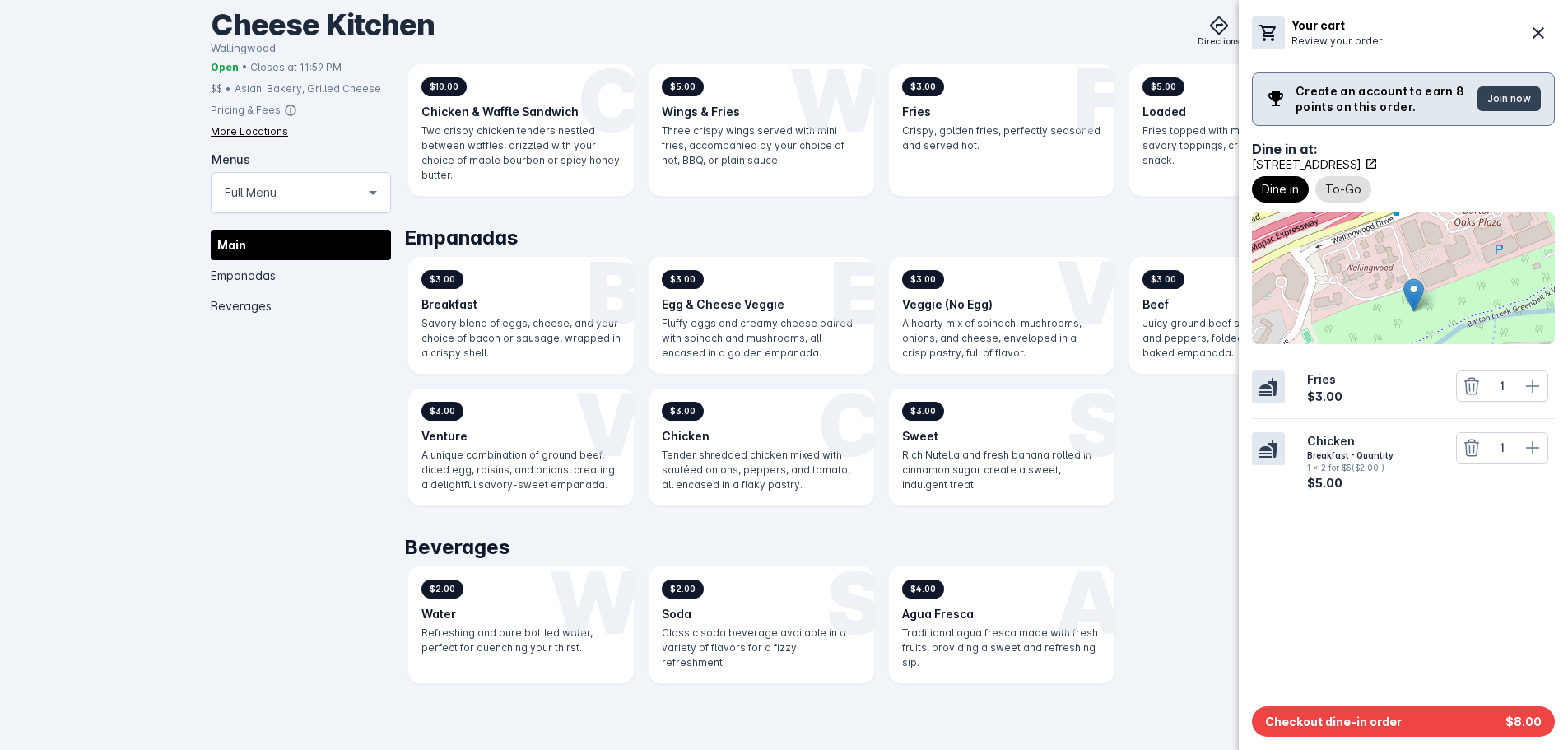
drag, startPoint x: 1331, startPoint y: 719, endPoint x: 1331, endPoint y: 702, distance: 17.3
click at [1331, 723] on span "Checkout dine-in order" at bounding box center [1333, 721] width 137 height 17
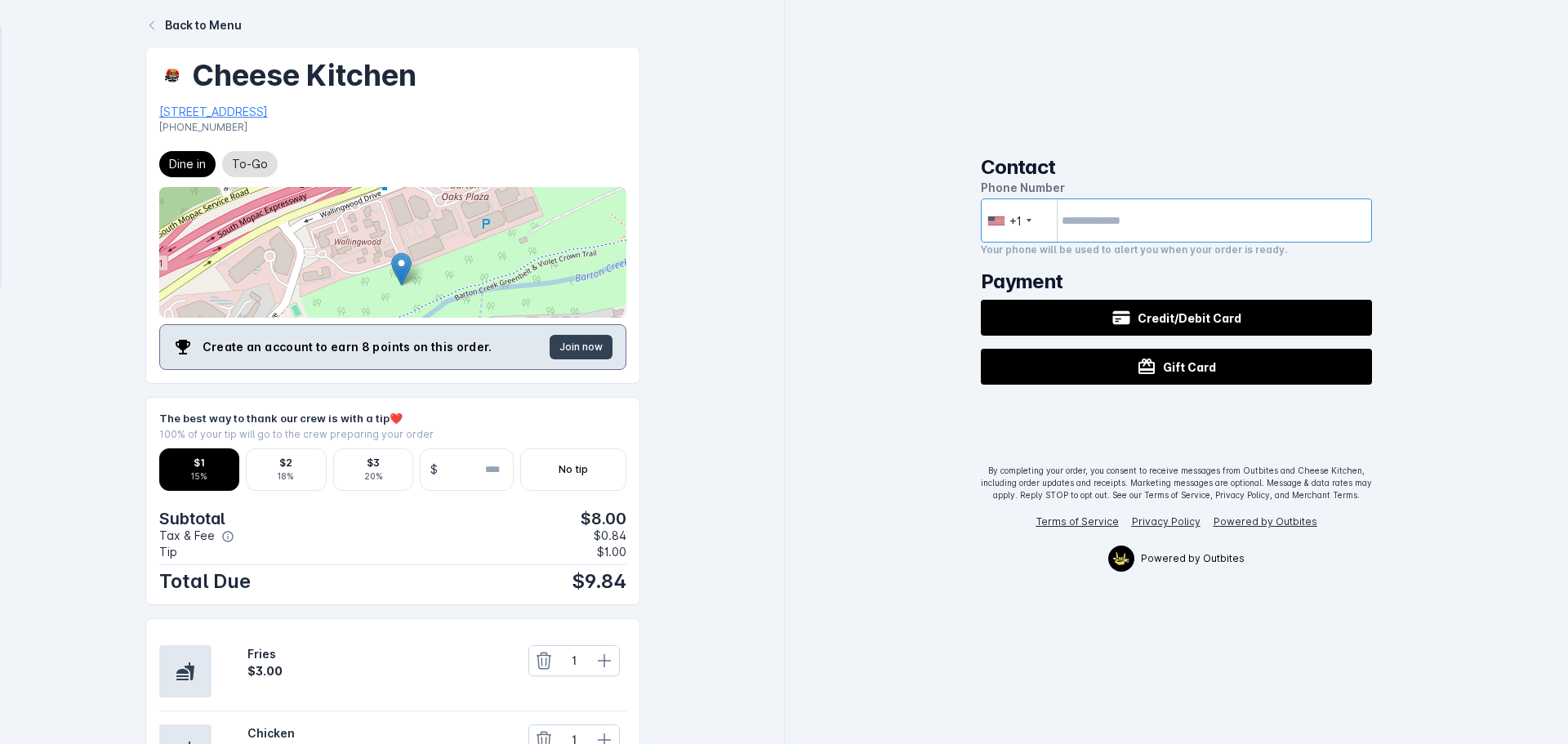
click at [1166, 205] on input "tel" at bounding box center [1176, 220] width 392 height 44
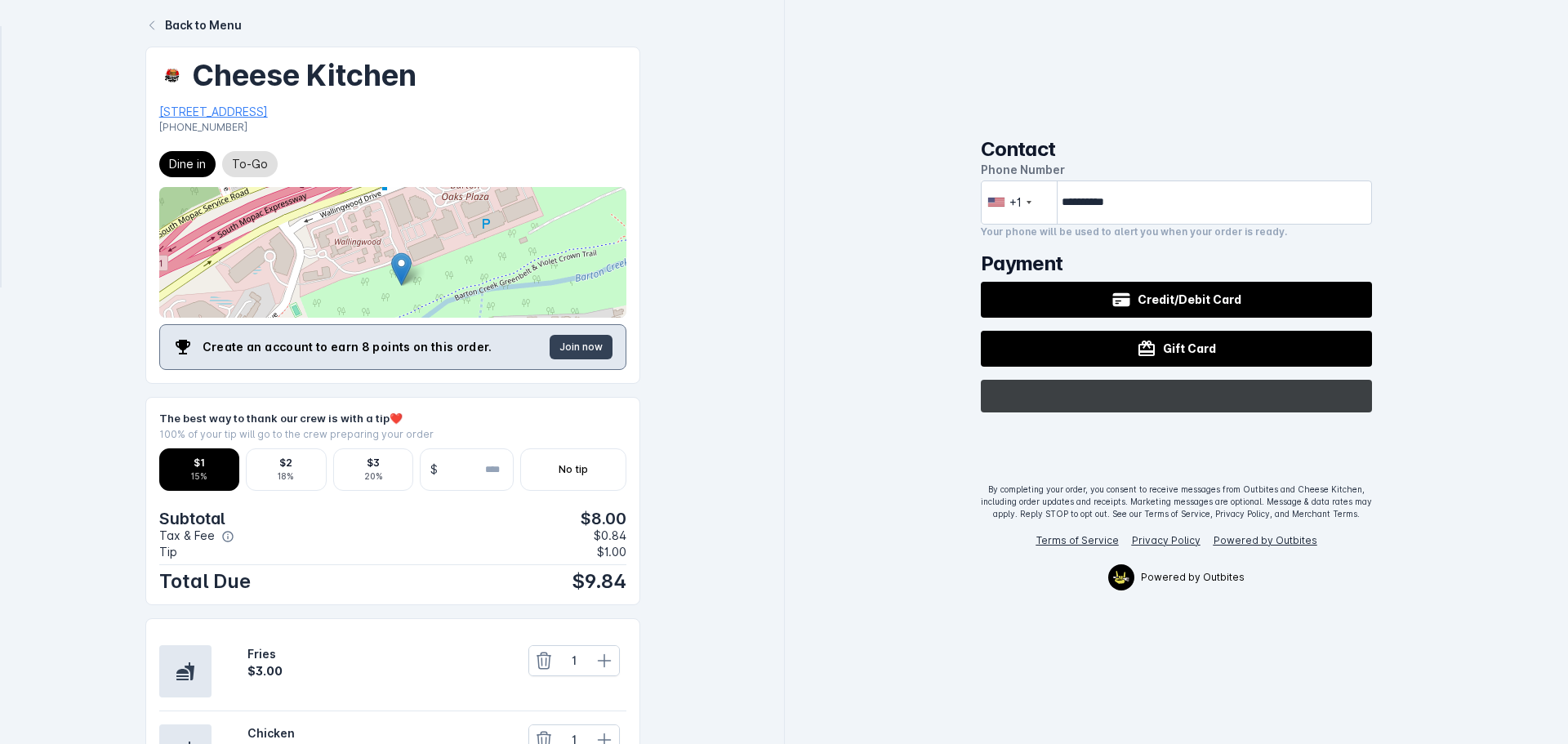
click at [1252, 398] on icon "@import url(//[DOMAIN_NAME][URL]) ••••••" at bounding box center [1212, 395] width 106 height 30
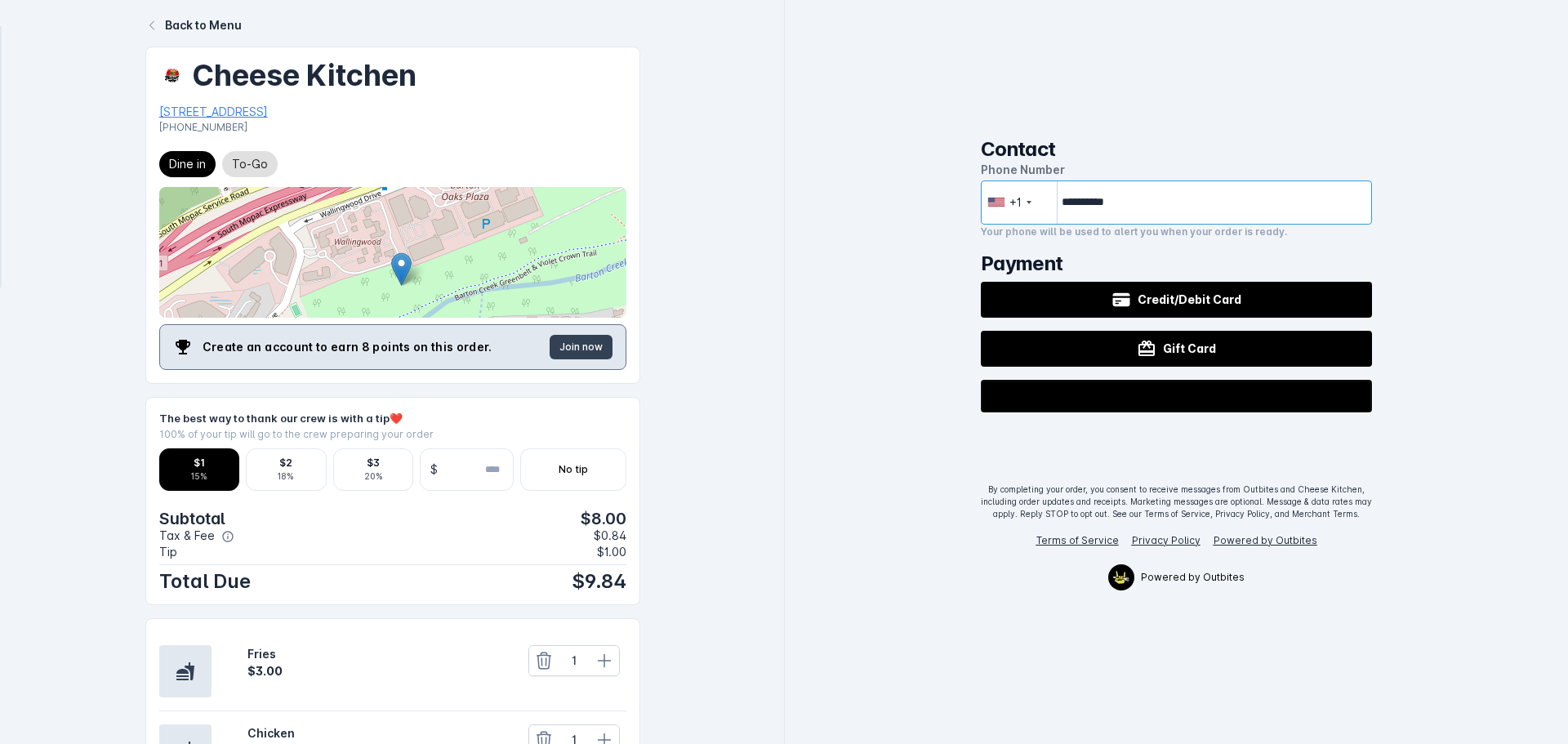
click at [1192, 201] on input "**********" at bounding box center [1176, 202] width 392 height 44
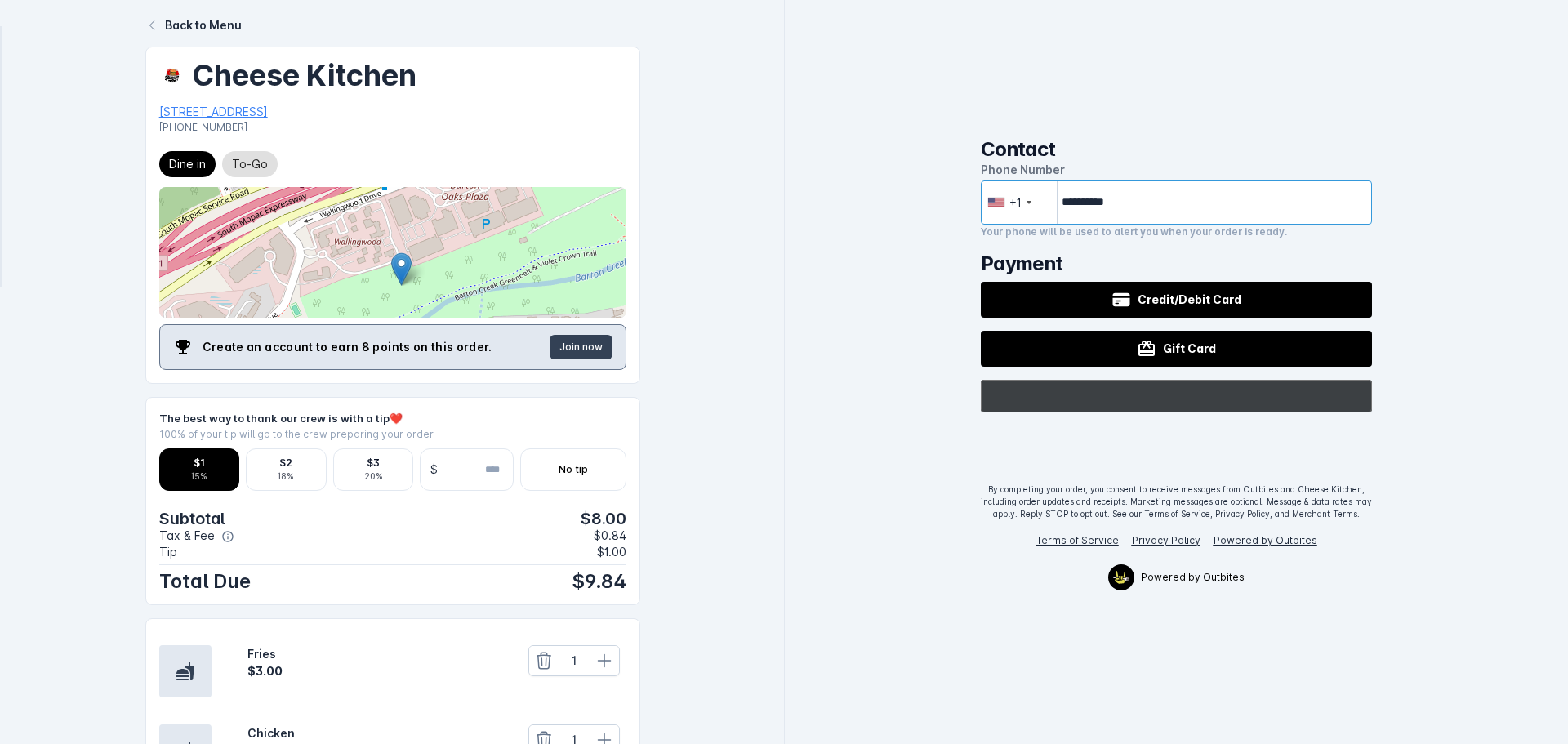
type input "**********"
click at [1303, 391] on div "@import url(//[DOMAIN_NAME][URL]) ••••••" at bounding box center [1176, 396] width 392 height 33
